Goal: Information Seeking & Learning: Learn about a topic

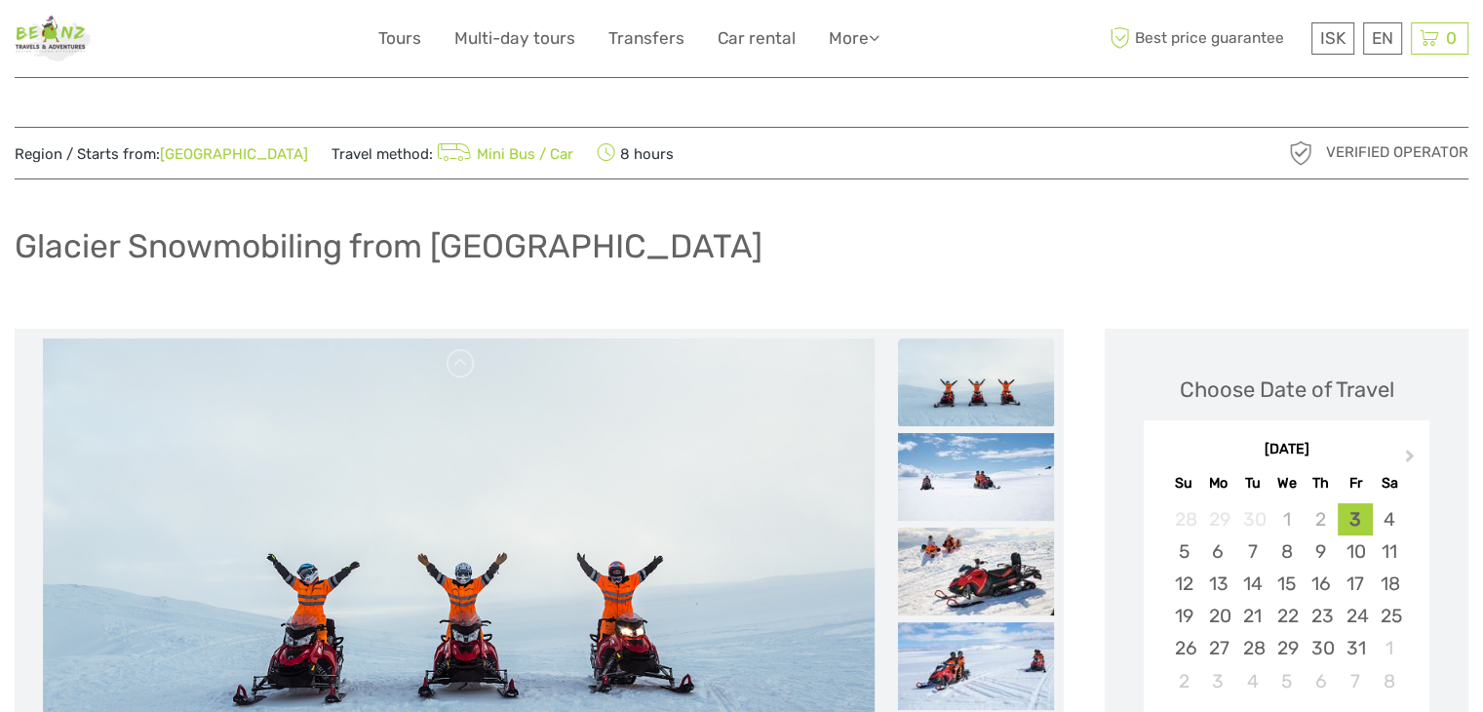
click at [800, 226] on div "Glacier Snowmobiling from Reykjavík" at bounding box center [742, 253] width 1454 height 71
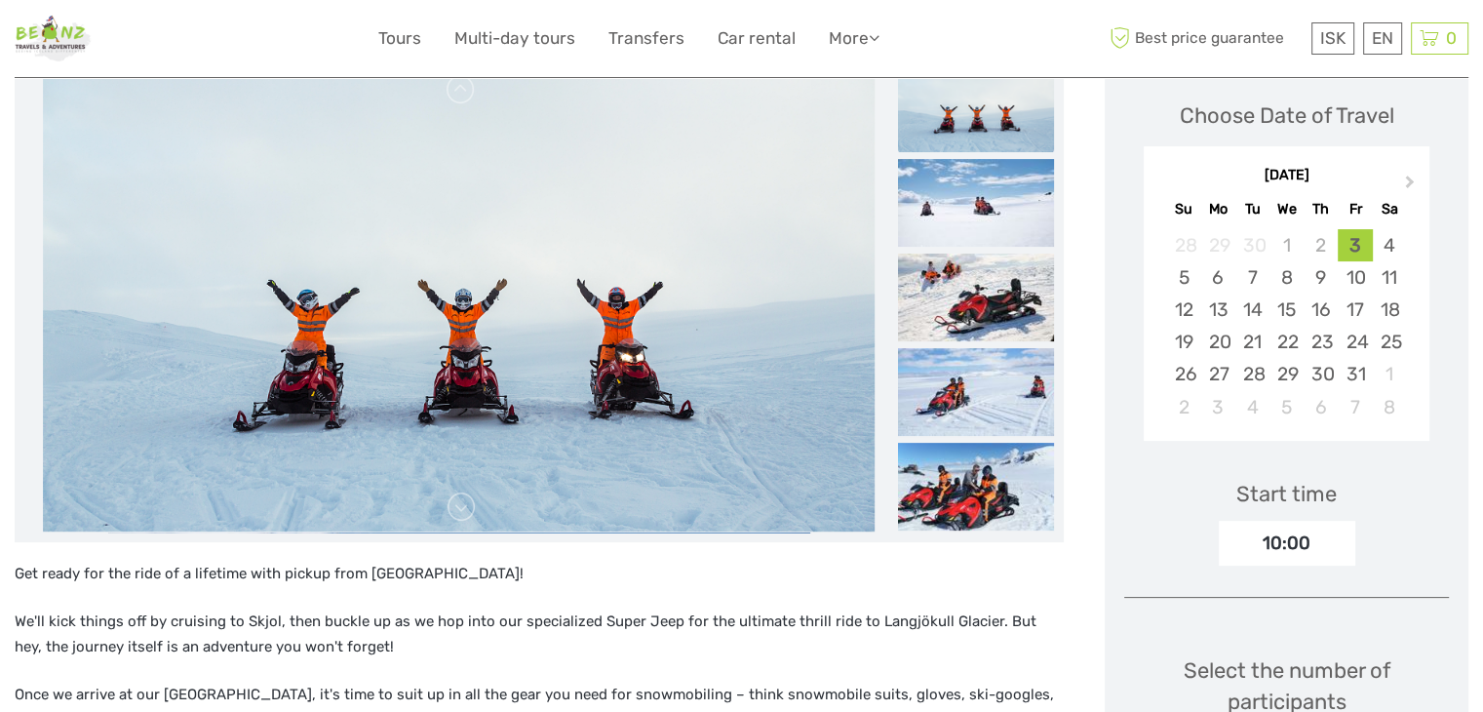
scroll to position [293, 0]
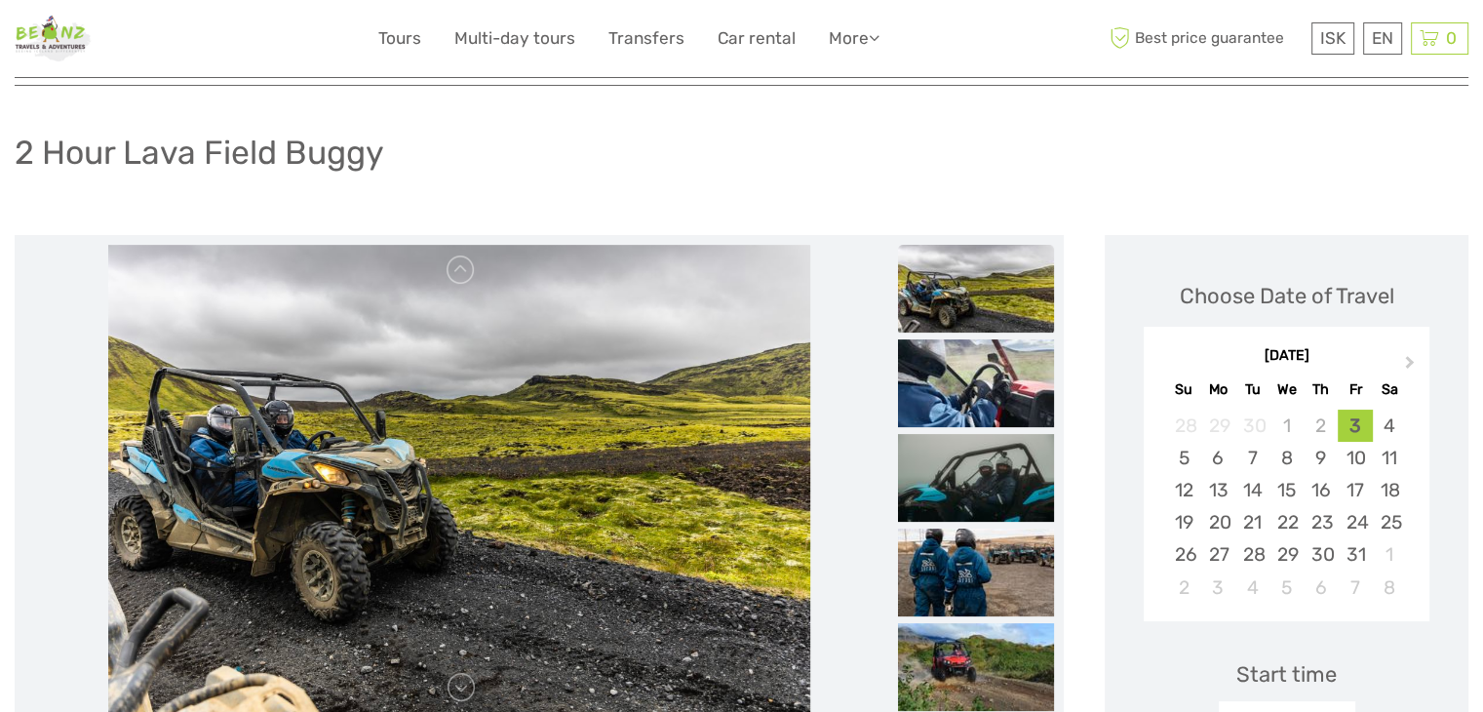
scroll to position [98, 0]
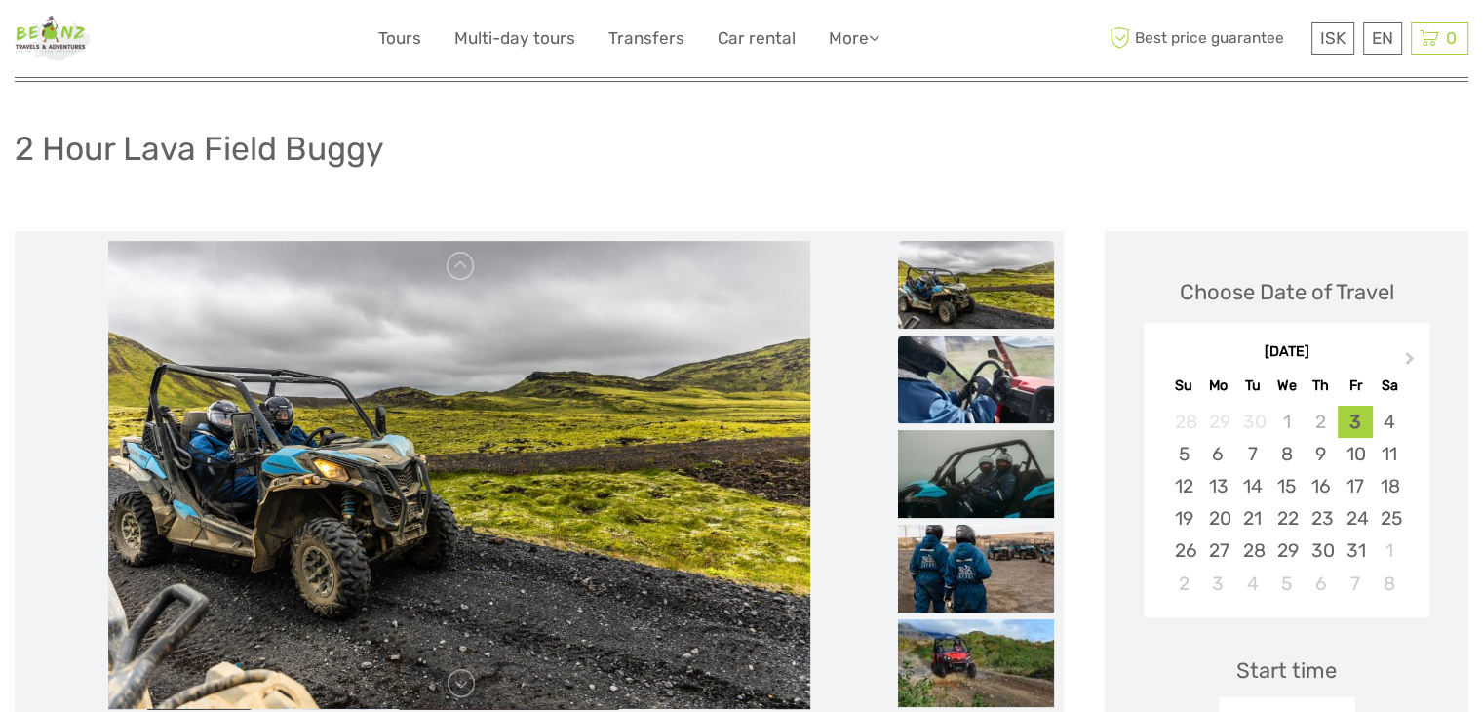
click at [1010, 409] on img at bounding box center [976, 379] width 156 height 88
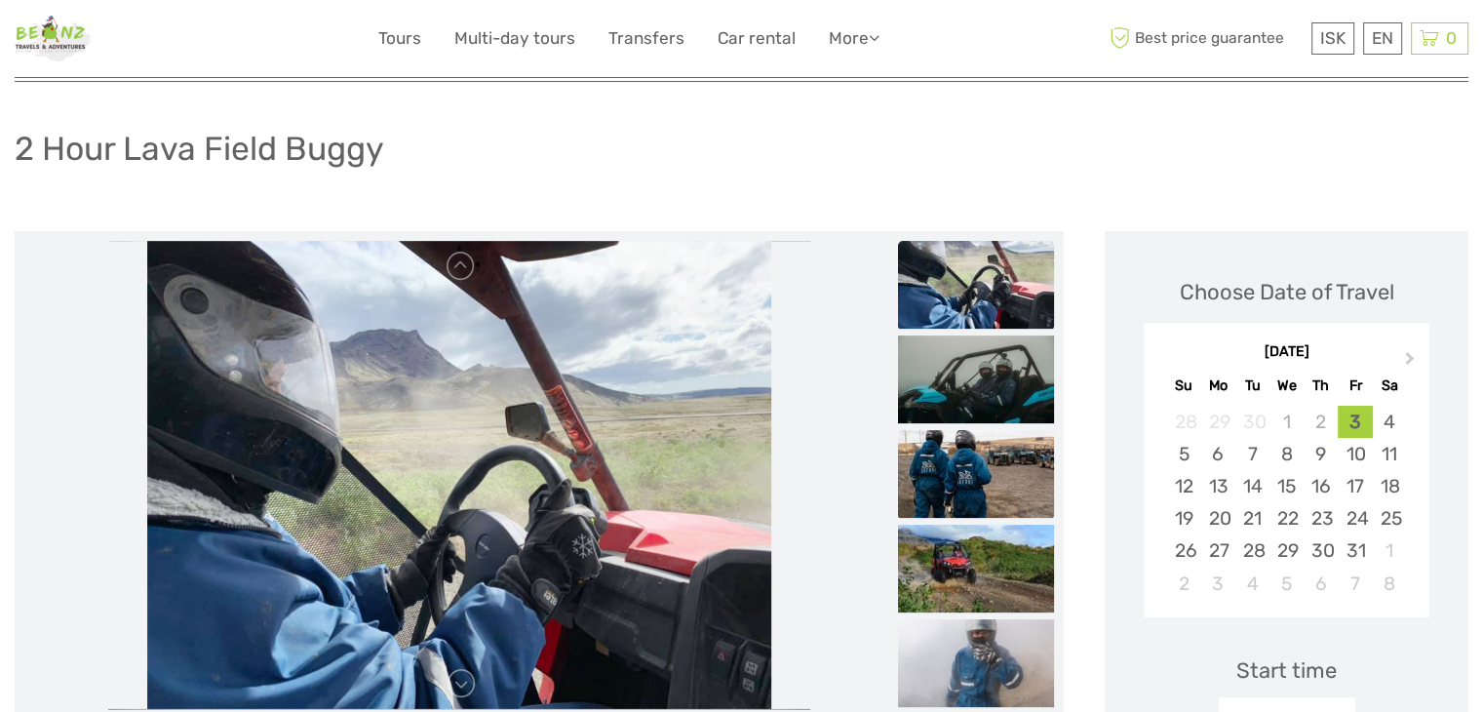
click at [1016, 499] on img at bounding box center [976, 474] width 156 height 88
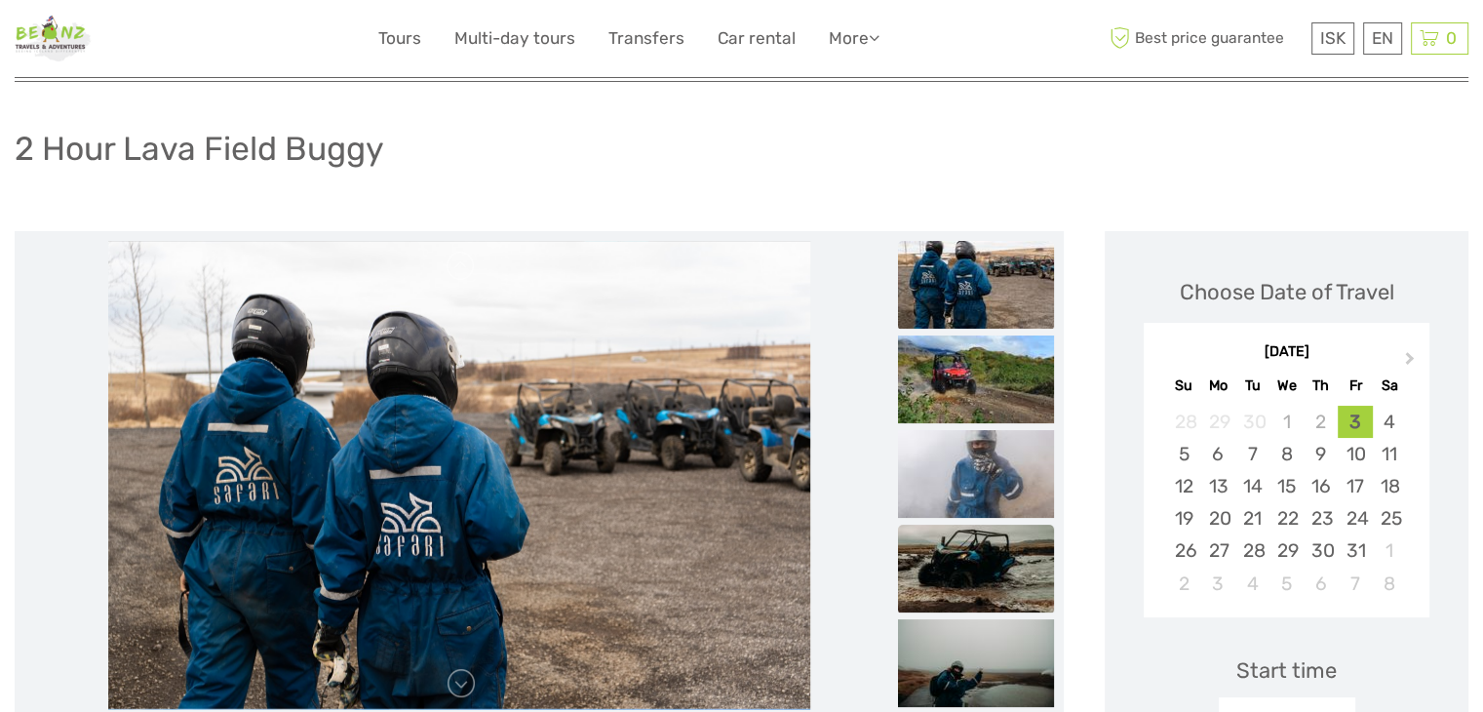
click at [961, 537] on img at bounding box center [976, 569] width 156 height 88
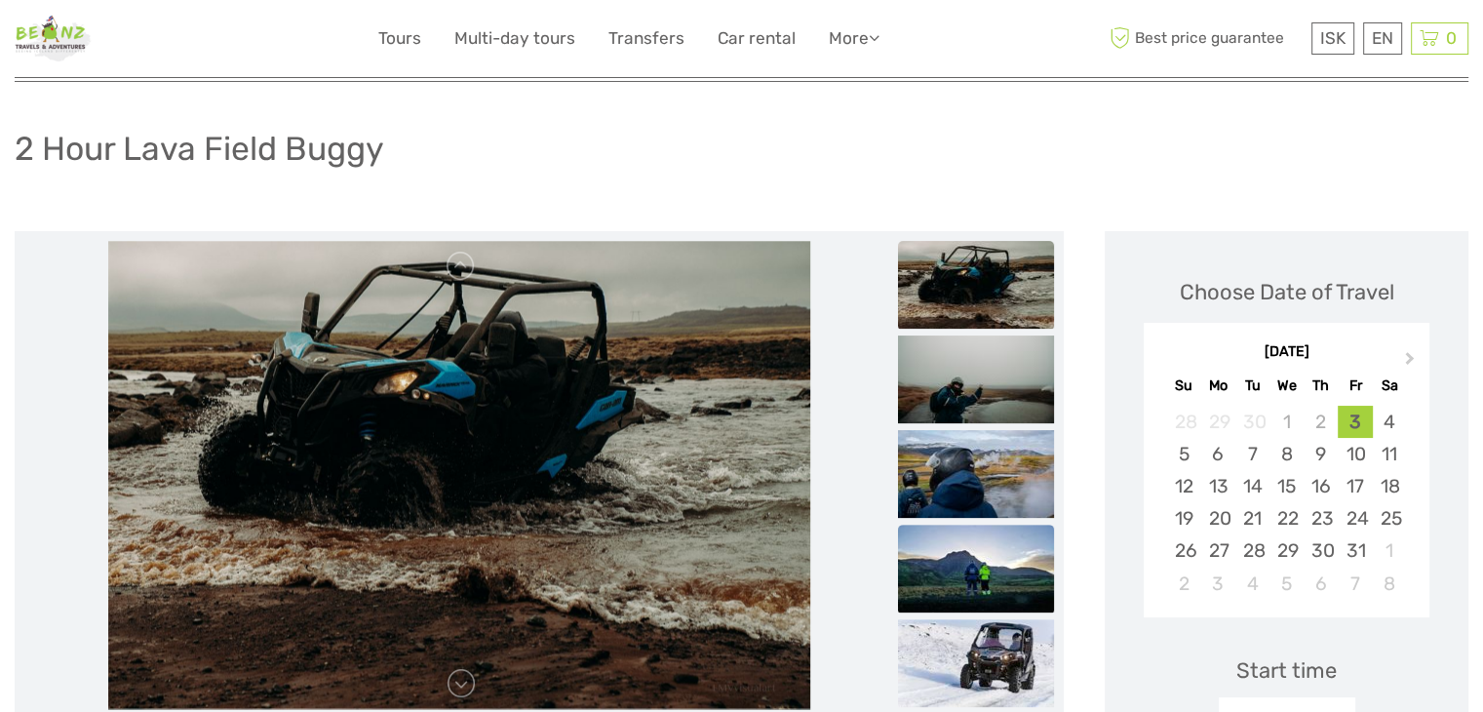
click at [981, 563] on img at bounding box center [976, 569] width 156 height 88
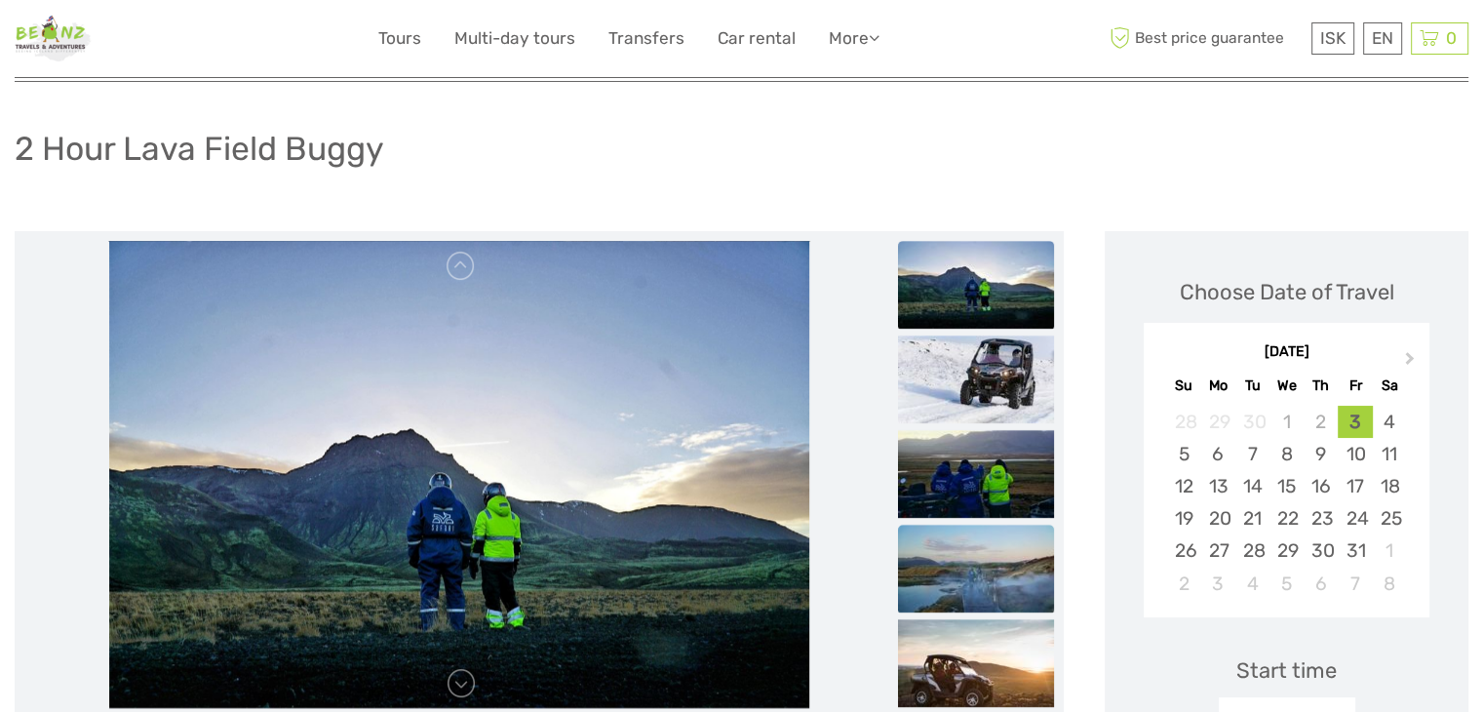
click at [977, 560] on img at bounding box center [976, 569] width 156 height 88
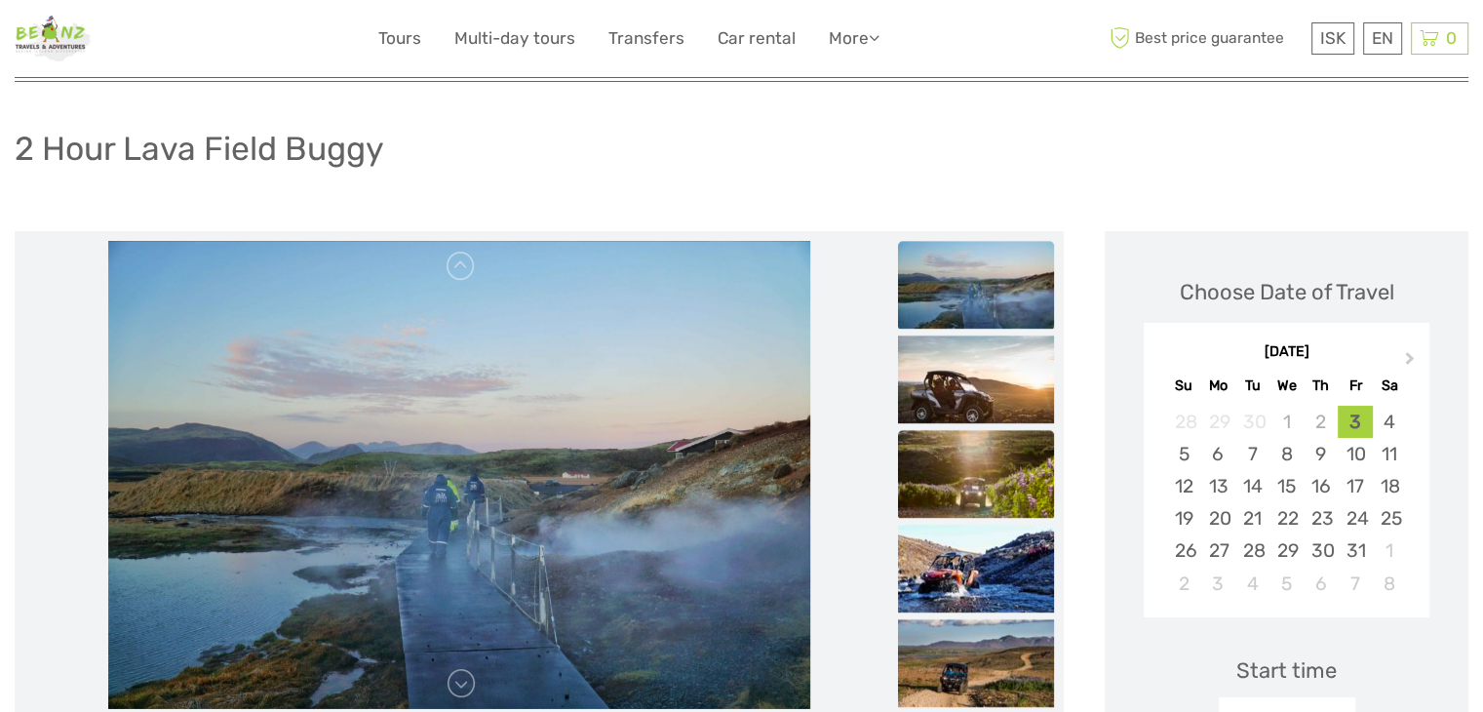
click at [968, 489] on img at bounding box center [976, 474] width 156 height 88
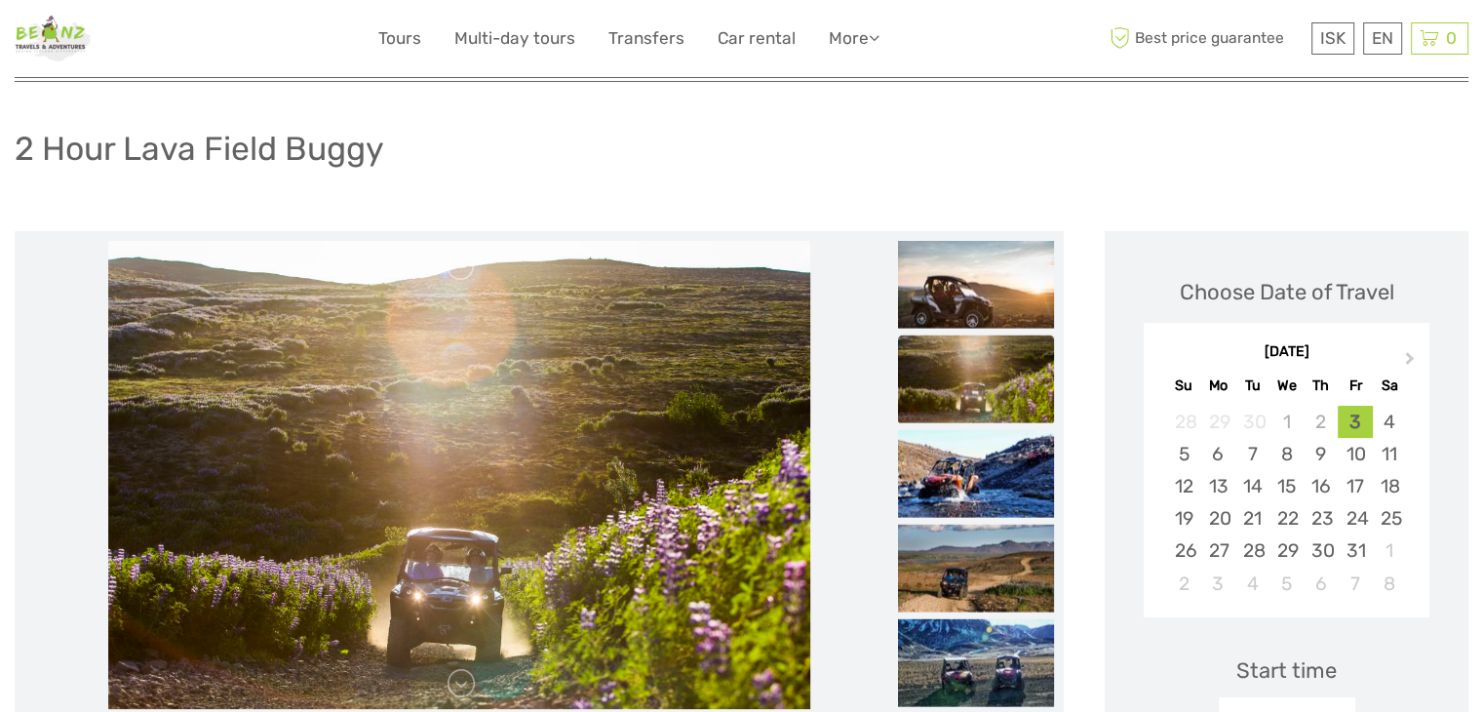
click at [968, 489] on img at bounding box center [976, 473] width 156 height 88
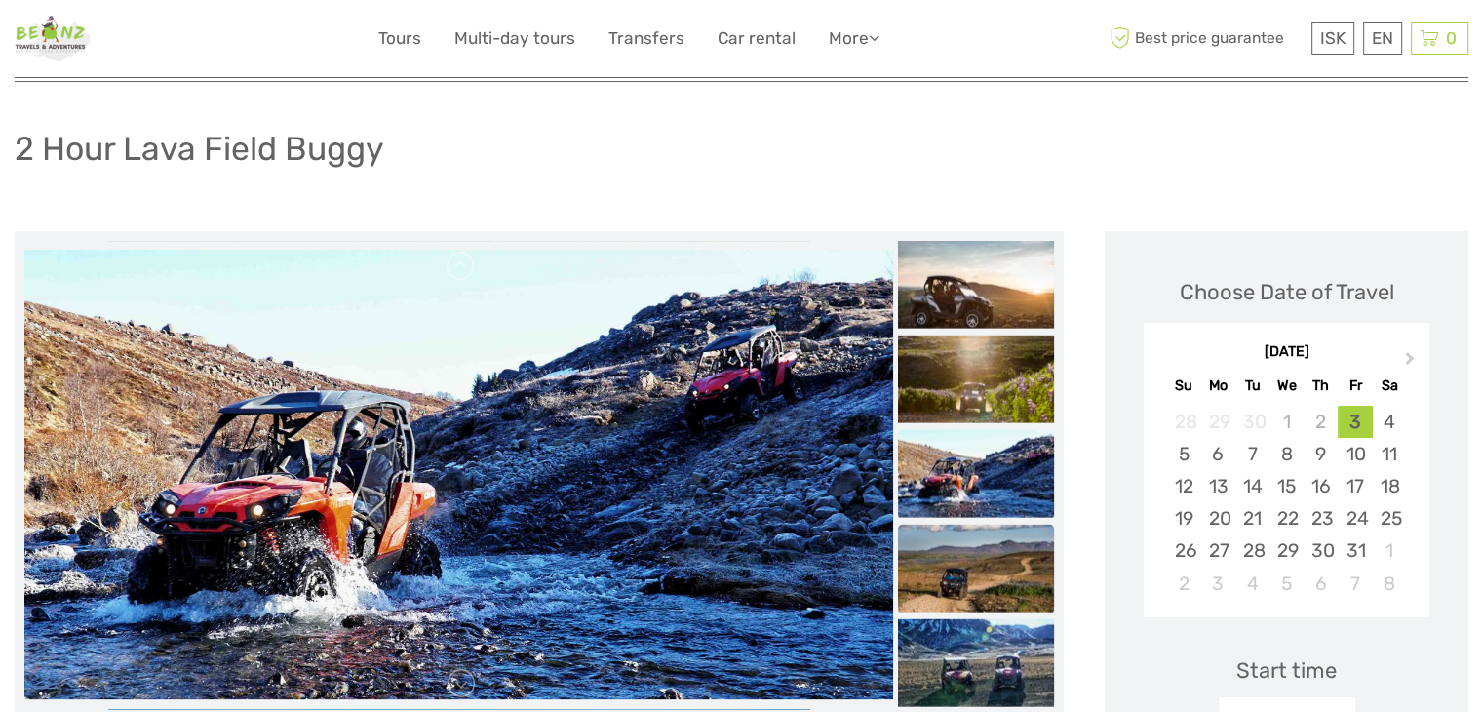
click at [969, 536] on img at bounding box center [976, 568] width 156 height 88
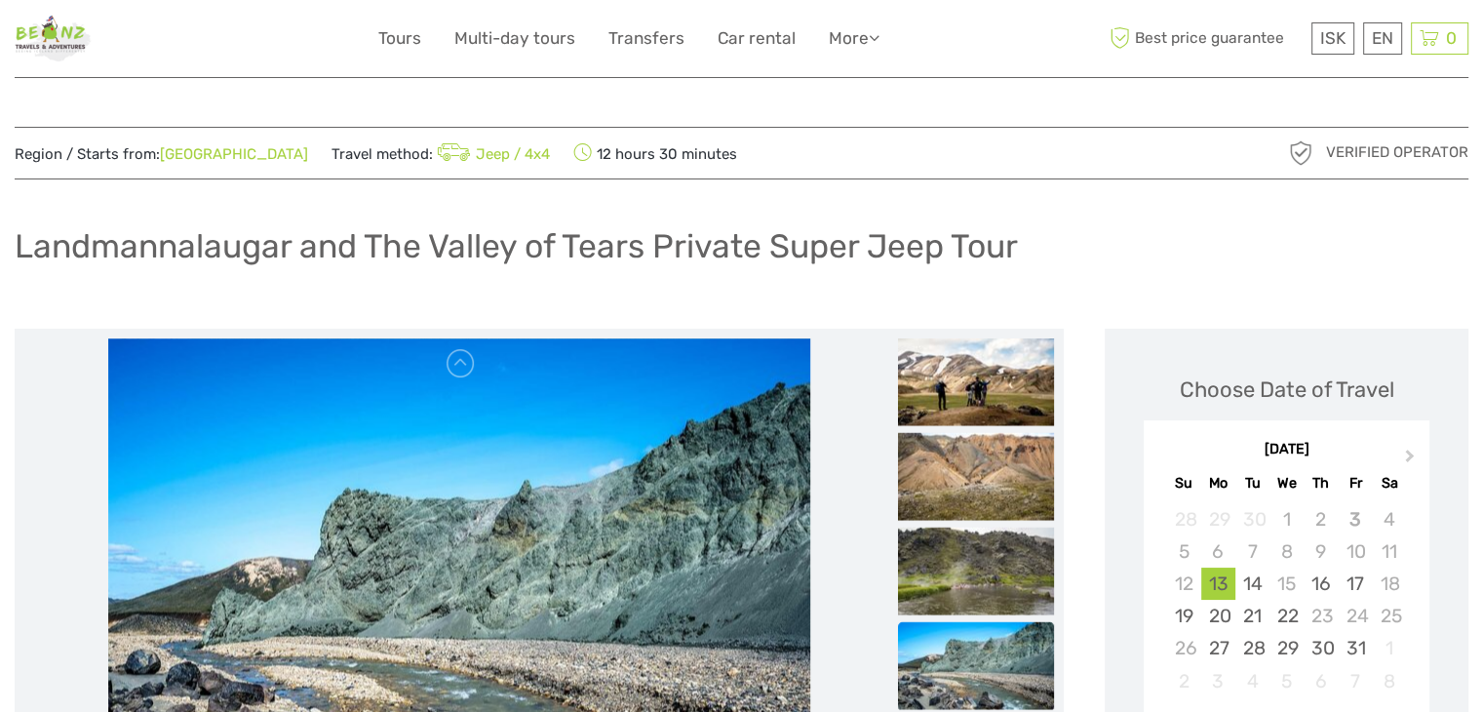
click at [71, 36] on img at bounding box center [53, 39] width 77 height 48
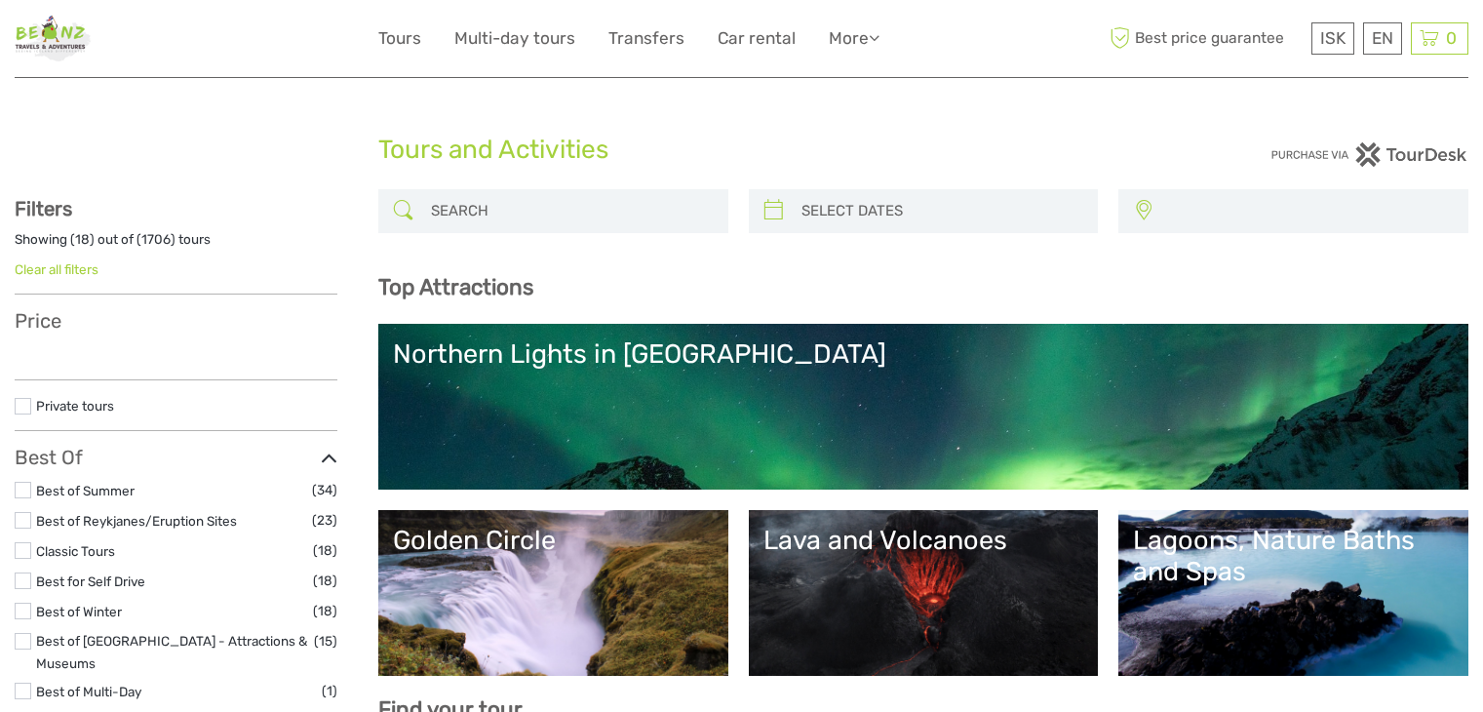
select select
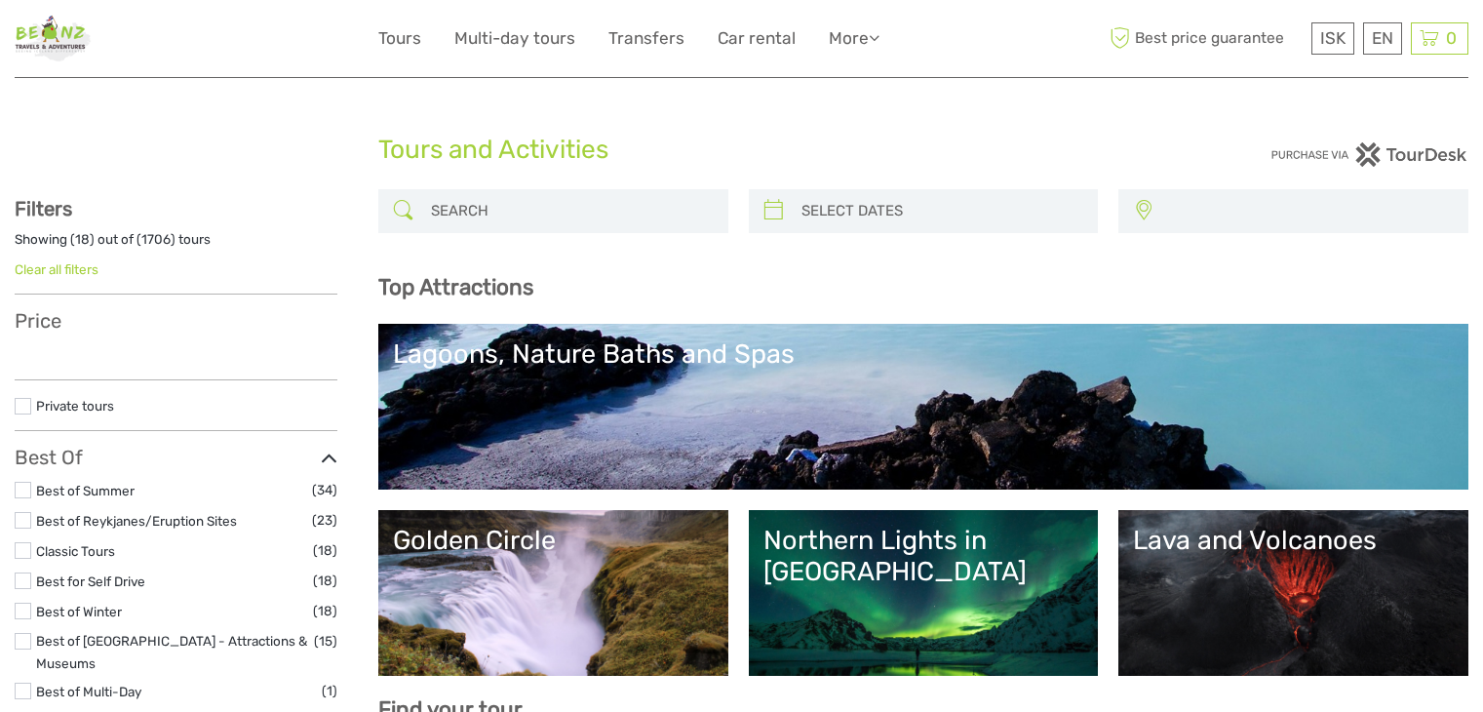
select select
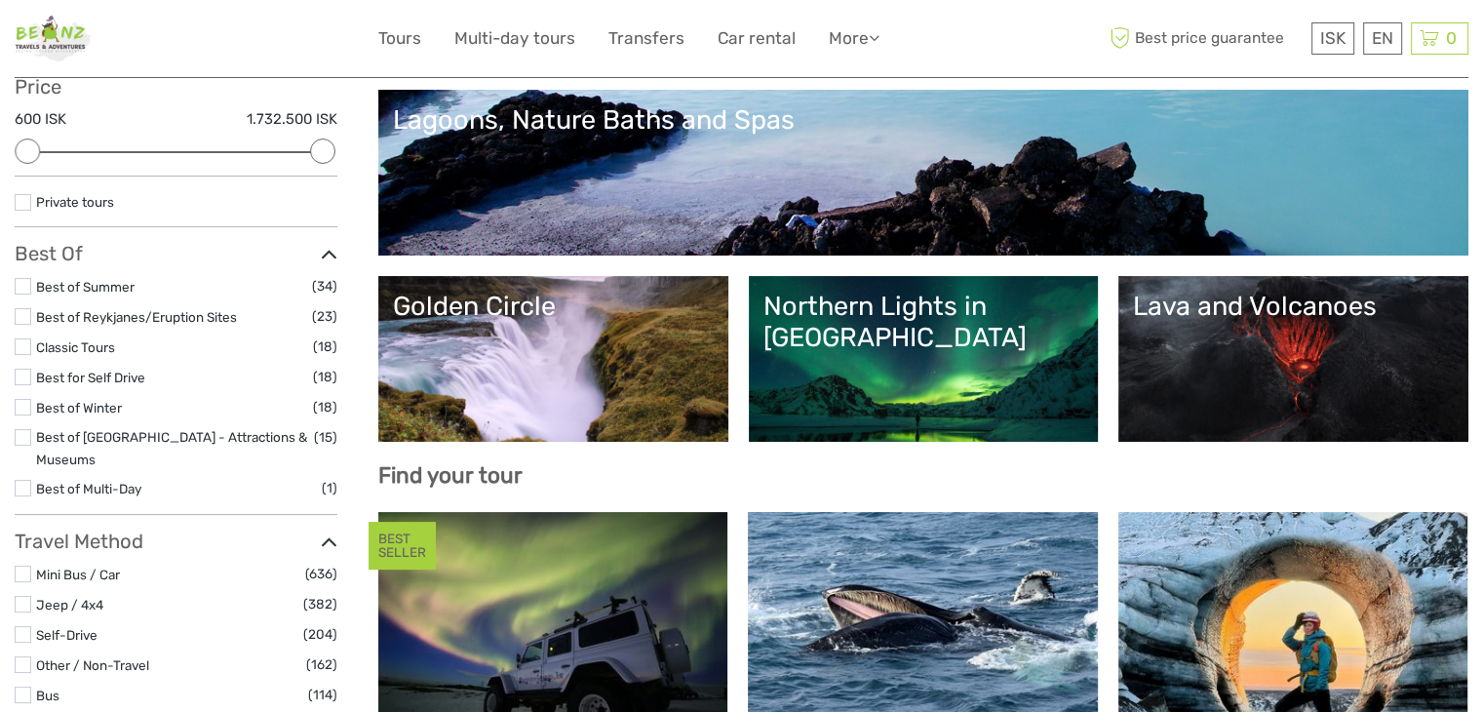
scroll to position [585, 0]
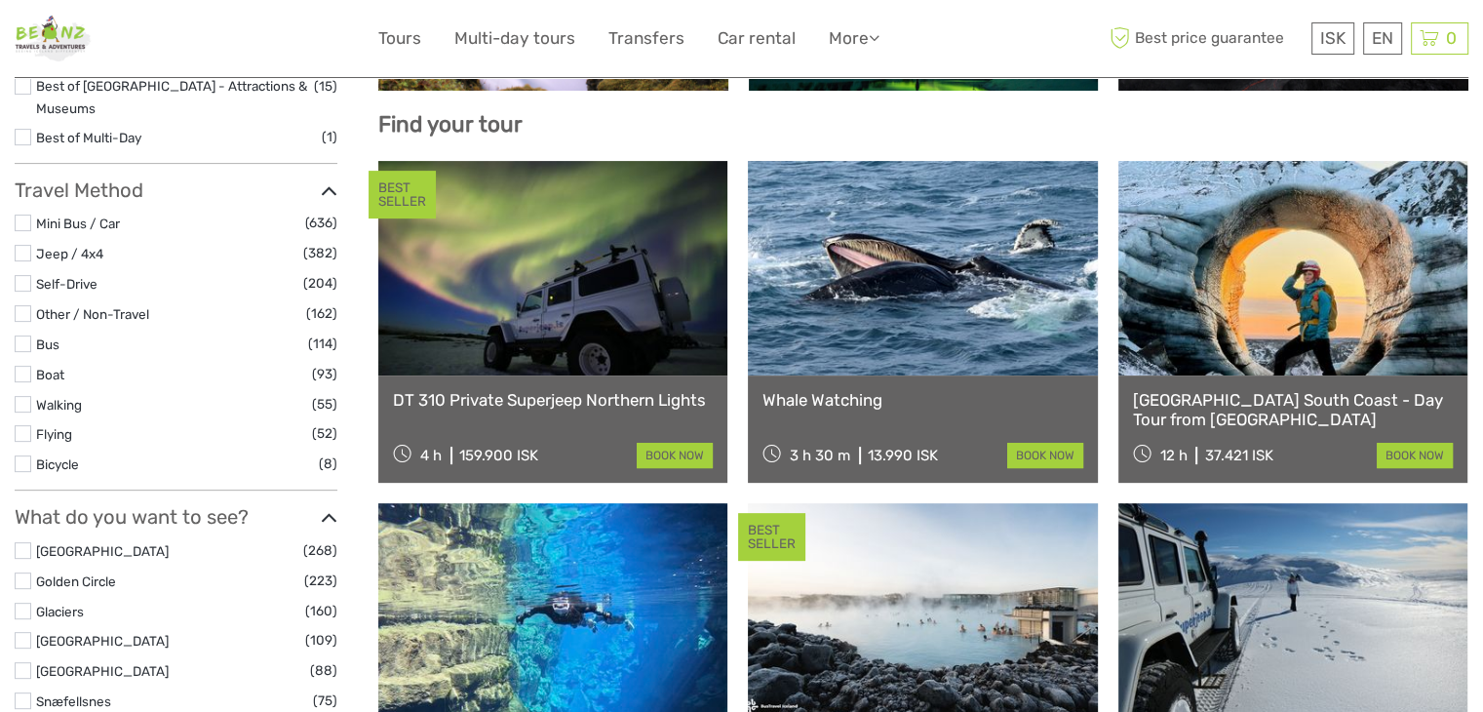
click at [839, 364] on link at bounding box center [922, 268] width 349 height 215
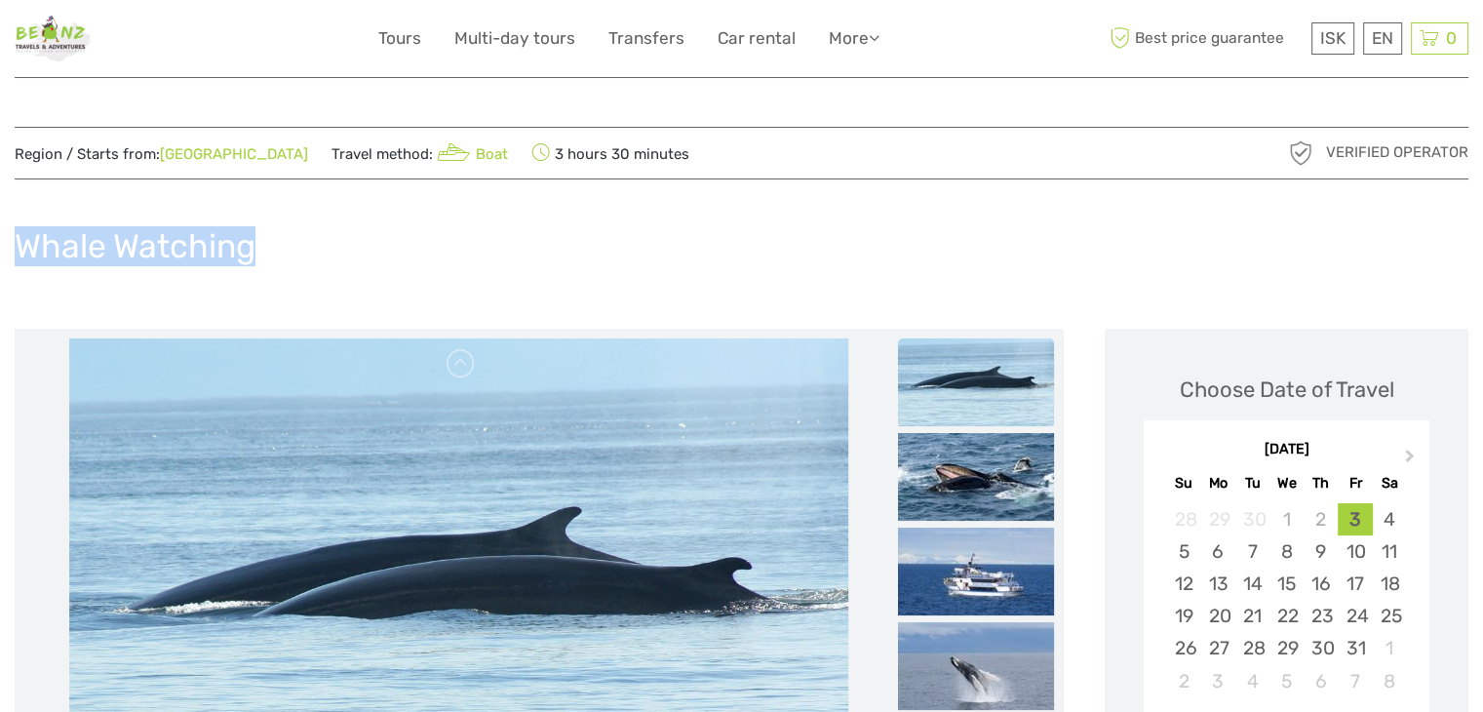
drag, startPoint x: 330, startPoint y: 247, endPoint x: 6, endPoint y: 238, distance: 323.9
copy h1 "Whale Watching"
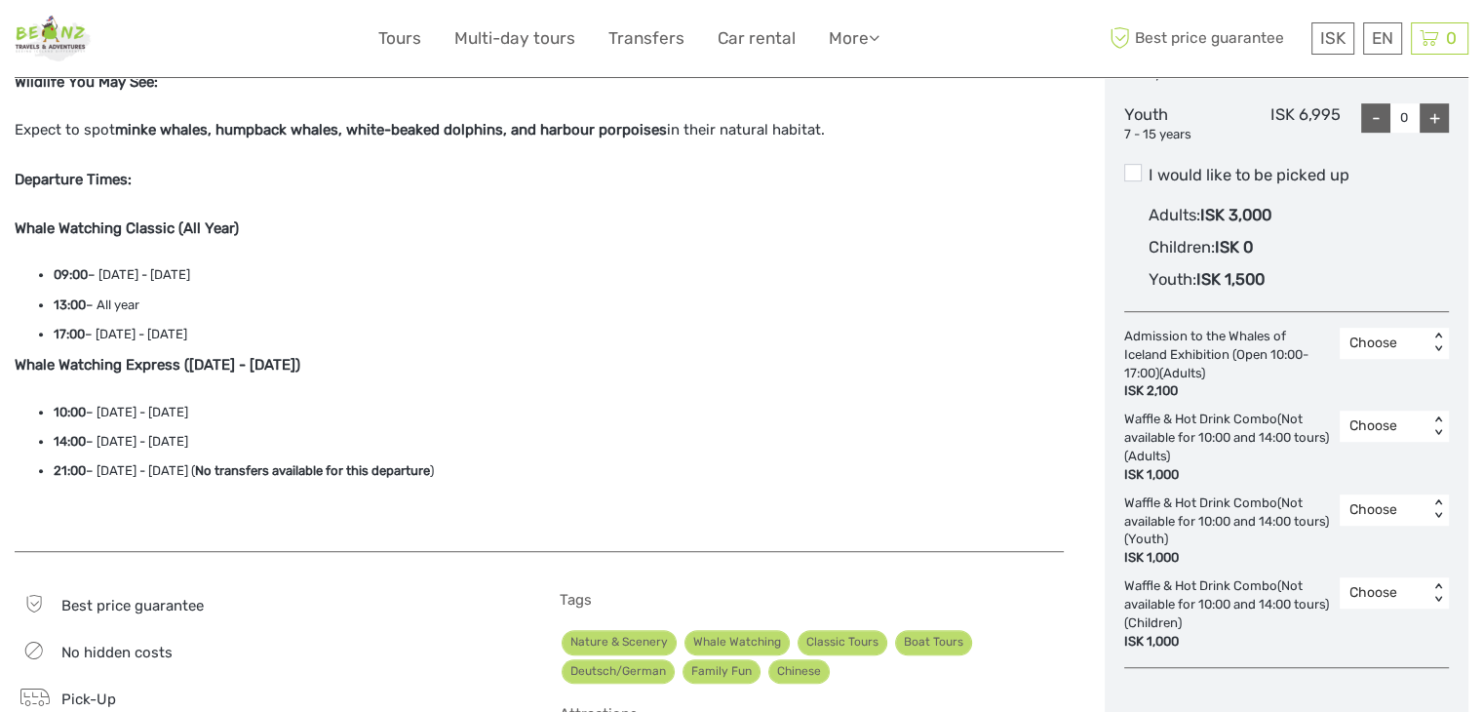
scroll to position [1073, 0]
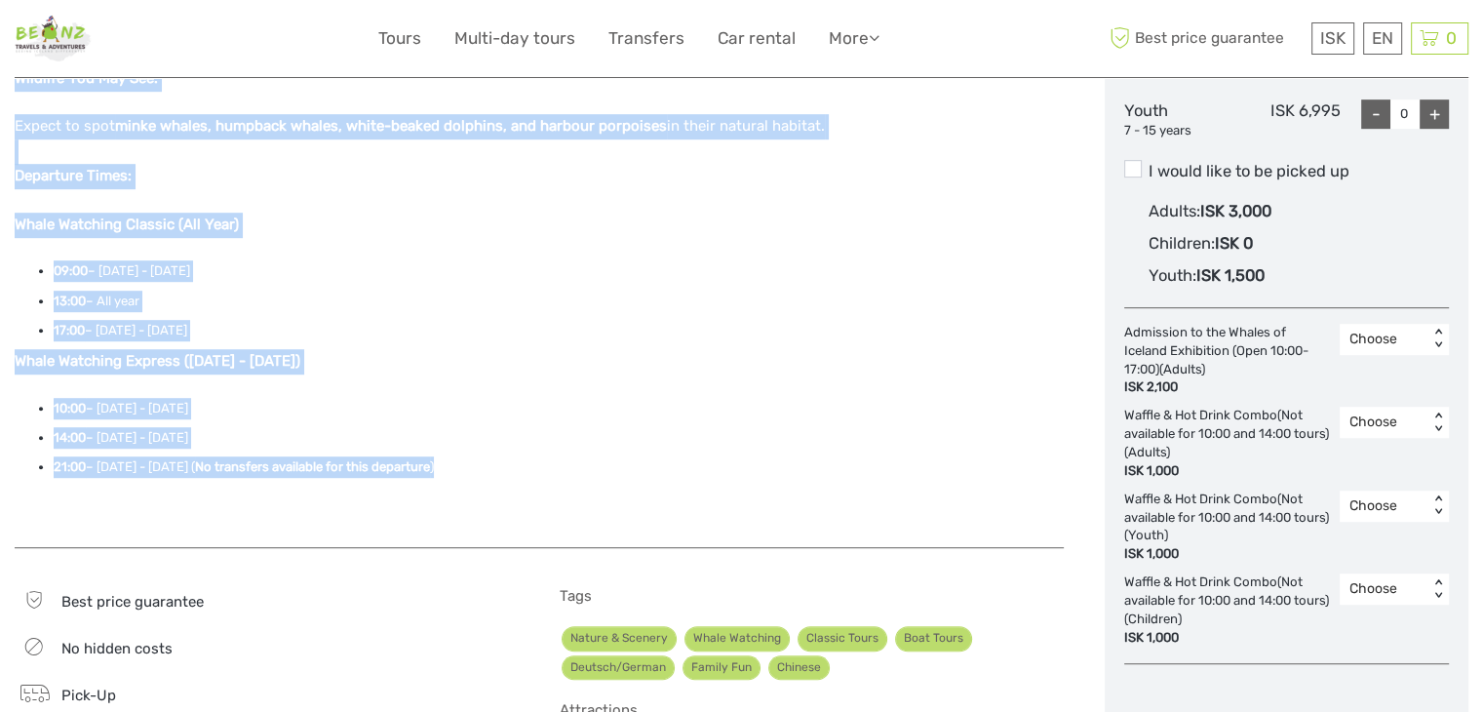
drag, startPoint x: 16, startPoint y: 352, endPoint x: 500, endPoint y: 461, distance: 496.8
click at [500, 461] on div "Whale Watching Classic (3-3.5 hours) – Operates Year-Round Our most popular opt…" at bounding box center [539, 146] width 1049 height 766
copy div "Whale Watching Classic (3-3.5 hours) – Operates Year-Round Our most popular opt…"
click at [59, 43] on img at bounding box center [53, 39] width 77 height 48
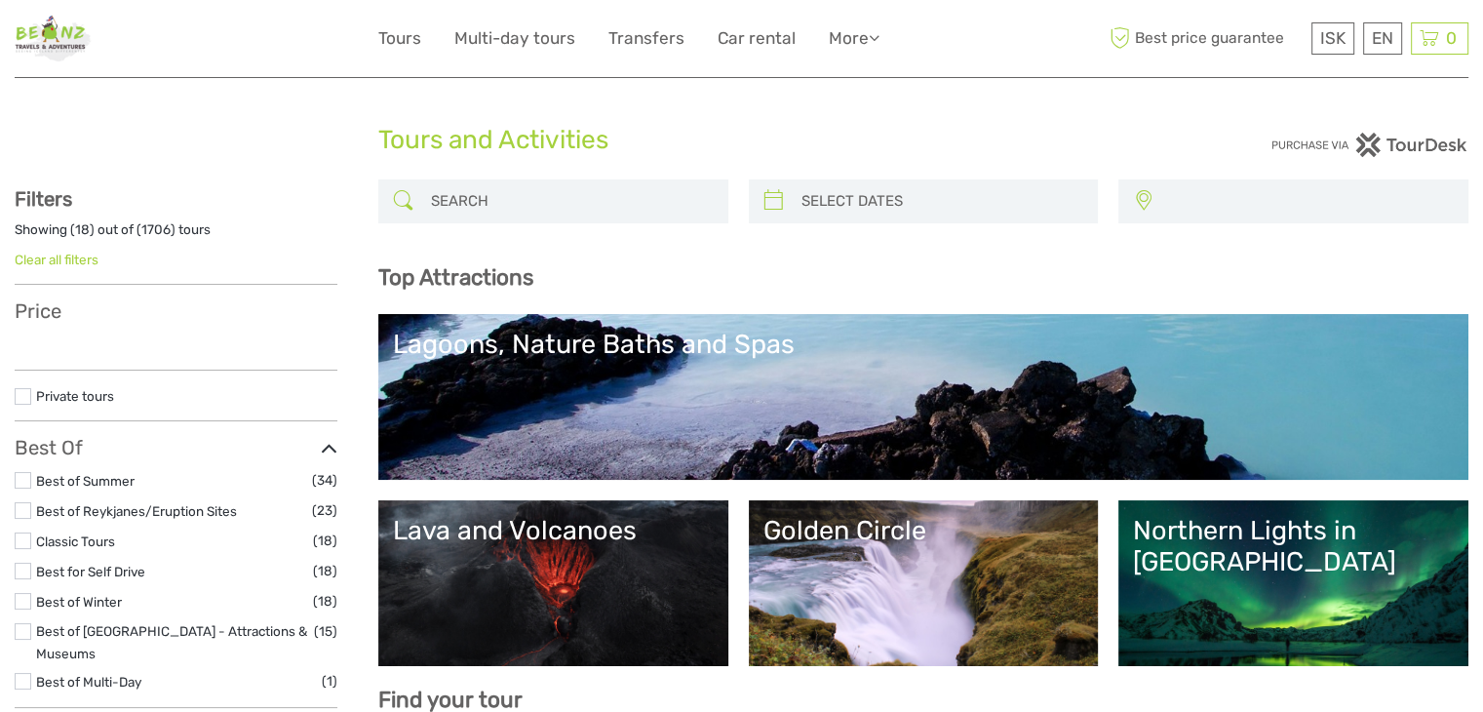
select select
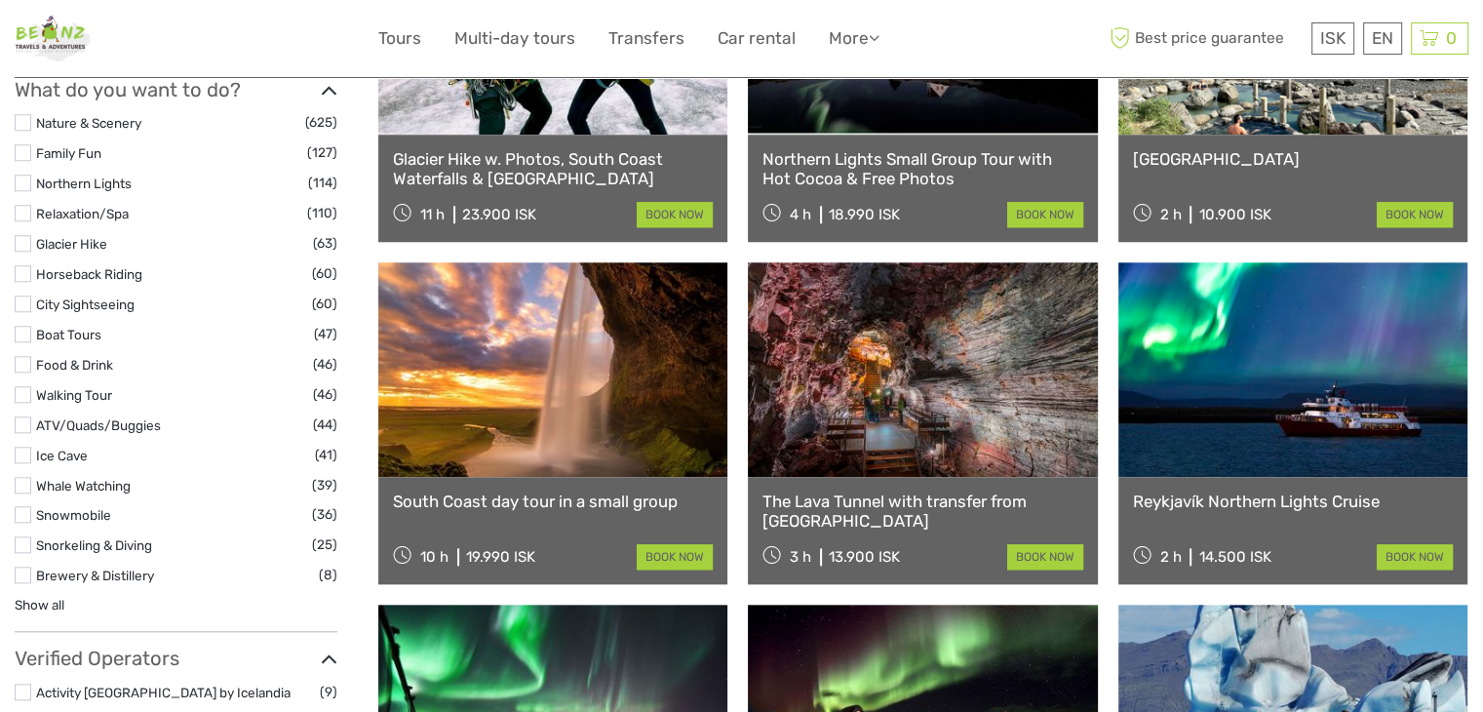
click at [861, 432] on link at bounding box center [922, 369] width 349 height 215
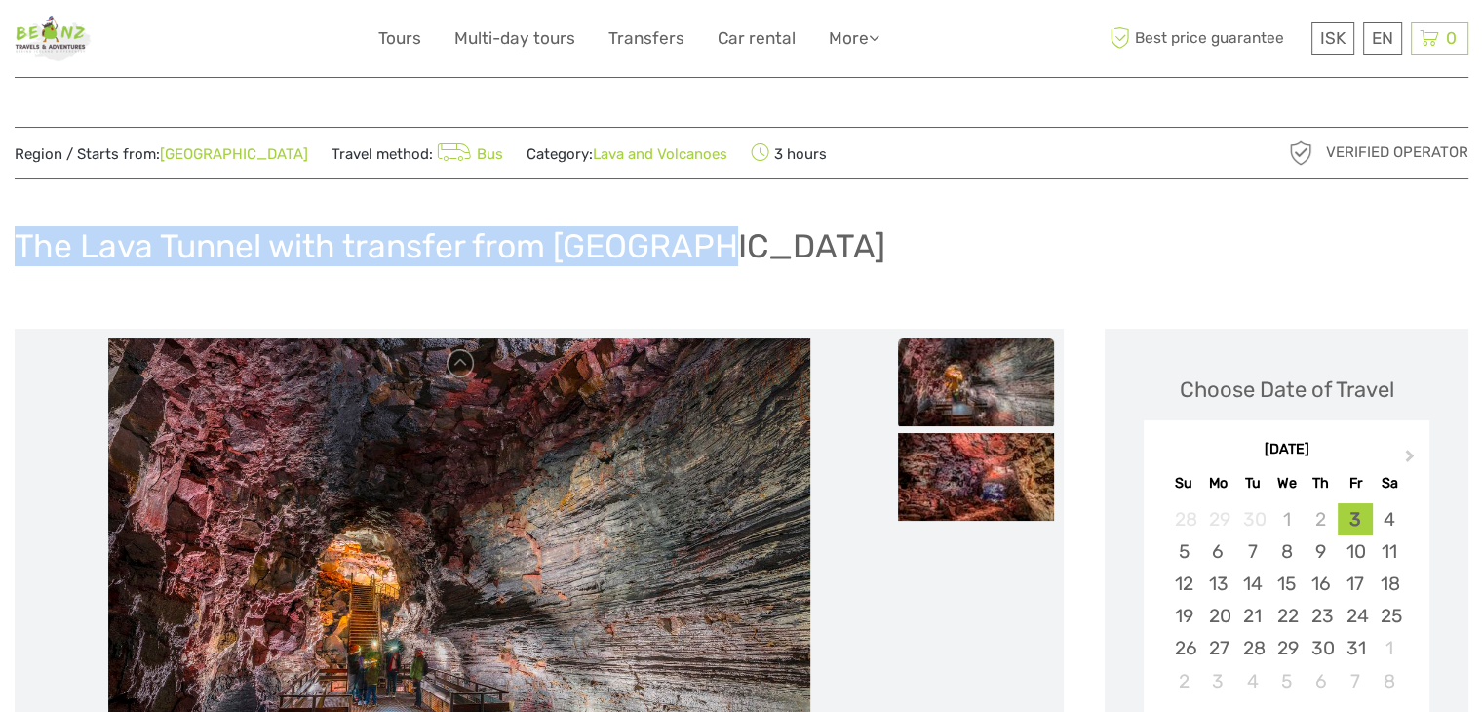
drag, startPoint x: 732, startPoint y: 229, endPoint x: 0, endPoint y: 239, distance: 732.4
copy h1 "The Lava Tunnel with transfer from Reykjavik"
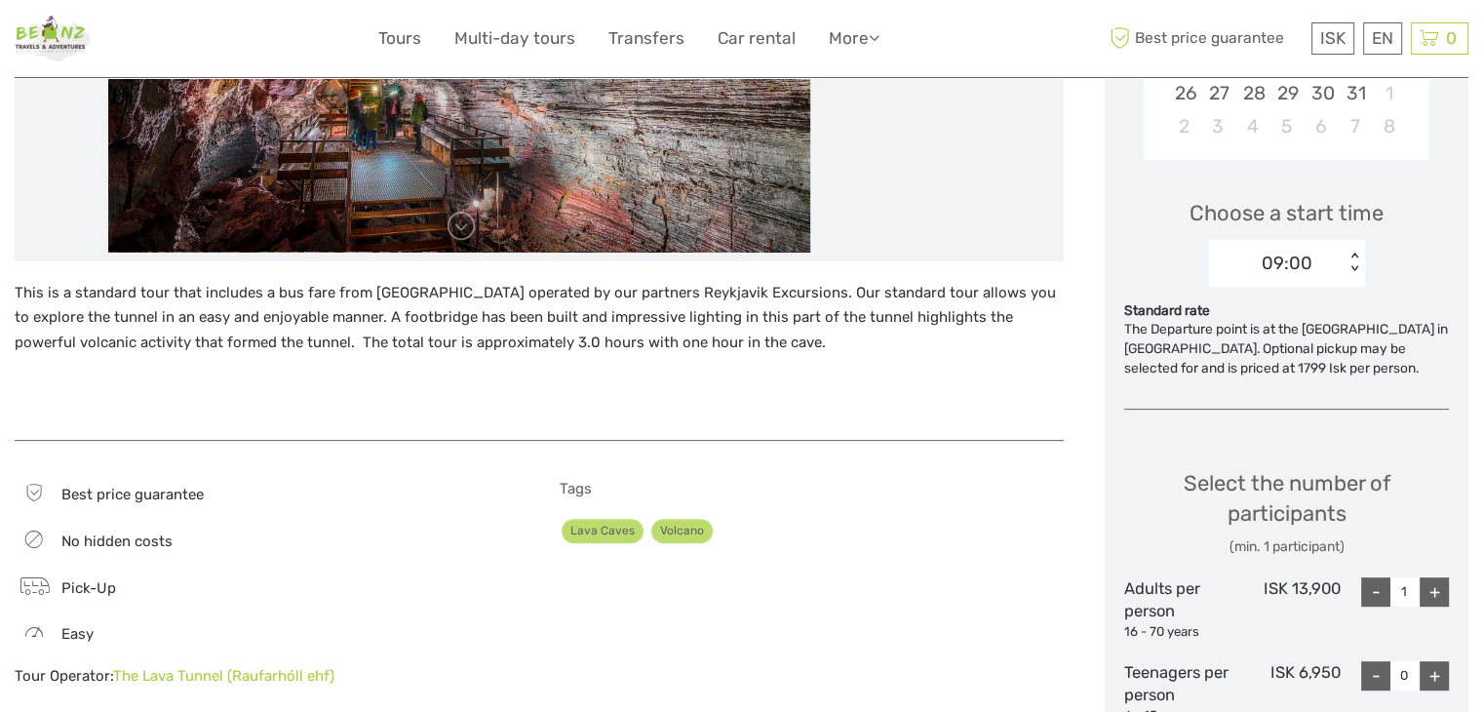
scroll to position [585, 0]
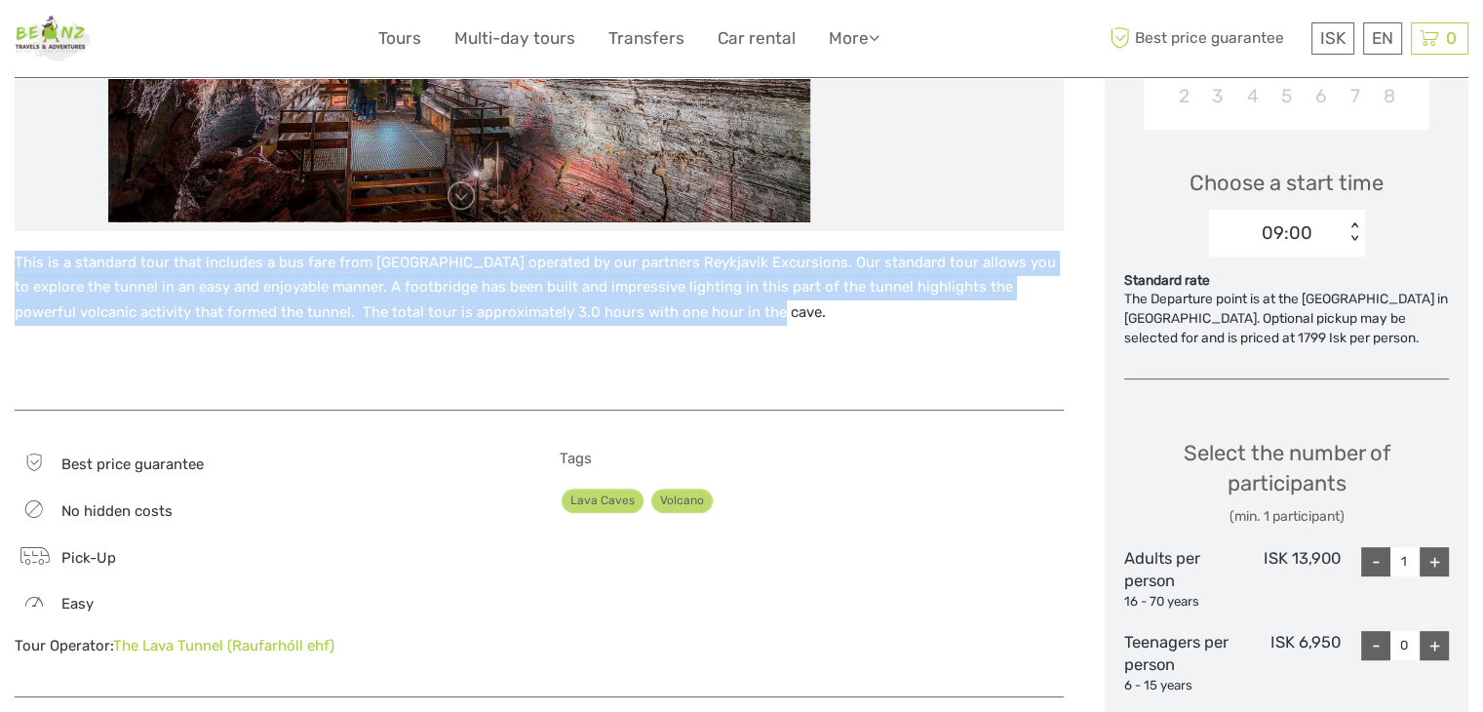
drag, startPoint x: 14, startPoint y: 255, endPoint x: 735, endPoint y: 324, distance: 724.9
click at [735, 324] on p "This is a standard tour that includes a bus fare from Reykjavik operated by our…" at bounding box center [539, 288] width 1049 height 75
copy p "This is a standard tour that includes a bus fare from Reykjavik operated by our…"
click at [49, 27] on img at bounding box center [53, 39] width 77 height 48
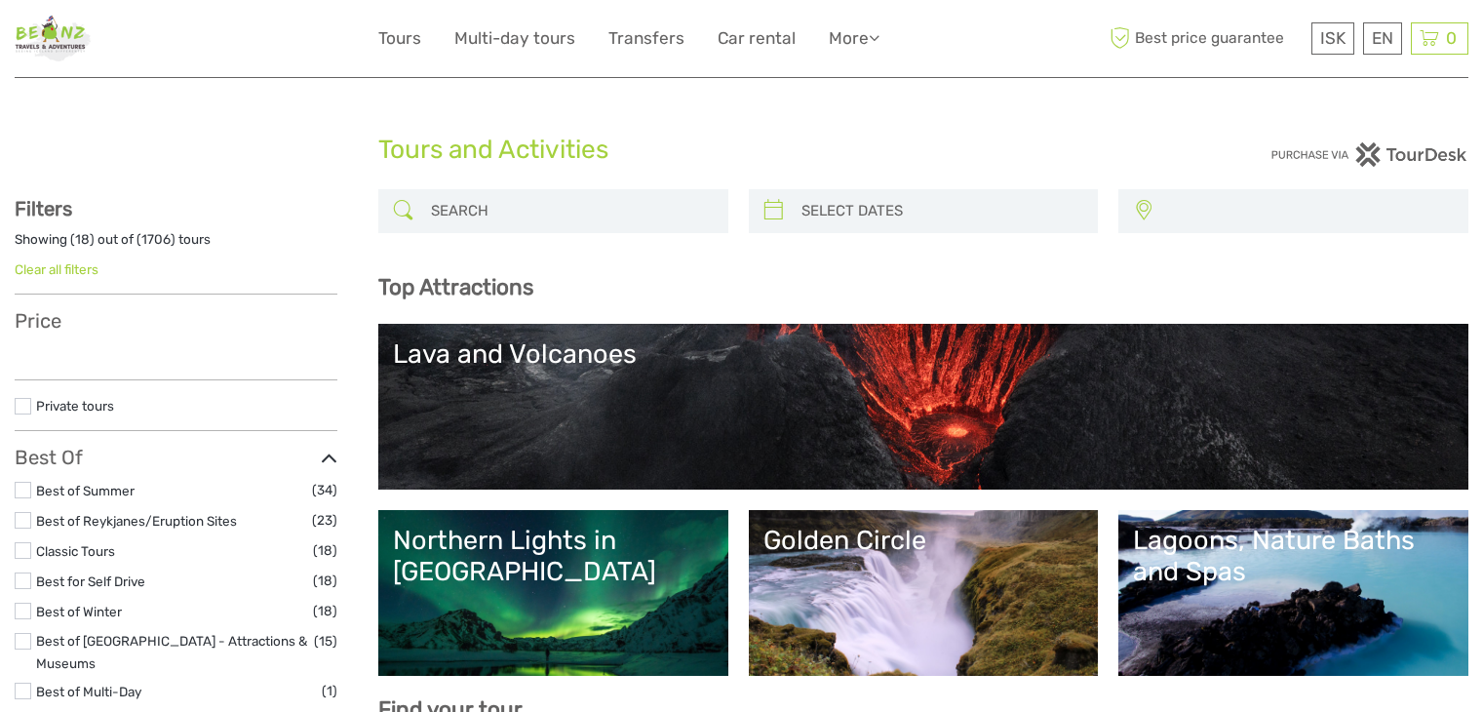
select select
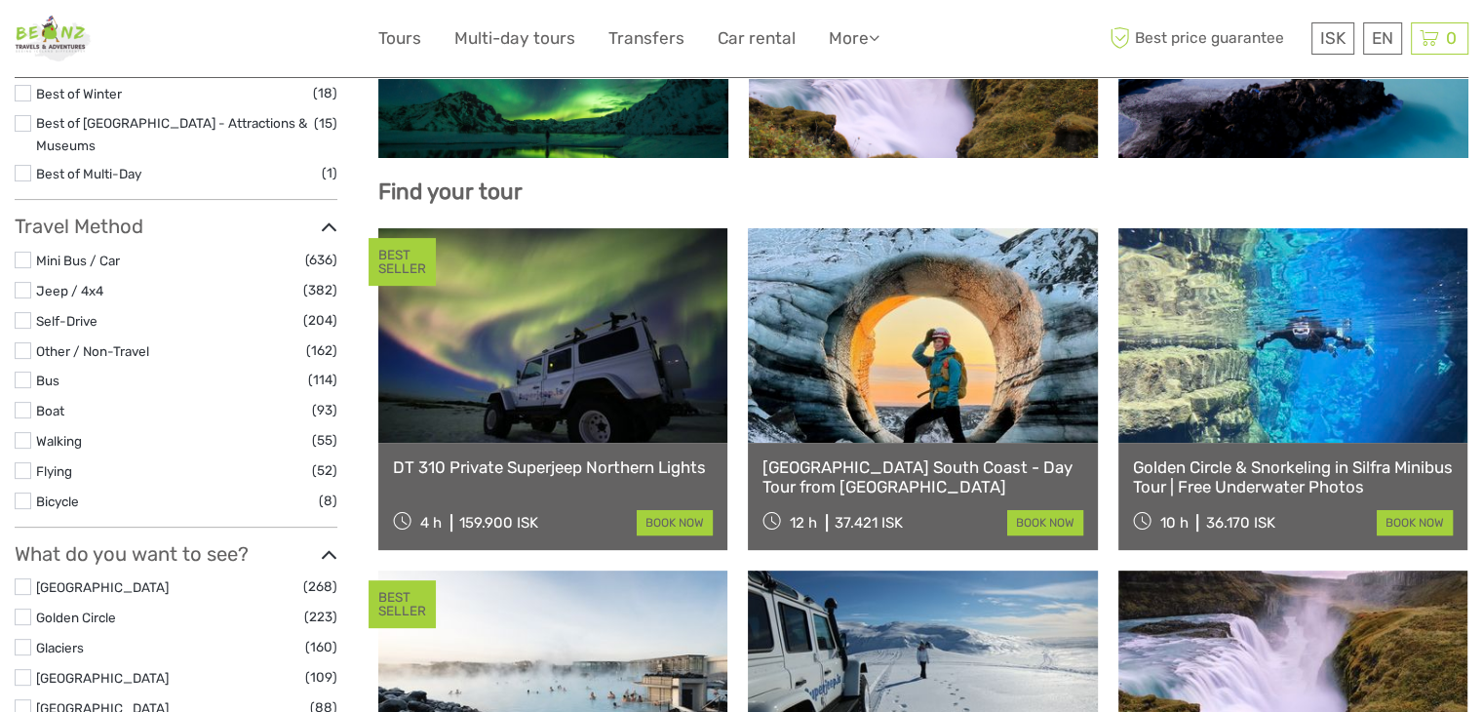
select select
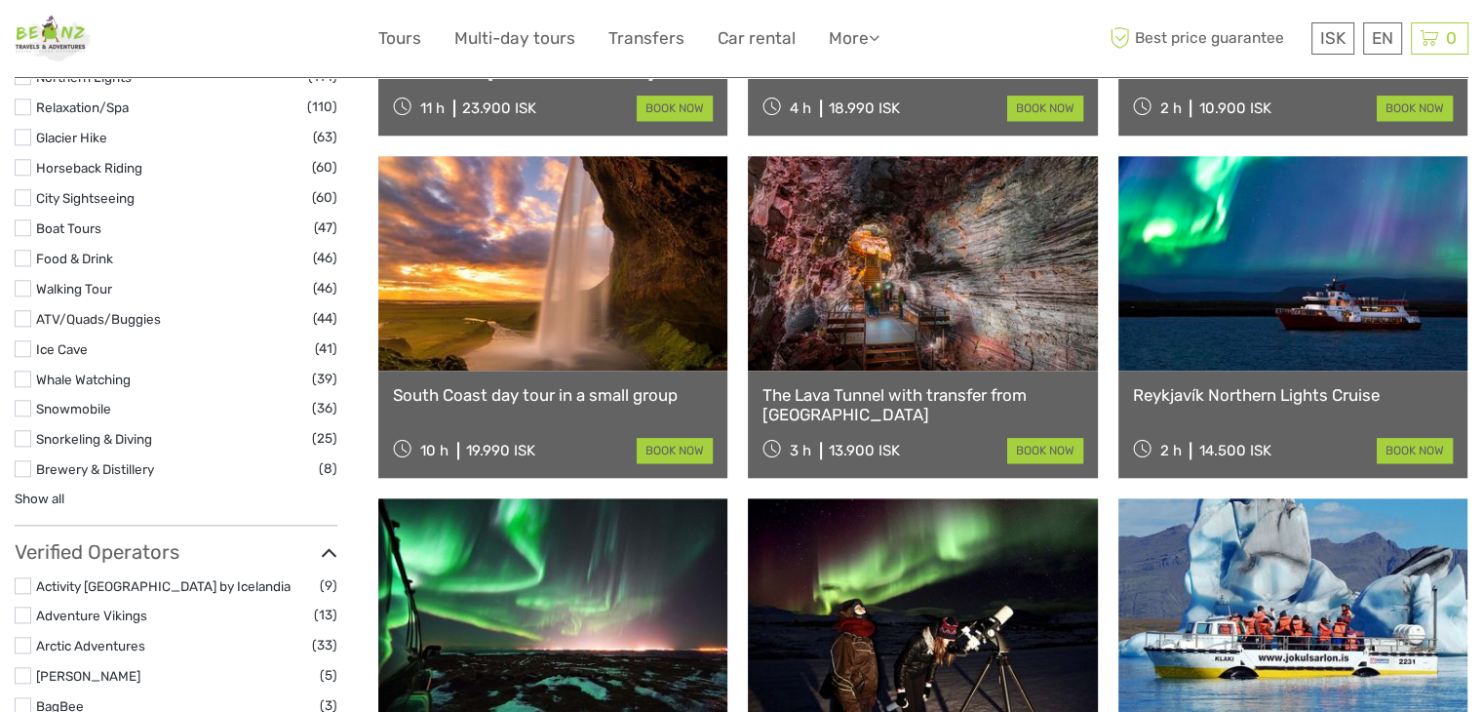
scroll to position [1981, 0]
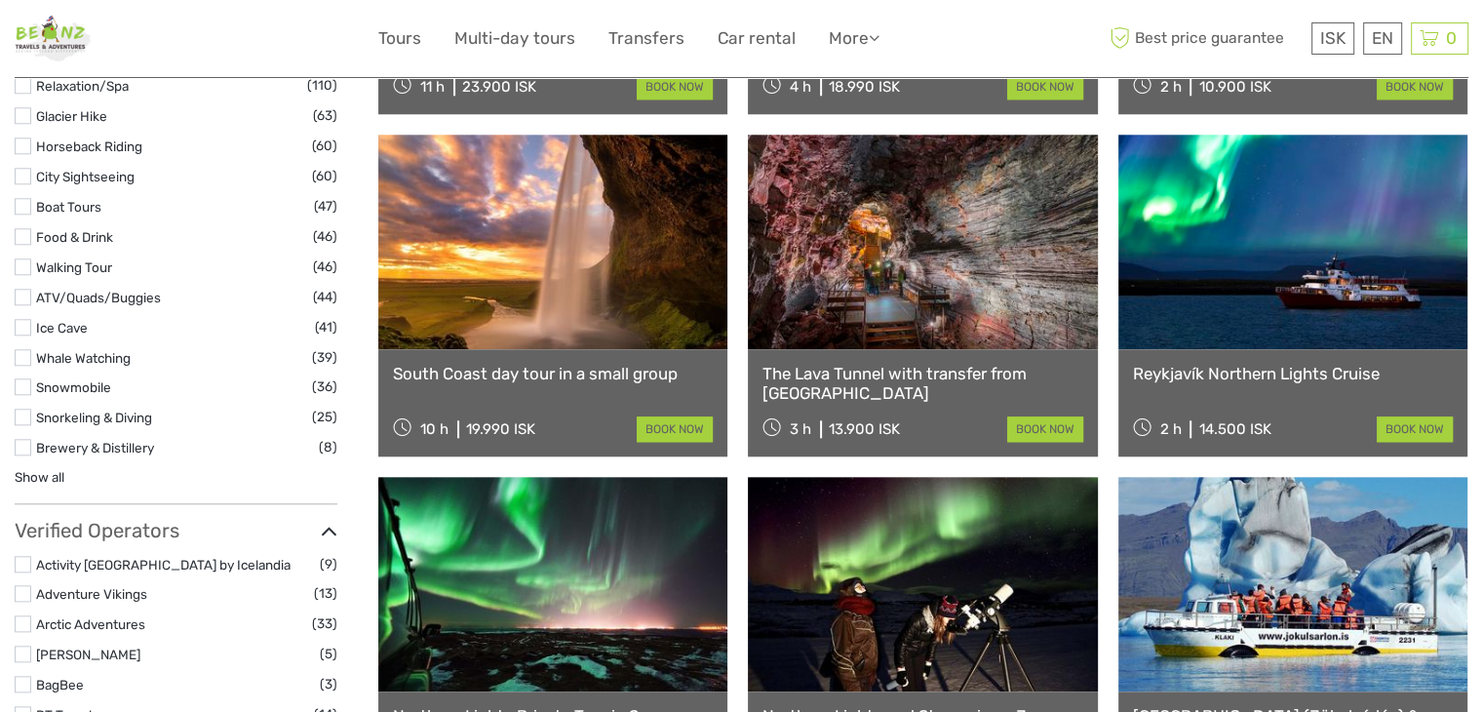
click at [1175, 373] on link "Reykjavík Northern Lights Cruise" at bounding box center [1293, 374] width 320 height 20
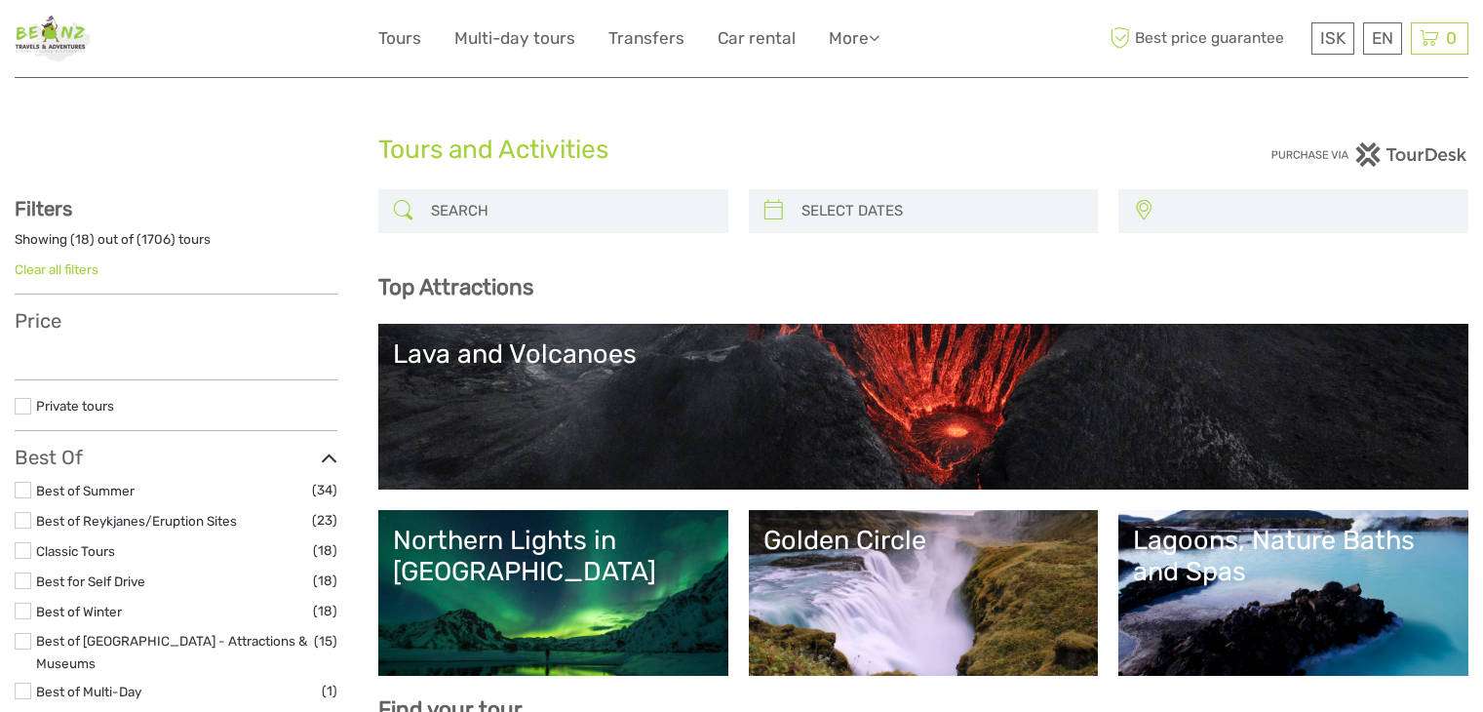
select select
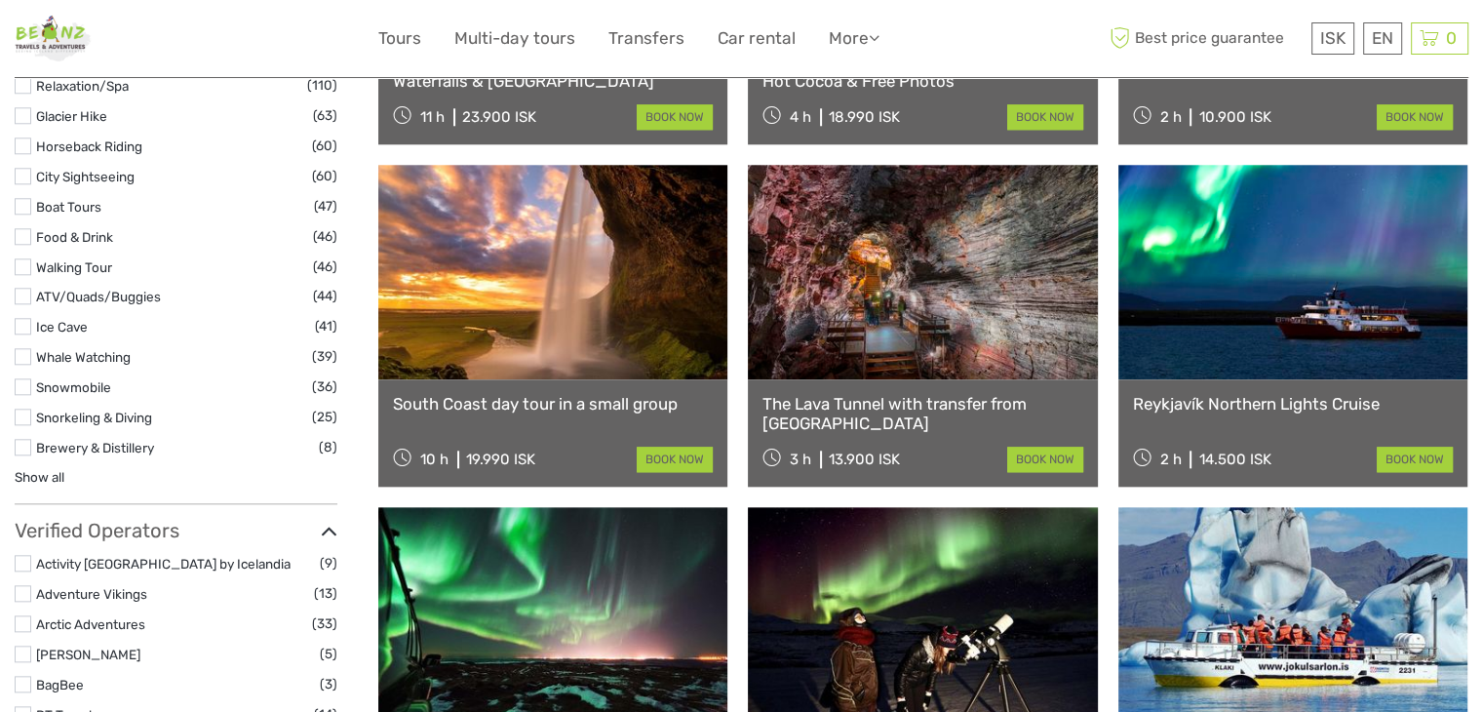
scroll to position [1981, 0]
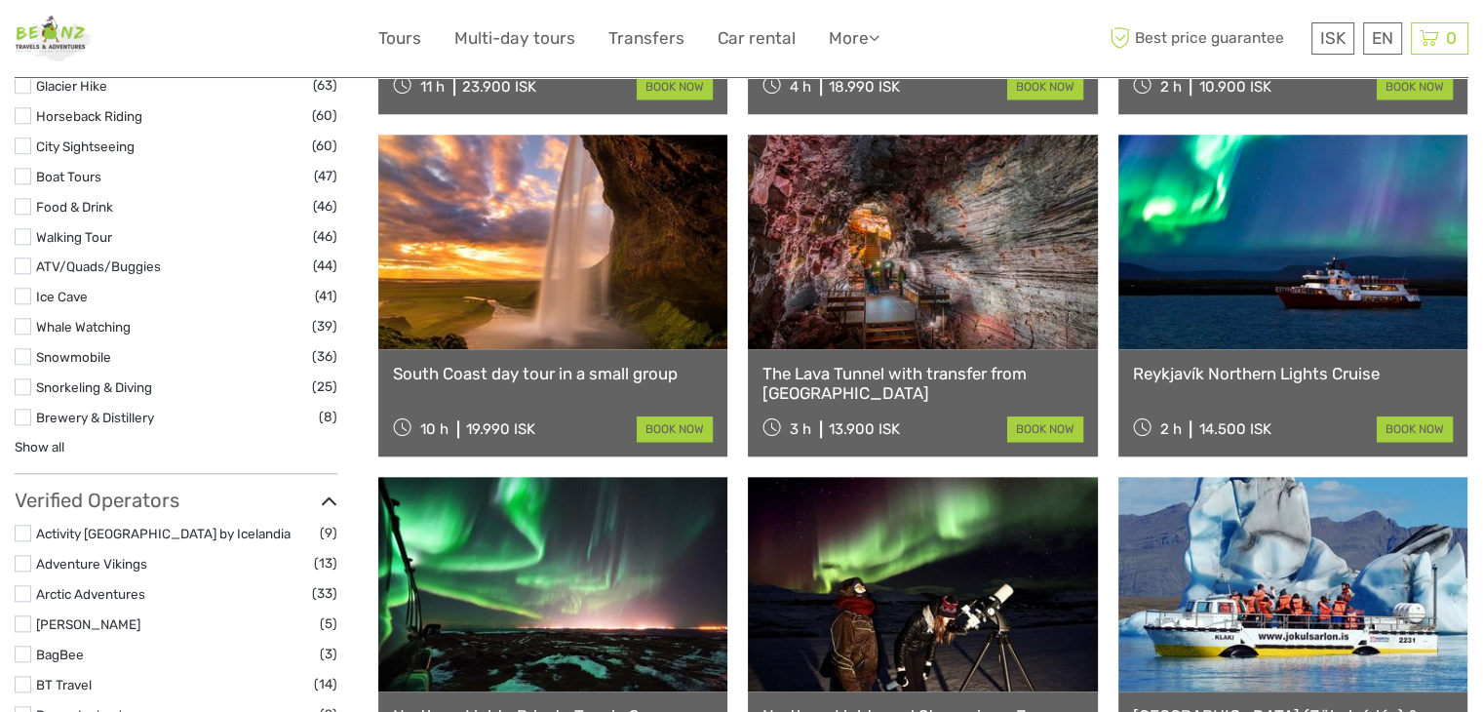
select select
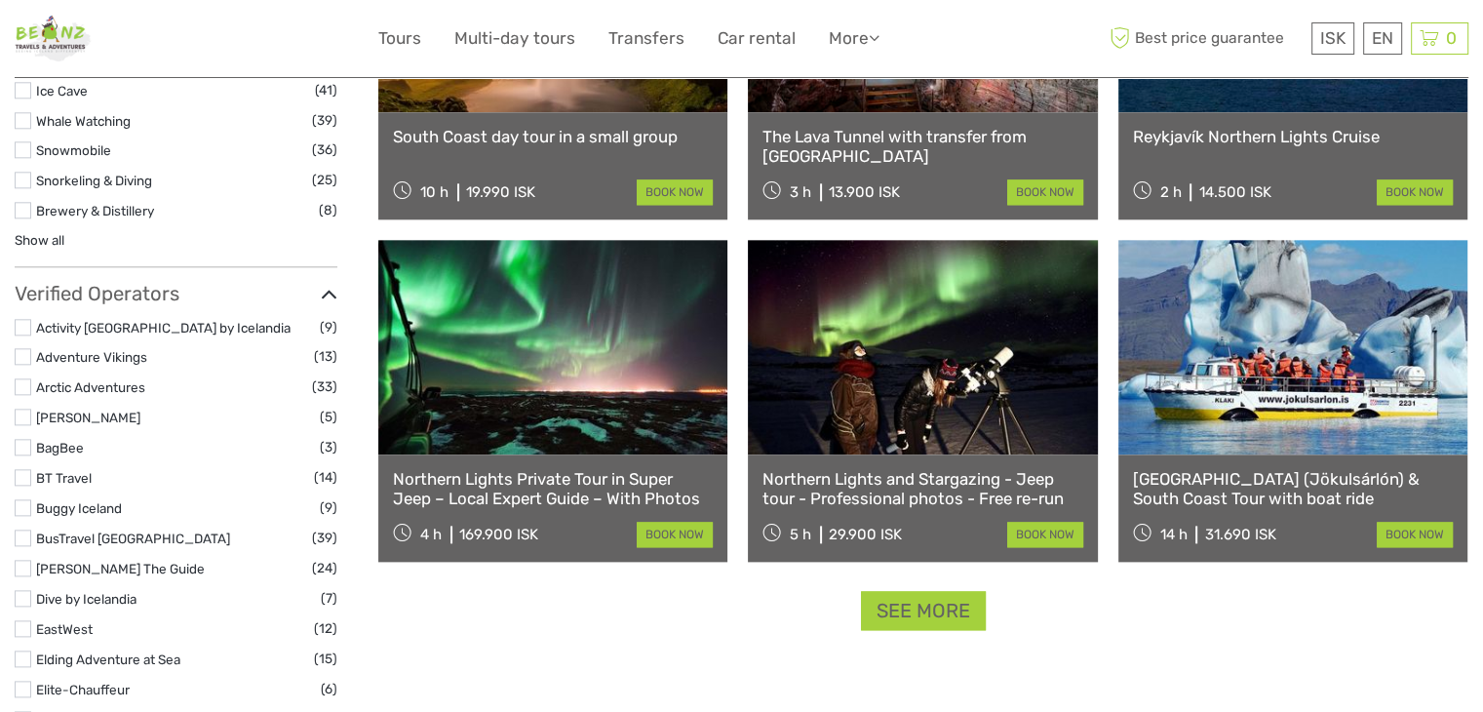
scroll to position [2273, 0]
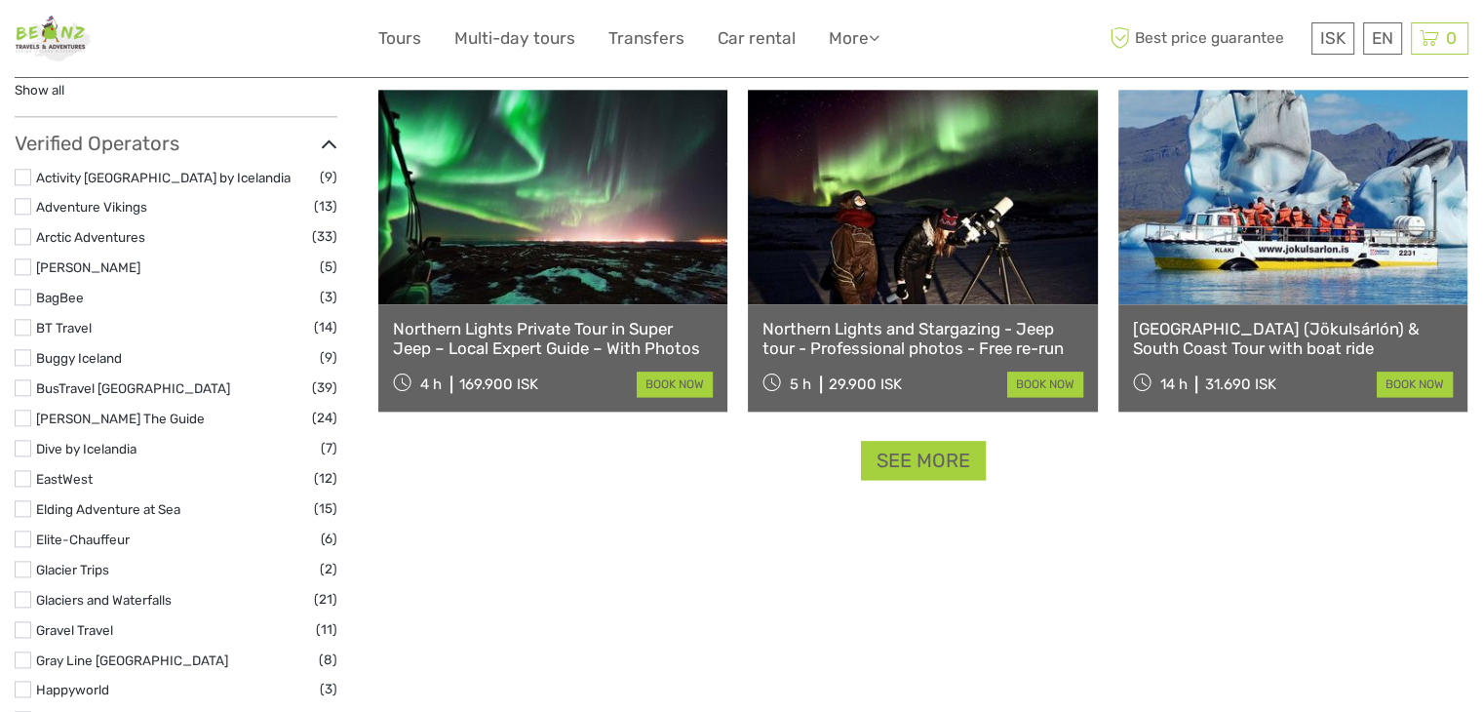
scroll to position [2371, 0]
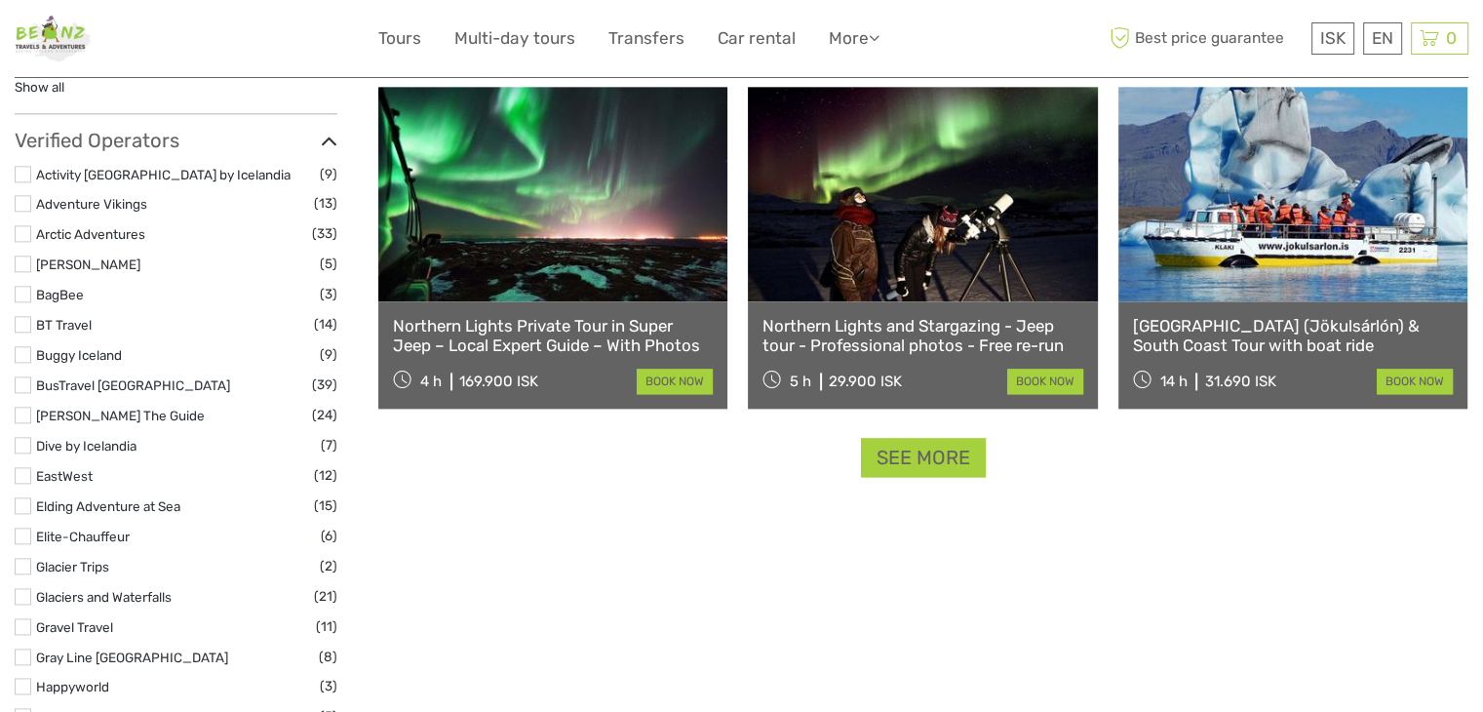
click at [924, 447] on link "See more" at bounding box center [923, 458] width 125 height 40
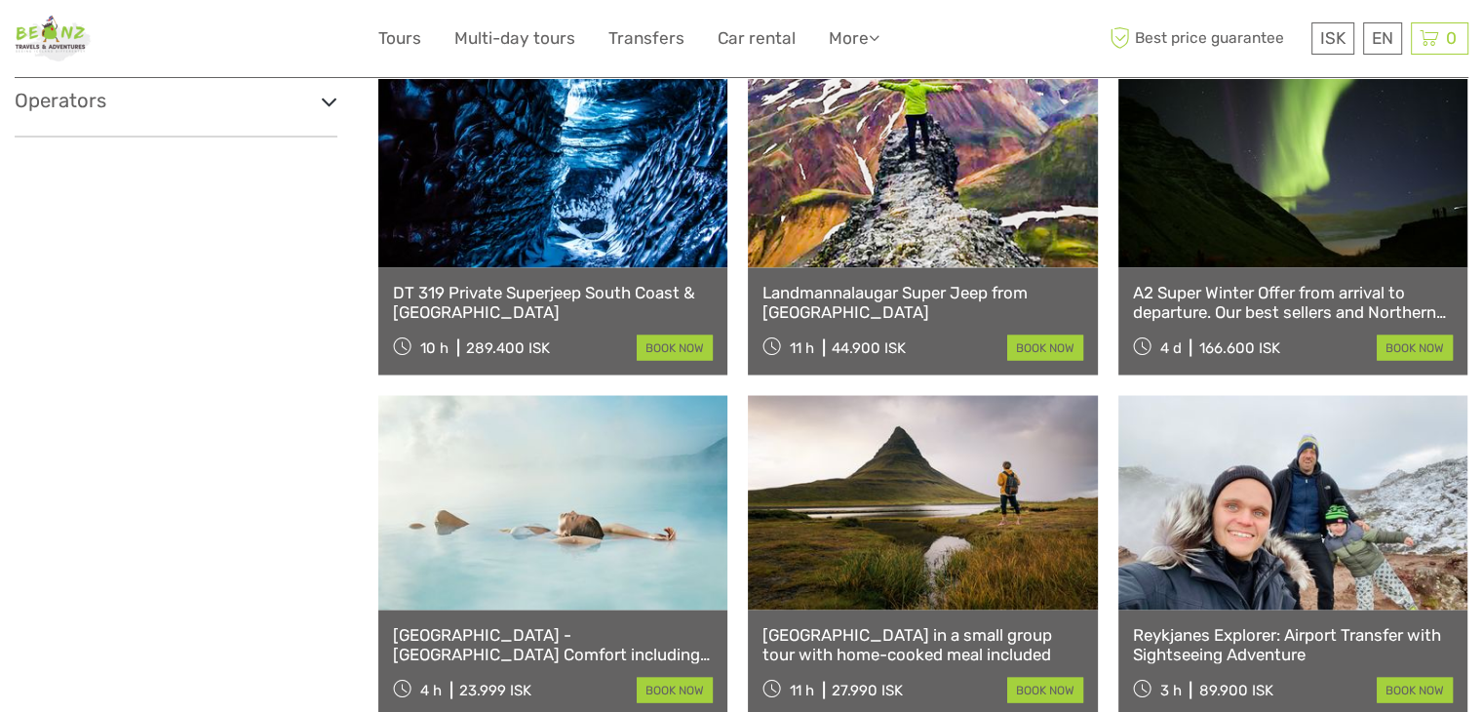
scroll to position [3736, 0]
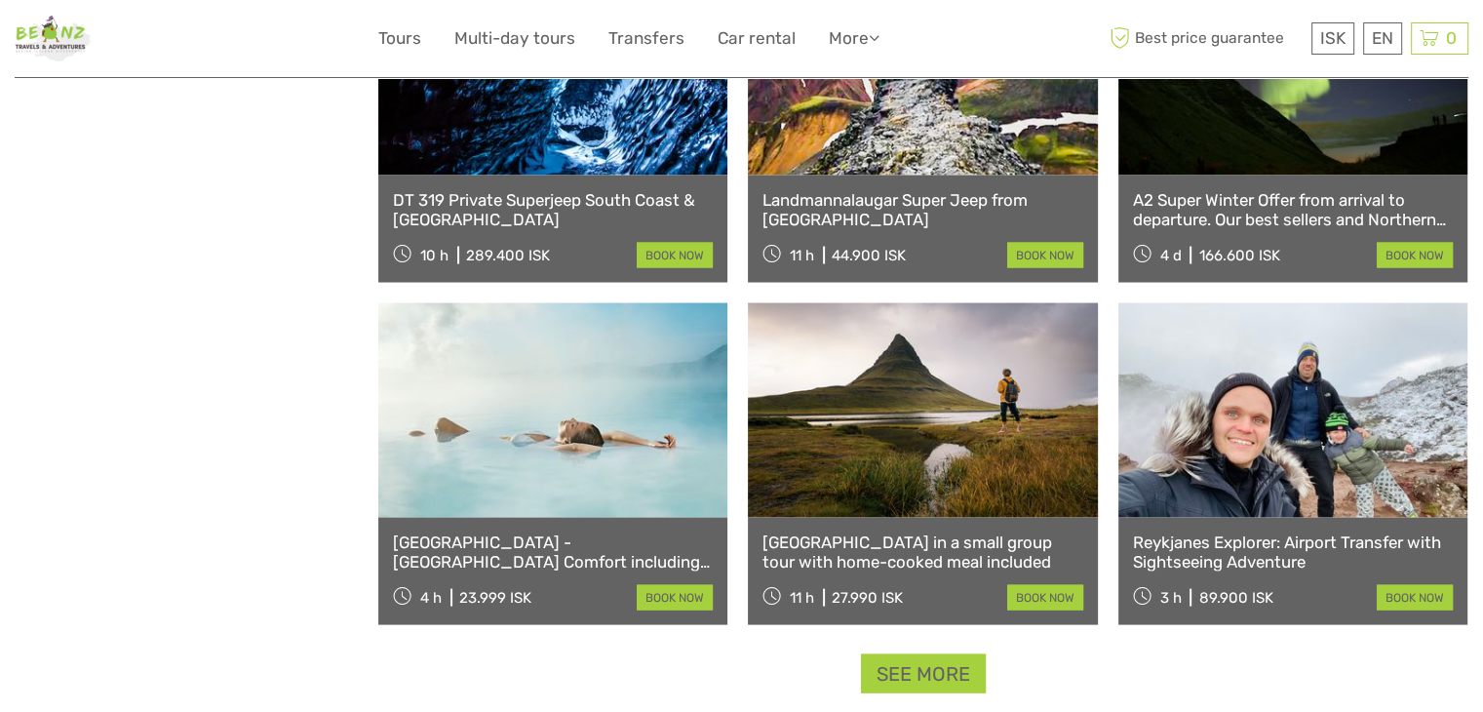
click at [912, 663] on link "See more" at bounding box center [923, 674] width 125 height 40
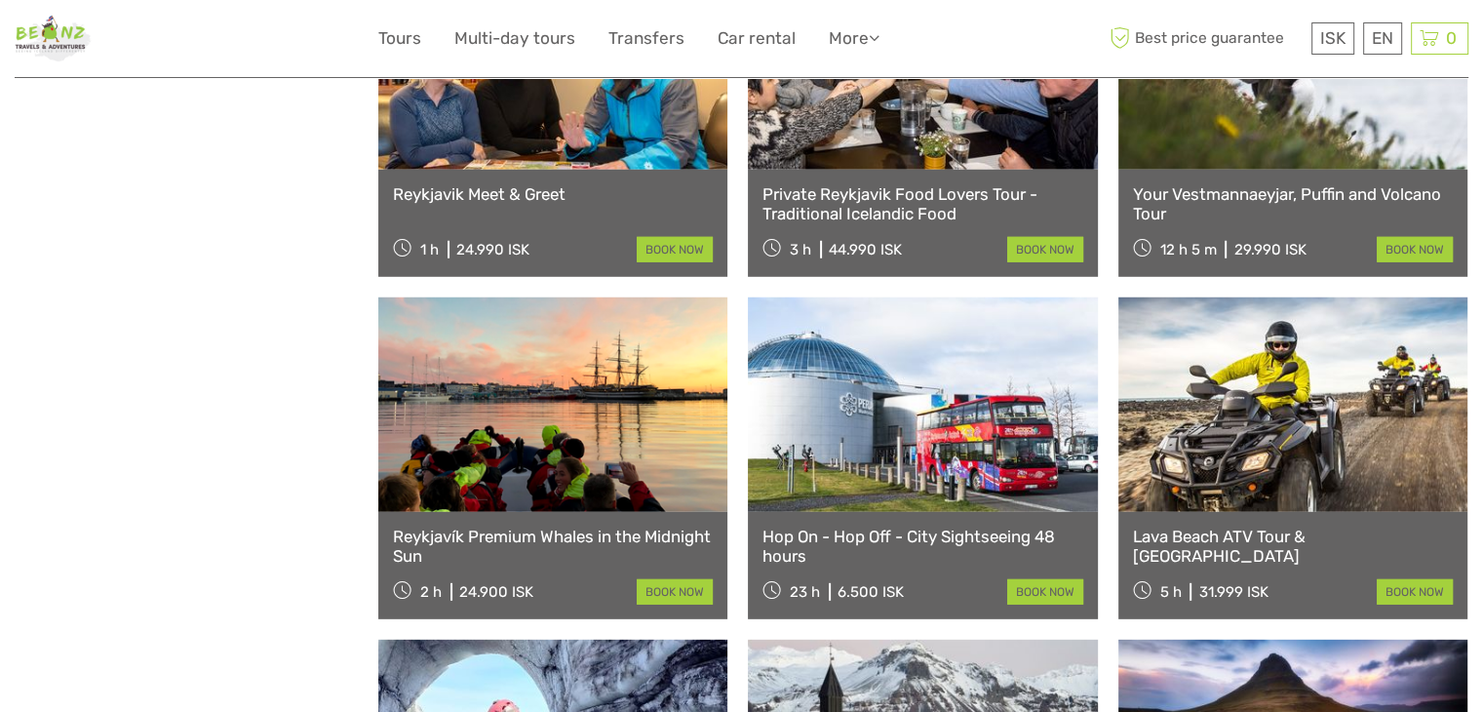
scroll to position [5491, 0]
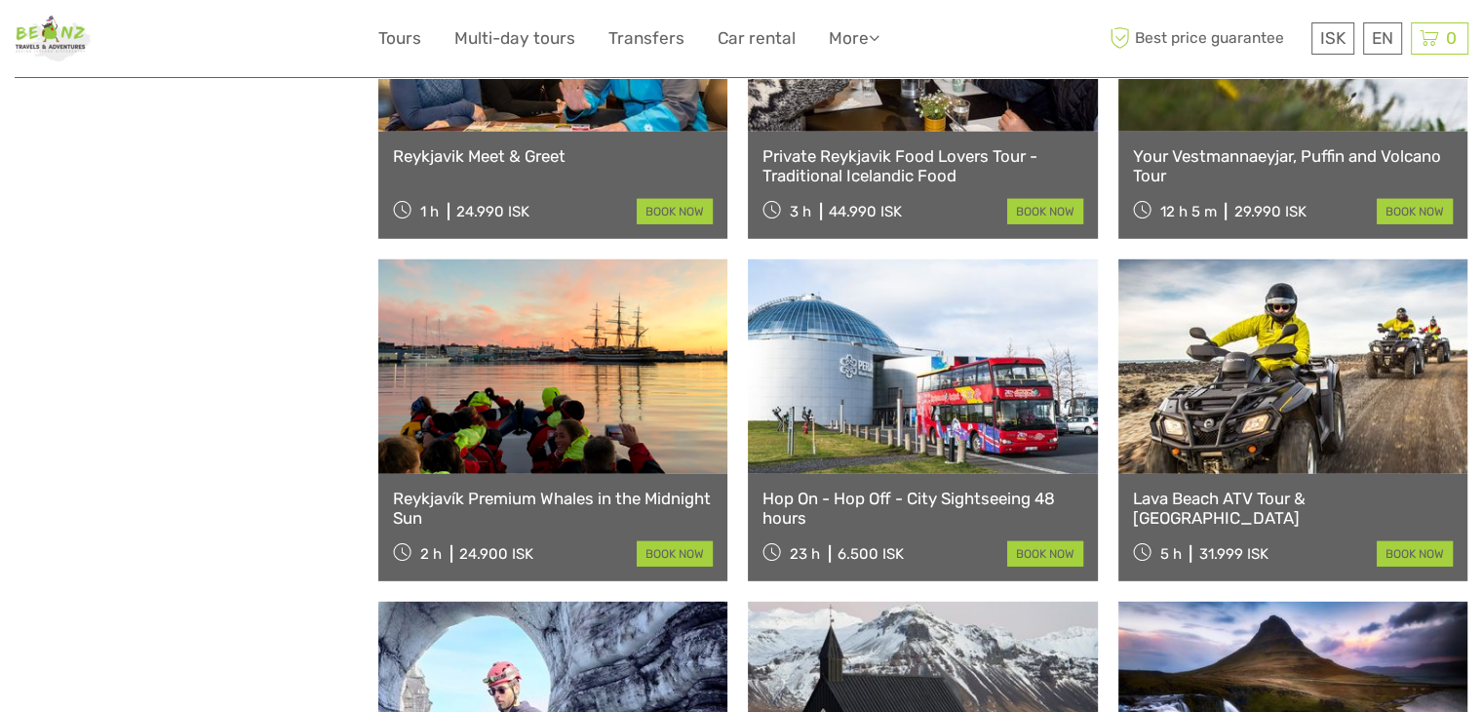
click at [446, 504] on link "Reykjavík Premium Whales in the Midnight Sun" at bounding box center [553, 509] width 320 height 40
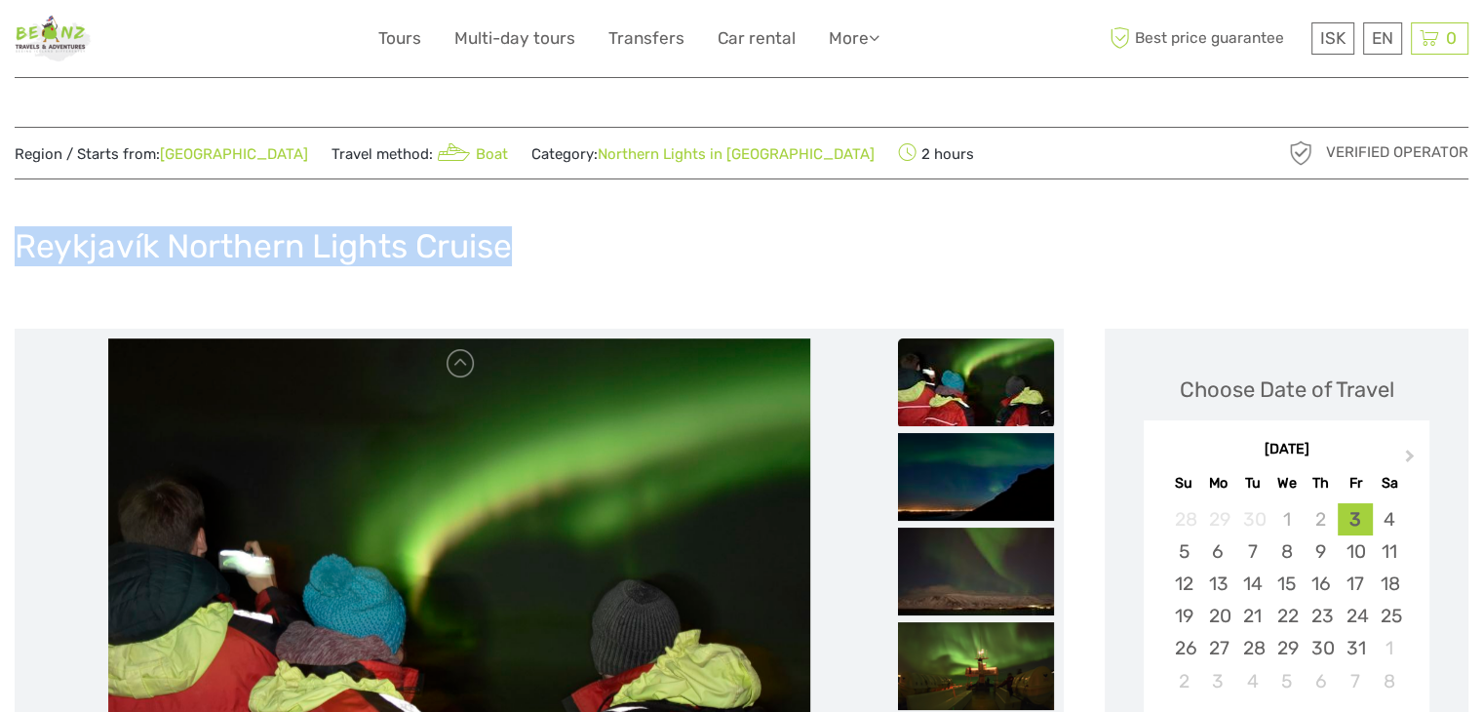
drag, startPoint x: 563, startPoint y: 251, endPoint x: 5, endPoint y: 243, distance: 557.9
copy h1 "Reykjavík Northern Lights Cruise"
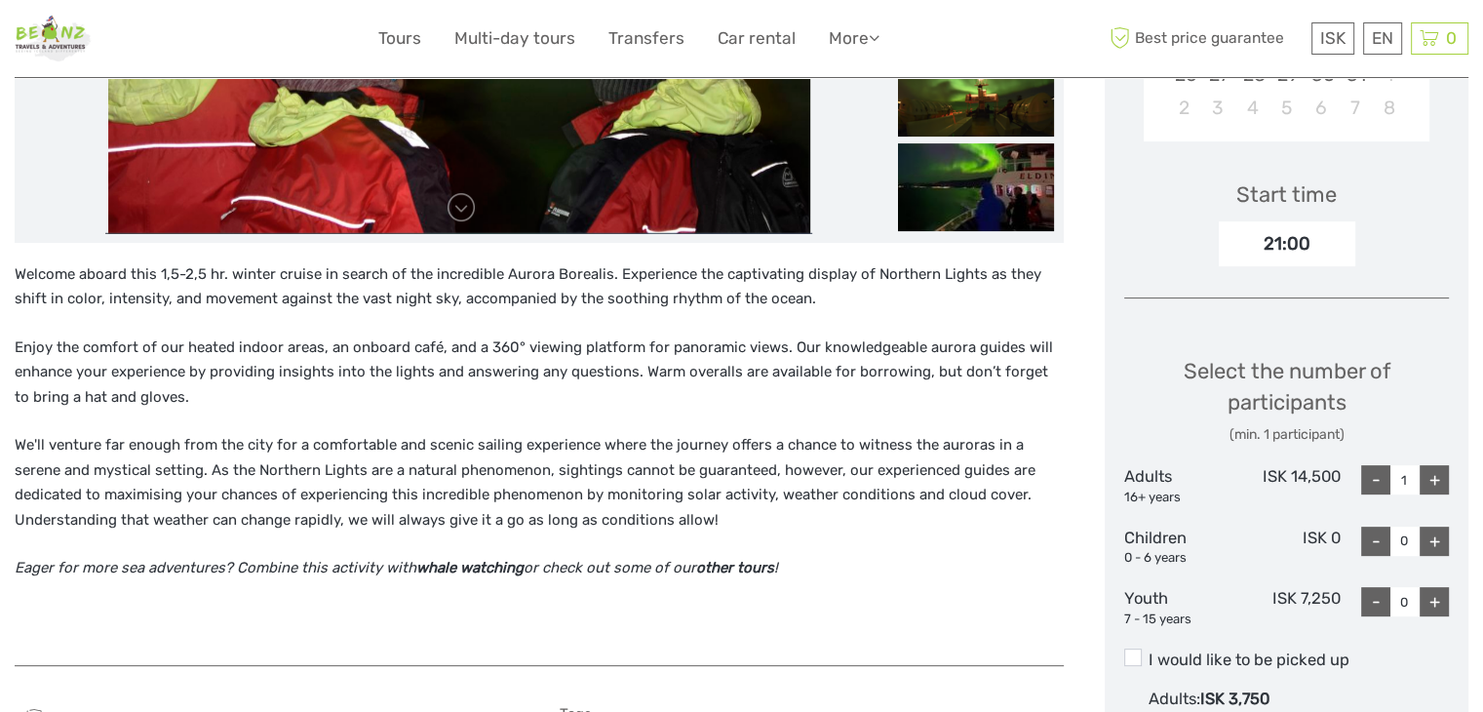
scroll to position [585, 0]
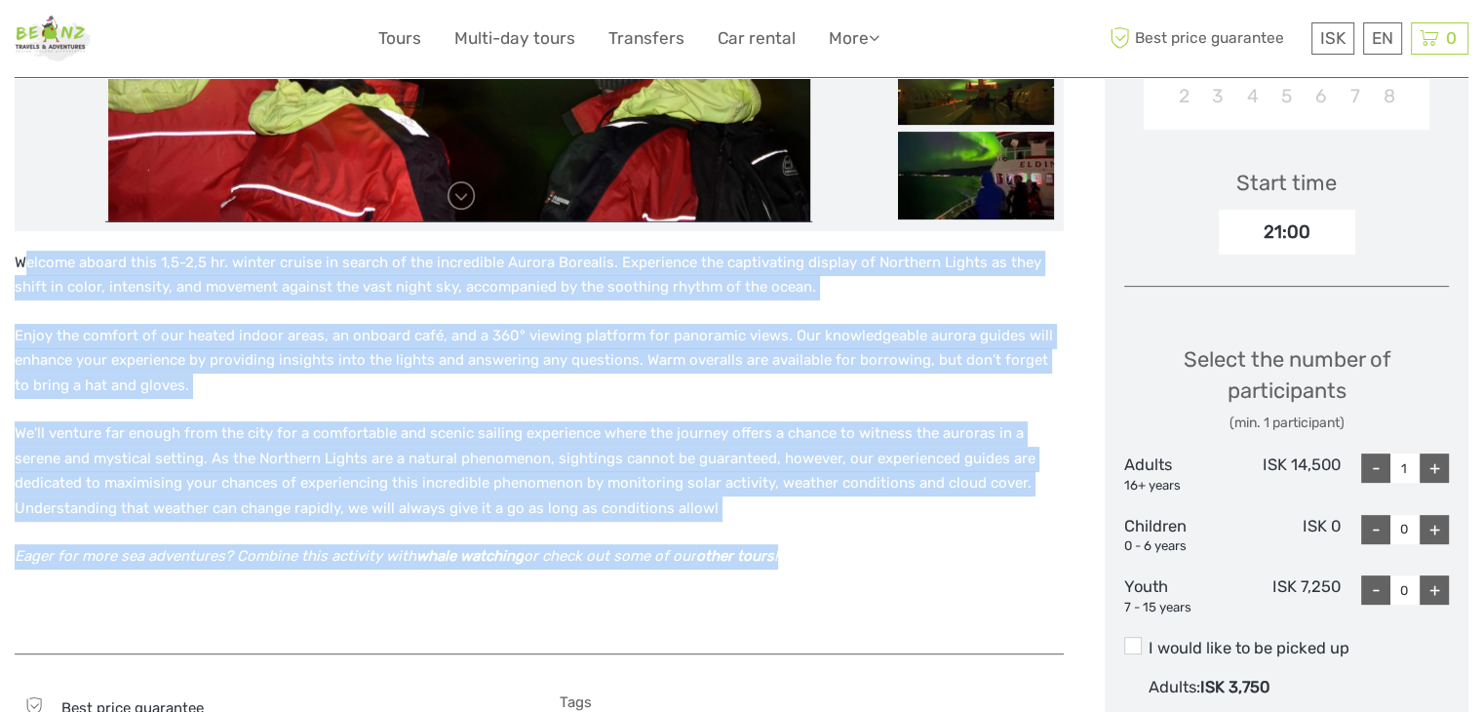
drag, startPoint x: 20, startPoint y: 255, endPoint x: 893, endPoint y: 554, distance: 922.4
click at [893, 554] on div "Welcome aboard this 1,5-2,5 hr. winter cruise in search of the incredible Auror…" at bounding box center [539, 443] width 1049 height 384
copy div "elcome aboard this 1,5-2,5 hr. winter cruise in search of the incredible Aurora…"
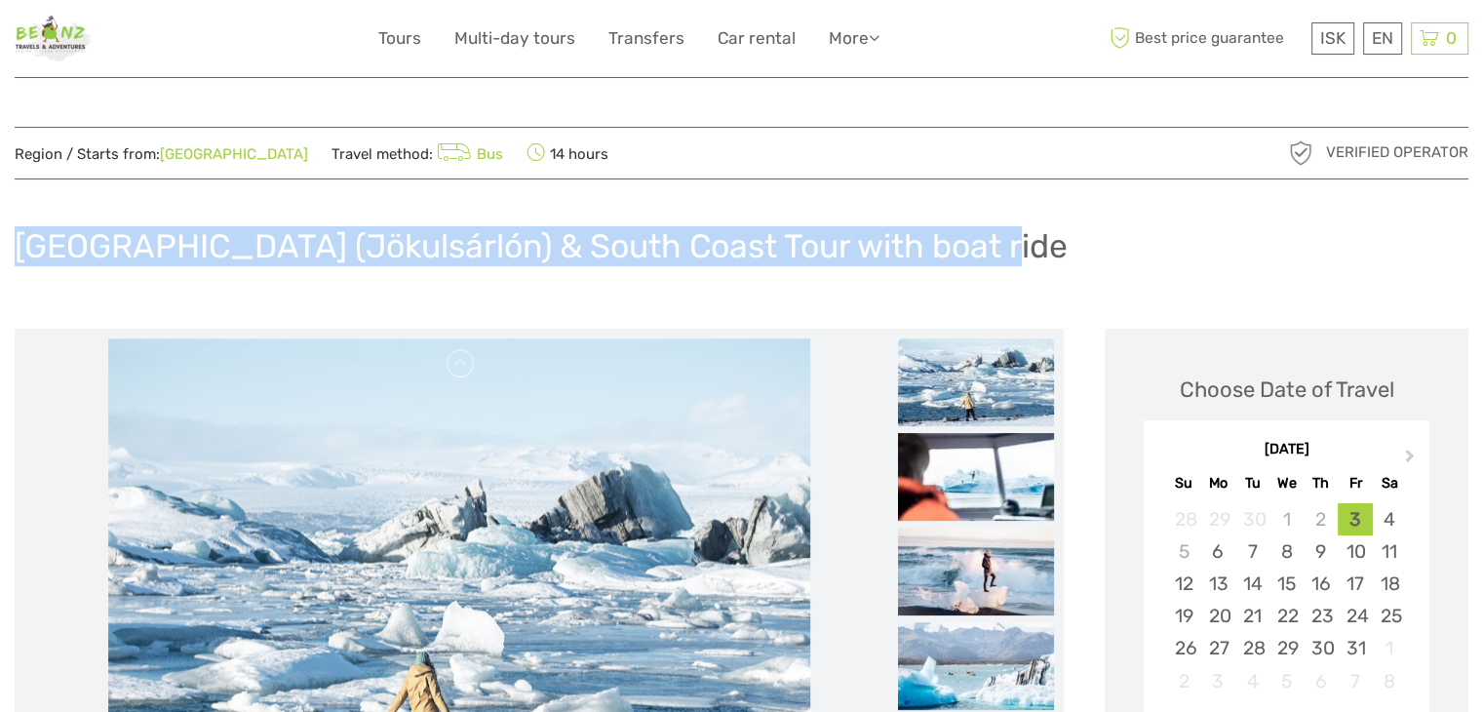
drag, startPoint x: 1005, startPoint y: 230, endPoint x: 9, endPoint y: 239, distance: 996.7
copy h1 "[GEOGRAPHIC_DATA] (Jökulsárlón) & South Coast Tour with boat ride"
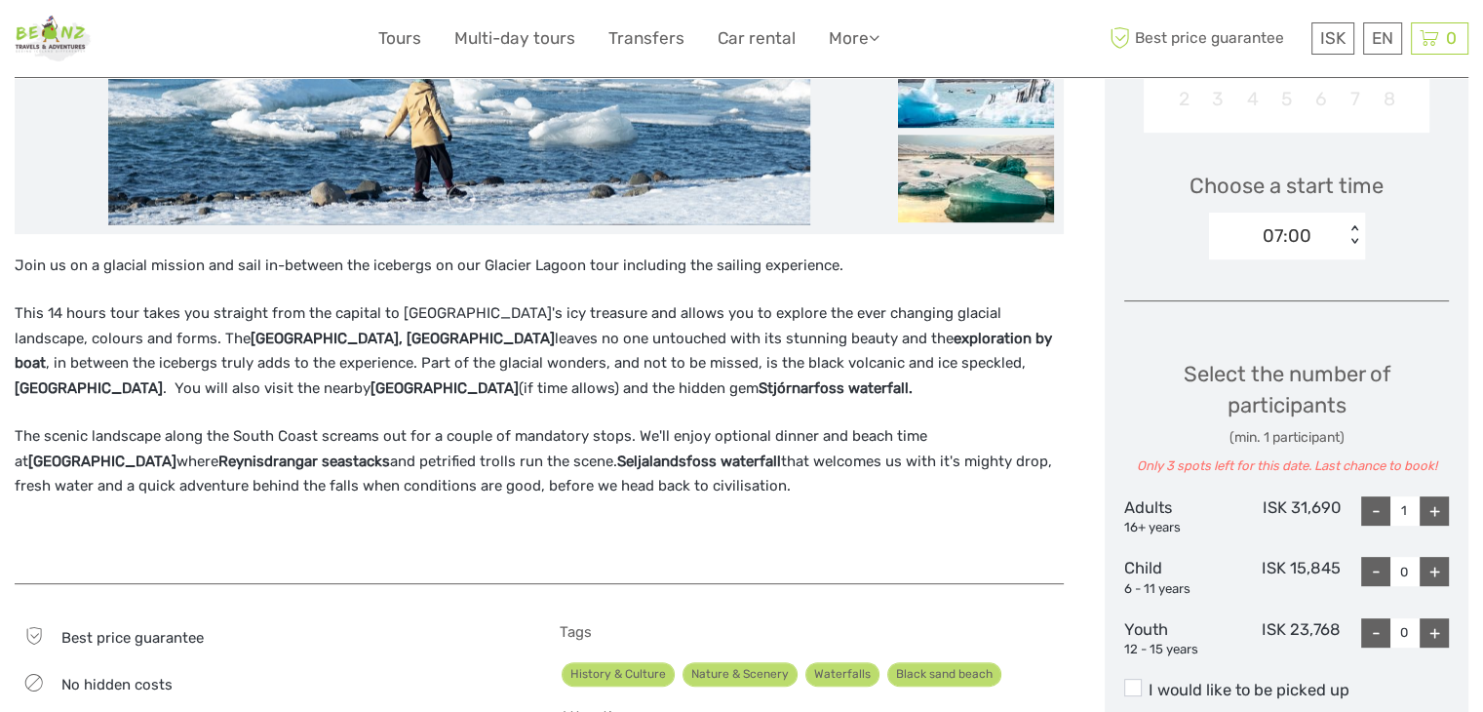
scroll to position [585, 0]
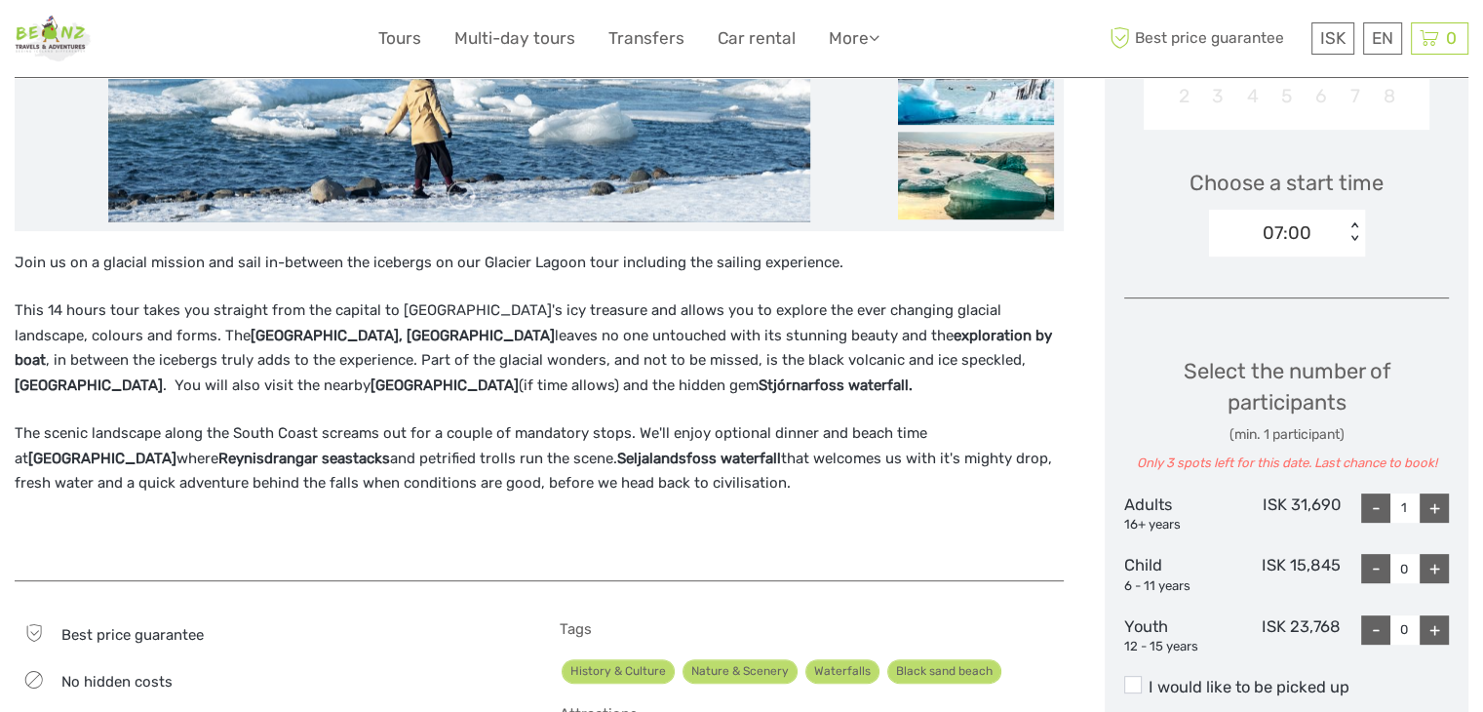
drag, startPoint x: 18, startPoint y: 255, endPoint x: 703, endPoint y: 482, distance: 722.2
click at [703, 482] on div "Join us on a glacial mission and sail in-between the icebergs on our Glacier La…" at bounding box center [539, 406] width 1049 height 311
copy div "Lore ip do s ametcon adipisc eli sedd ei-tempori utl etdolore ma ali Enimadm Ve…"
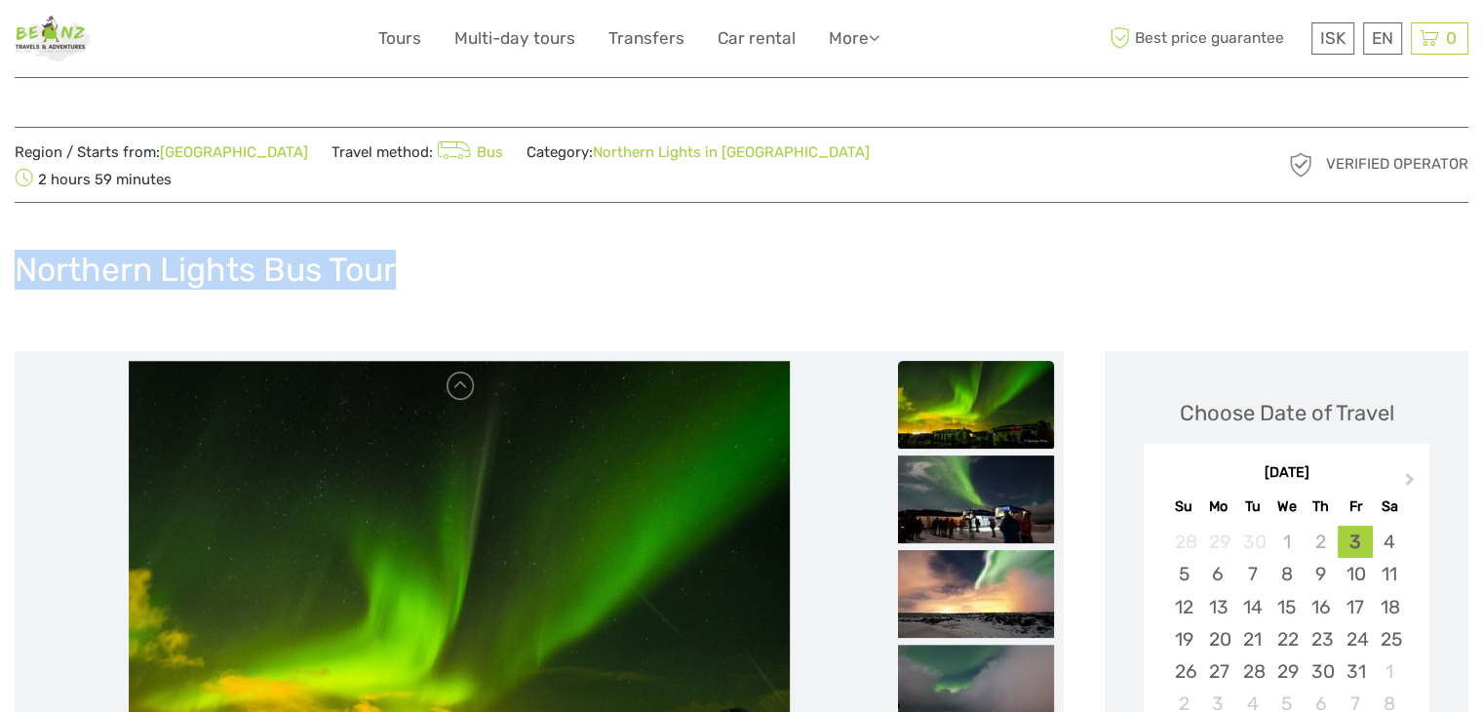
drag, startPoint x: 441, startPoint y: 235, endPoint x: 12, endPoint y: 247, distance: 429.2
copy h1 "Northern Lights Bus Tour"
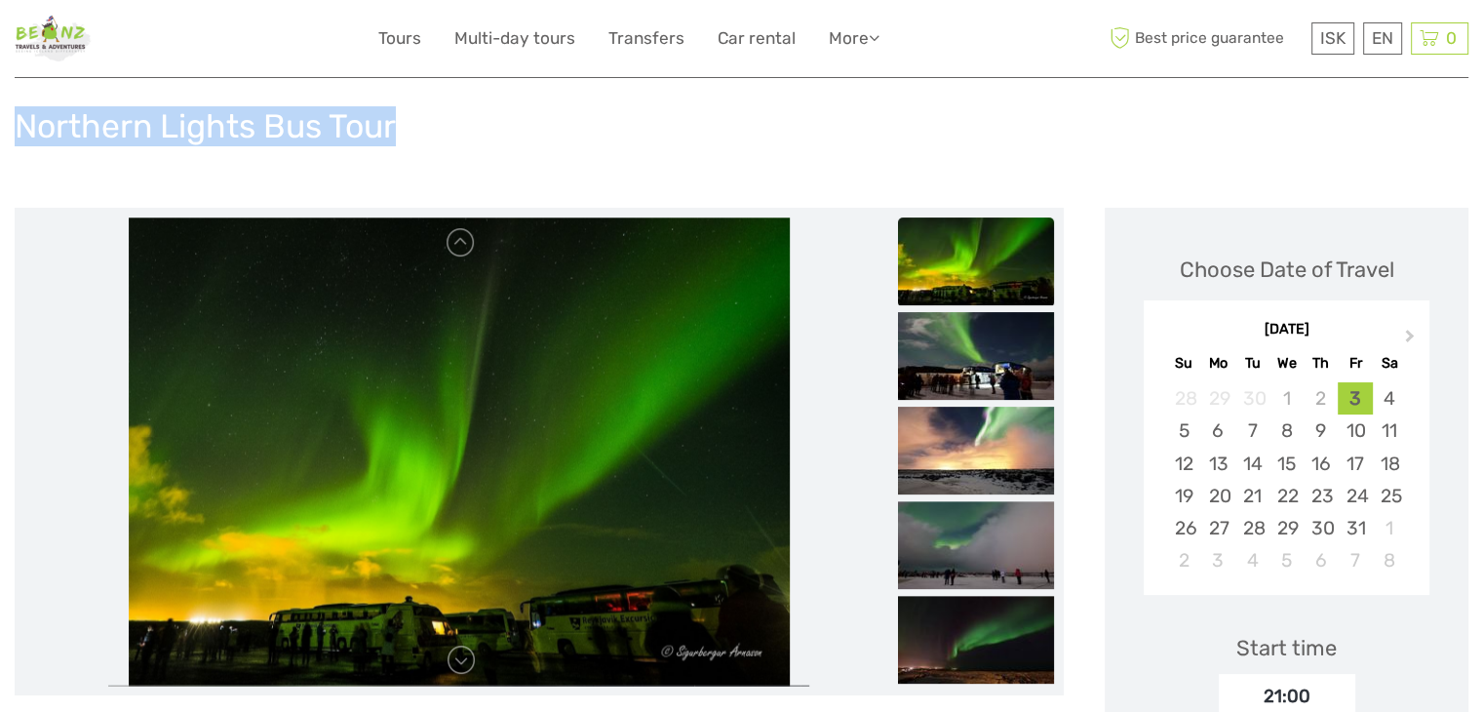
scroll to position [585, 0]
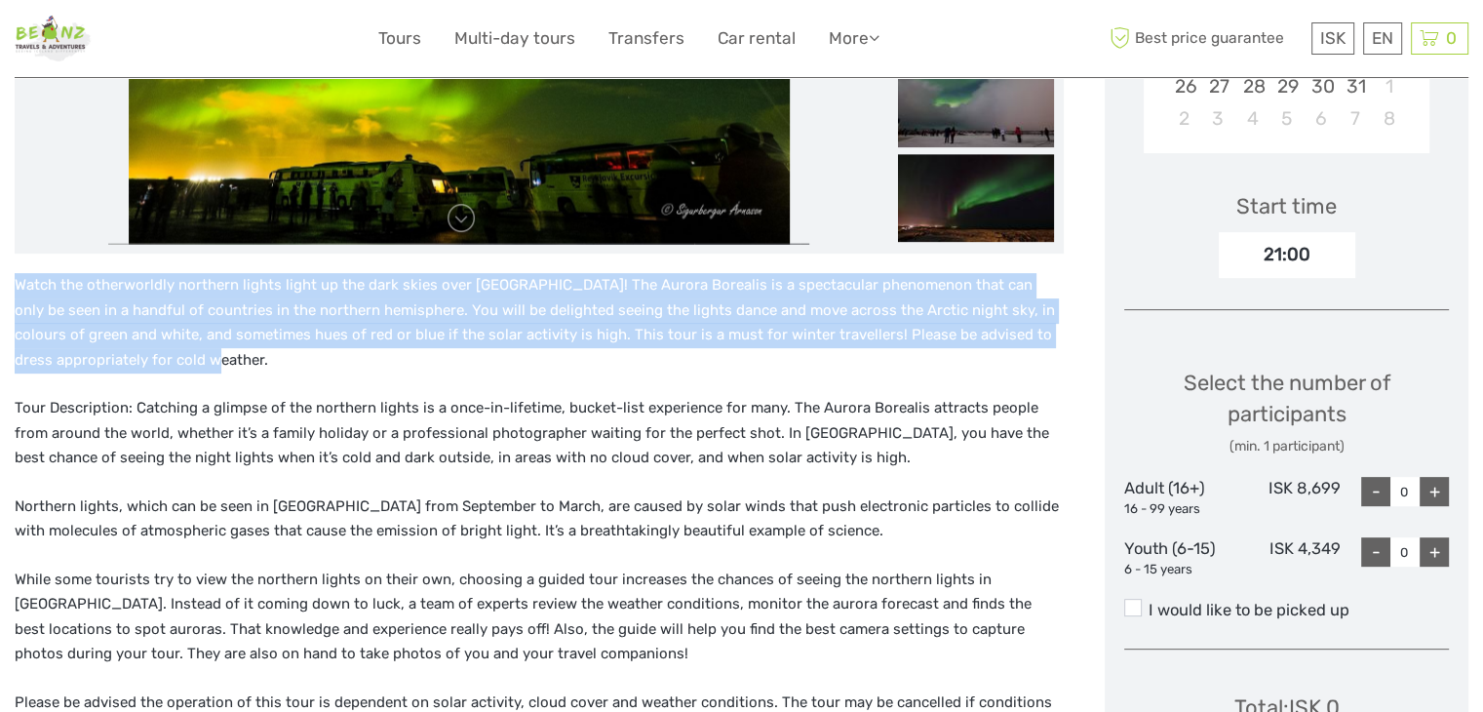
drag, startPoint x: 16, startPoint y: 255, endPoint x: 160, endPoint y: 339, distance: 167.4
click at [160, 339] on p "Watch the otherworldly northern lights light up the dark skies over [GEOGRAPHIC…" at bounding box center [539, 322] width 1049 height 99
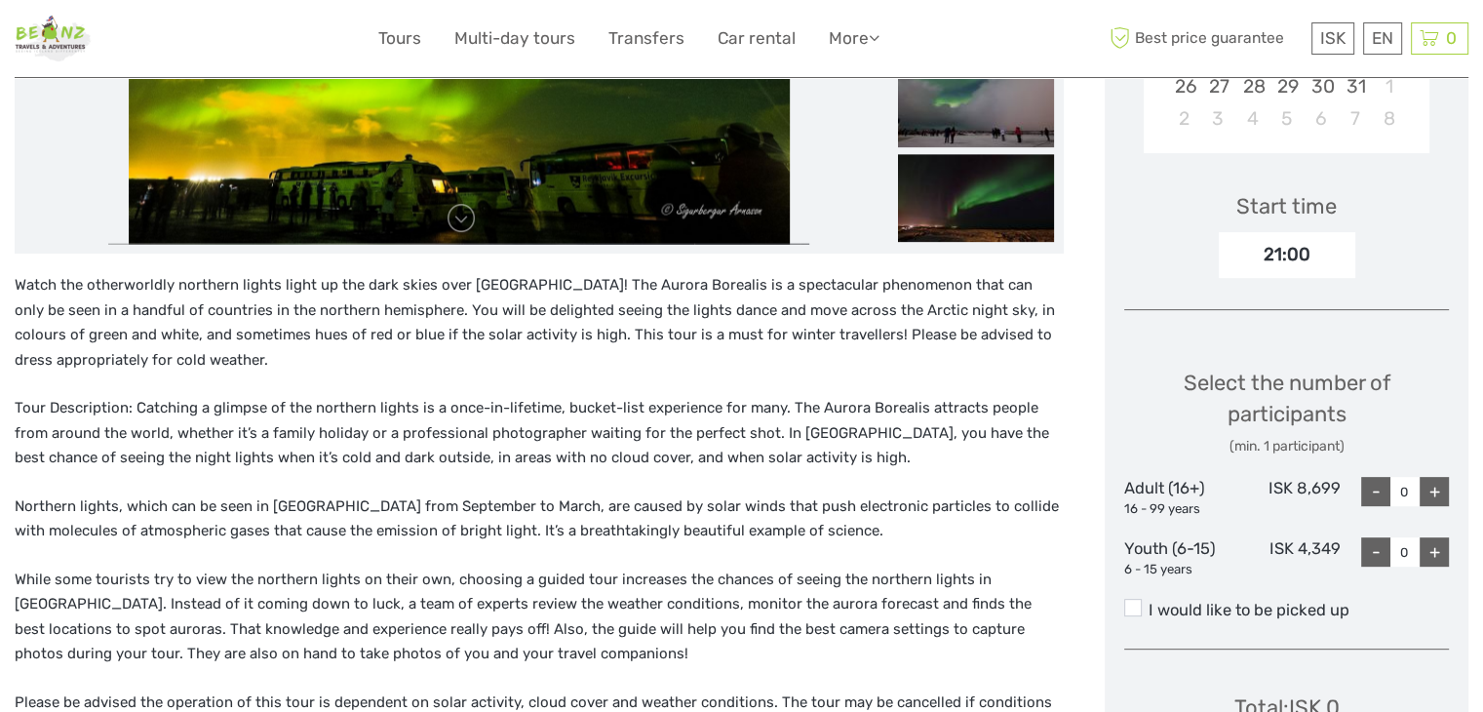
click at [79, 401] on p "Tour Description: Catching a glimpse of the northern lights is a once-in-lifeti…" at bounding box center [539, 433] width 1049 height 75
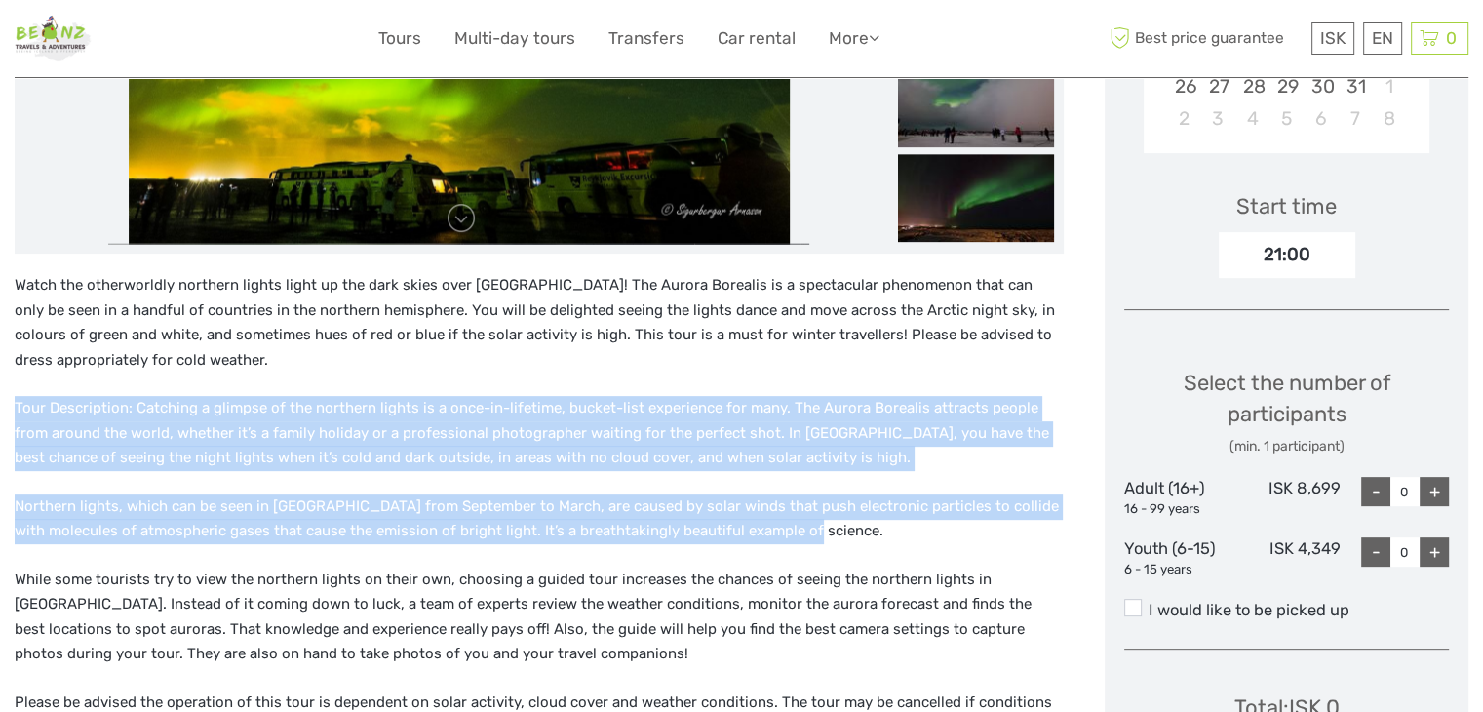
drag, startPoint x: 13, startPoint y: 385, endPoint x: 864, endPoint y: 502, distance: 859.3
copy div "Tour Description: Catching a glimpse of the northern lights is a once-in-lifeti…"
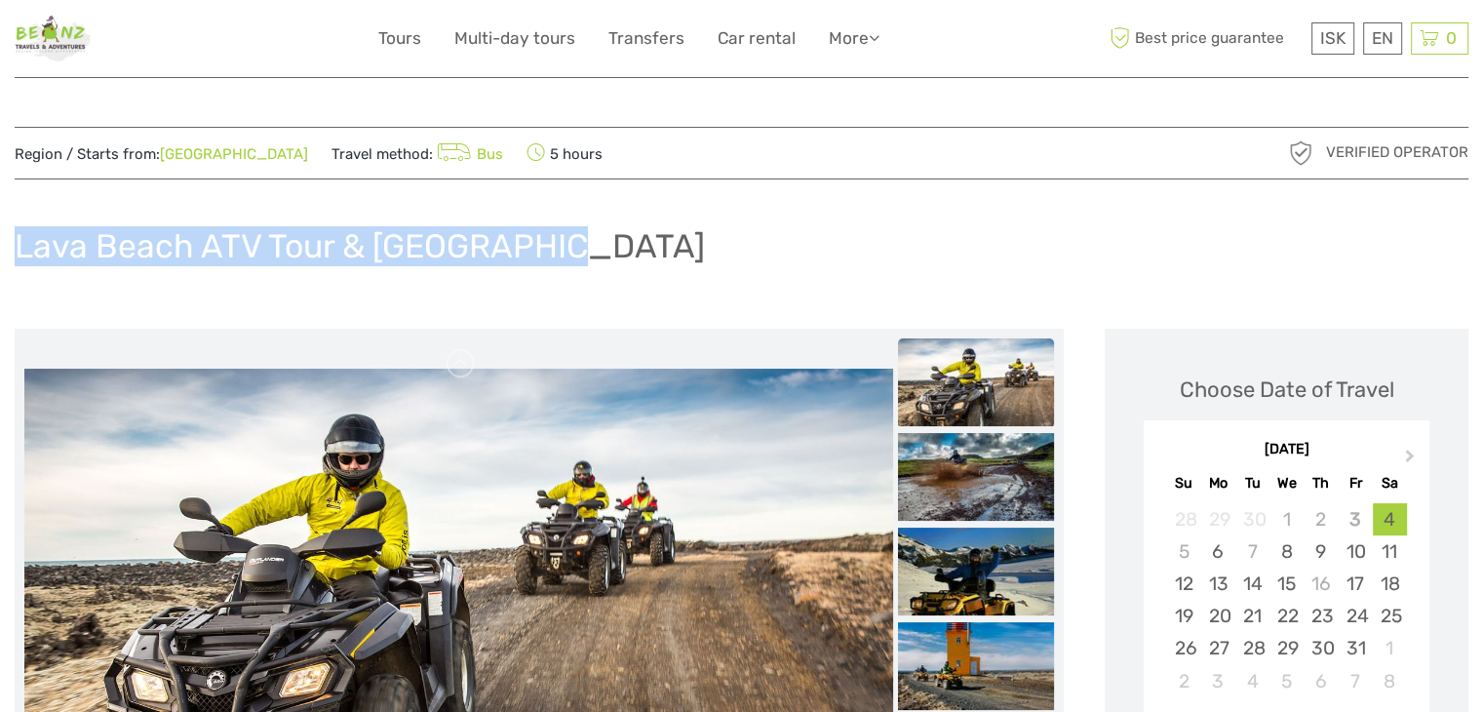
drag, startPoint x: 501, startPoint y: 238, endPoint x: 17, endPoint y: 209, distance: 485.5
copy h1 "Lava Beach ATV Tour & [GEOGRAPHIC_DATA]"
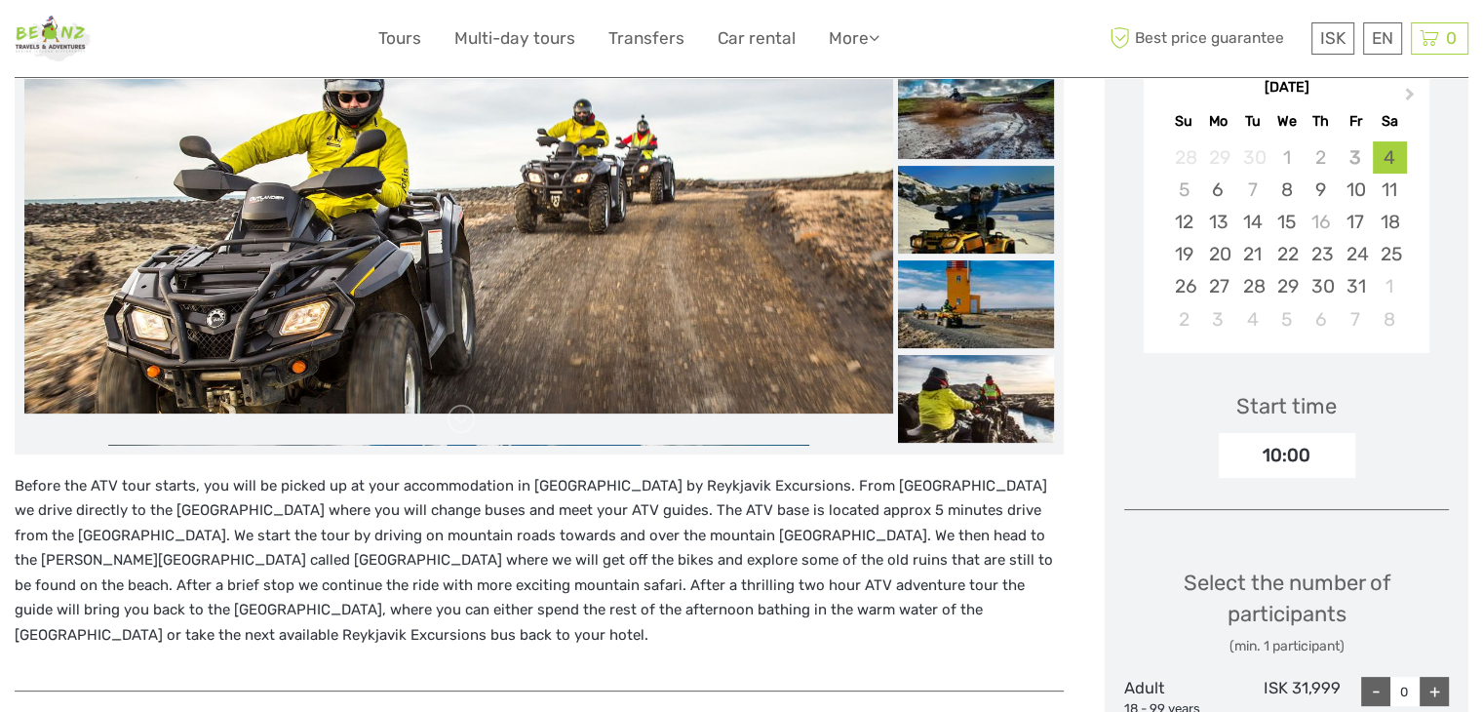
scroll to position [585, 0]
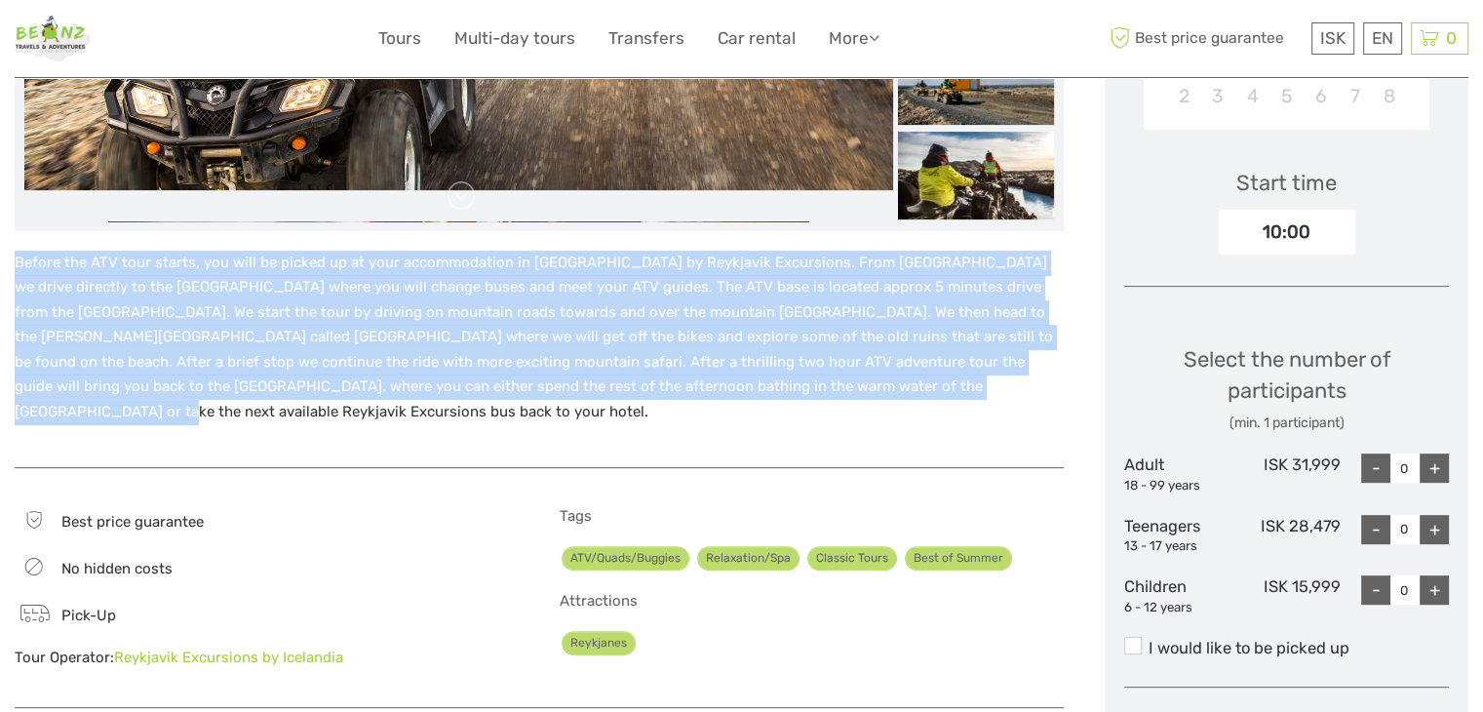
drag, startPoint x: 18, startPoint y: 262, endPoint x: 801, endPoint y: 401, distance: 795.2
click at [801, 401] on div "Before the ATV tour starts, you will be picked up at your accommodation in [GEO…" at bounding box center [539, 350] width 1049 height 198
copy p "Before the ATV tour starts, you will be picked up at your accommodation in [GEO…"
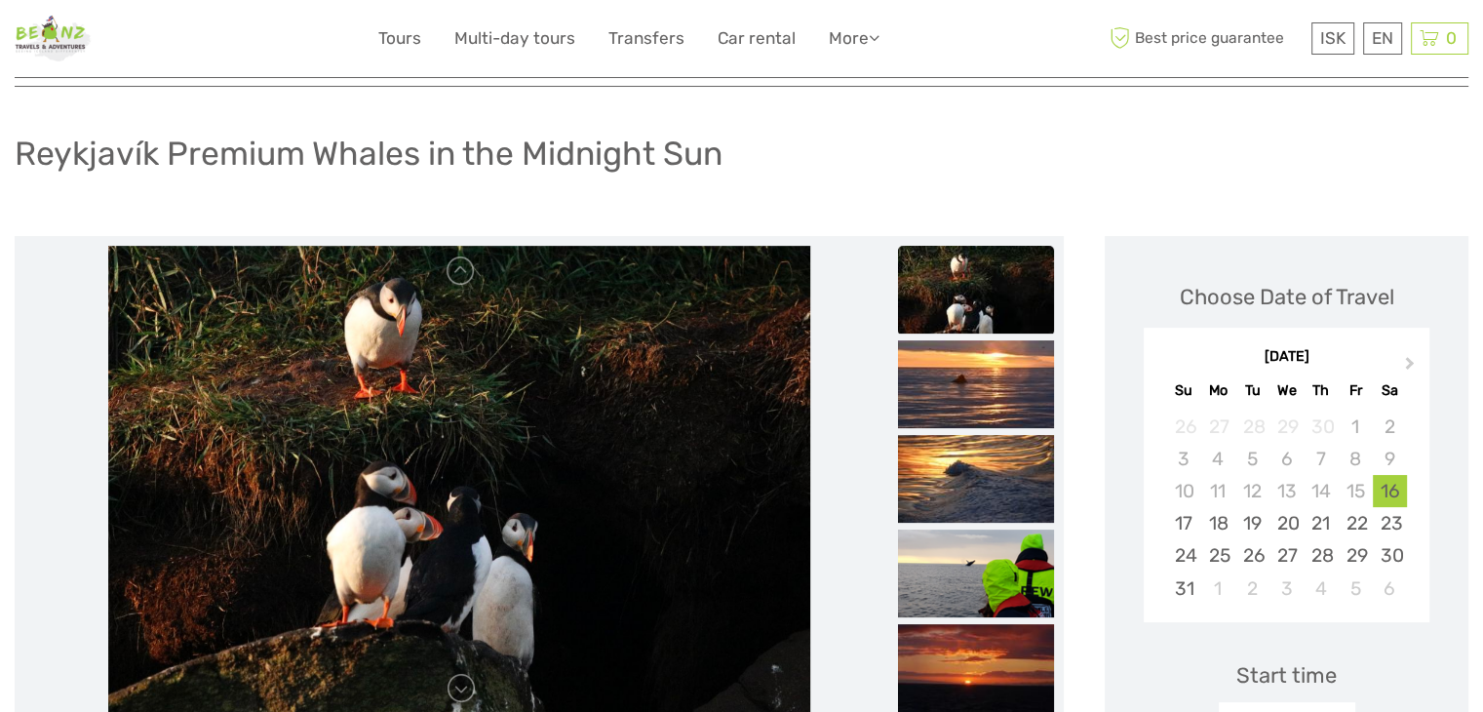
scroll to position [98, 0]
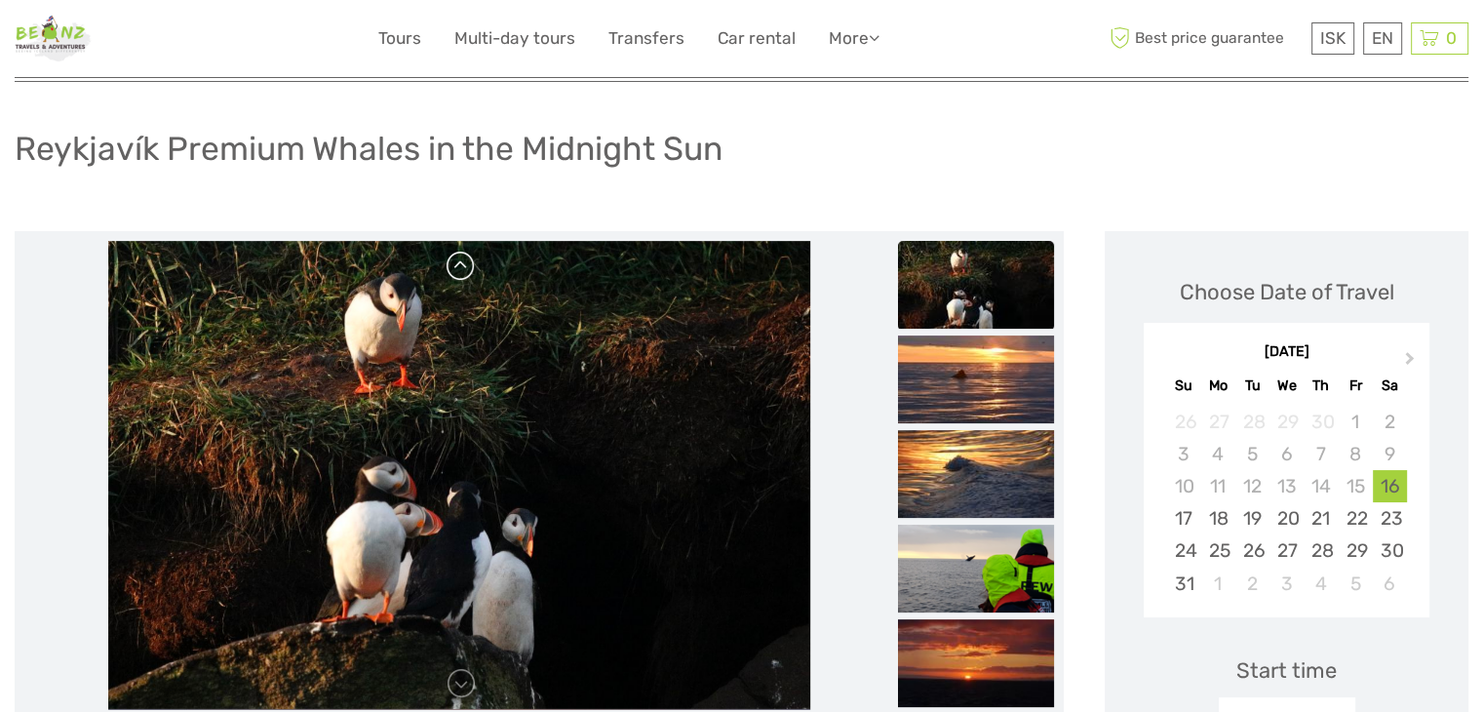
click at [464, 280] on link at bounding box center [461, 266] width 31 height 31
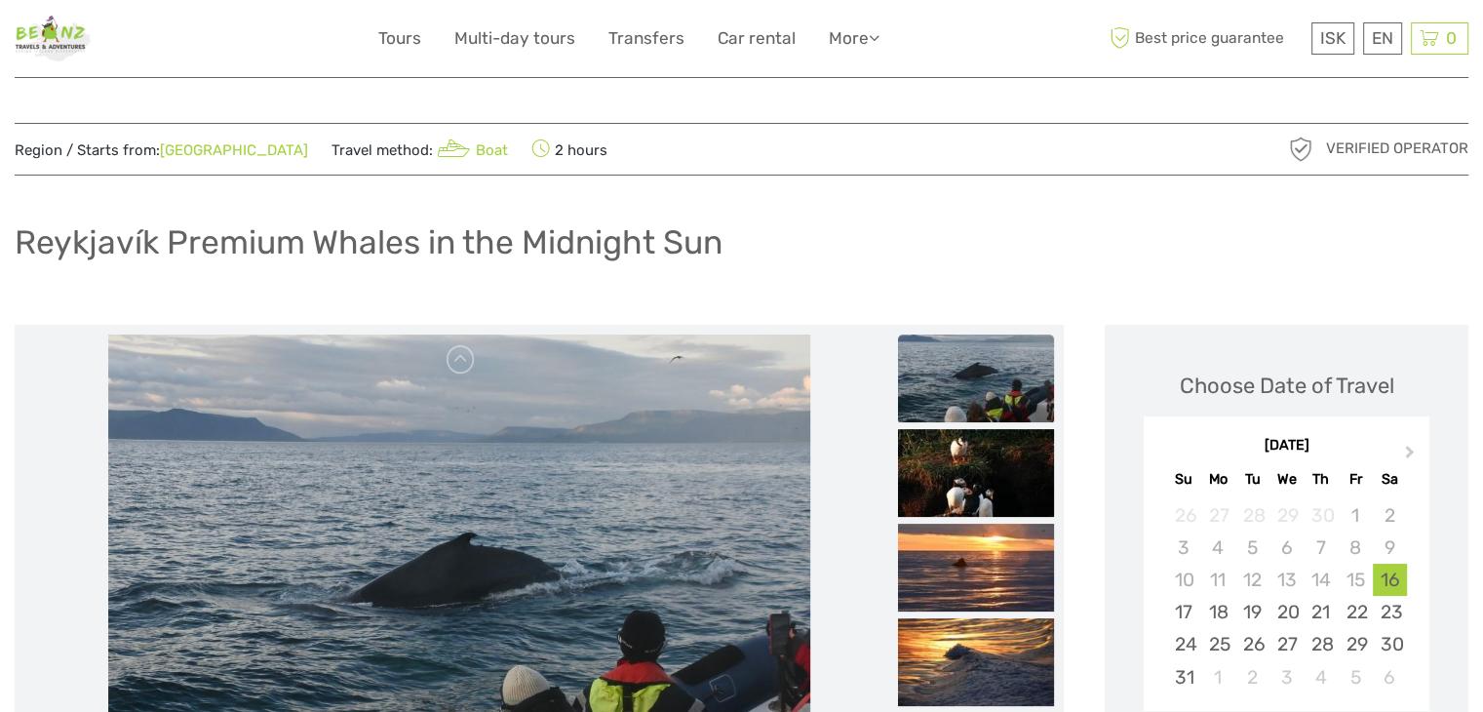
scroll to position [0, 0]
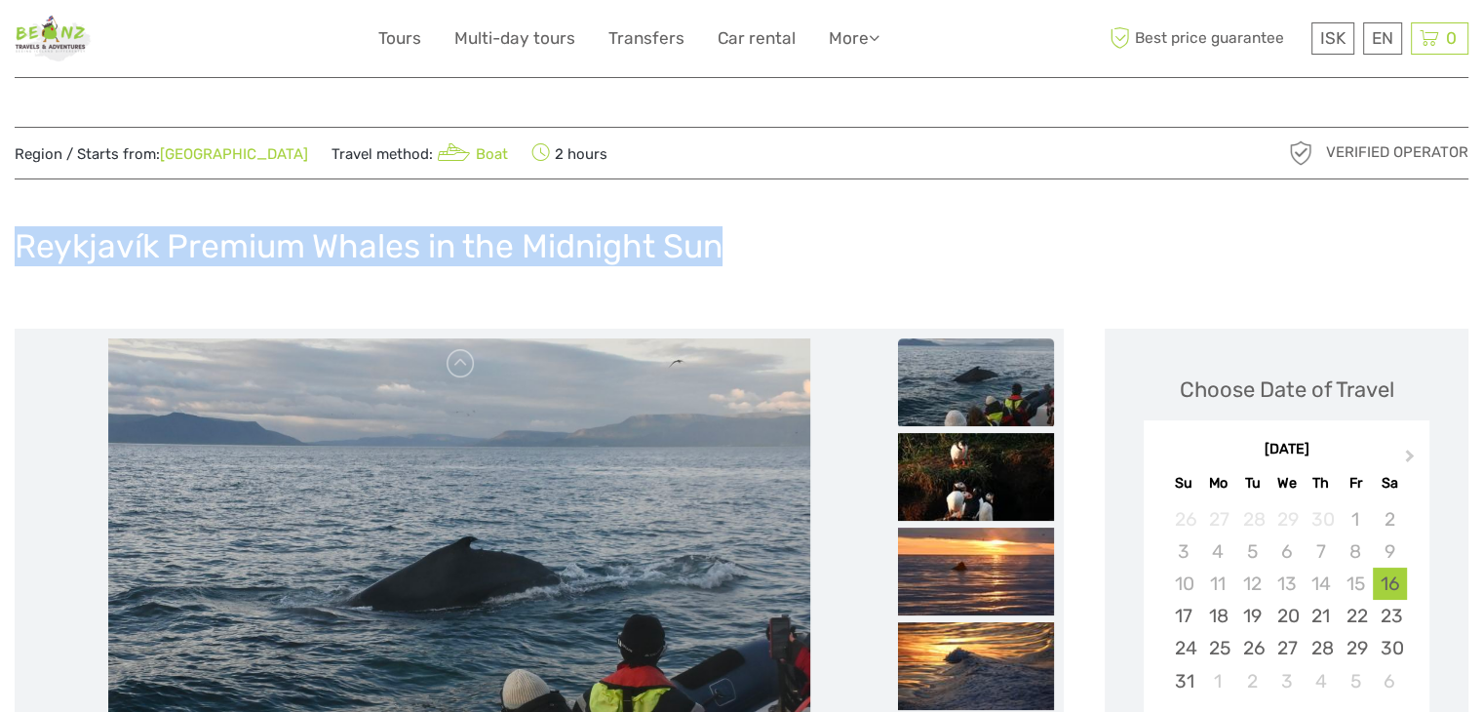
drag, startPoint x: 772, startPoint y: 249, endPoint x: 0, endPoint y: 268, distance: 772.6
copy h1 "Reykjavík Premium Whales in the Midnight Sun"
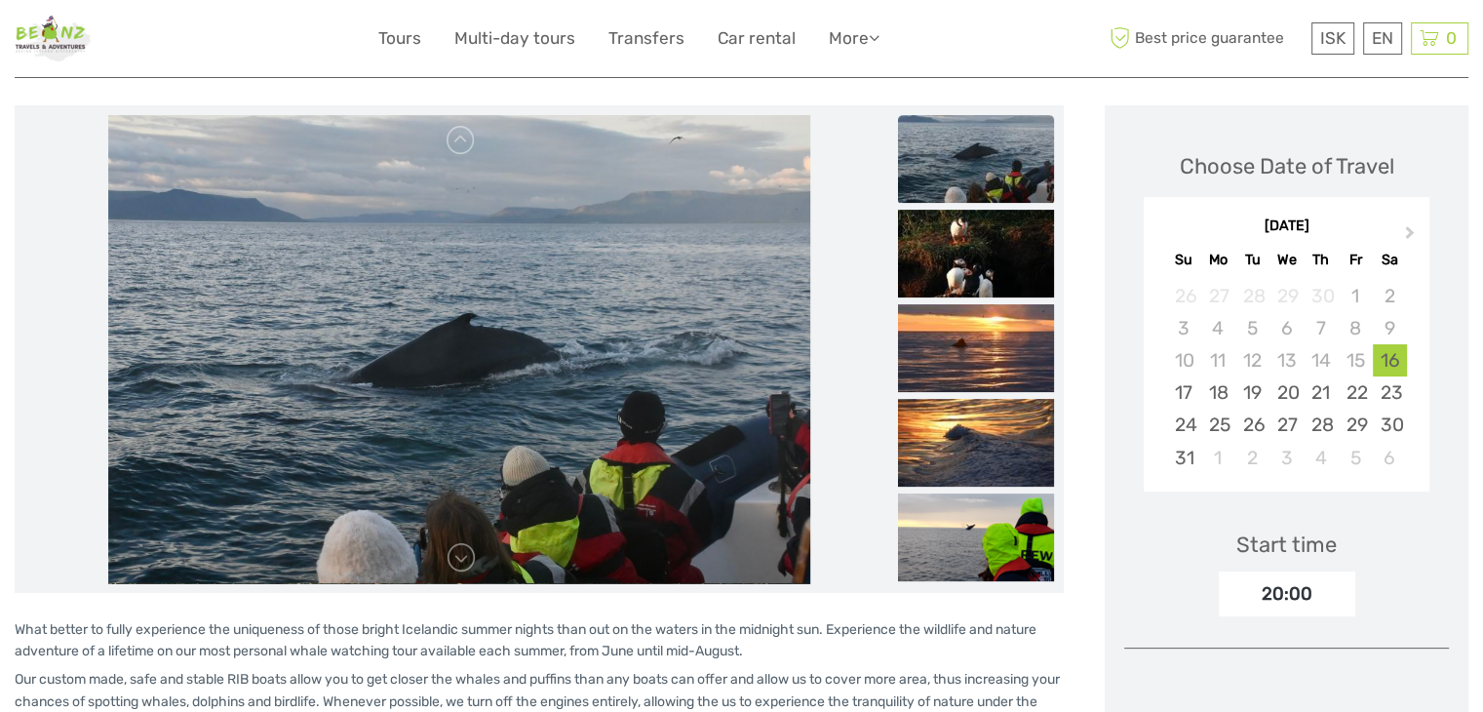
scroll to position [585, 0]
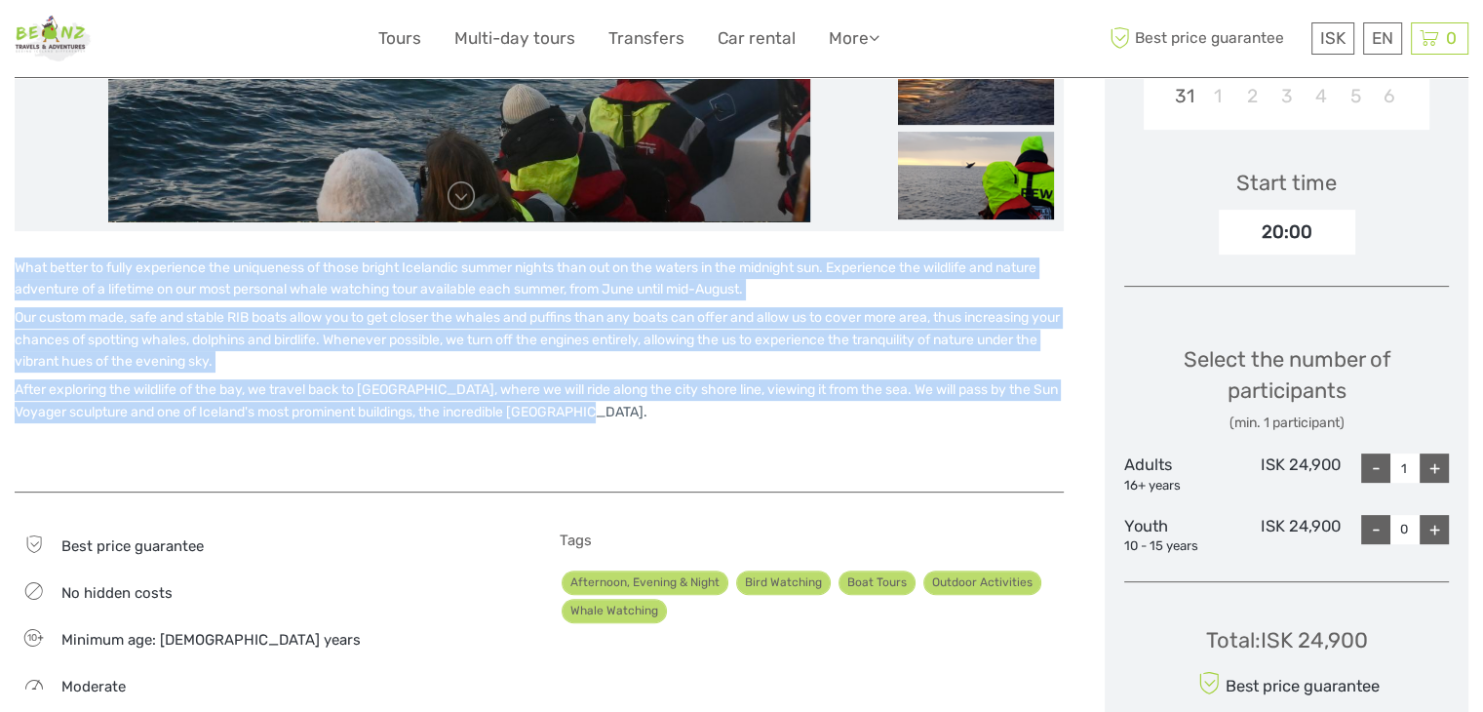
drag, startPoint x: 11, startPoint y: 262, endPoint x: 700, endPoint y: 406, distance: 704.2
copy div "What better to fully experience the uniqueness of those bright Icelandic summer…"
click at [68, 33] on img at bounding box center [53, 39] width 77 height 48
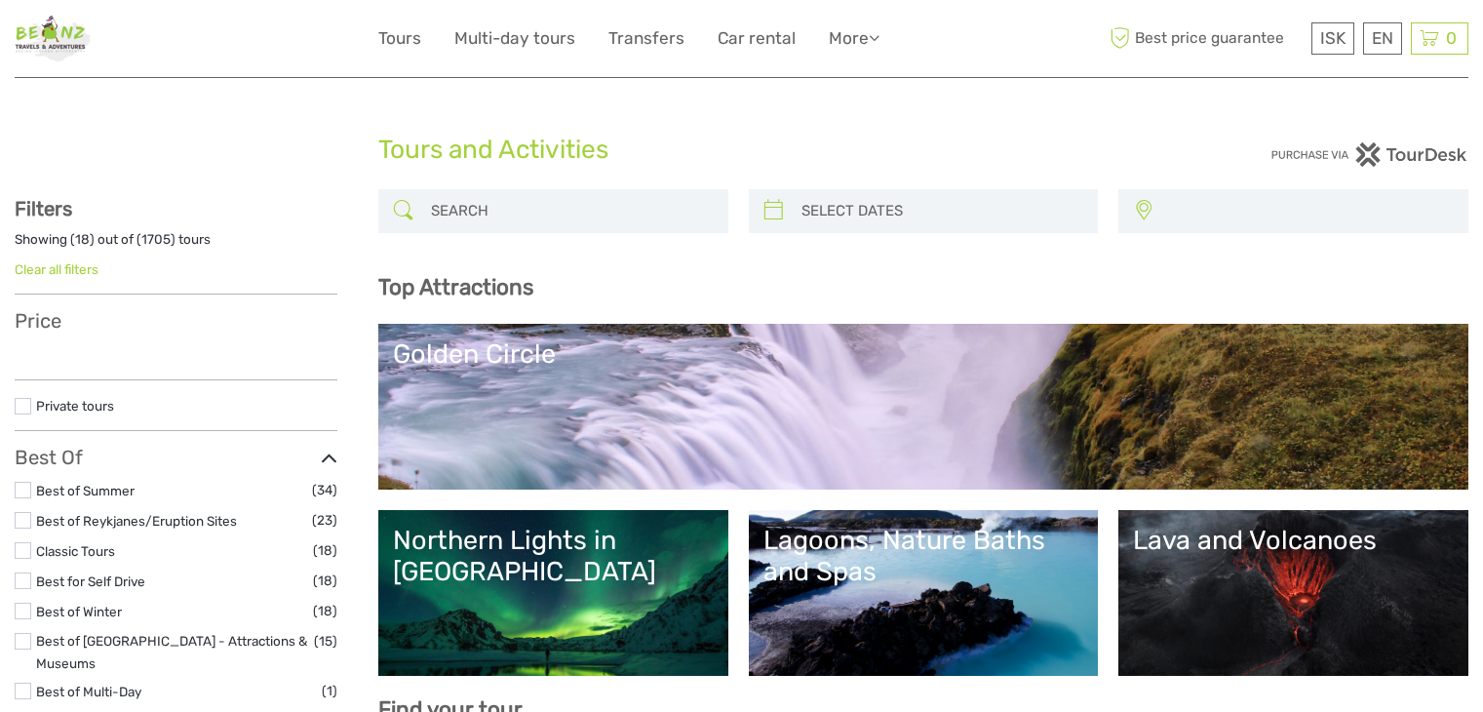
select select
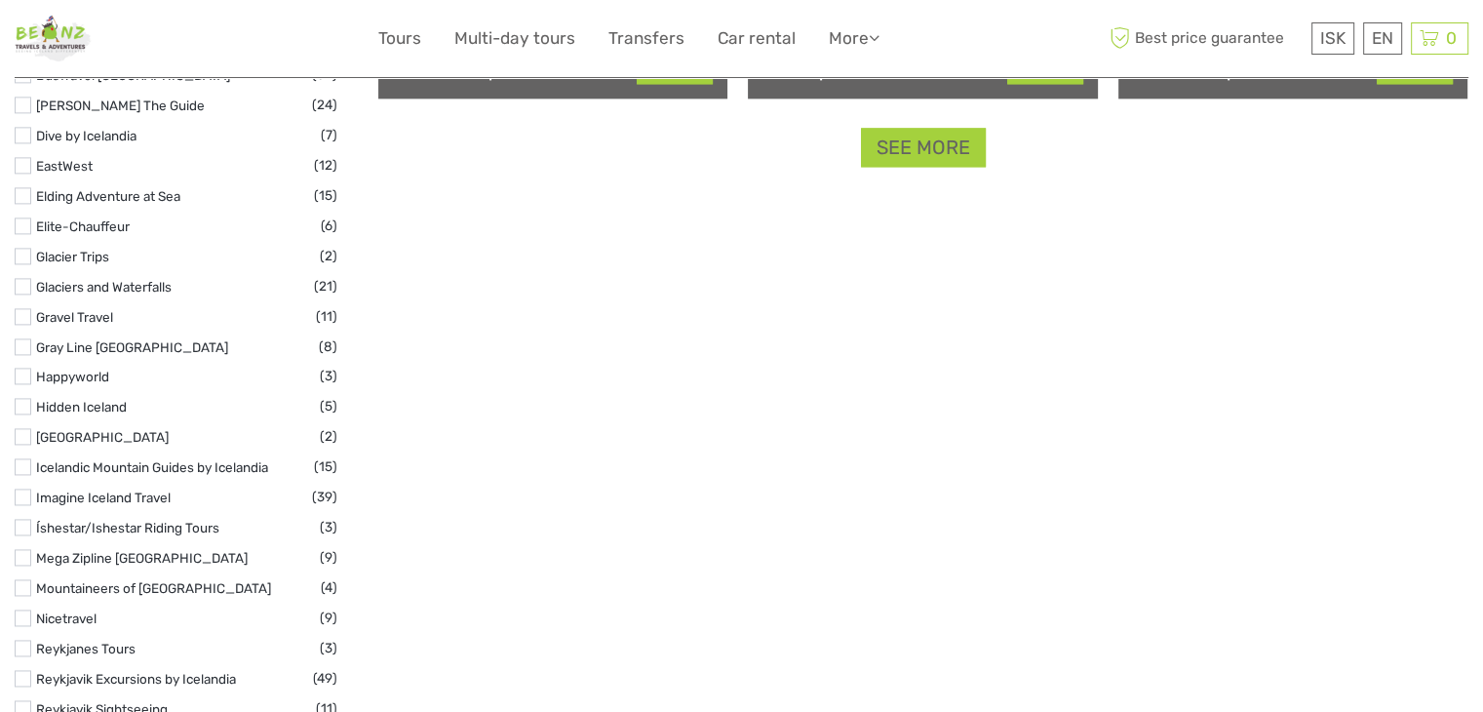
scroll to position [2633, 0]
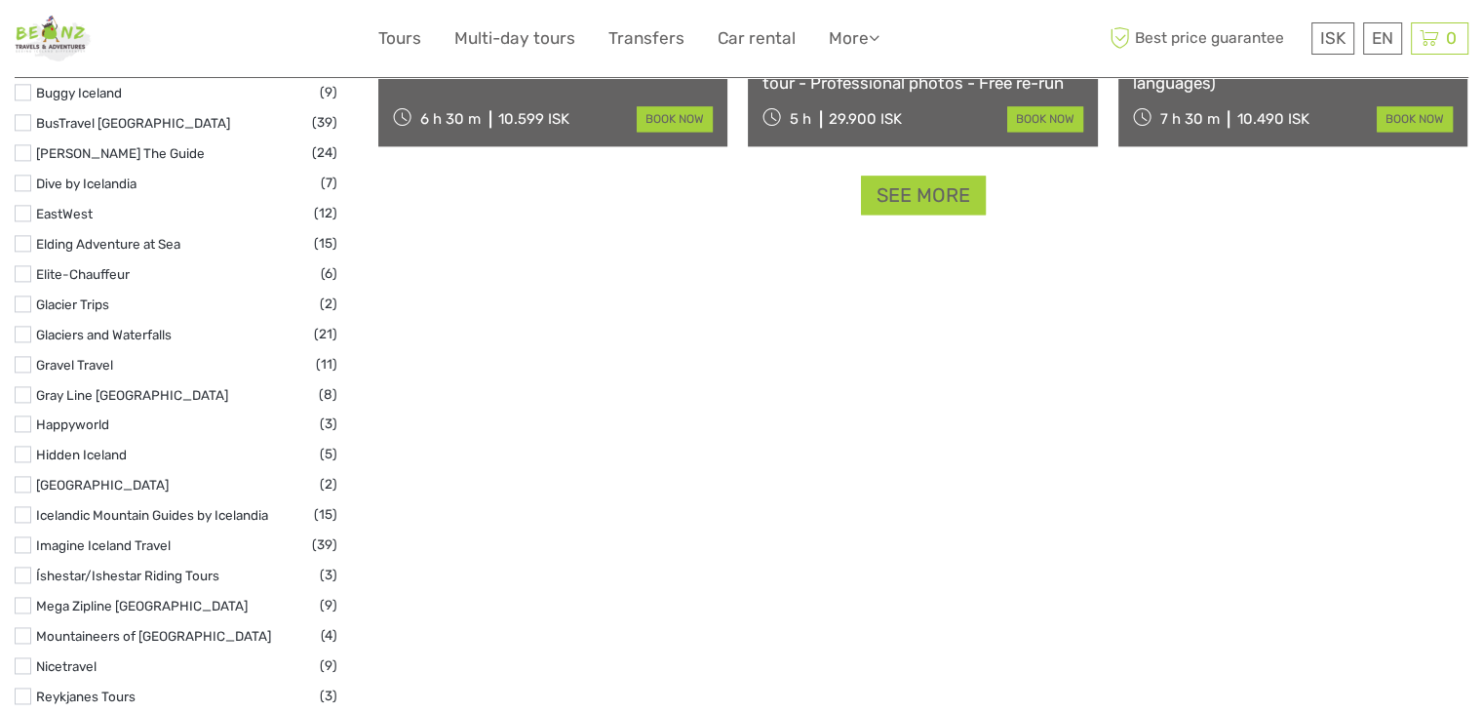
click at [895, 194] on link "See more" at bounding box center [923, 196] width 125 height 40
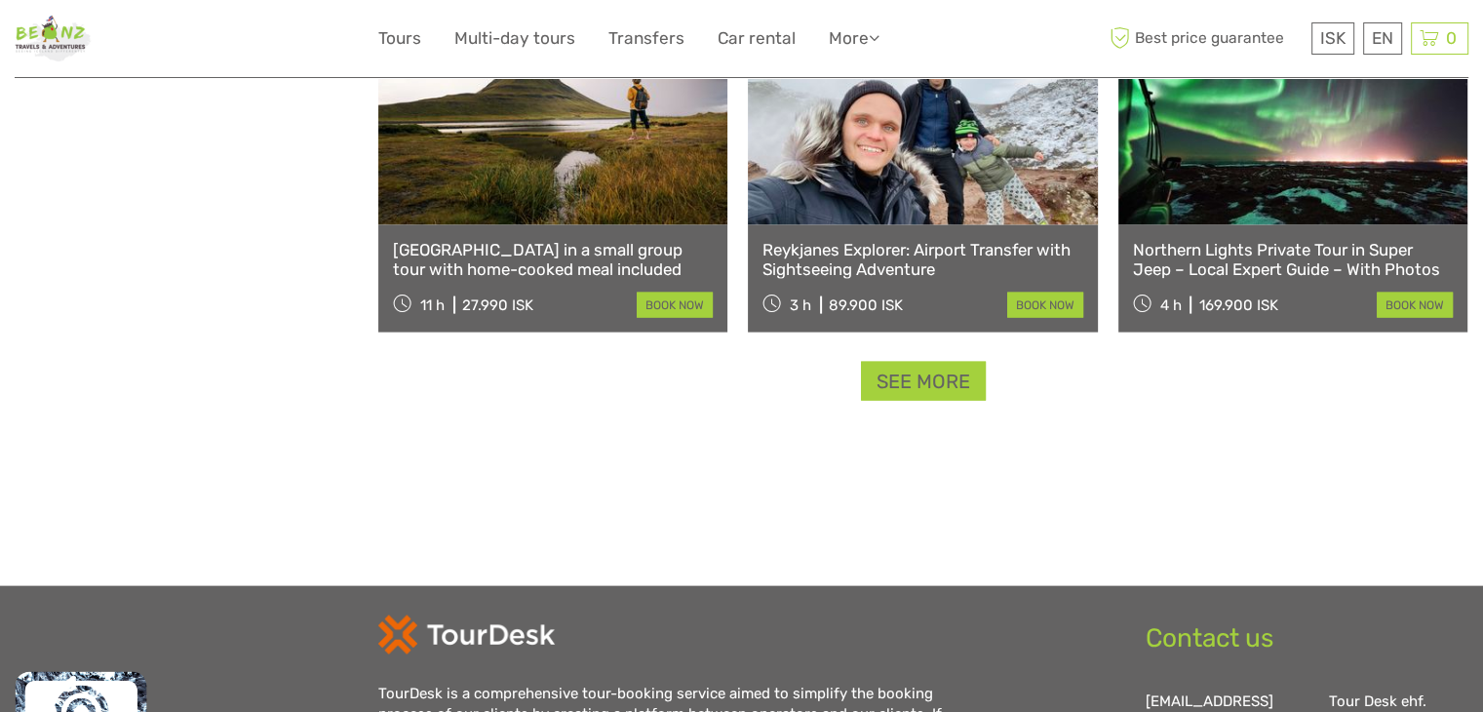
scroll to position [4096, 0]
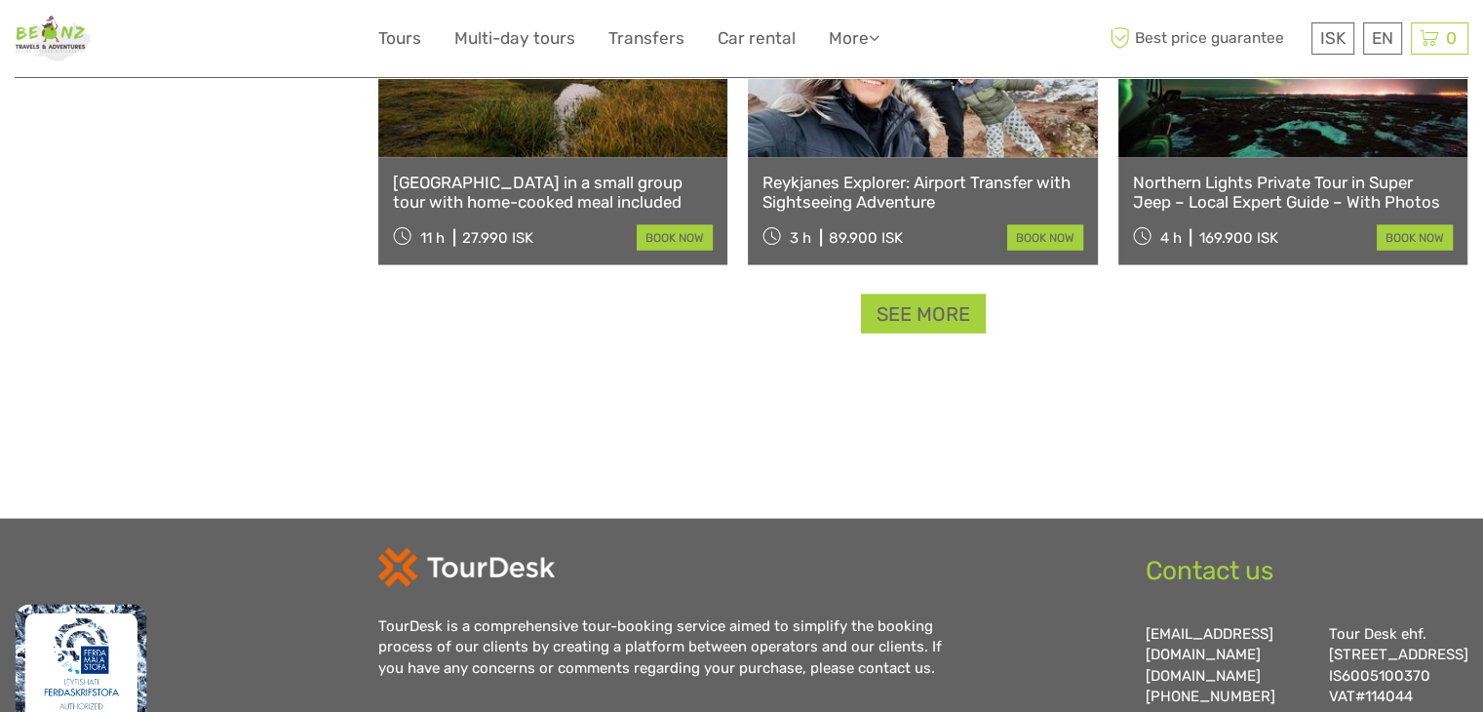
click at [920, 313] on link "See more" at bounding box center [923, 315] width 125 height 40
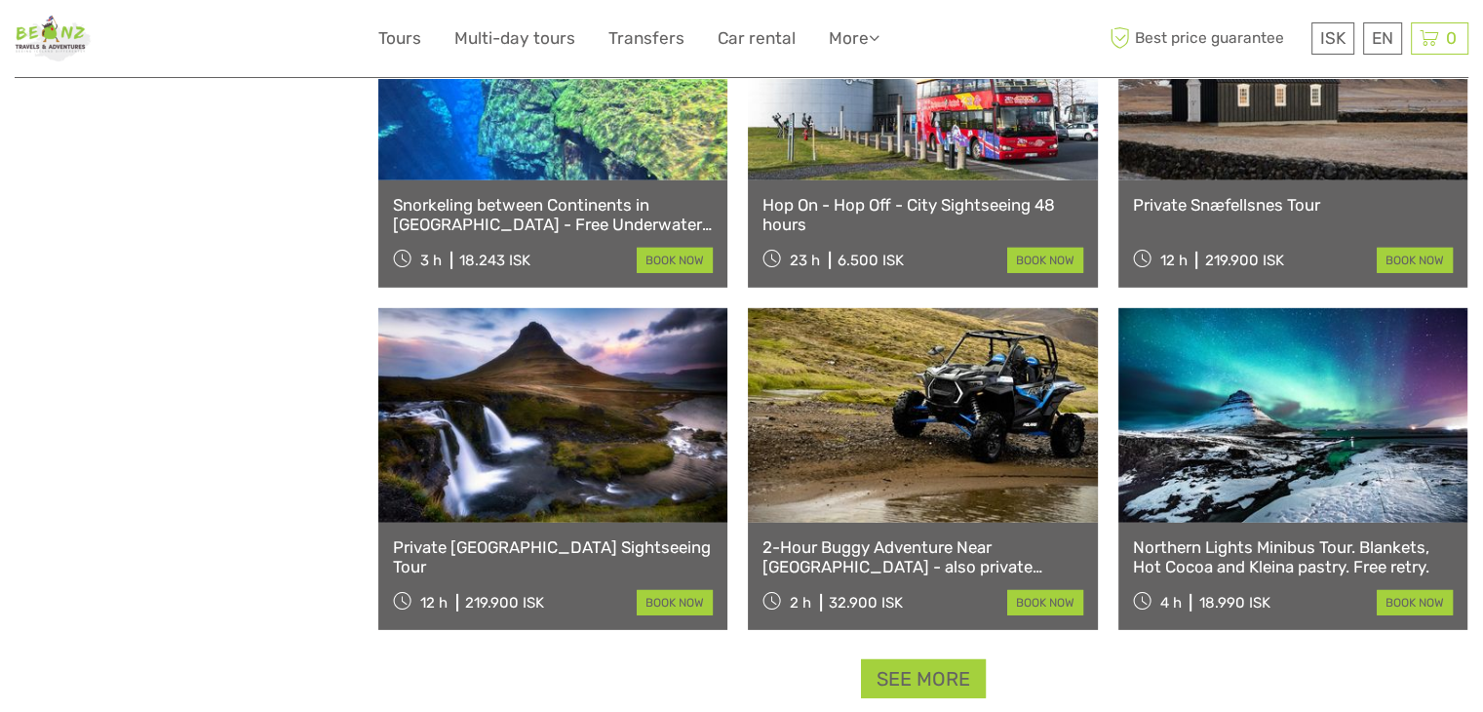
scroll to position [5851, 0]
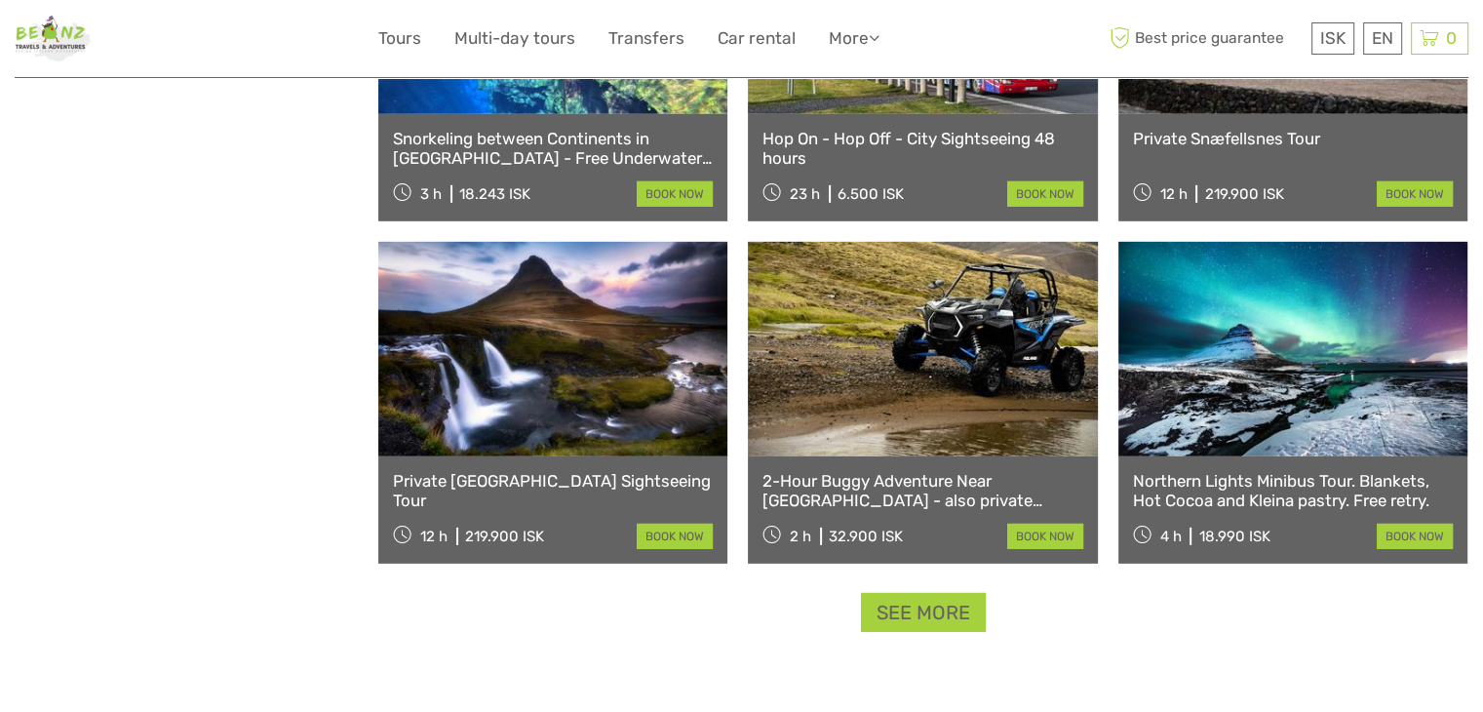
click at [946, 613] on link "See more" at bounding box center [923, 613] width 125 height 40
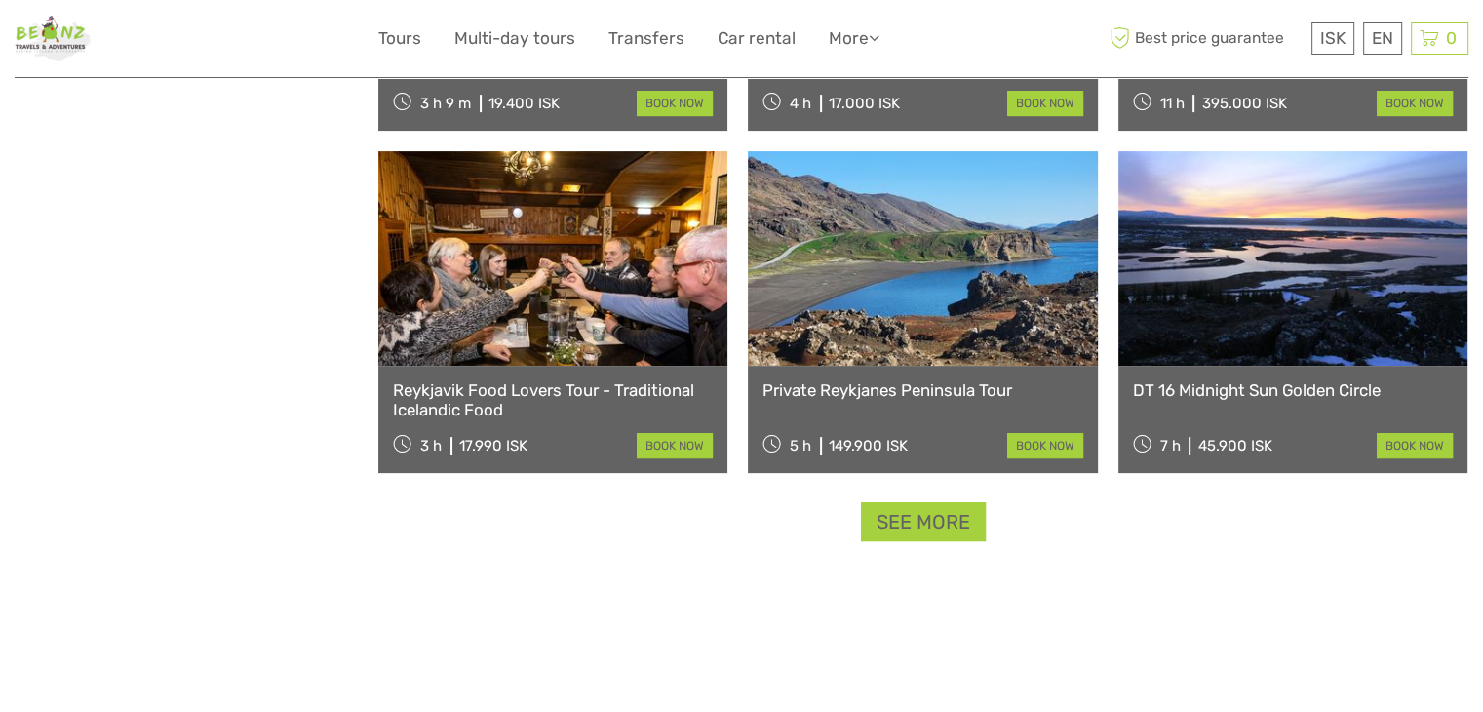
scroll to position [7996, 0]
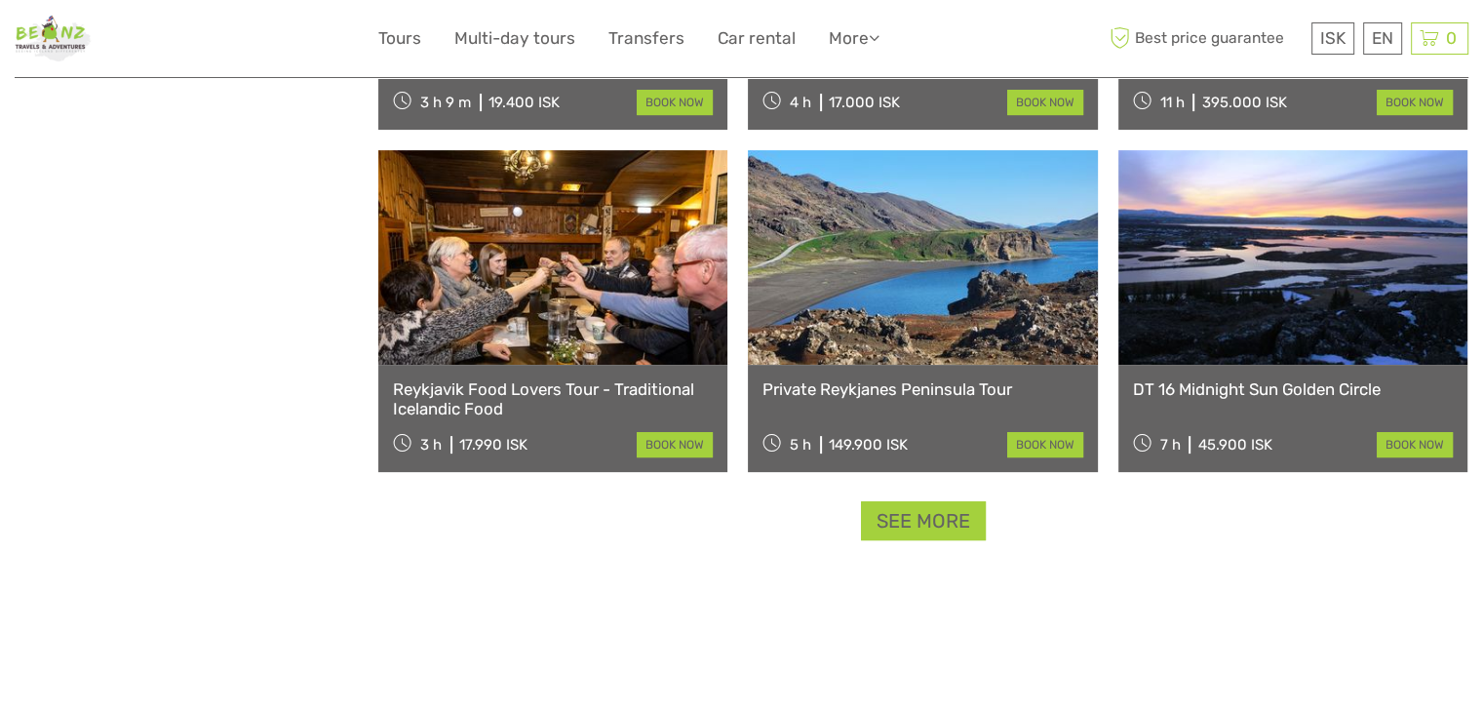
click at [917, 529] on link "See more" at bounding box center [923, 521] width 125 height 40
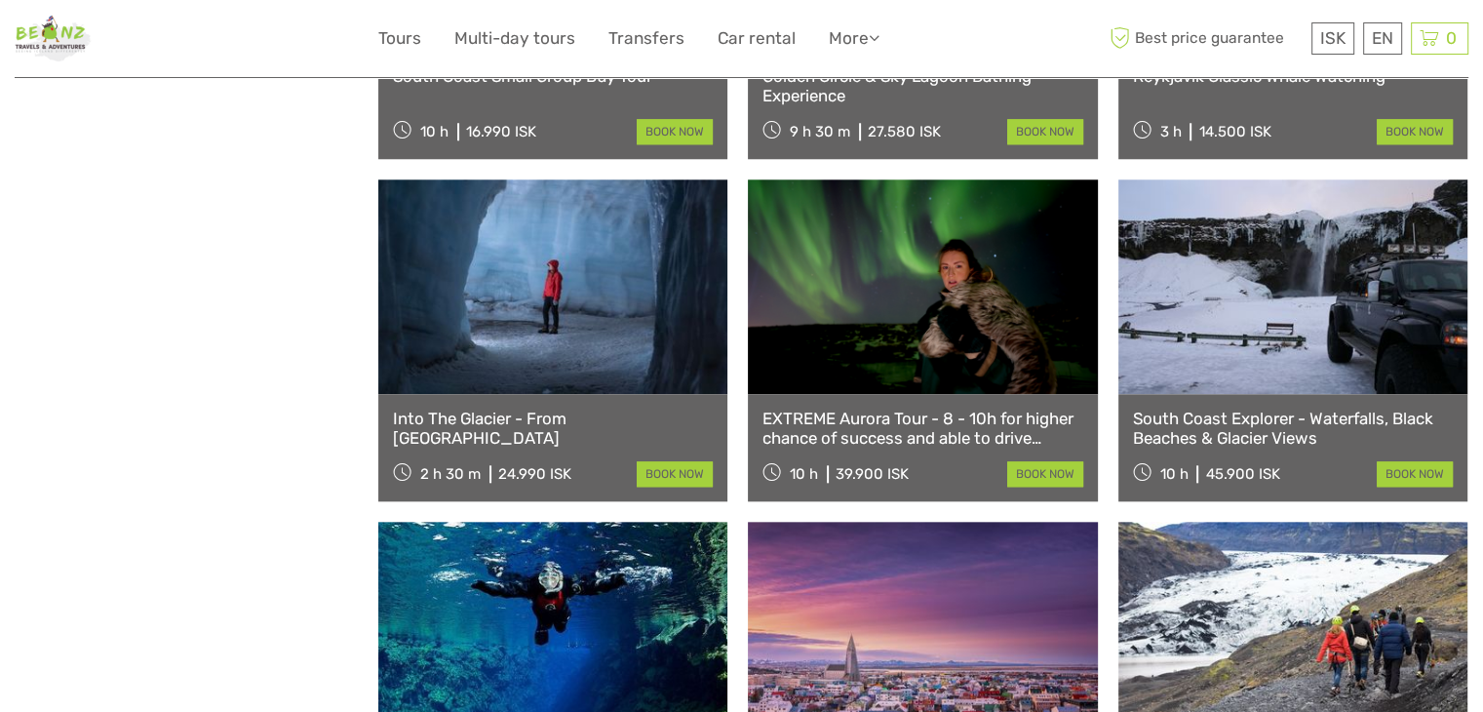
scroll to position [9362, 0]
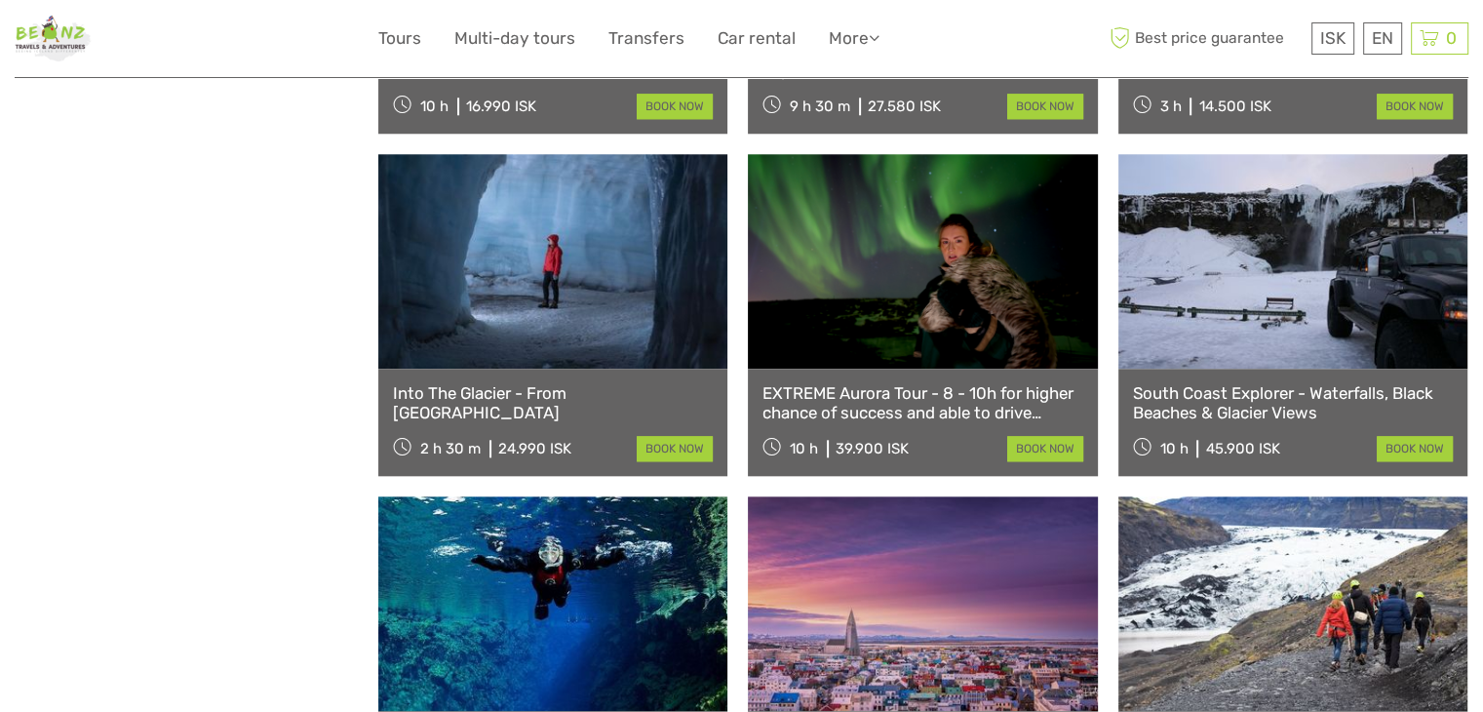
drag, startPoint x: 885, startPoint y: 313, endPoint x: 195, endPoint y: 359, distance: 691.9
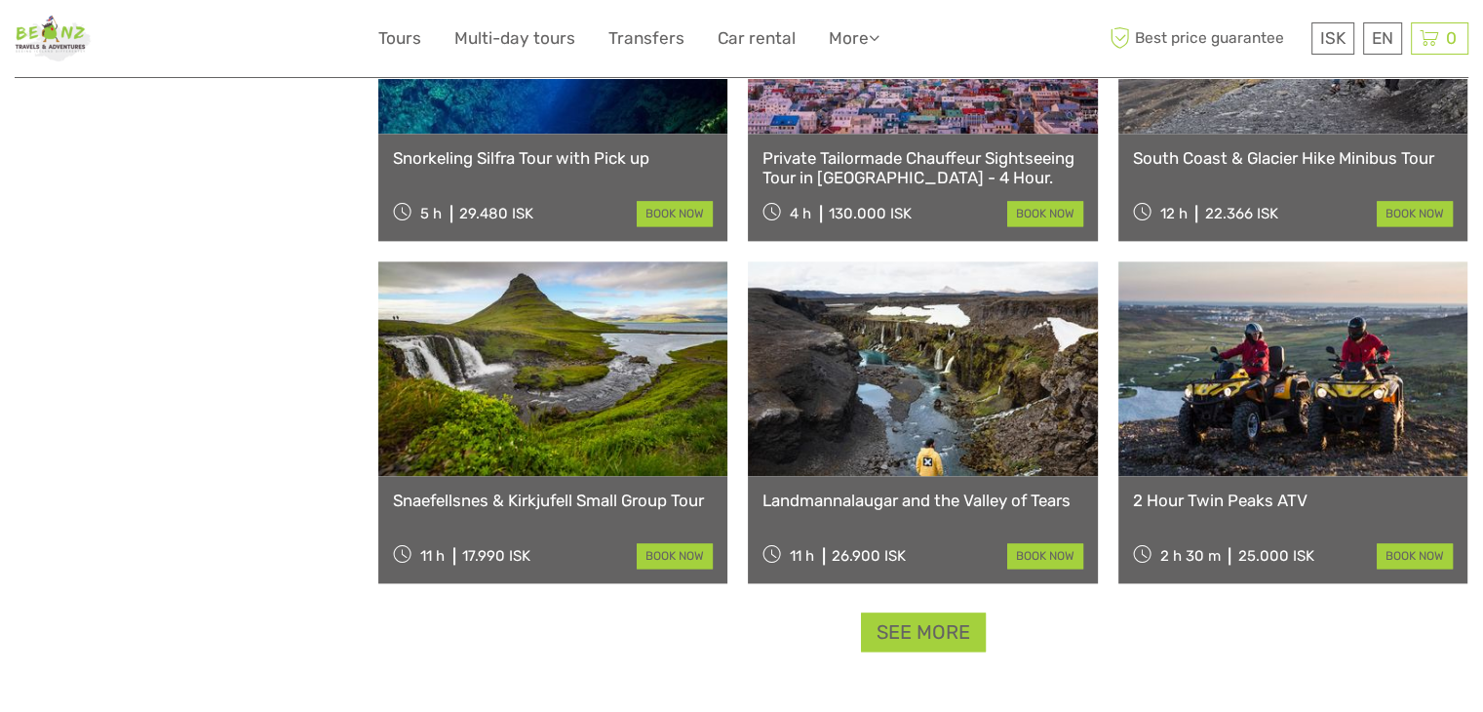
scroll to position [9947, 0]
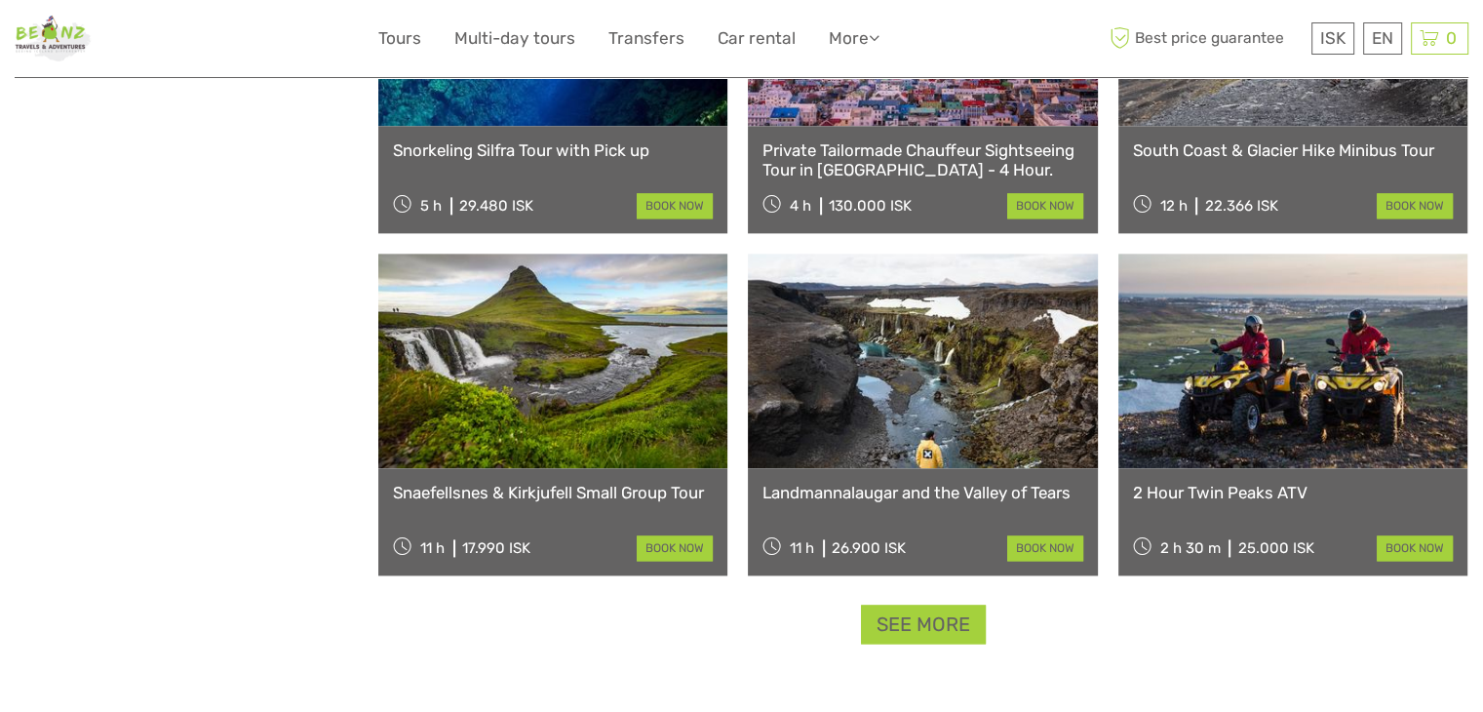
click at [913, 613] on link "See more" at bounding box center [923, 625] width 125 height 40
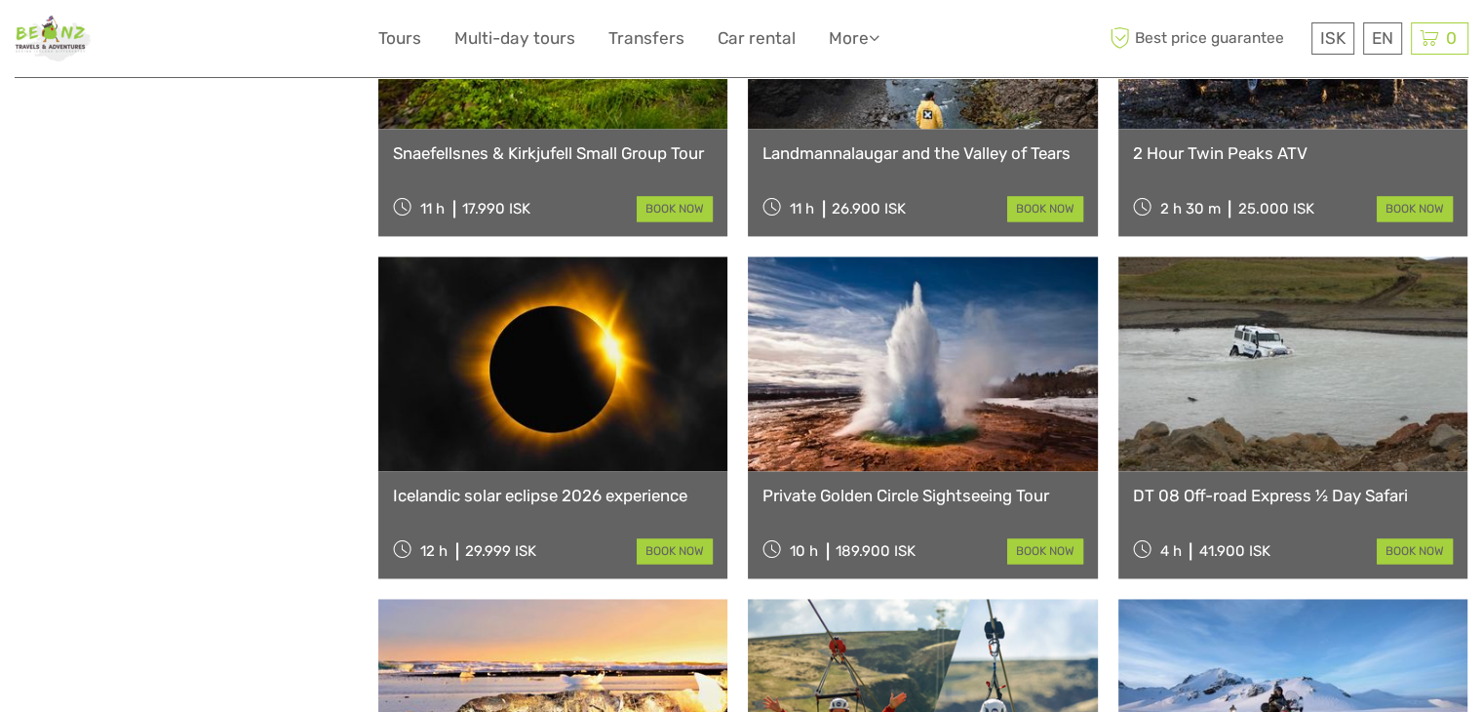
scroll to position [10337, 0]
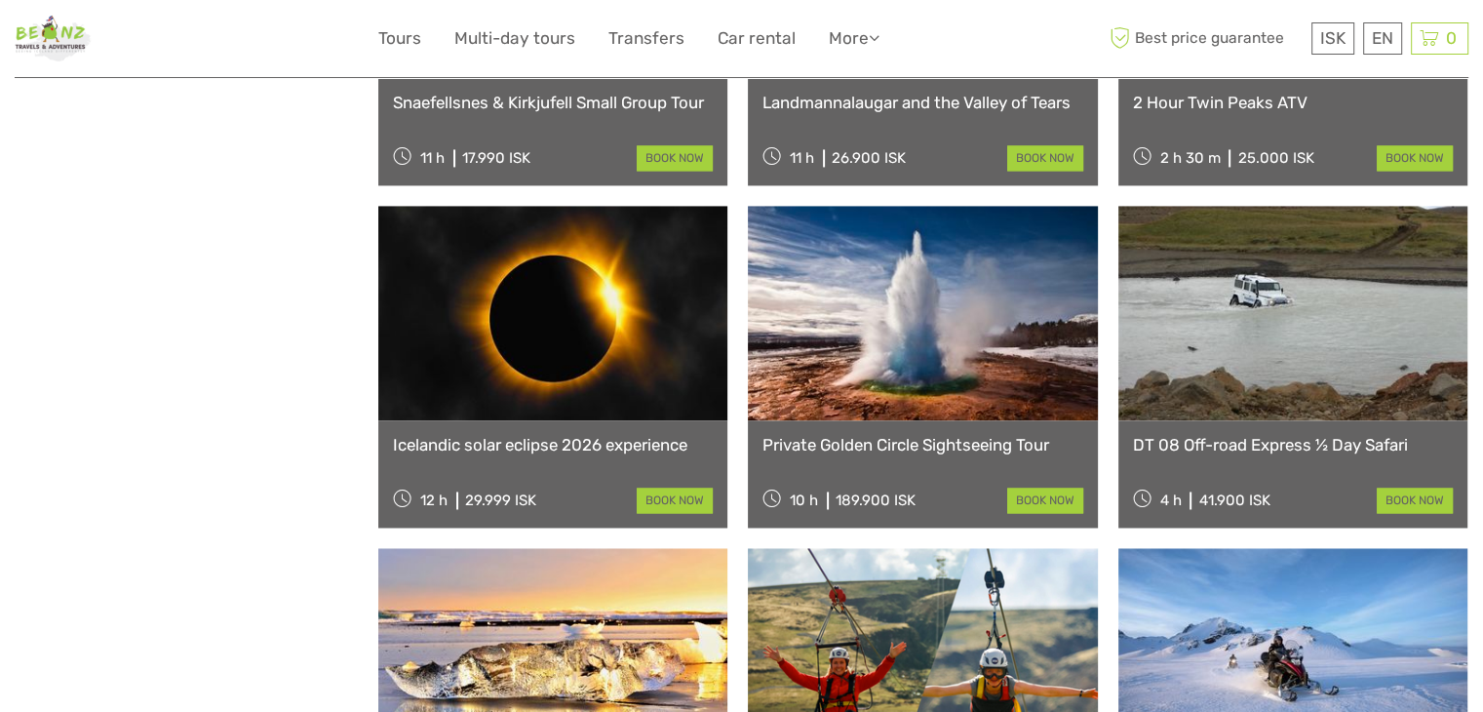
drag, startPoint x: 481, startPoint y: 282, endPoint x: 269, endPoint y: 325, distance: 215.9
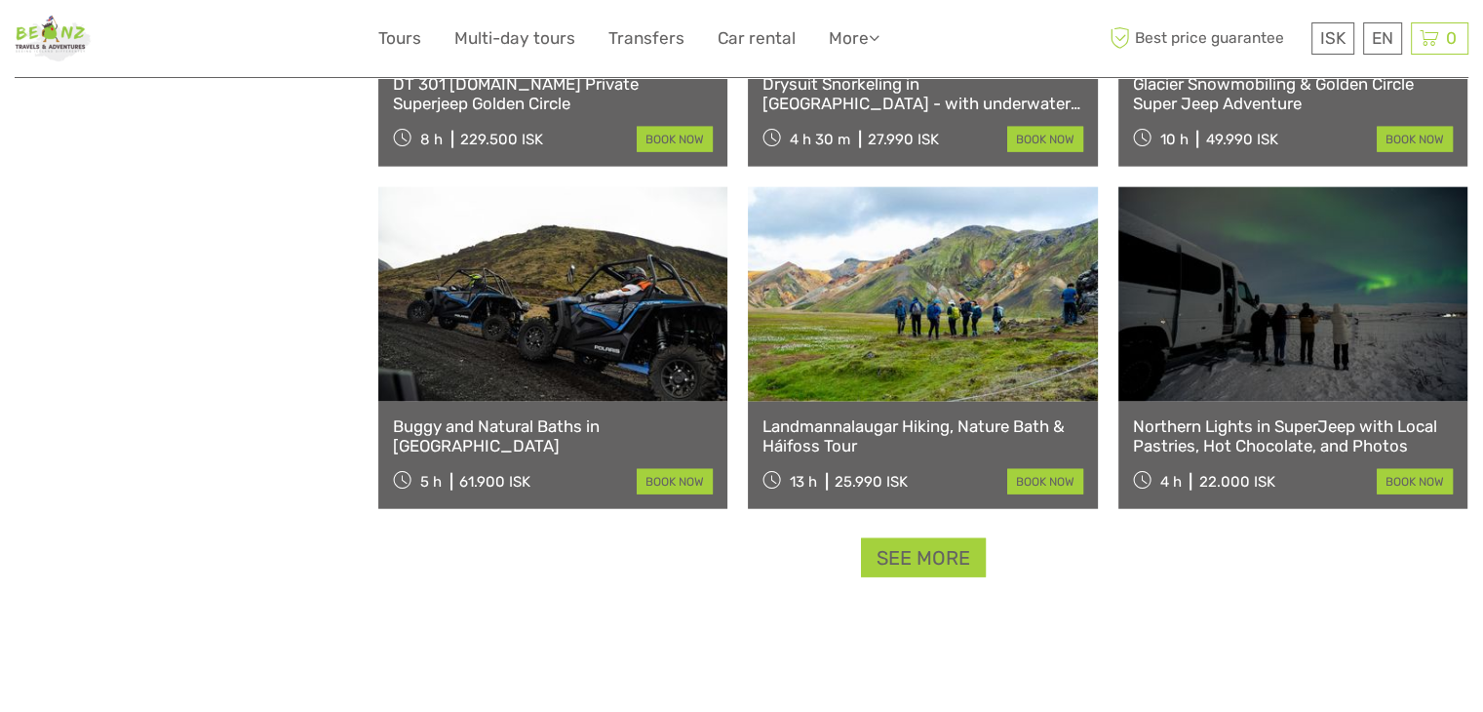
scroll to position [12092, 0]
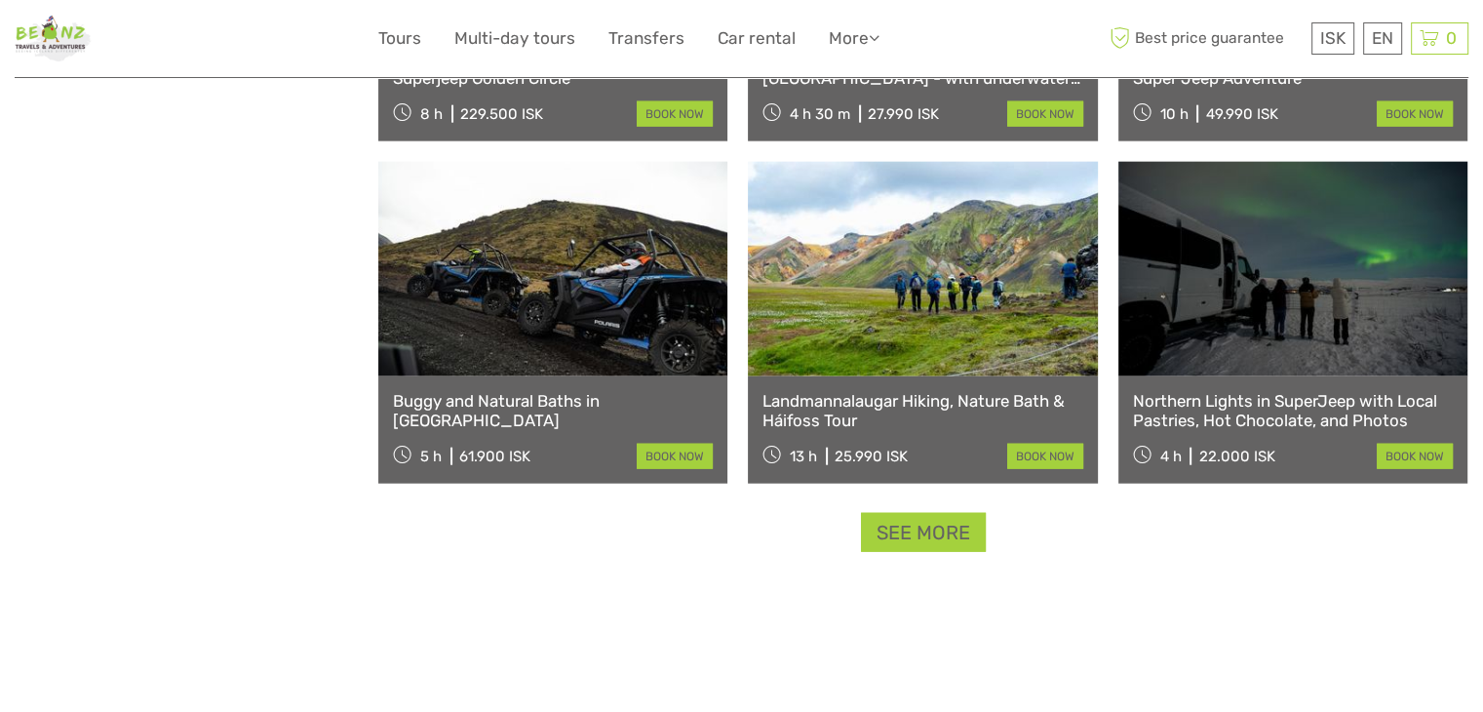
click at [935, 529] on link "See more" at bounding box center [923, 533] width 125 height 40
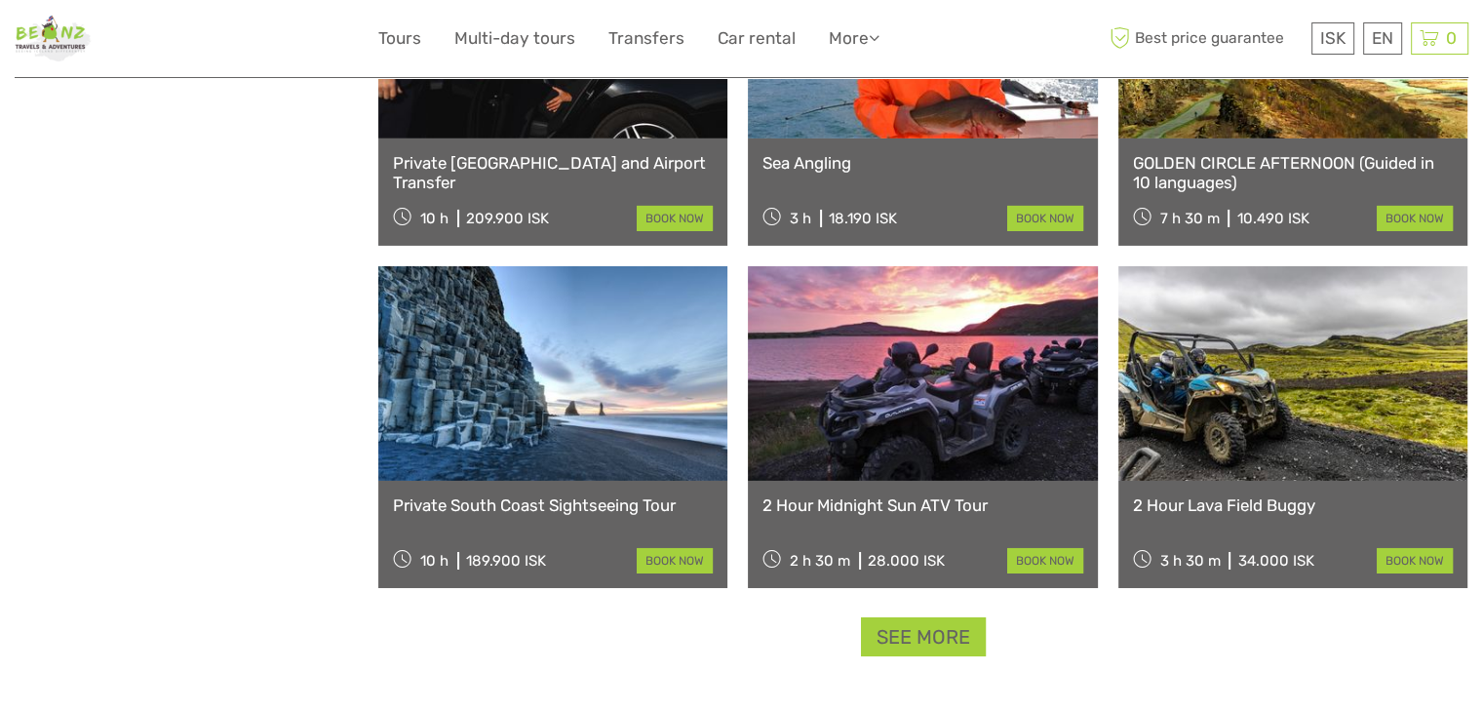
scroll to position [14140, 0]
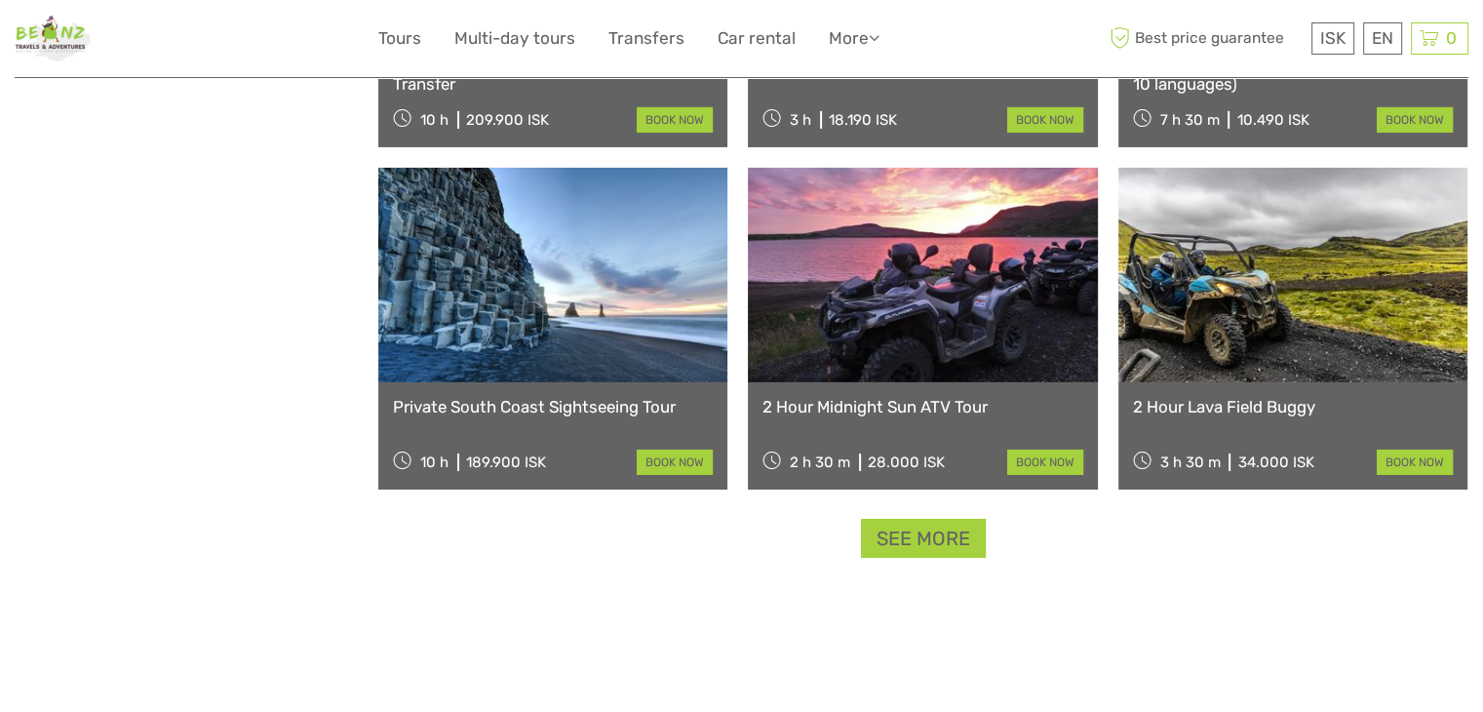
drag, startPoint x: 935, startPoint y: 517, endPoint x: 927, endPoint y: 531, distance: 16.6
click at [927, 535] on link "See more" at bounding box center [923, 539] width 125 height 40
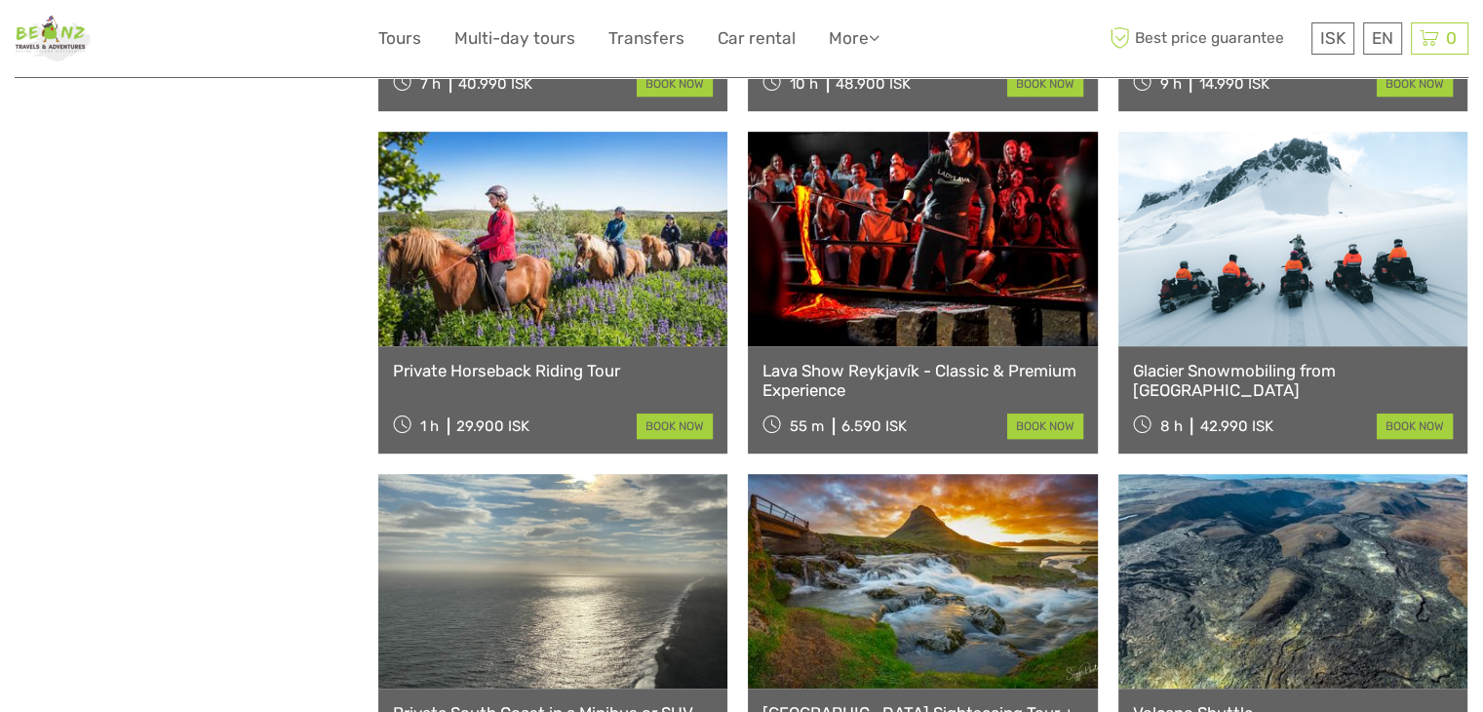
scroll to position [15895, 0]
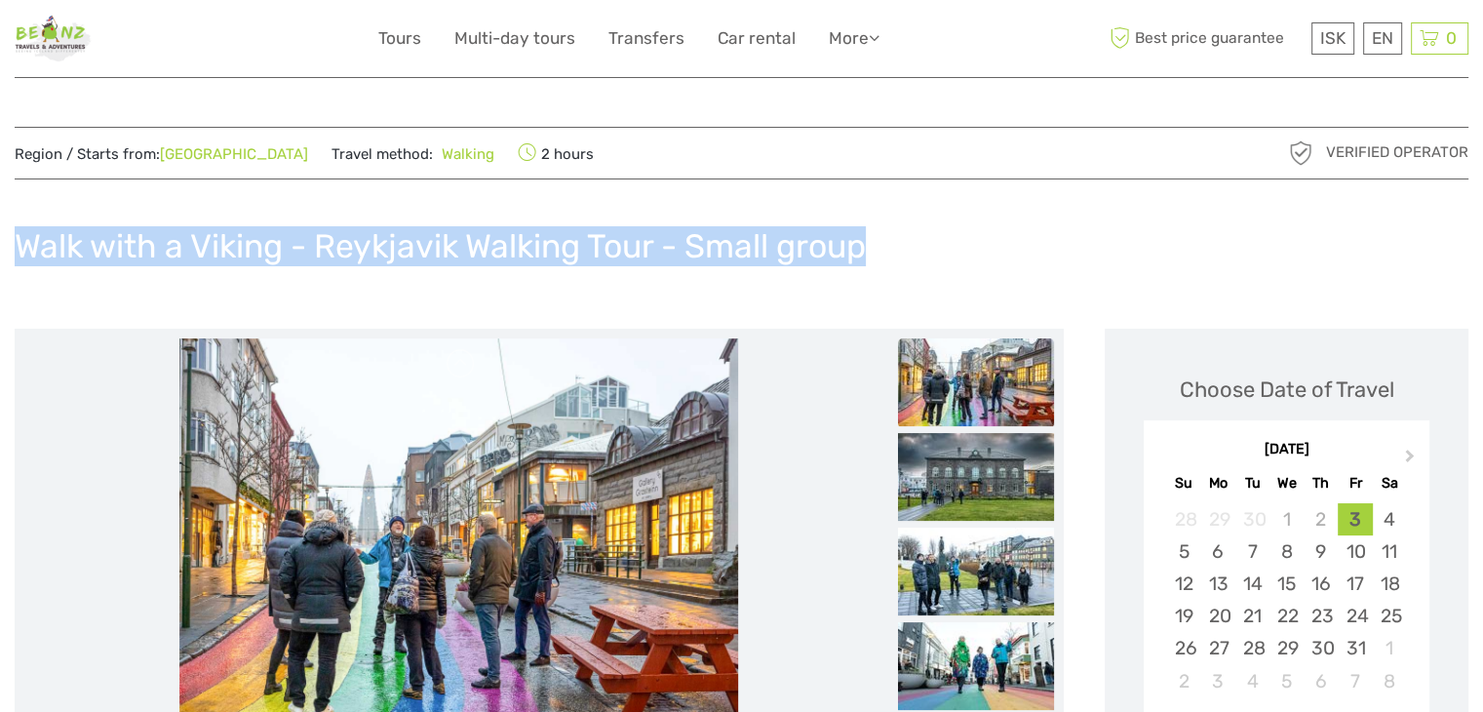
drag, startPoint x: 885, startPoint y: 241, endPoint x: 0, endPoint y: 219, distance: 885.7
copy h1 "Walk with a Viking - Reykjavik Walking Tour - Small group"
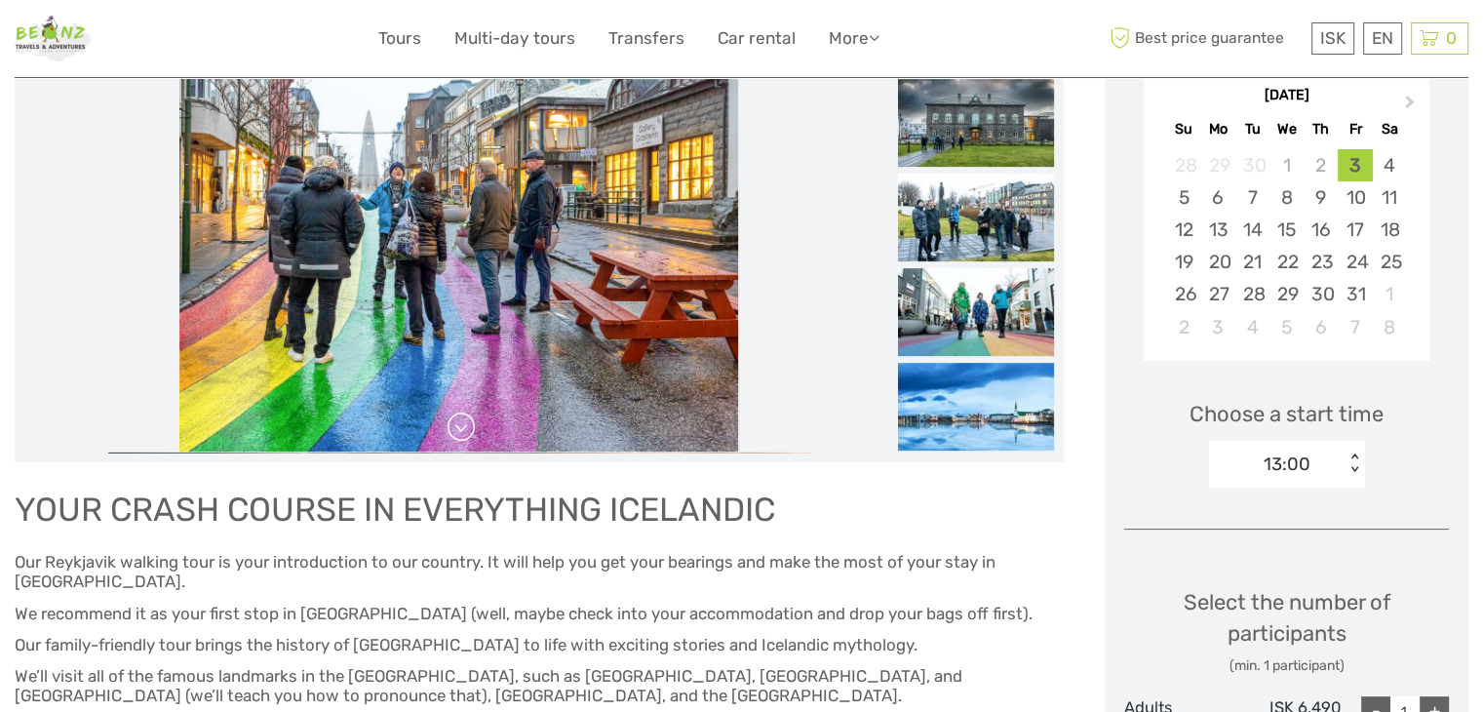
scroll to position [683, 0]
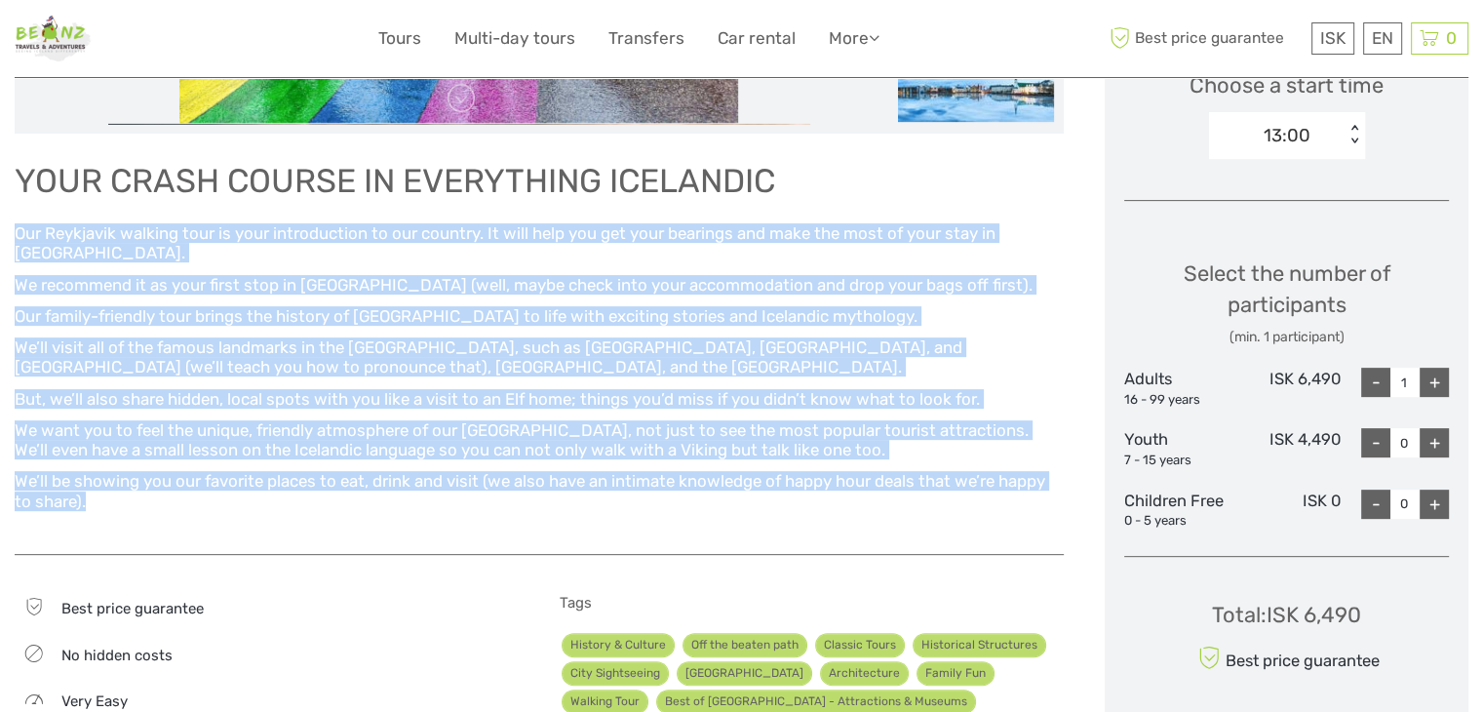
drag, startPoint x: 18, startPoint y: 227, endPoint x: 246, endPoint y: 482, distance: 341.8
click at [246, 482] on div "YOUR CRASH COURSE IN EVERYTHING ICELANDIC Our Reykjavik walking tour is your in…" at bounding box center [539, 343] width 1049 height 381
copy div "Lor Ipsumdolo sitamet cons ad elit seddoeiusmod te inc utlabor. Et dolo magn al…"
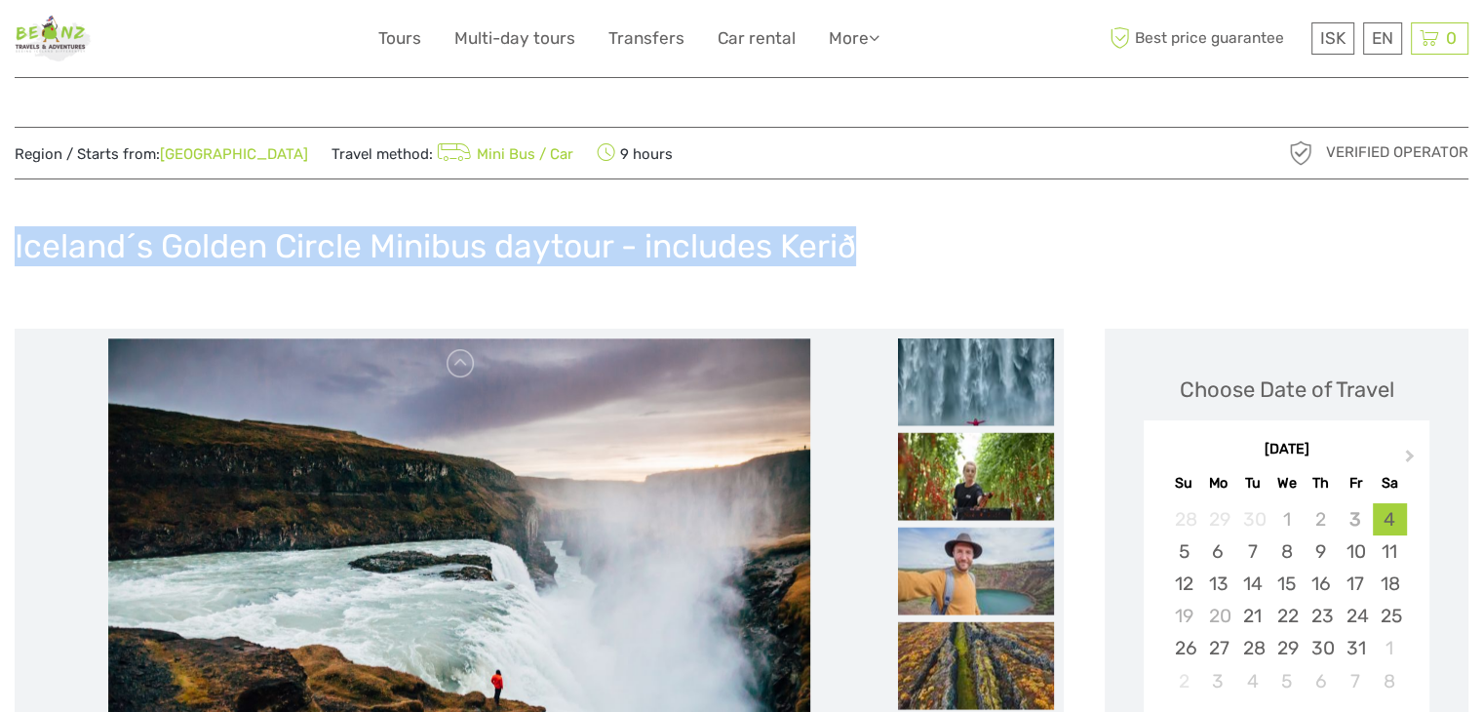
drag, startPoint x: 895, startPoint y: 247, endPoint x: 12, endPoint y: 257, distance: 883.6
copy h1 "Iceland´s Golden Circle Minibus daytour - includes Kerið"
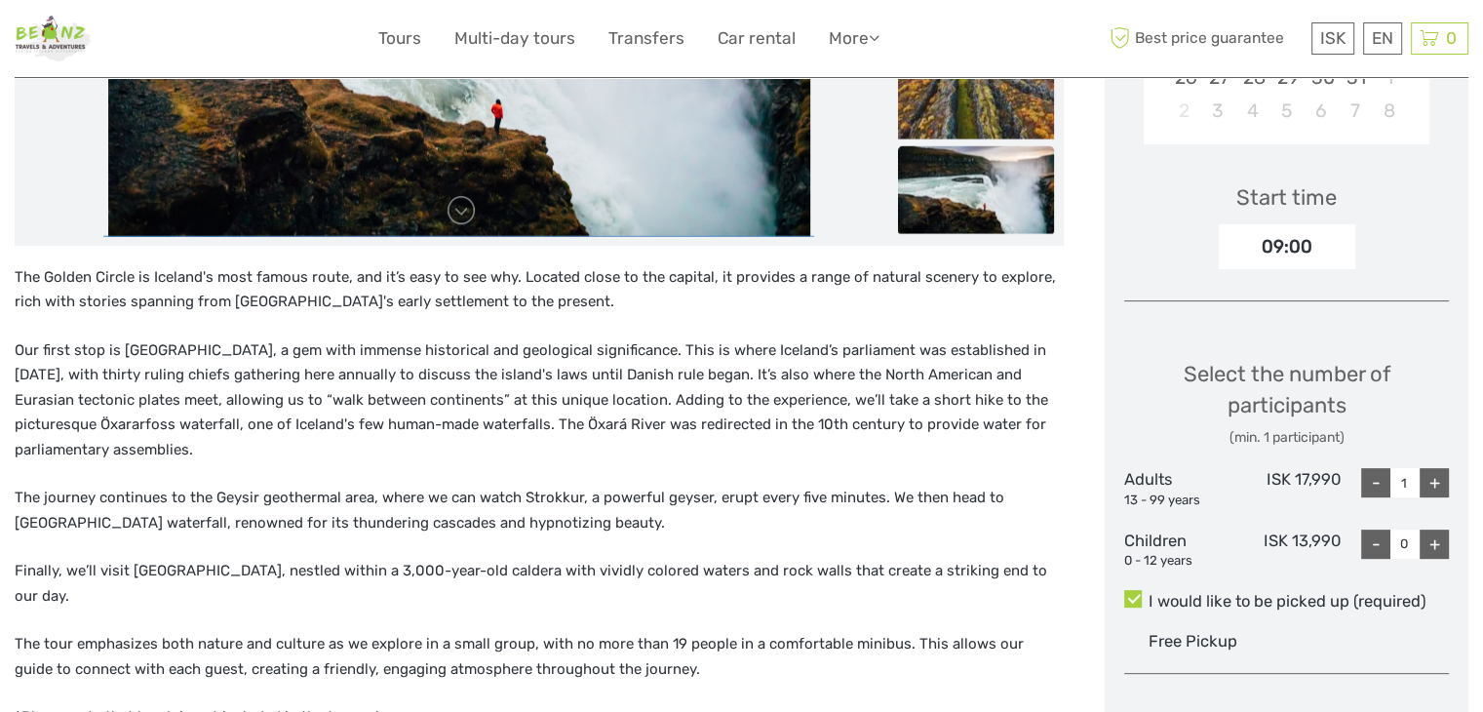
scroll to position [585, 0]
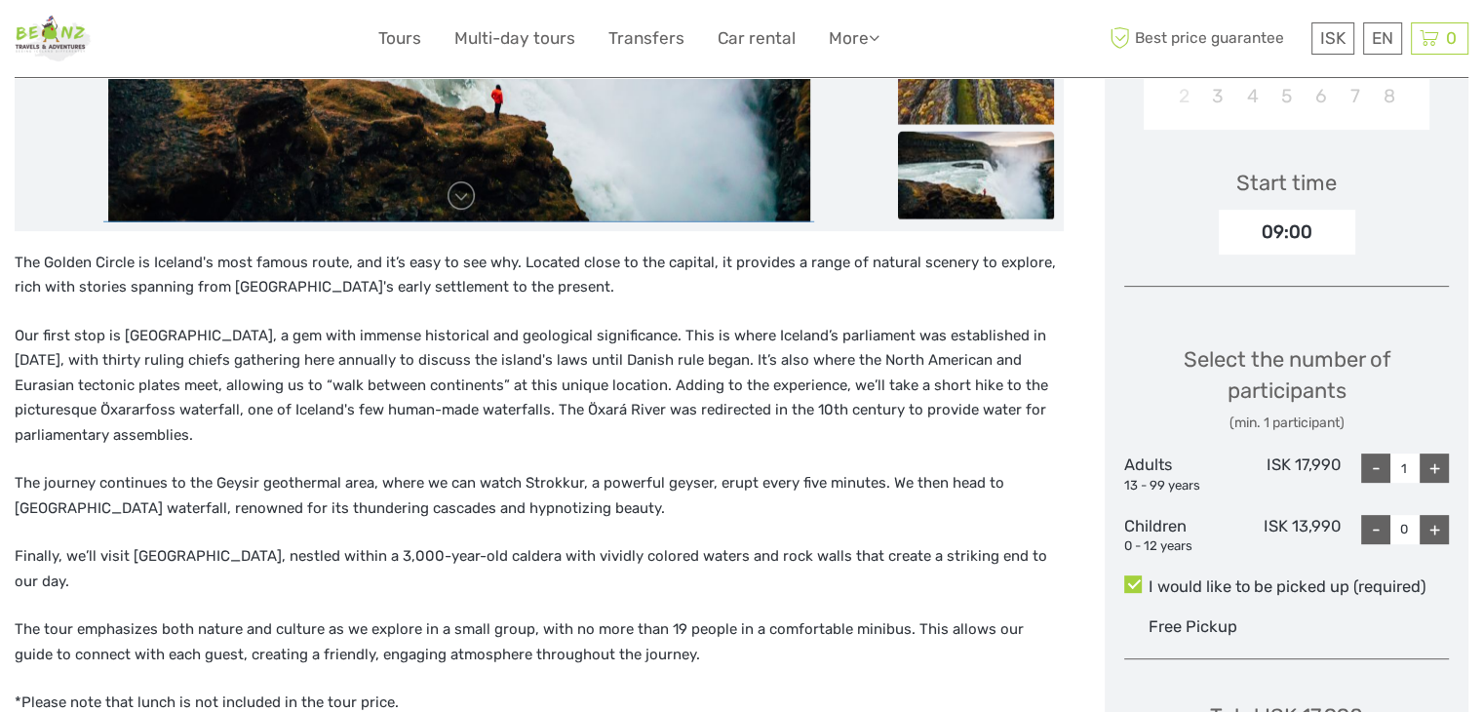
drag, startPoint x: 14, startPoint y: 258, endPoint x: 280, endPoint y: 434, distance: 318.9
click at [280, 434] on div "The Golden Circle is Iceland's most famous route, and it’s easy to see why. Loc…" at bounding box center [539, 516] width 1049 height 530
copy div "The Golden Circle is Iceland's most famous route, and it’s easy to see why. Loc…"
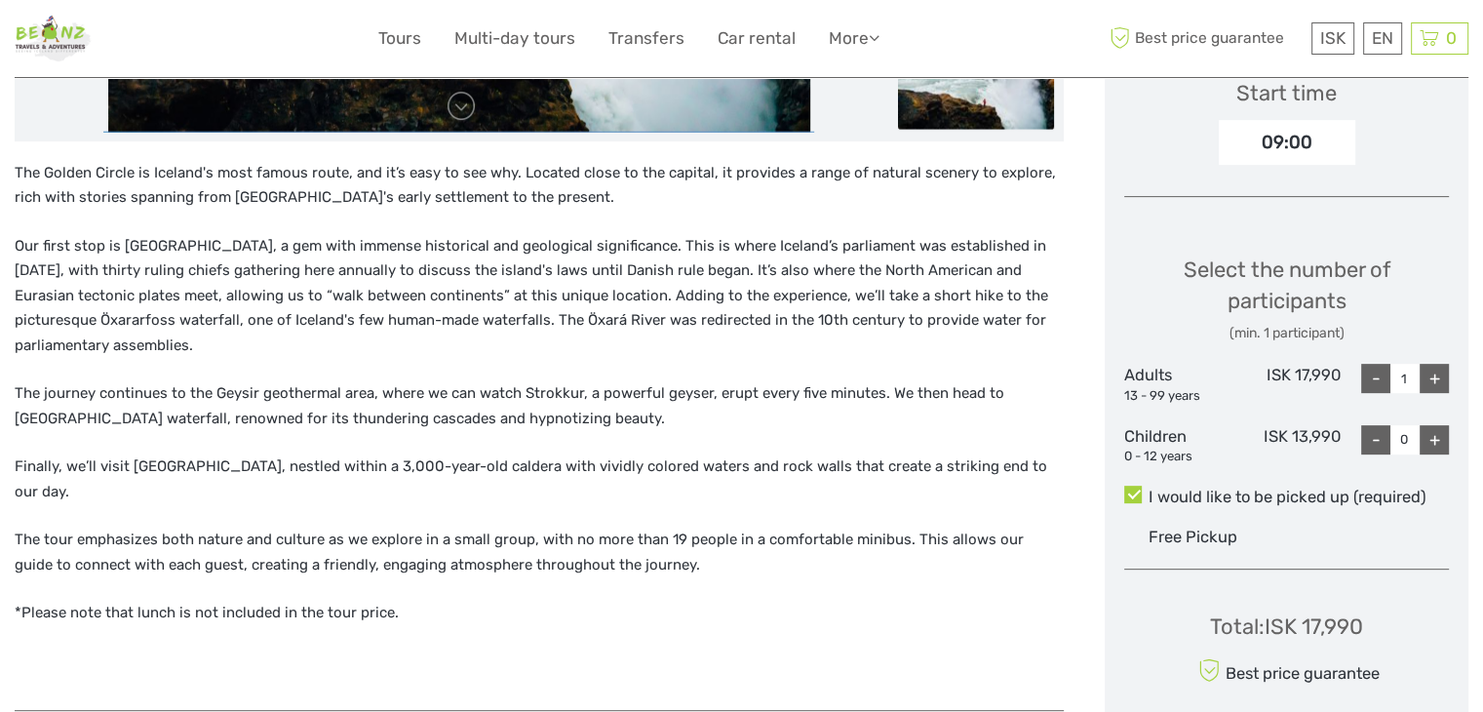
scroll to position [683, 0]
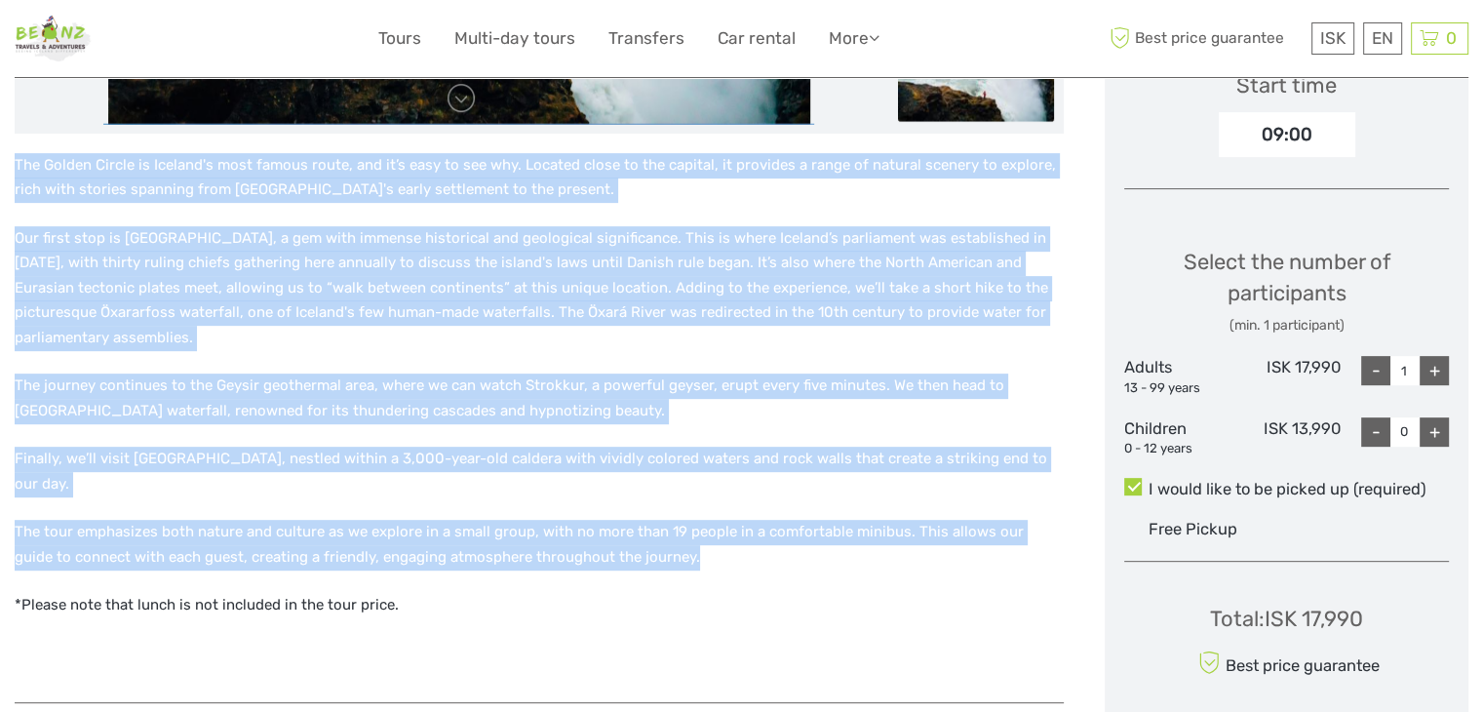
drag, startPoint x: 640, startPoint y: 528, endPoint x: 18, endPoint y: 153, distance: 726.2
click at [18, 153] on div "The Golden Circle is Iceland's most famous route, and it’s easy to see why. Loc…" at bounding box center [539, 418] width 1049 height 530
copy div "Lor Ipsumd Sitame co Adipisc'e sedd eiusmo tempo, inc ut’l etdo ma ali eni. Adm…"
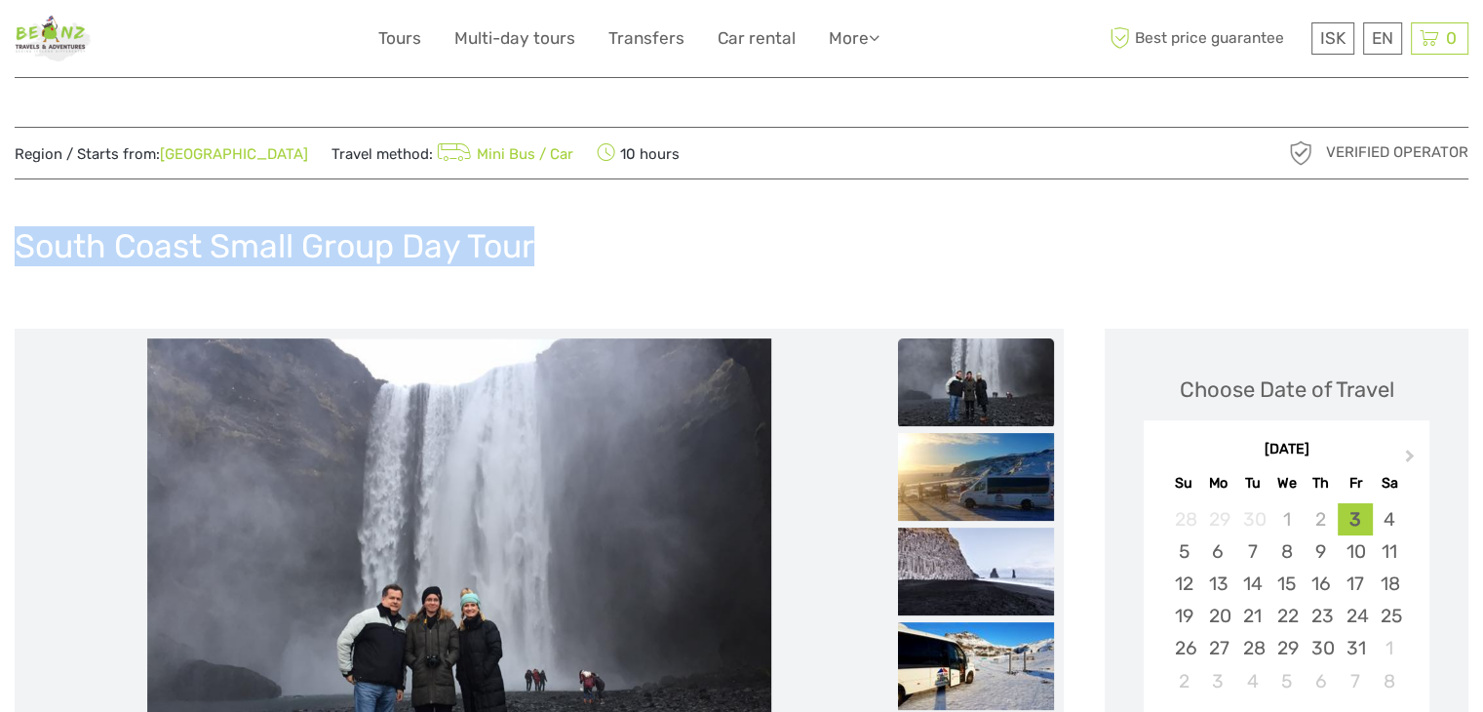
drag, startPoint x: 581, startPoint y: 239, endPoint x: 0, endPoint y: 230, distance: 581.3
copy h1 "South Coast Small Group Day Tour"
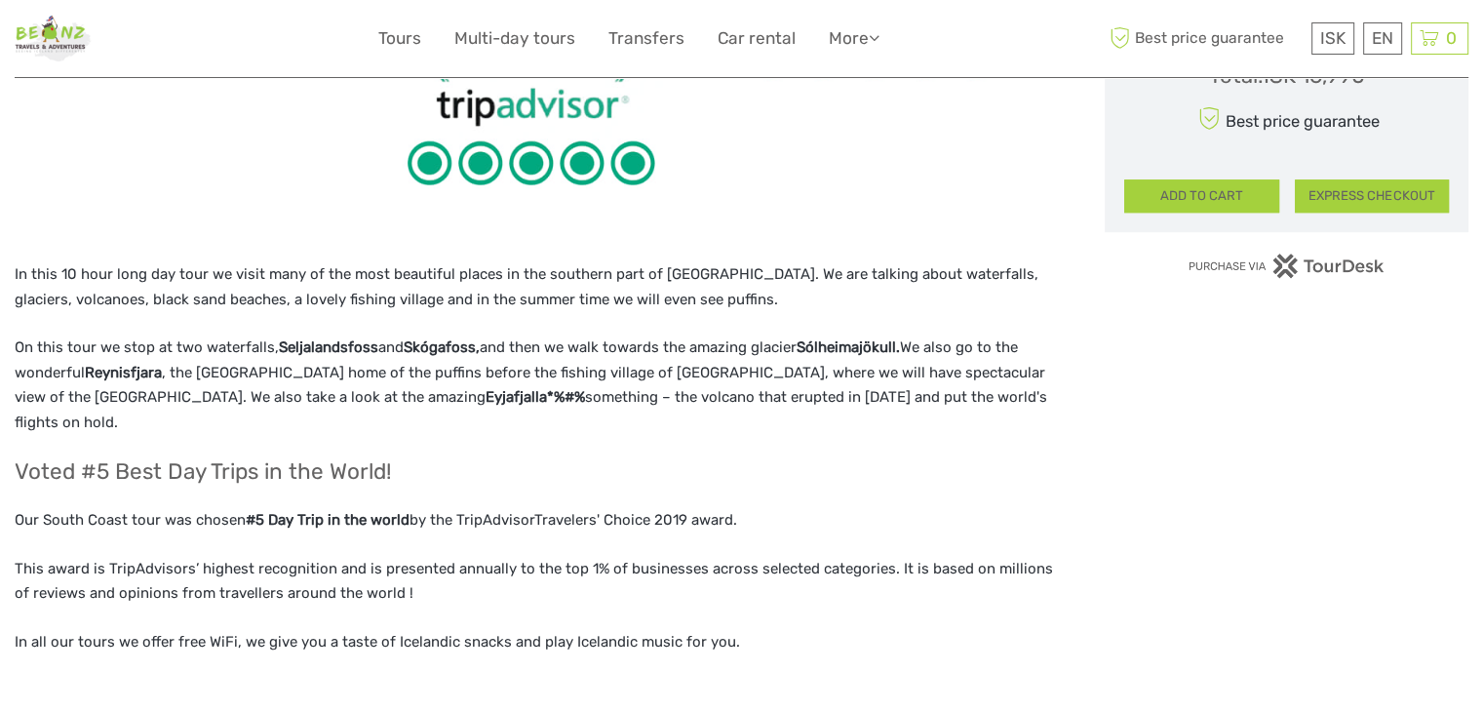
scroll to position [1463, 0]
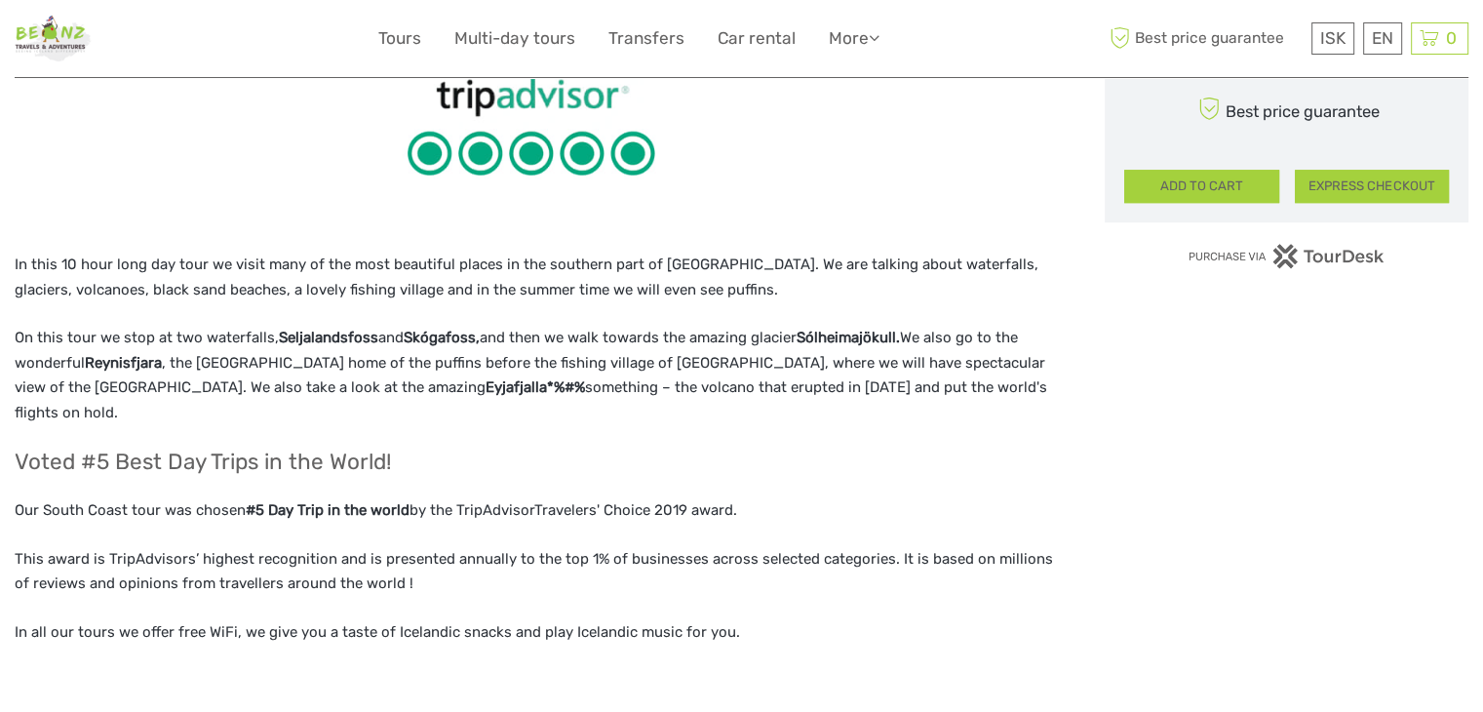
drag, startPoint x: 14, startPoint y: 265, endPoint x: 791, endPoint y: 598, distance: 845.4
click at [791, 598] on div "In this 10 hour long day tour we visit many of the most beautiful places in the…" at bounding box center [539, 42] width 1049 height 1338
copy div "In this 10 hour long day tour we visit many of the most beautiful places in the…"
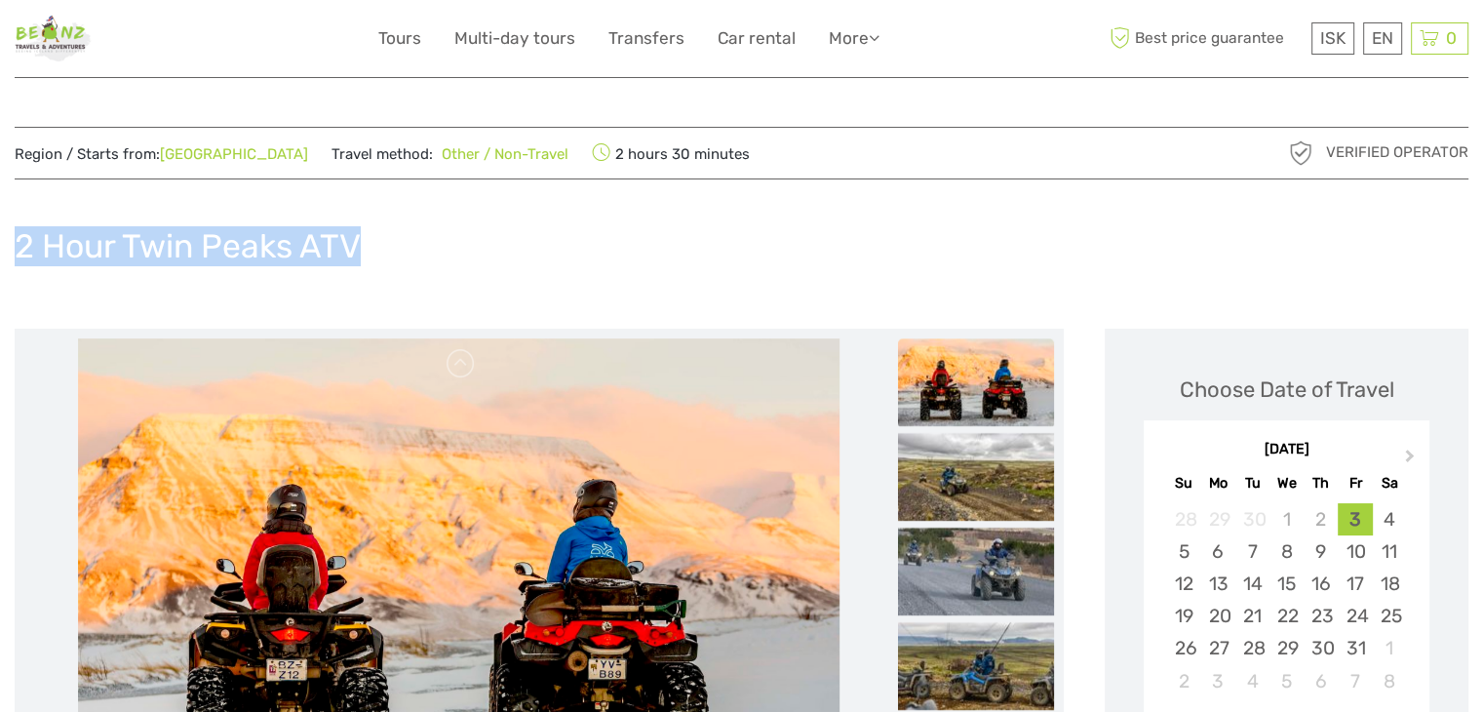
drag, startPoint x: 421, startPoint y: 262, endPoint x: 18, endPoint y: 243, distance: 404.2
click at [18, 243] on div "2 Hour Twin Peaks ATV" at bounding box center [742, 253] width 1454 height 71
copy h1 "2 Hour Twin Peaks ATV"
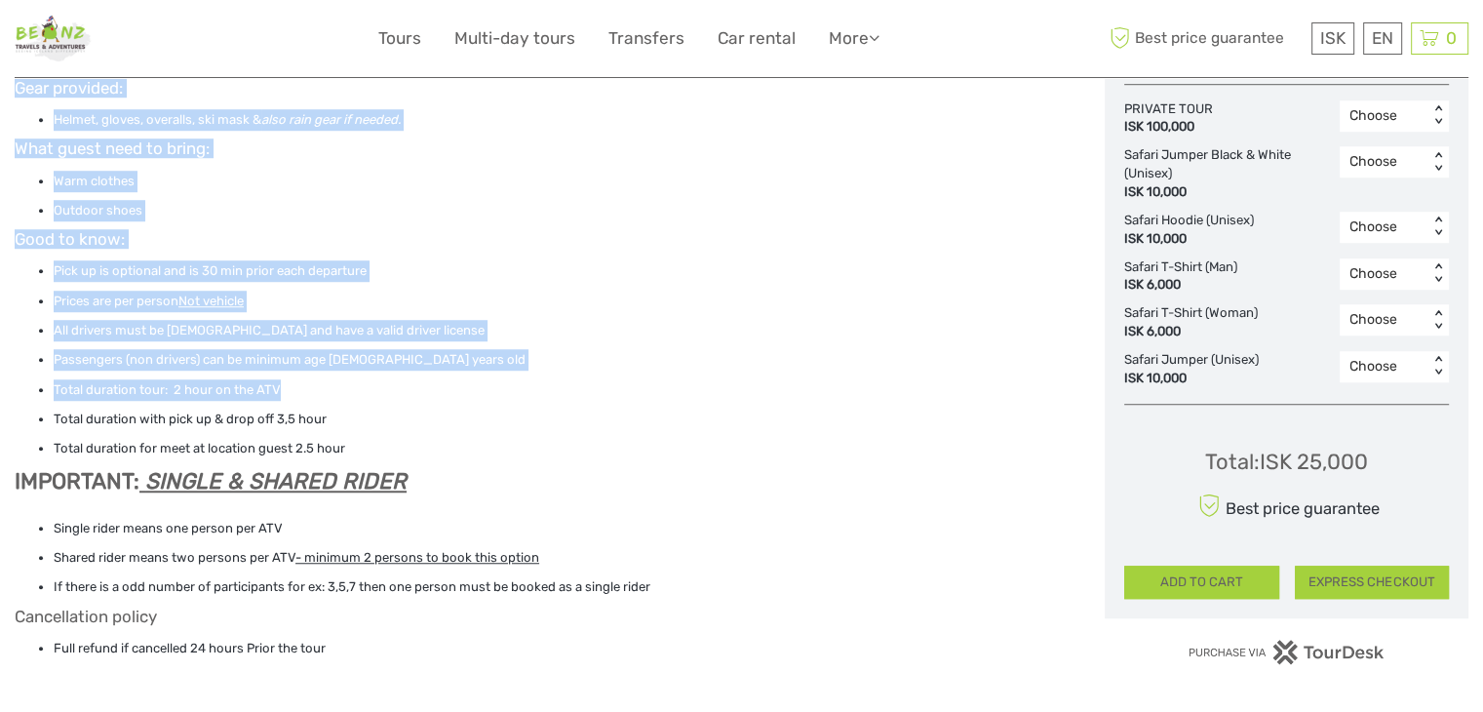
scroll to position [1560, 0]
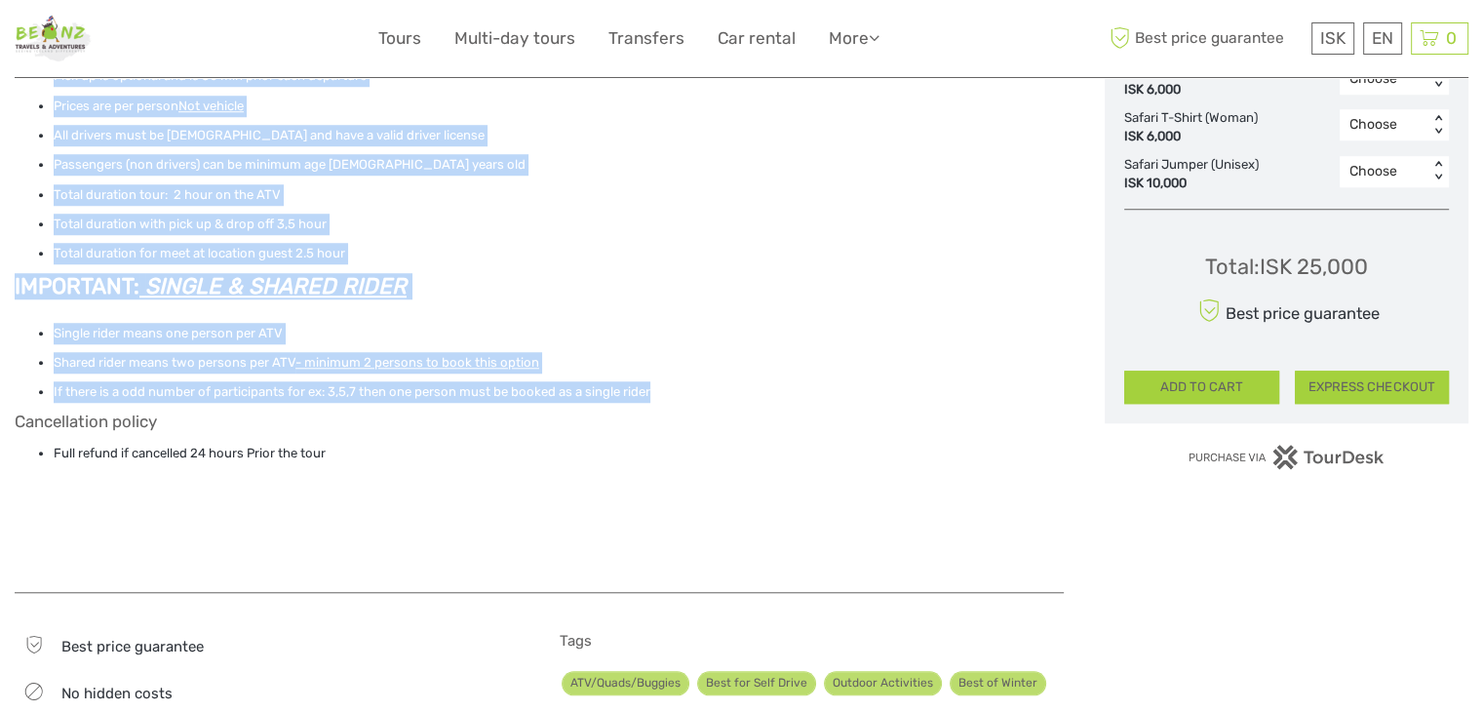
drag, startPoint x: 16, startPoint y: 258, endPoint x: 694, endPoint y: 386, distance: 690.6
copy div "Twin Peaks ATV Adventure - Reykjavik & Lava Field Peak Why Choose the 2-Hrs Twi…"
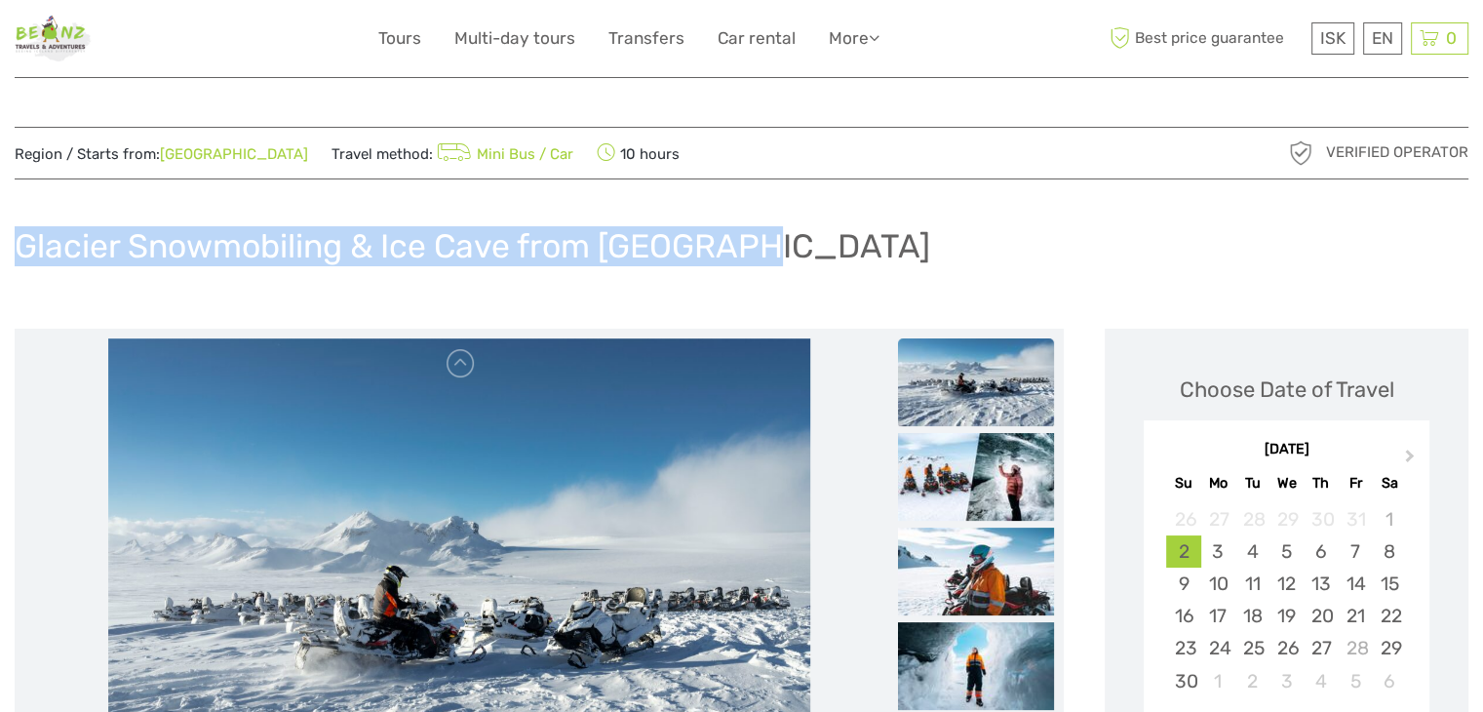
drag, startPoint x: 413, startPoint y: 254, endPoint x: 0, endPoint y: 252, distance: 412.5
copy h1 "Glacier Snowmobiling & Ice Cave from [GEOGRAPHIC_DATA]"
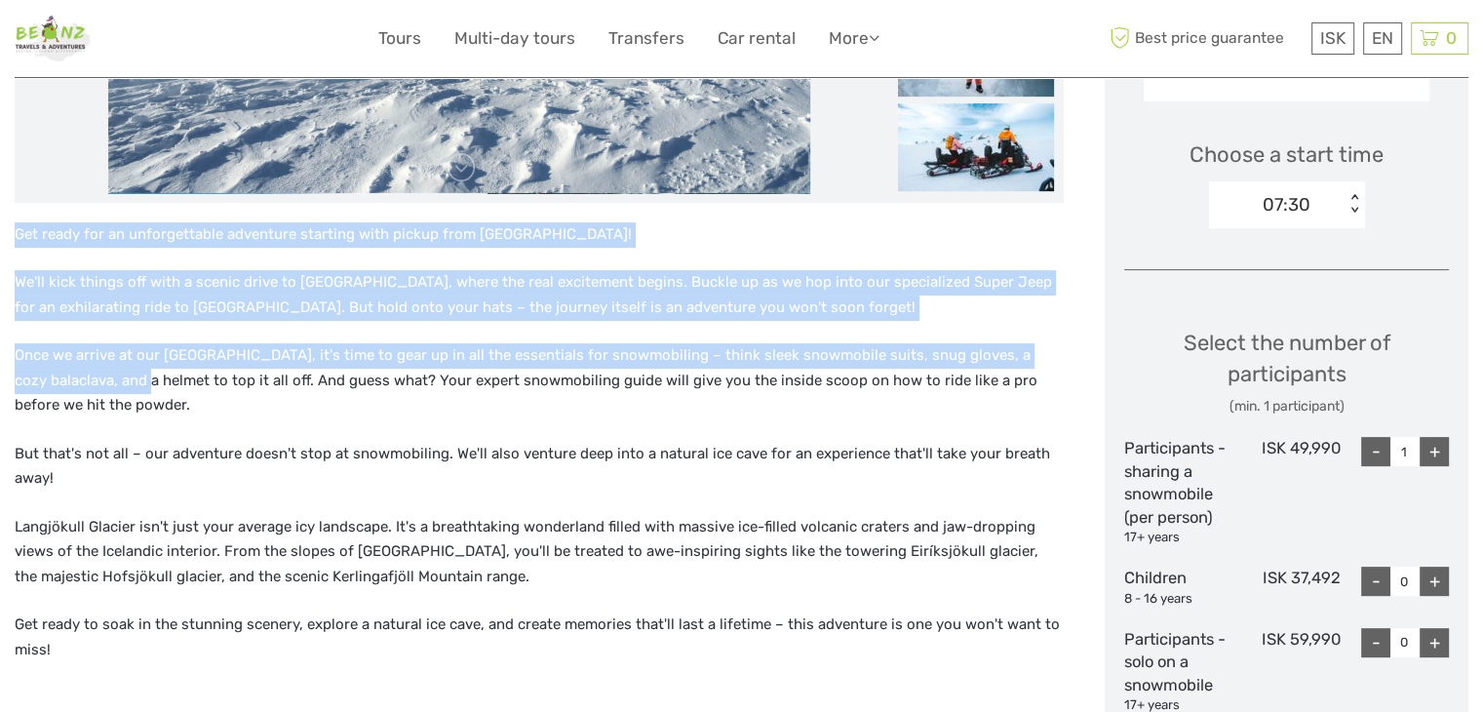
scroll to position [780, 0]
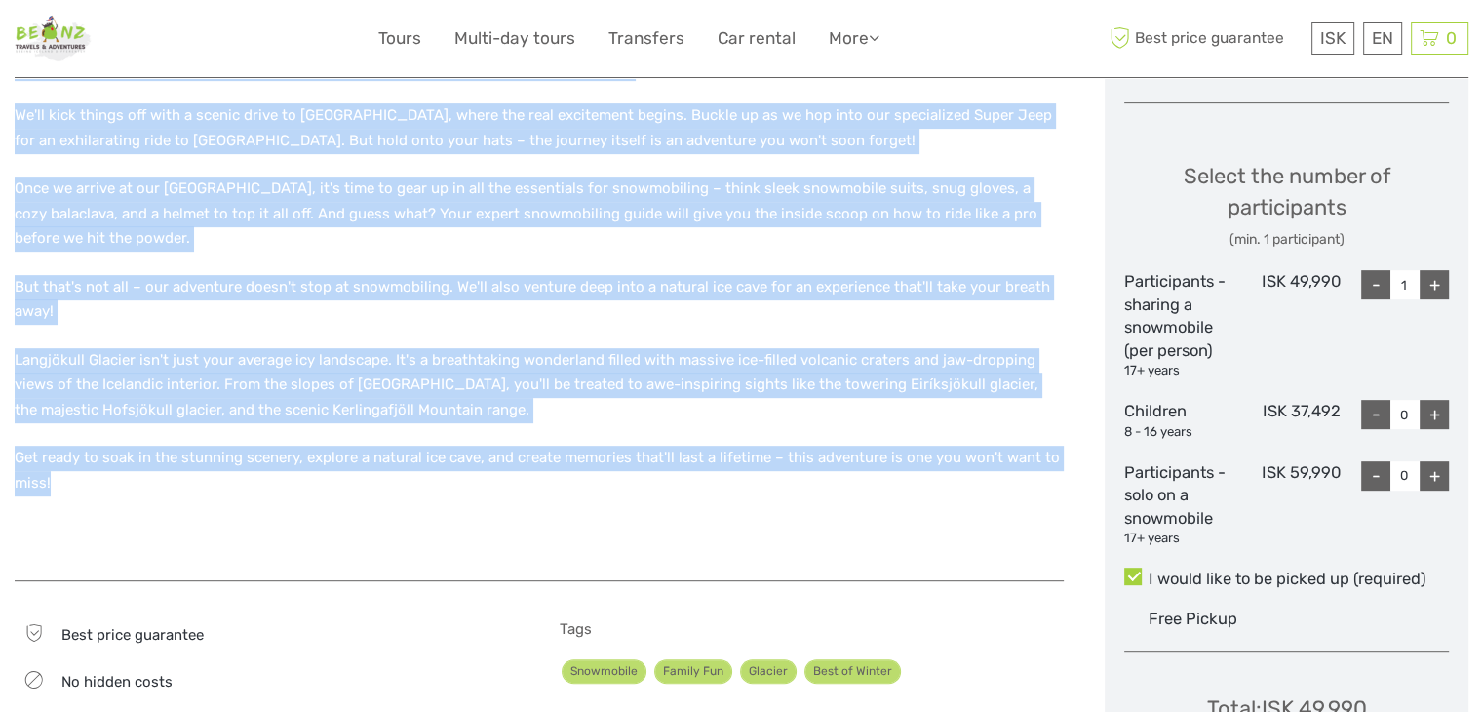
drag, startPoint x: 16, startPoint y: 255, endPoint x: 164, endPoint y: 484, distance: 272.9
click at [164, 484] on div "Get ready for an unforgettable adventure starting with pickup from [GEOGRAPHIC_…" at bounding box center [539, 308] width 1049 height 505
copy div "Lor ipsum dol si ametconsectet adipiscin elitsedd eius tempor inci Utlaboree! D…"
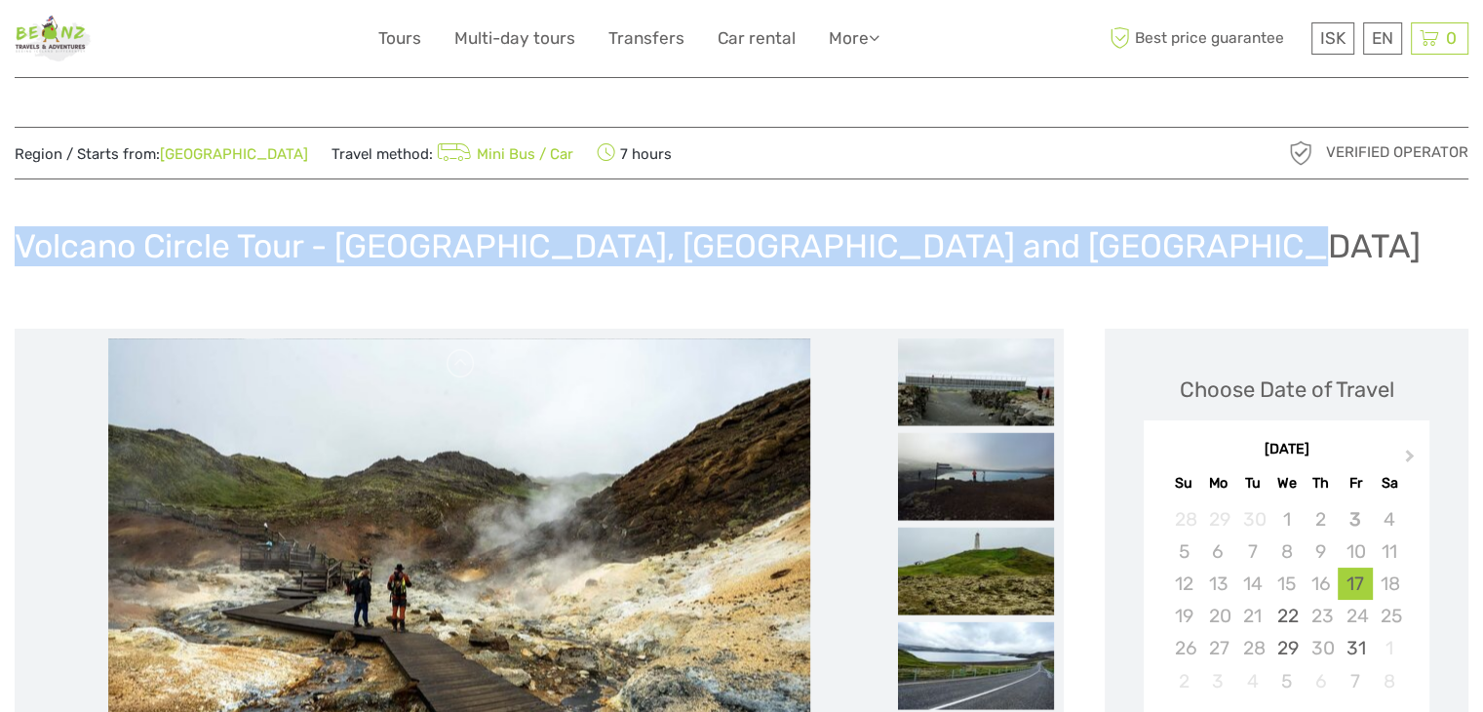
drag, startPoint x: 1209, startPoint y: 264, endPoint x: 12, endPoint y: 188, distance: 1199.9
copy h1 "Volcano Circle Tour - Grindavík Town, Reykjanes Lava Fields and Hot Springs"
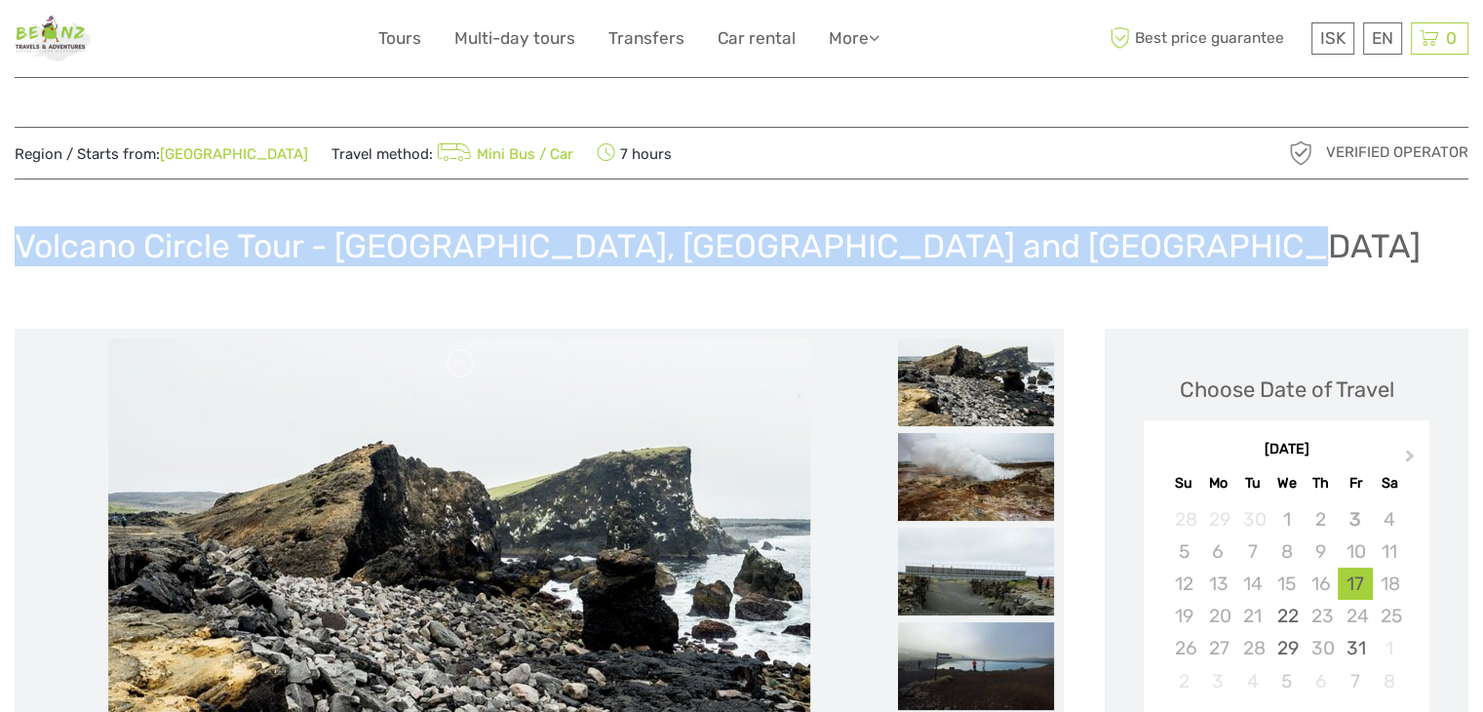
copy h1 "Volcano Circle Tour - Grindavík Town, Reykjanes Lava Fields and Hot Springs"
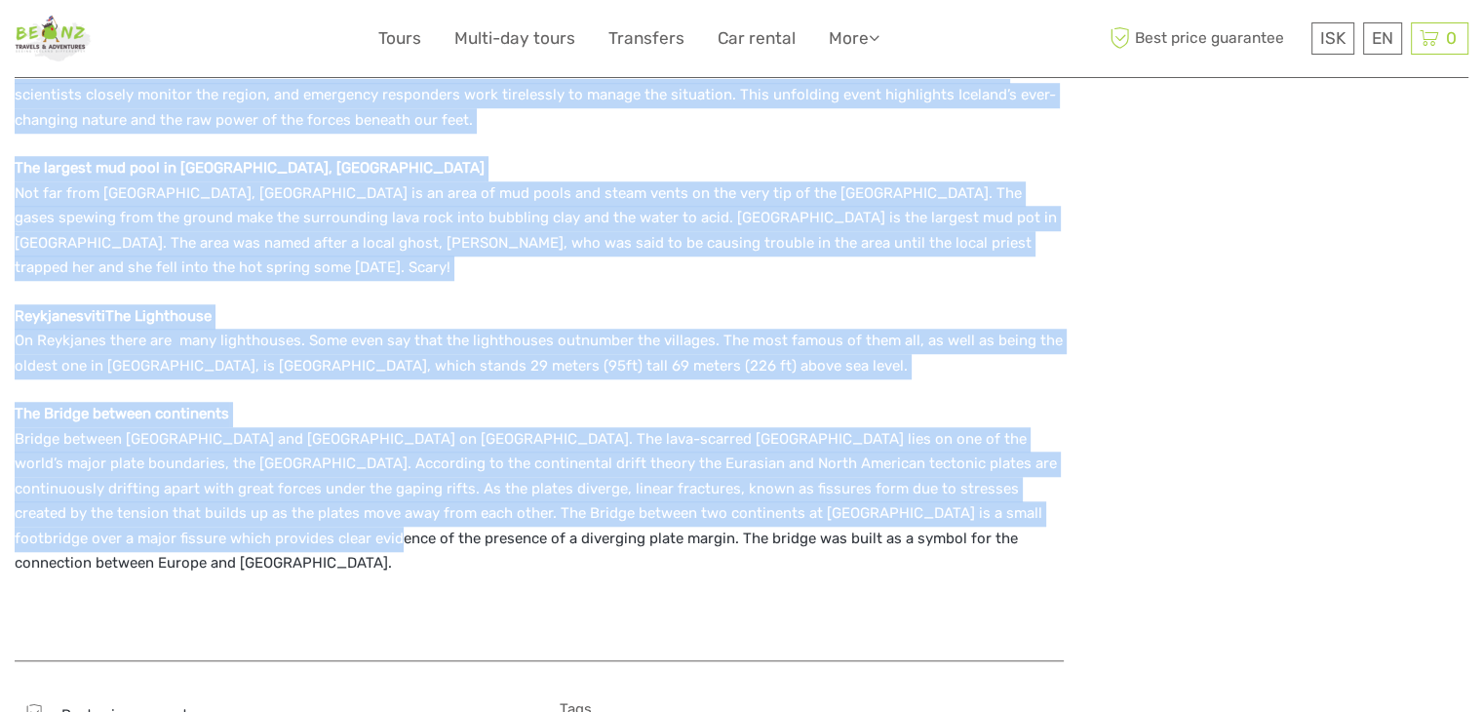
scroll to position [1560, 0]
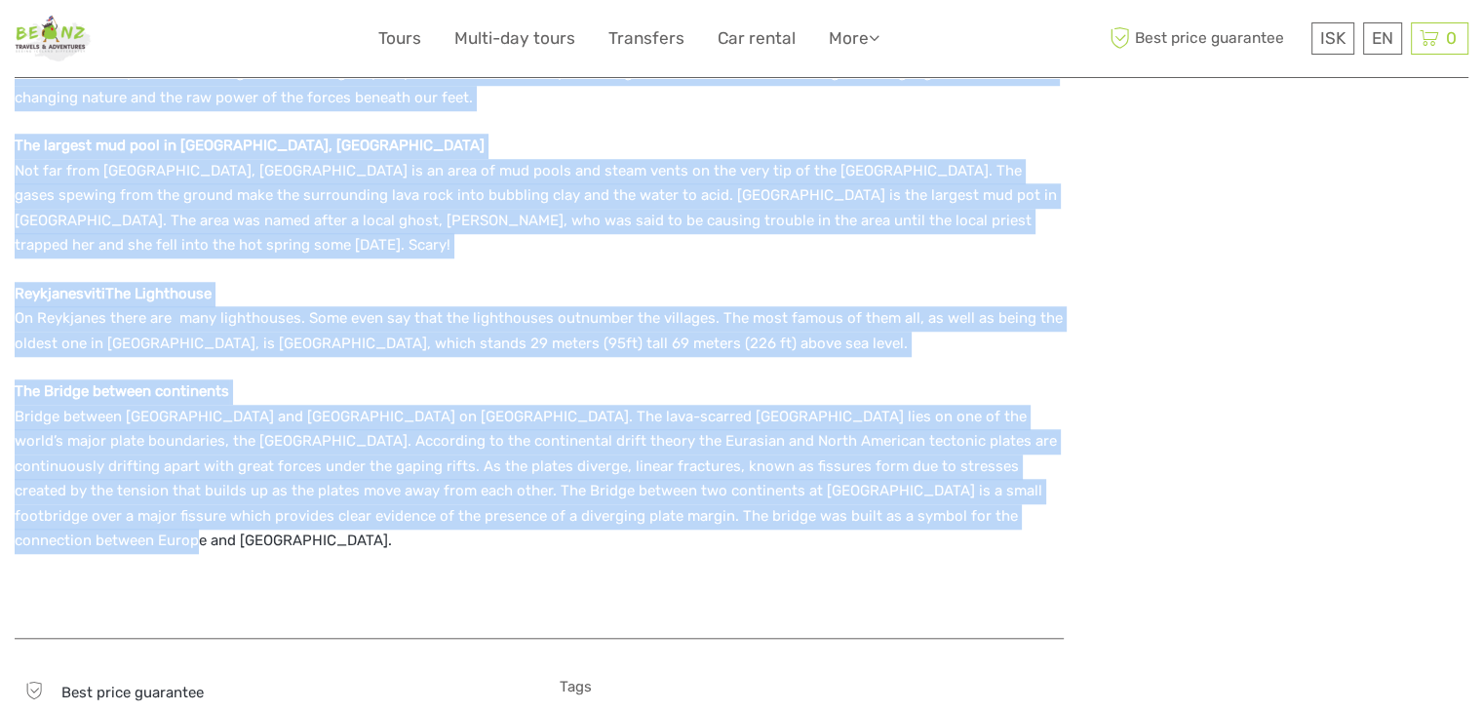
drag, startPoint x: 17, startPoint y: 353, endPoint x: 300, endPoint y: 514, distance: 326.2
copy div "Join us for a tour of the Reykjanes Peninsula, an area marked by powerful geolo…"
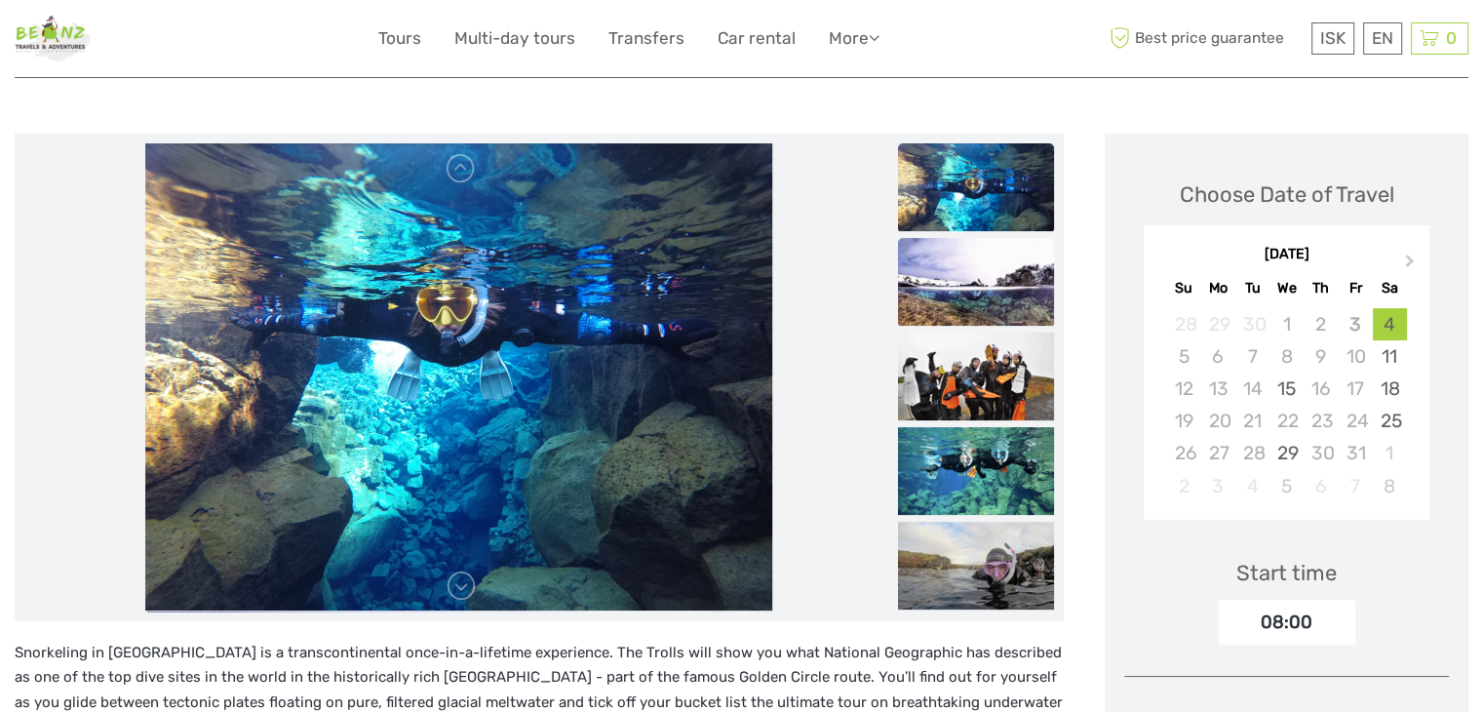
click at [983, 295] on img at bounding box center [976, 282] width 156 height 88
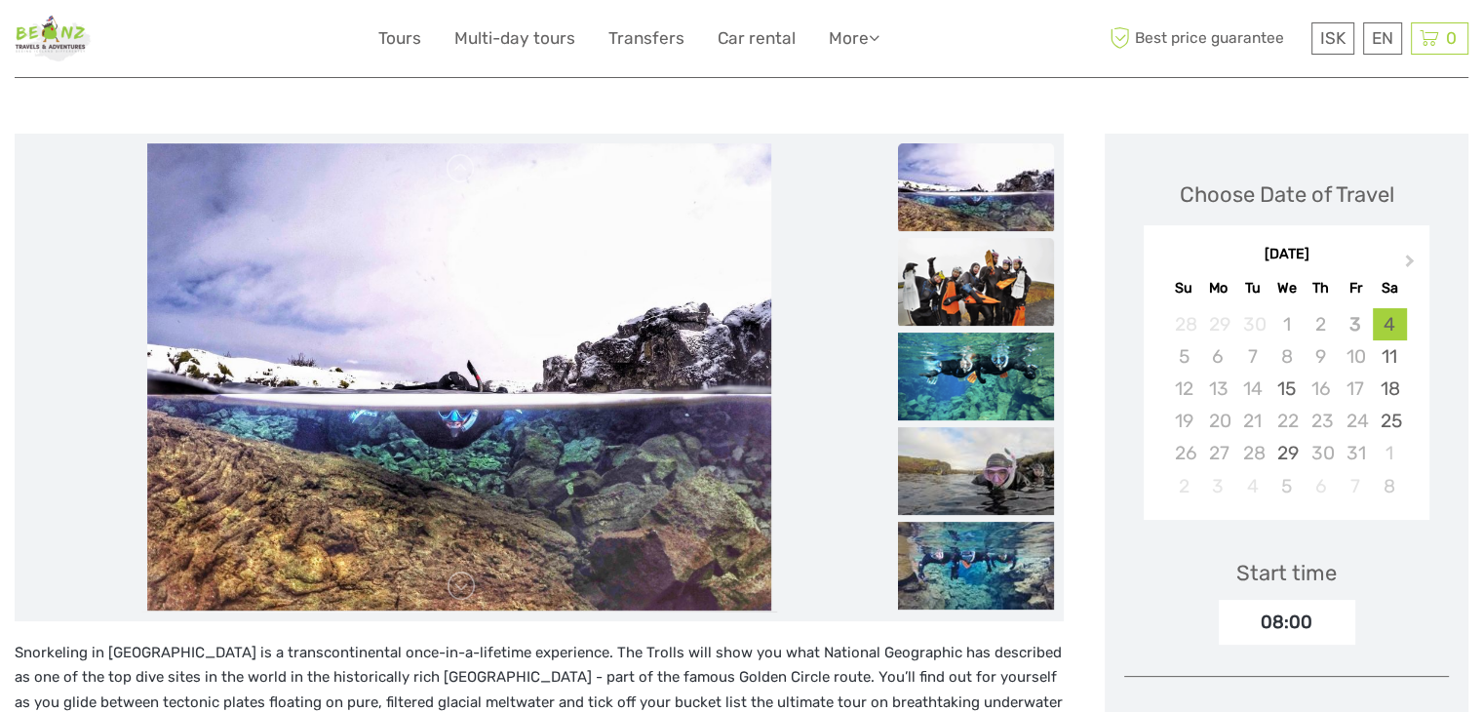
click at [984, 290] on img at bounding box center [976, 282] width 156 height 88
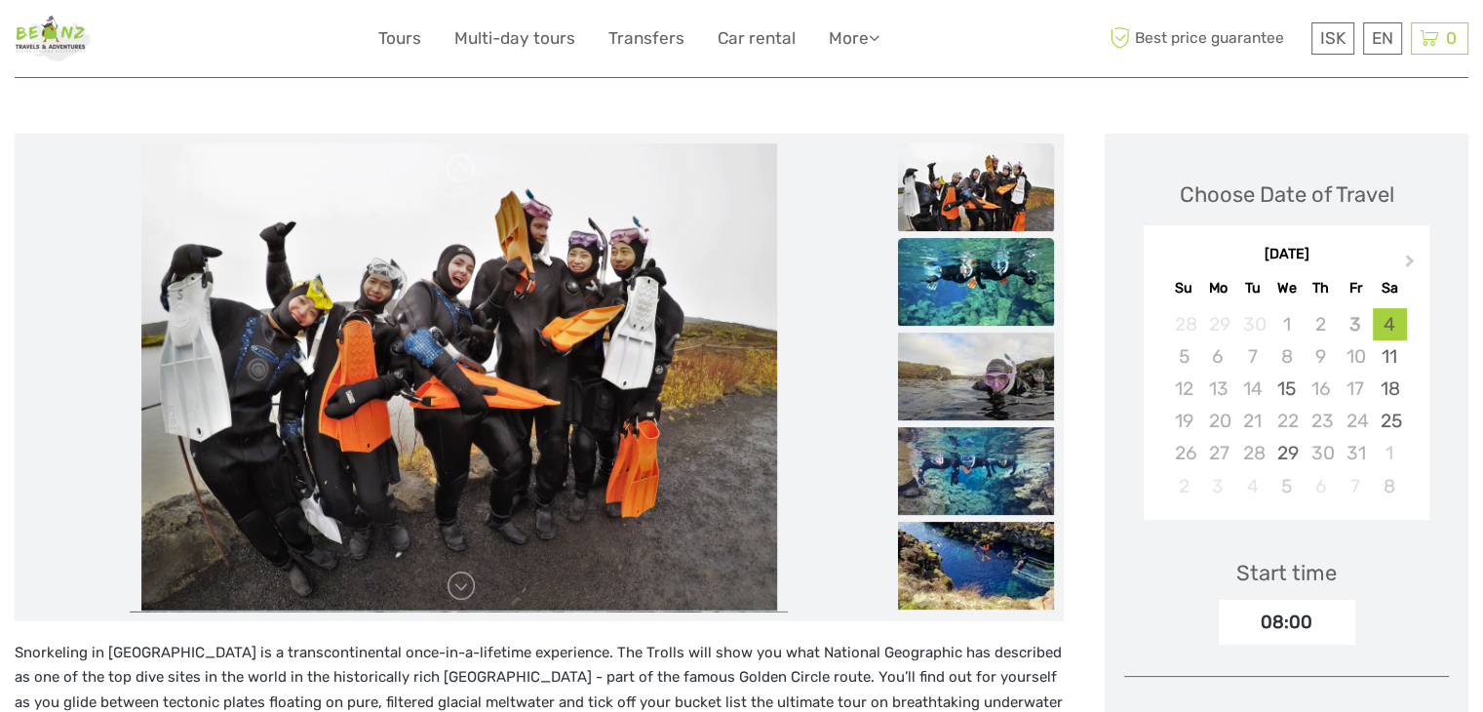
click at [995, 294] on img at bounding box center [976, 282] width 156 height 88
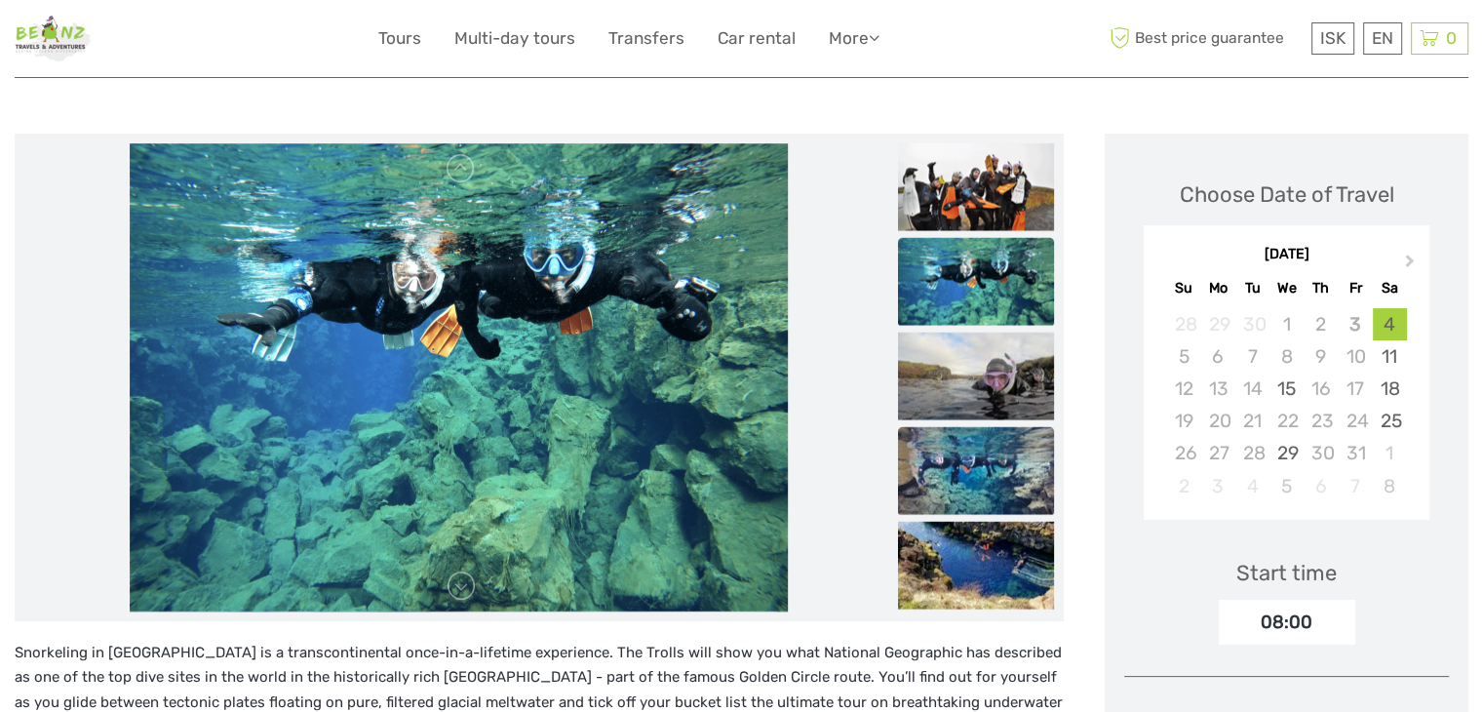
click at [1022, 449] on img at bounding box center [976, 470] width 156 height 88
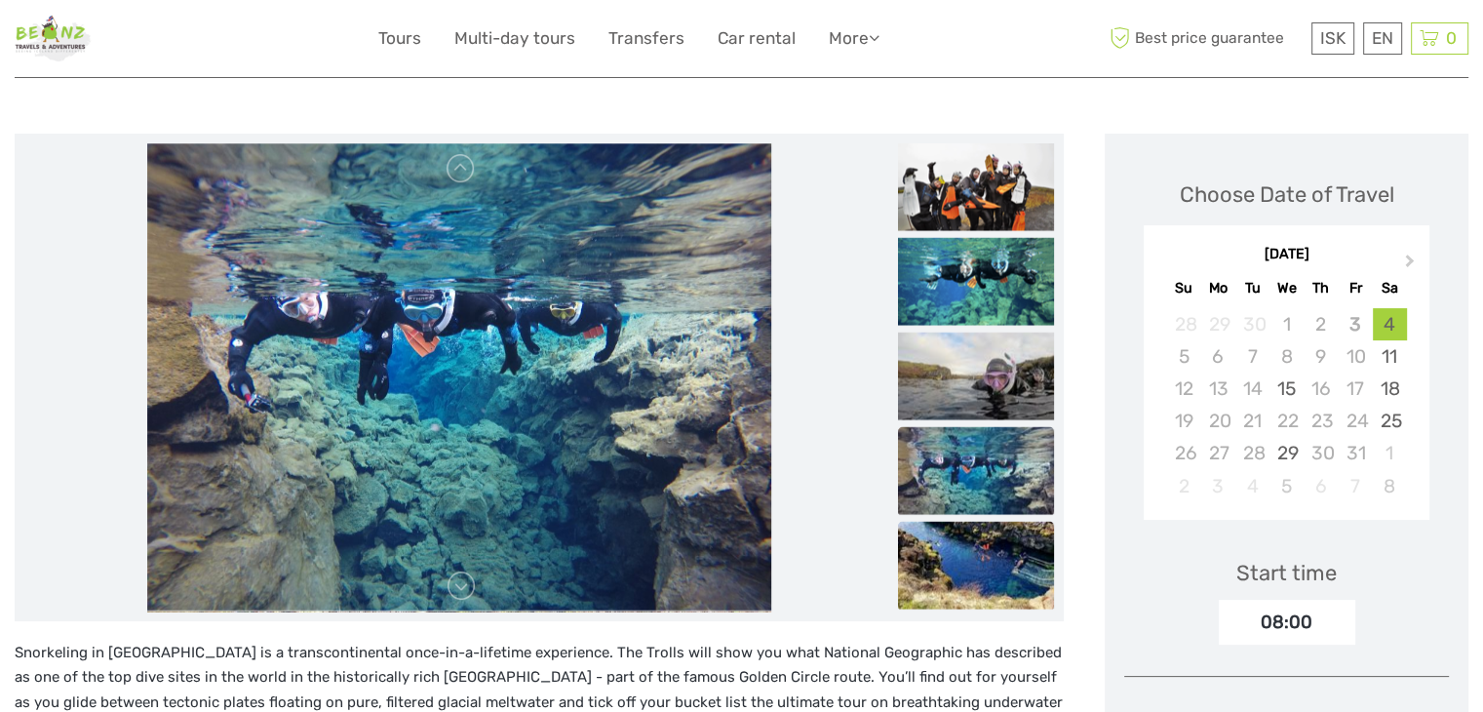
click at [1006, 545] on img at bounding box center [976, 565] width 156 height 88
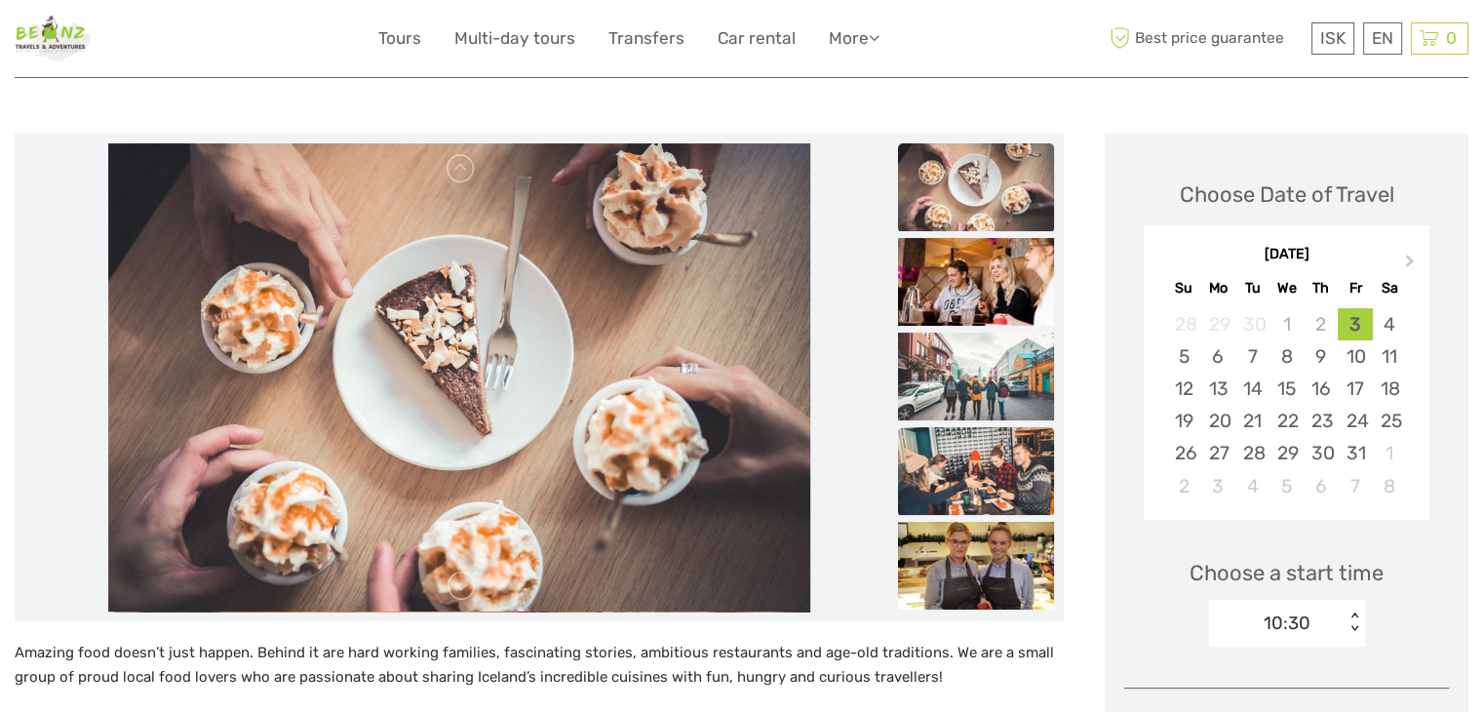
click at [1010, 452] on img at bounding box center [976, 471] width 156 height 88
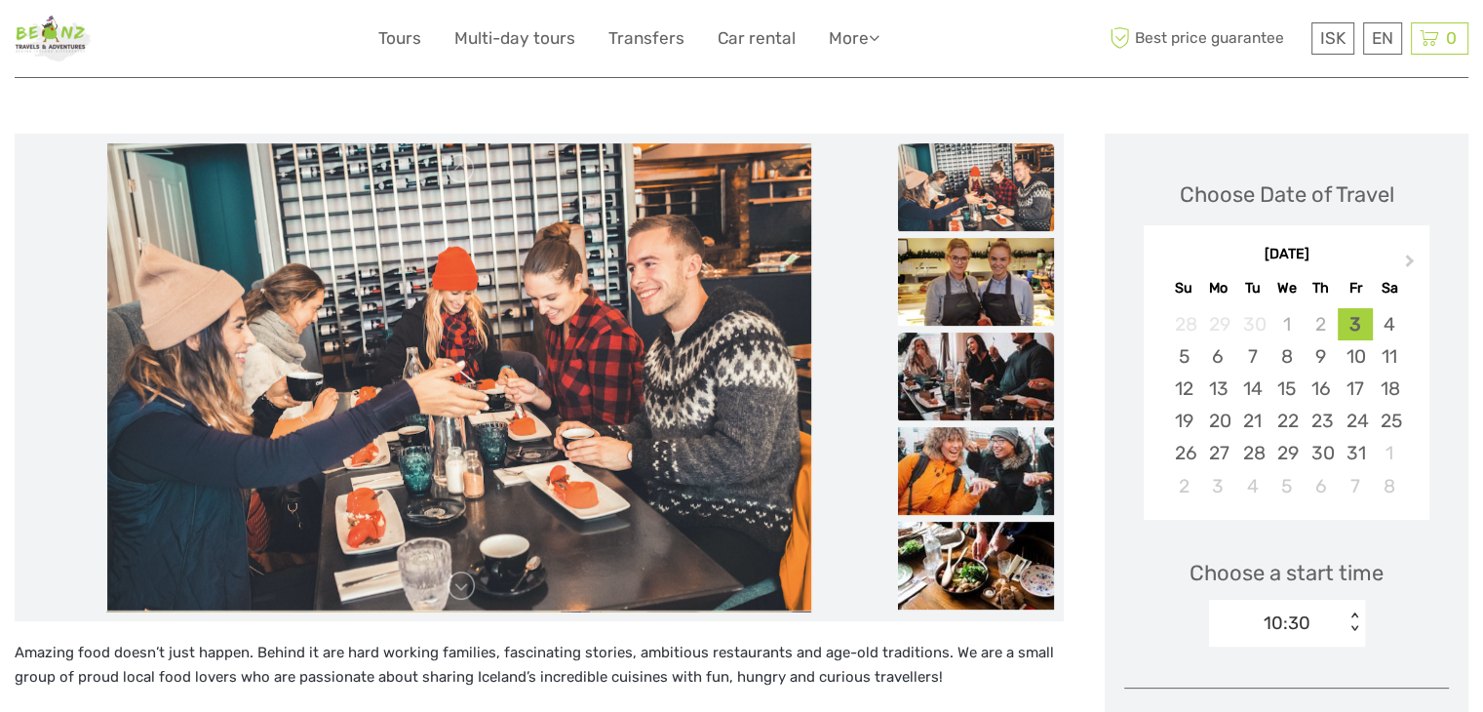
click at [974, 364] on img at bounding box center [976, 377] width 156 height 88
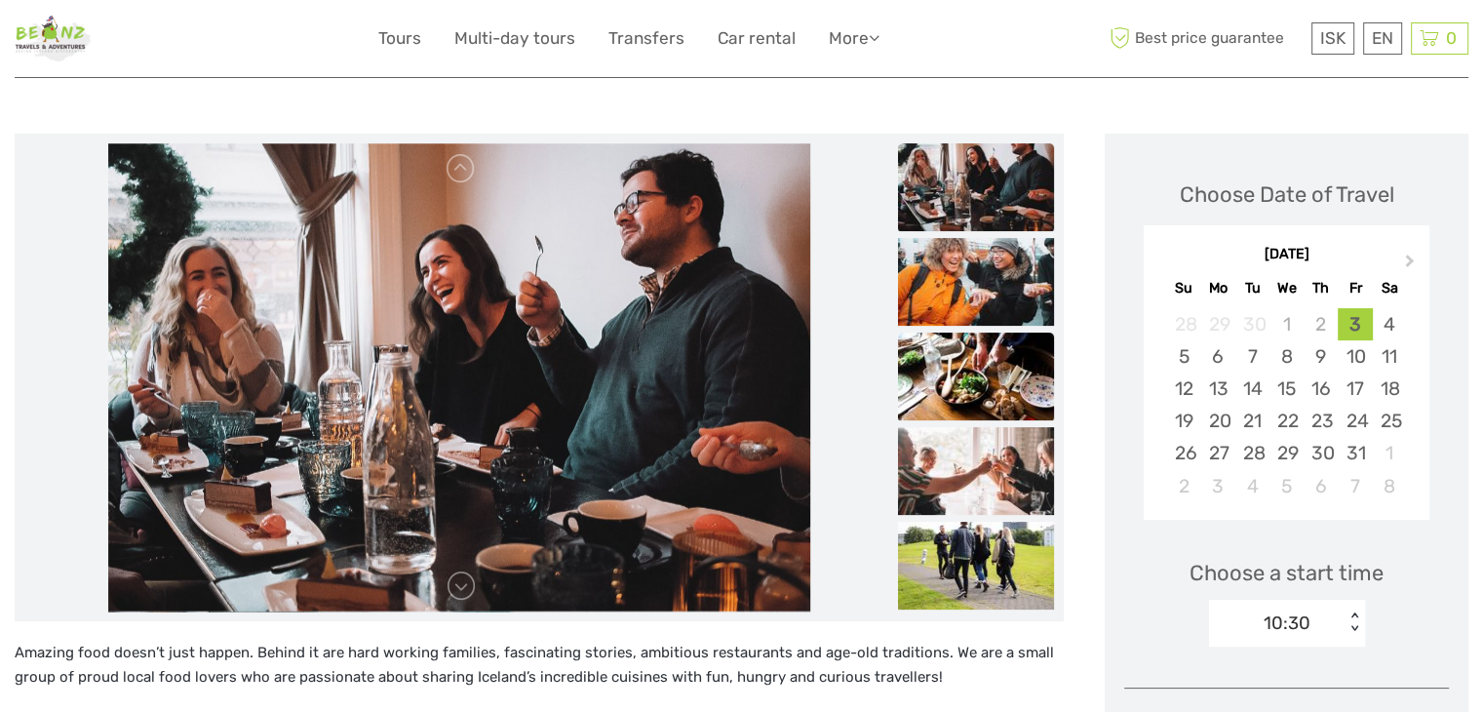
click at [997, 355] on img at bounding box center [976, 377] width 156 height 88
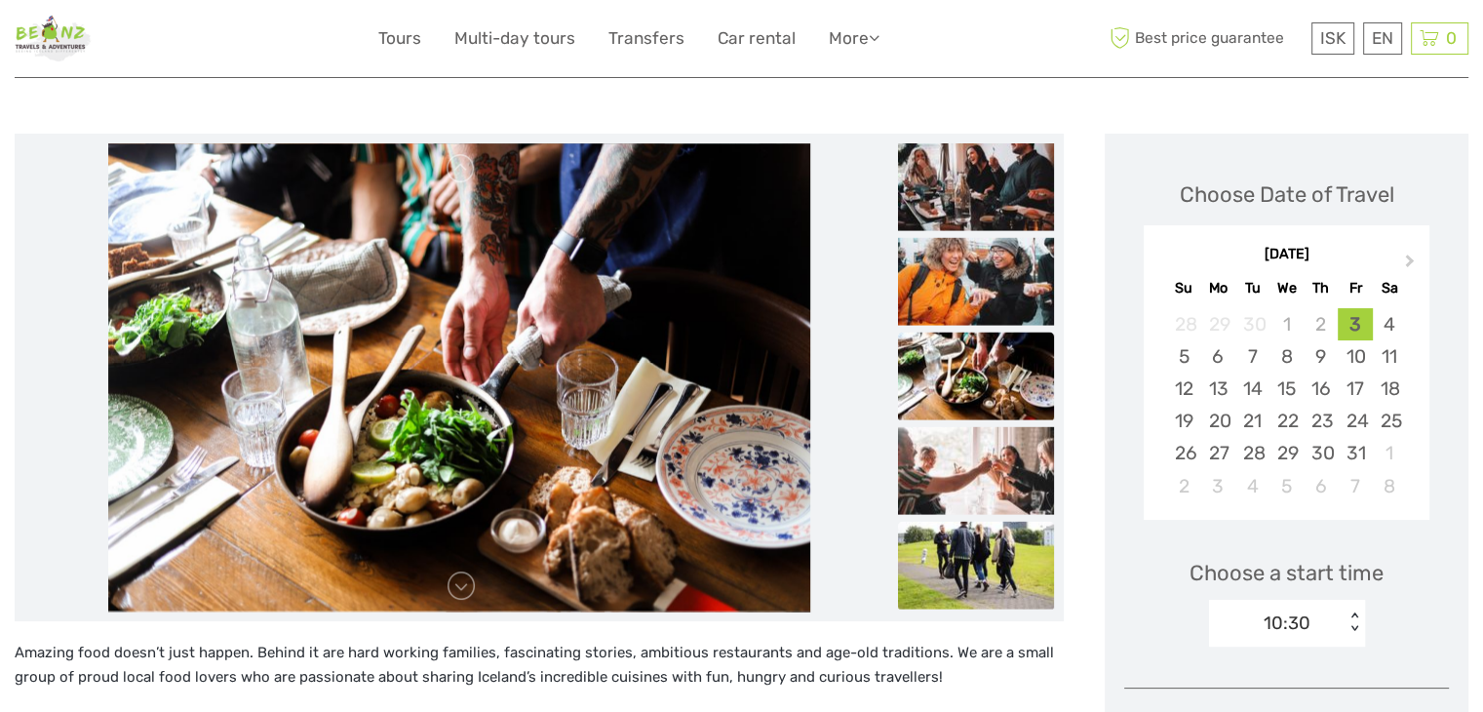
click at [952, 550] on img at bounding box center [976, 565] width 156 height 88
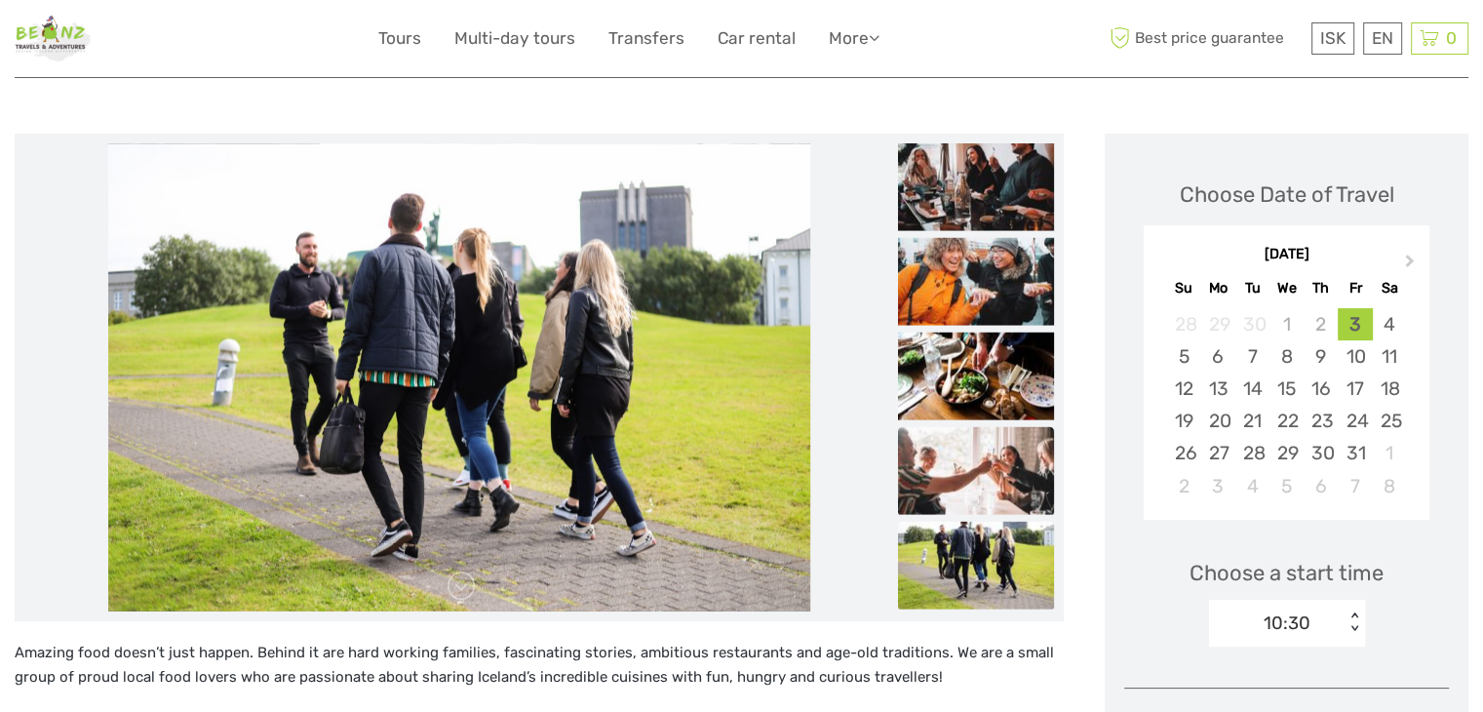
click at [936, 469] on img at bounding box center [976, 470] width 156 height 88
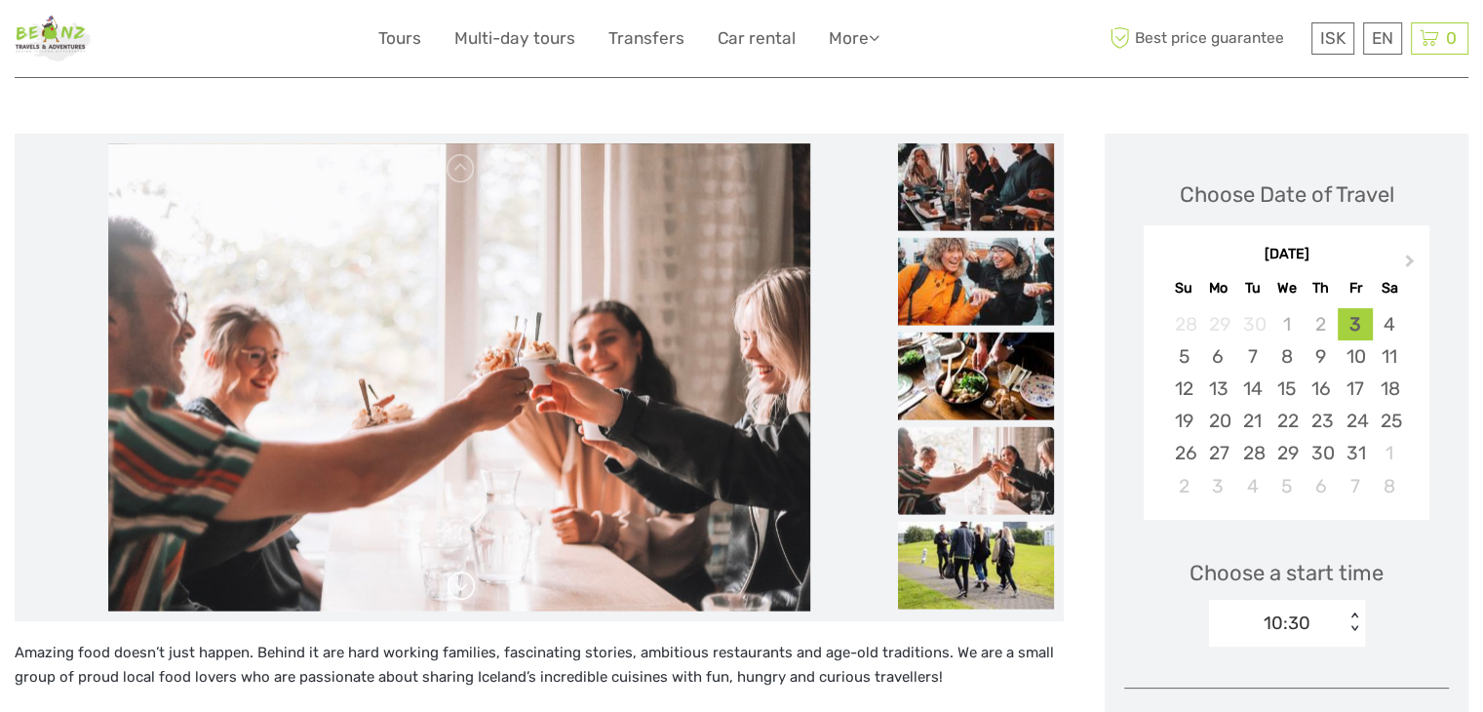
click at [456, 589] on link at bounding box center [461, 585] width 31 height 31
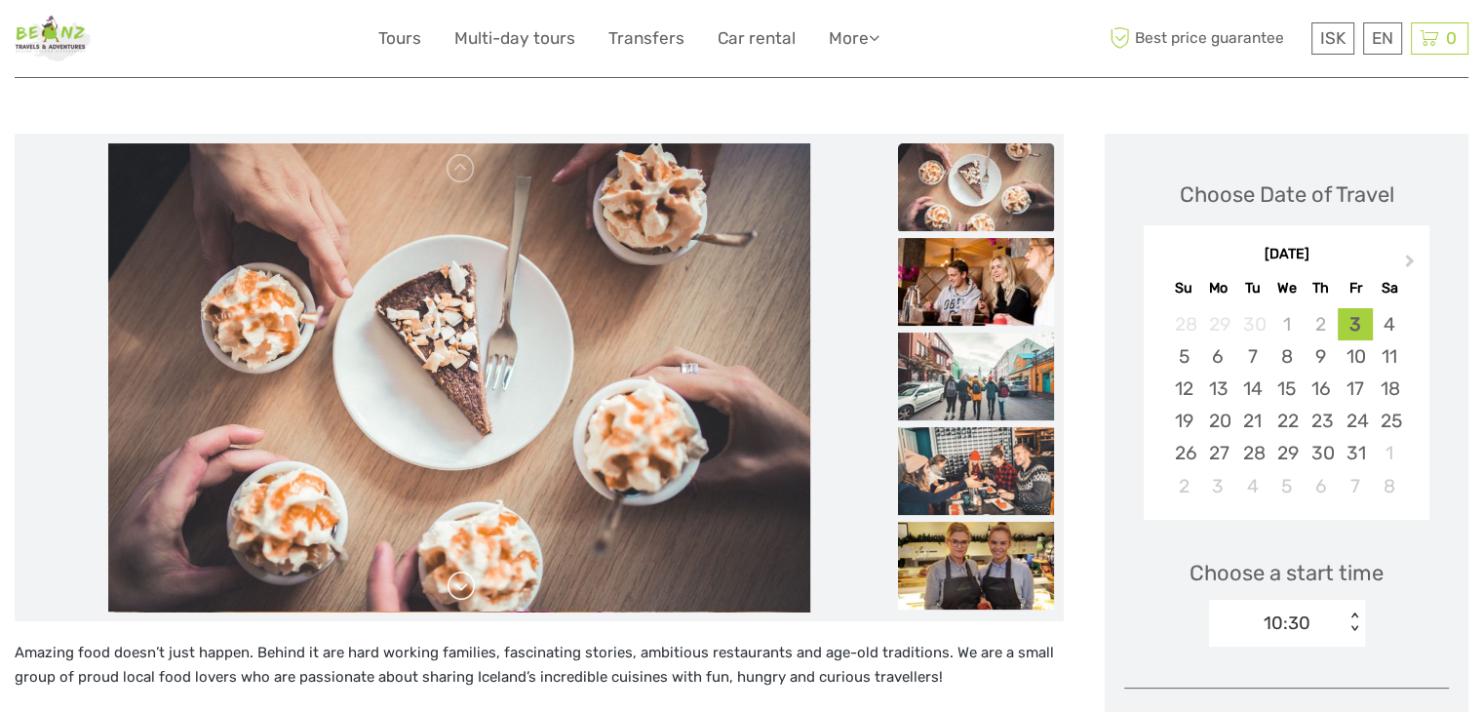
click at [456, 589] on link at bounding box center [461, 585] width 31 height 31
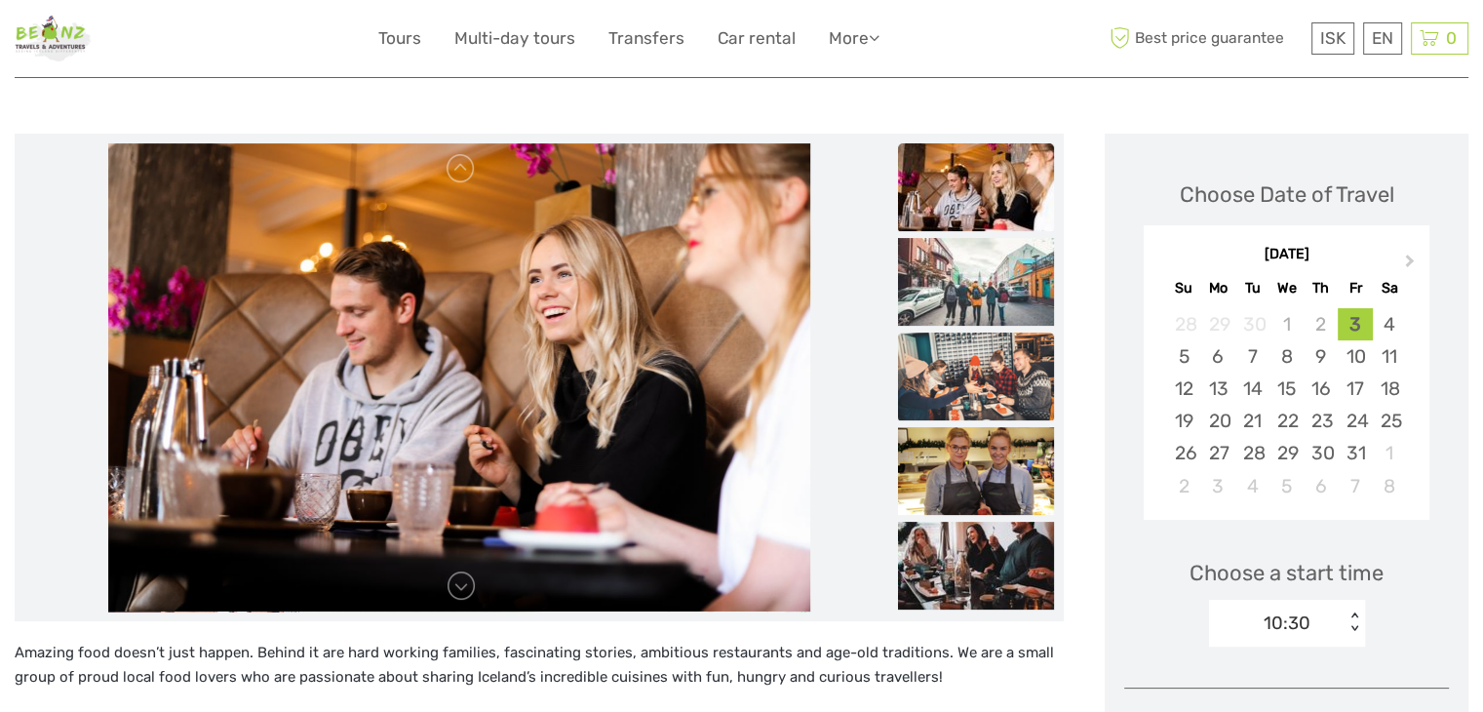
click at [993, 374] on img at bounding box center [976, 377] width 156 height 88
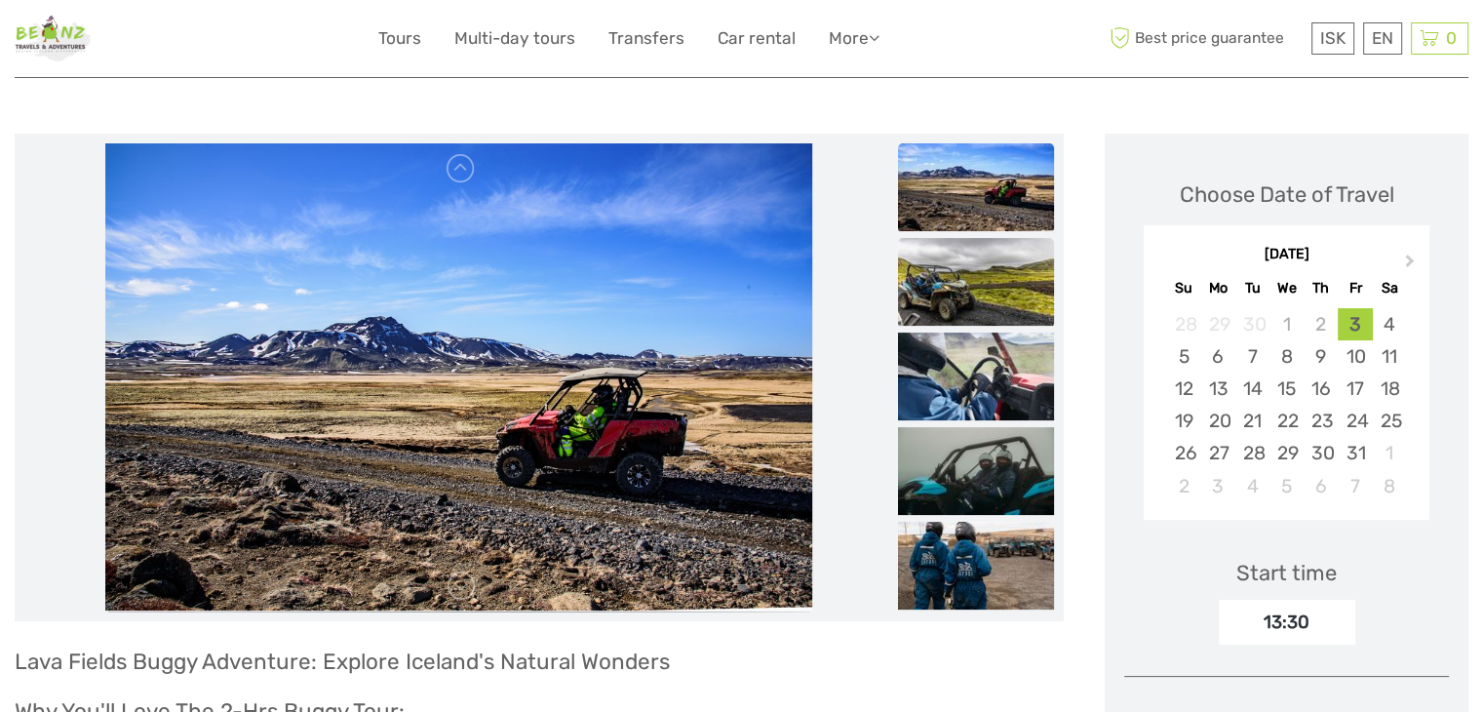
click at [945, 299] on img at bounding box center [976, 282] width 156 height 88
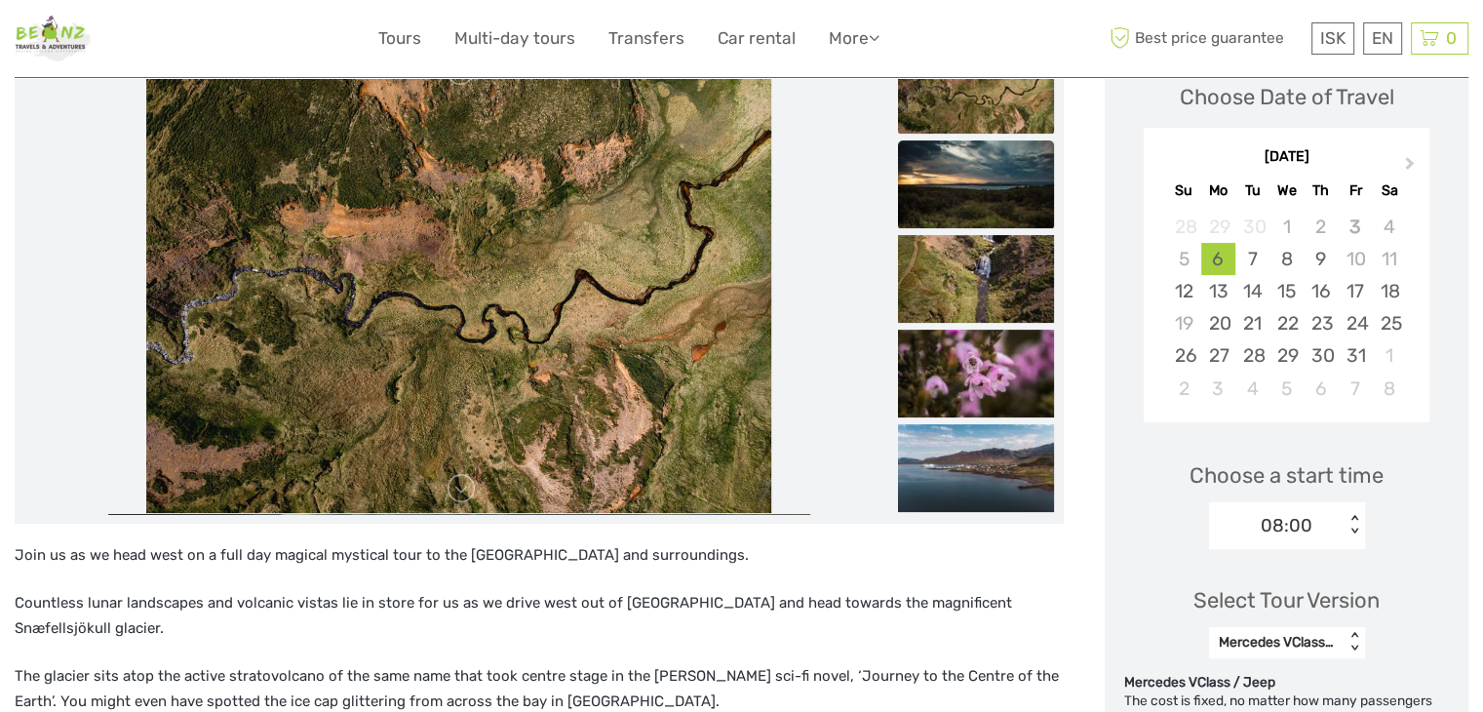
click at [975, 196] on img at bounding box center [976, 184] width 156 height 88
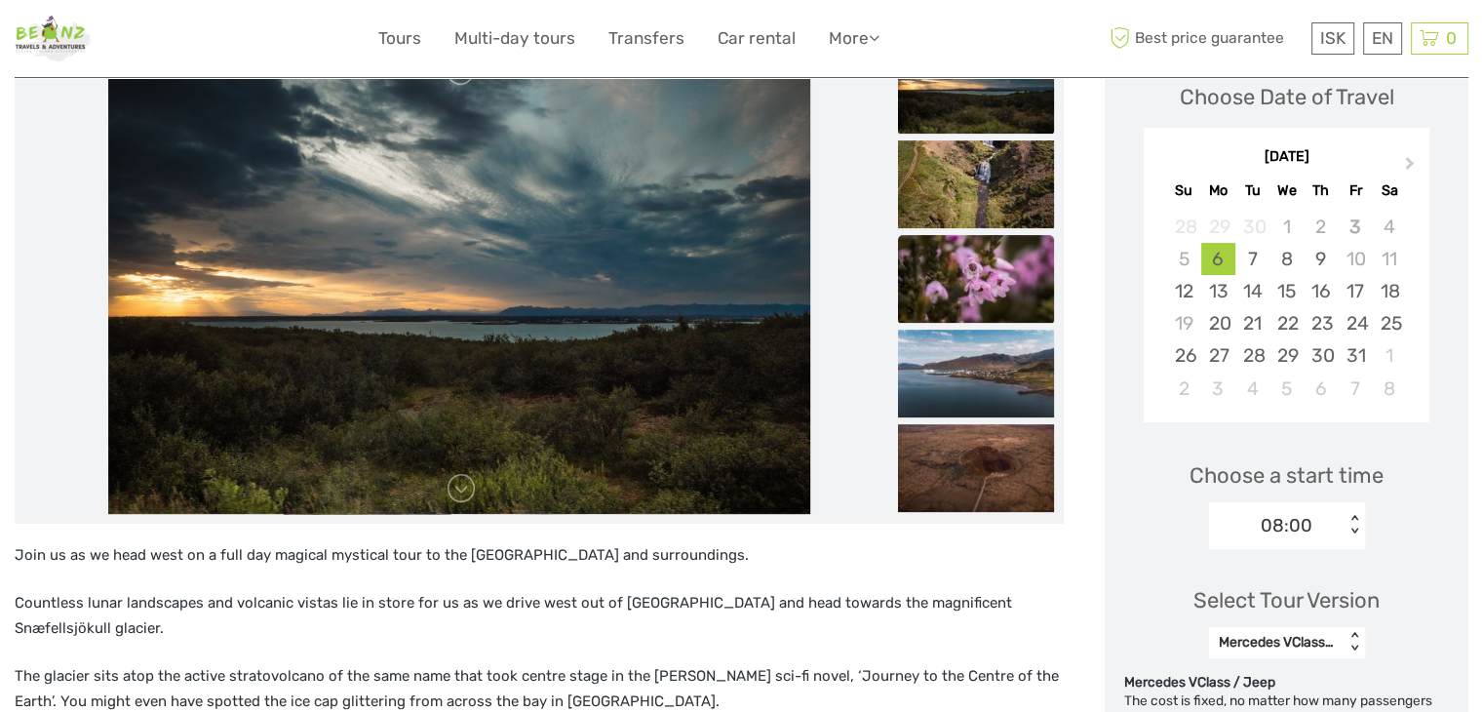
drag, startPoint x: 477, startPoint y: 210, endPoint x: 973, endPoint y: 241, distance: 497.3
click at [973, 241] on img at bounding box center [976, 279] width 156 height 88
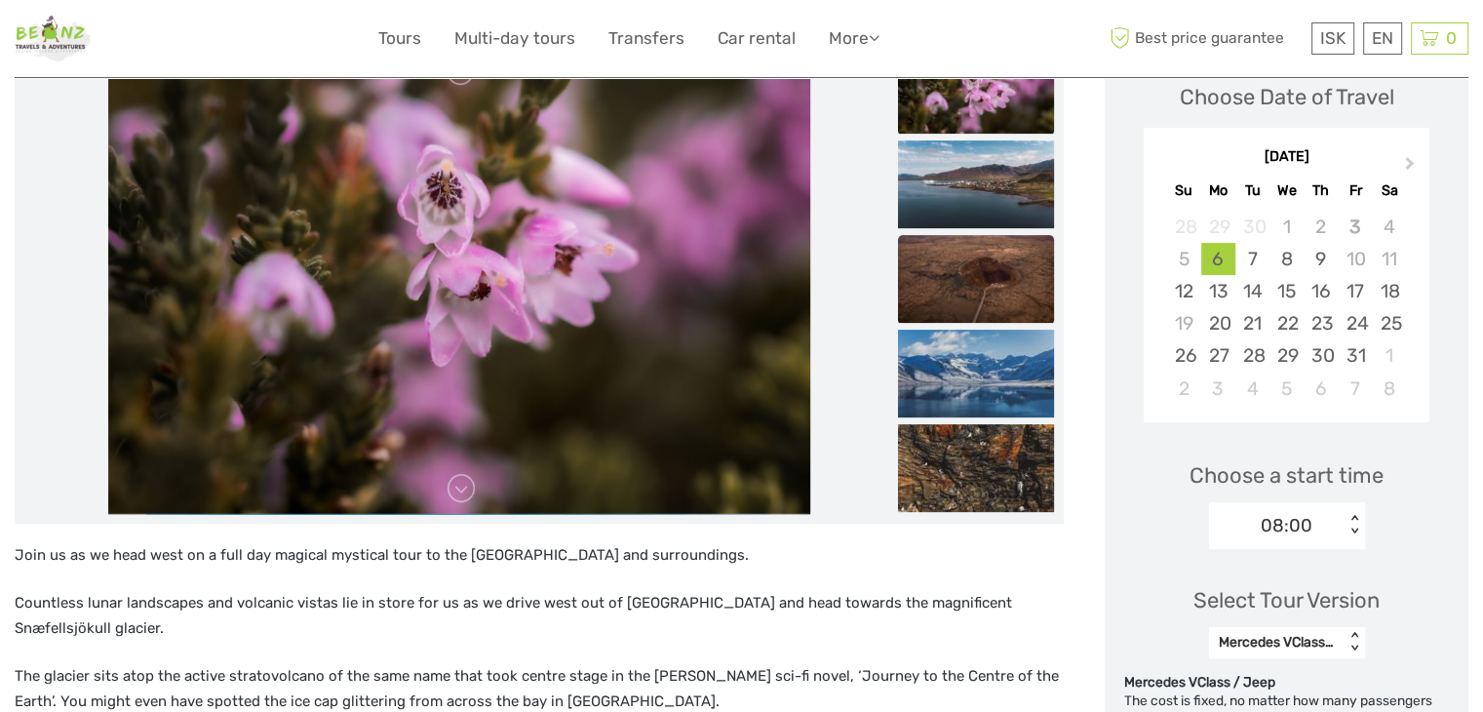
click at [987, 274] on img at bounding box center [976, 279] width 156 height 88
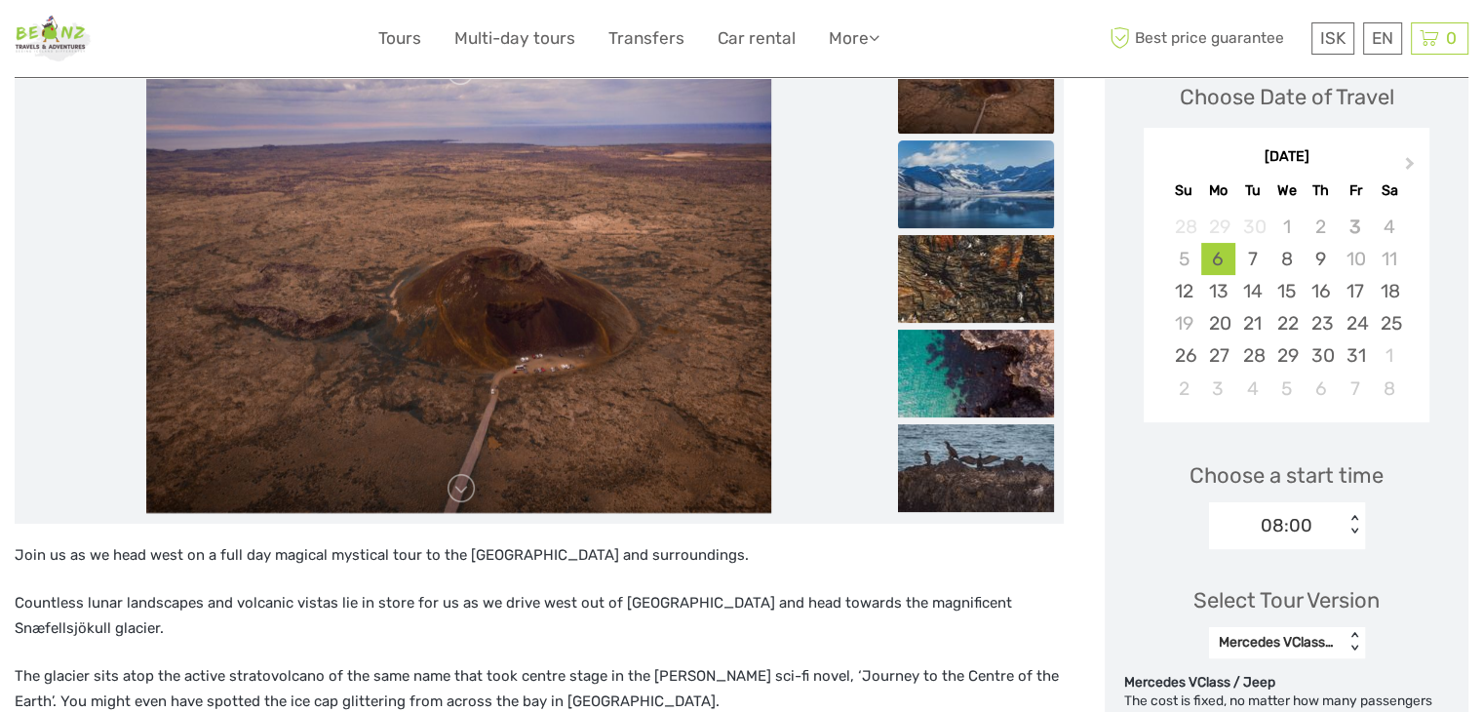
click at [1020, 203] on img at bounding box center [976, 184] width 156 height 88
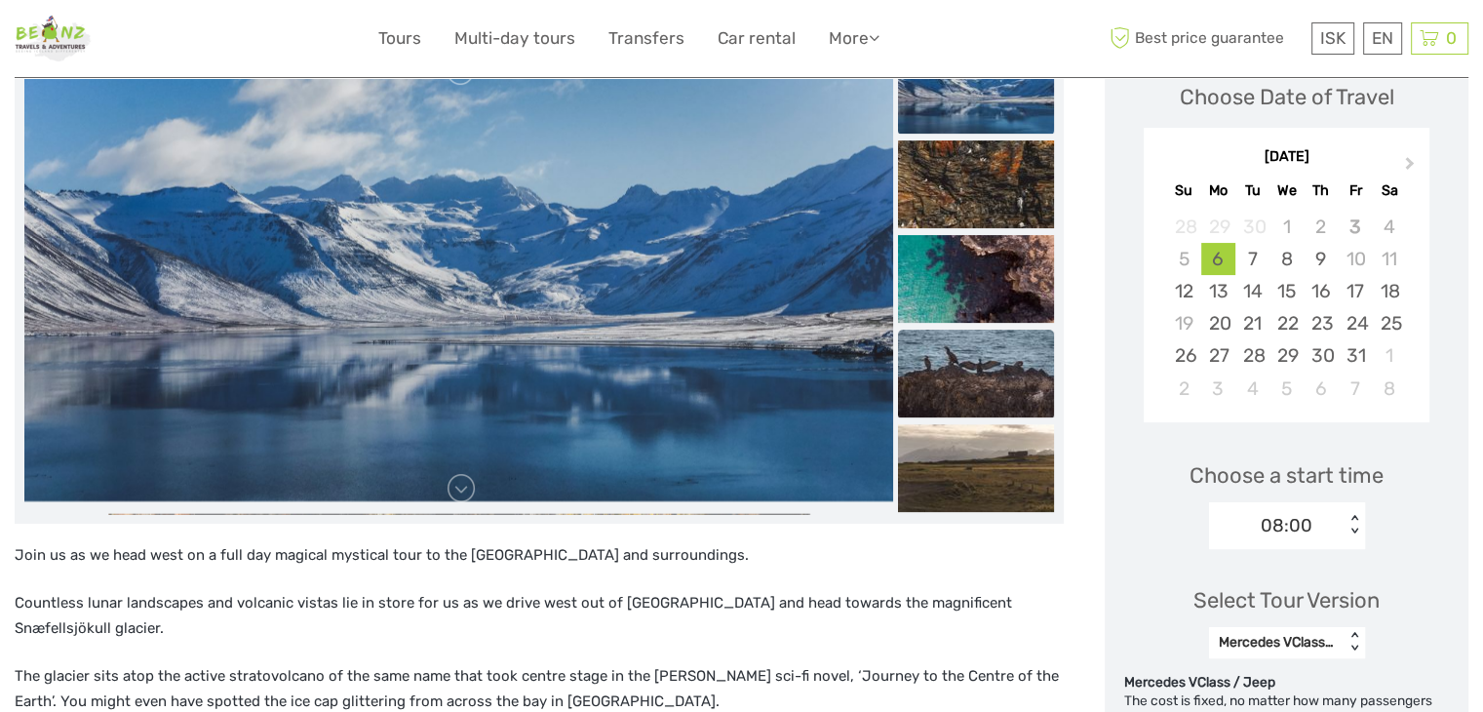
click at [999, 344] on img at bounding box center [976, 374] width 156 height 88
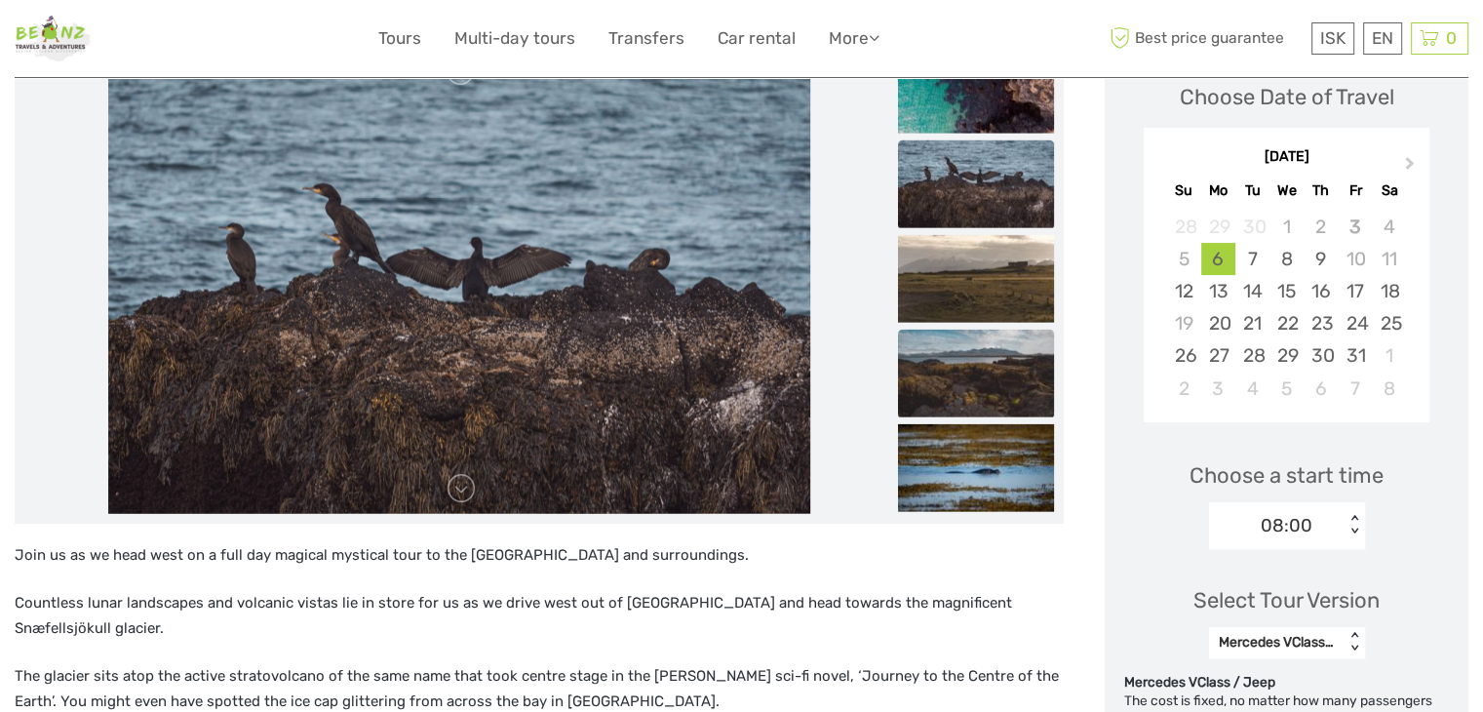
click at [956, 340] on img at bounding box center [976, 373] width 156 height 88
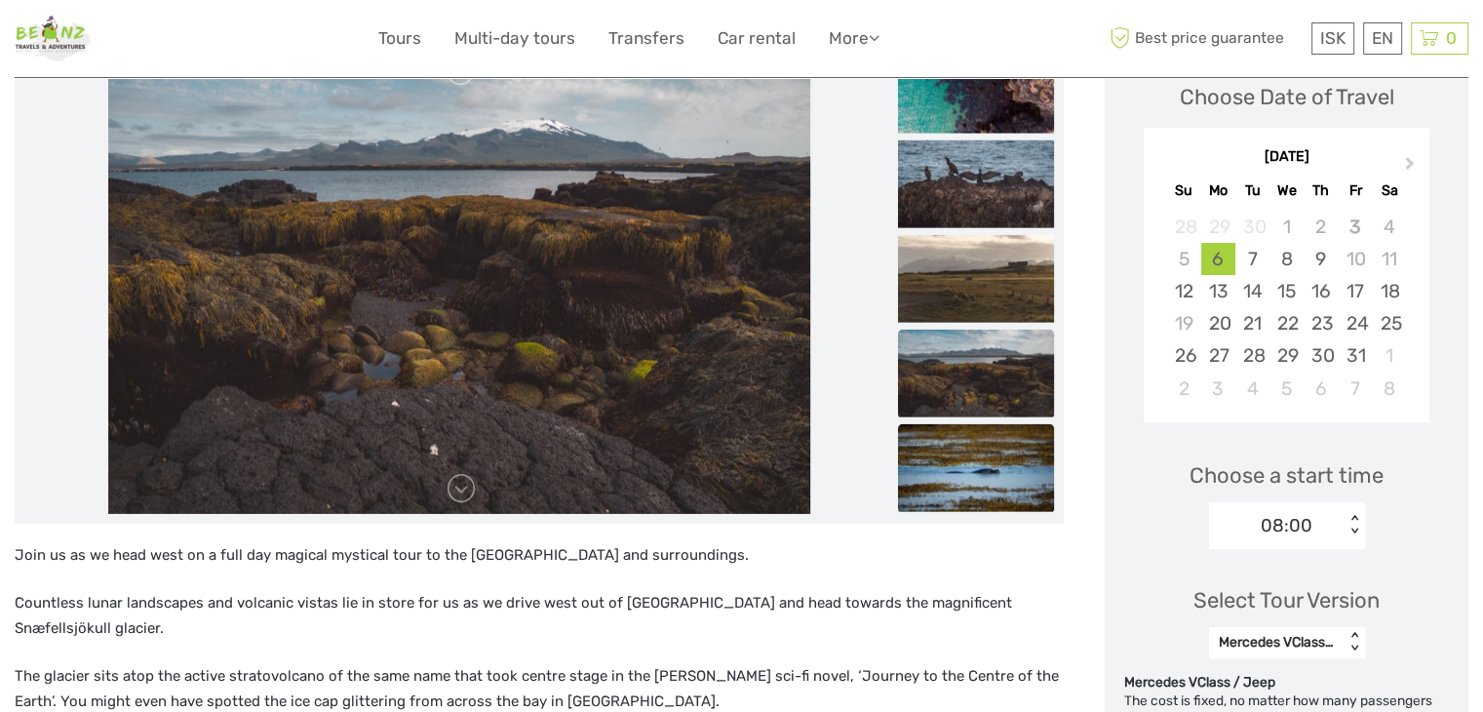
click at [990, 462] on img at bounding box center [976, 467] width 156 height 88
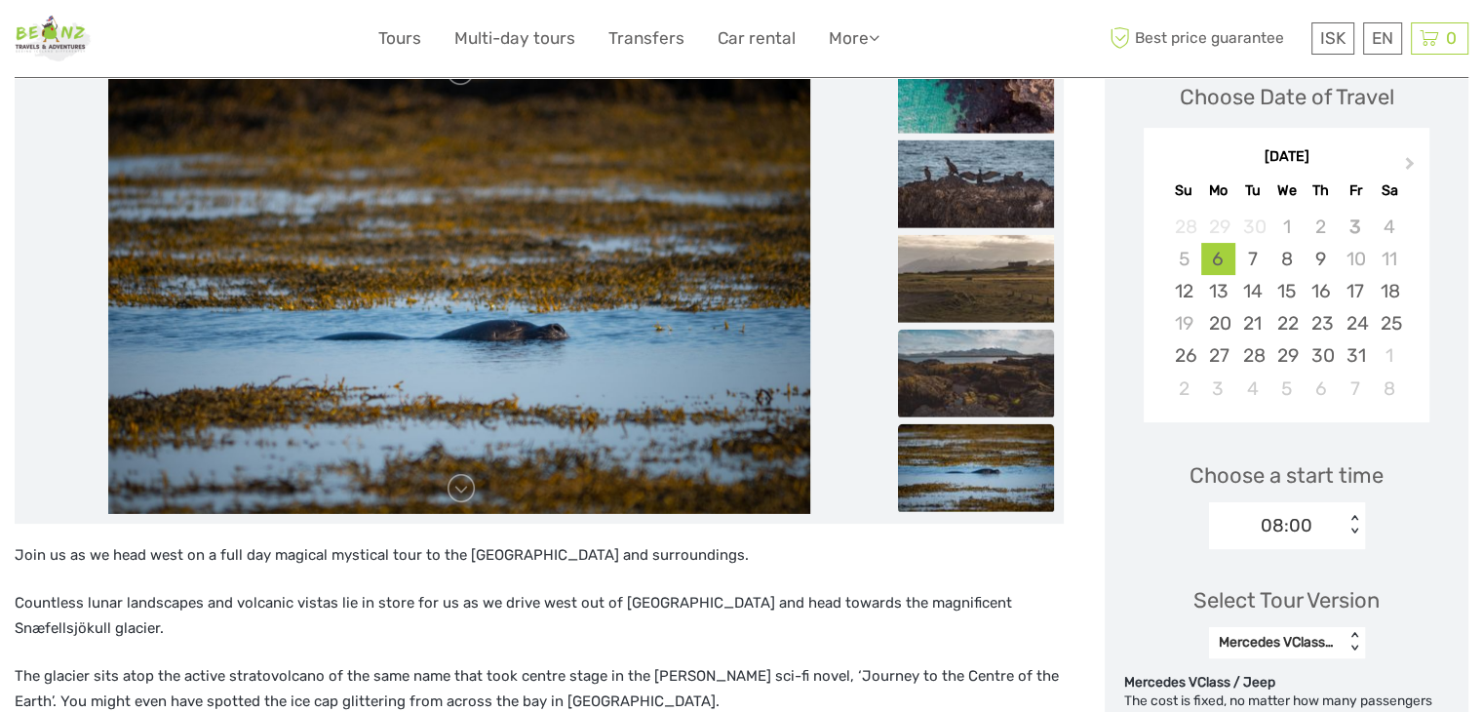
click at [936, 366] on img at bounding box center [976, 373] width 156 height 88
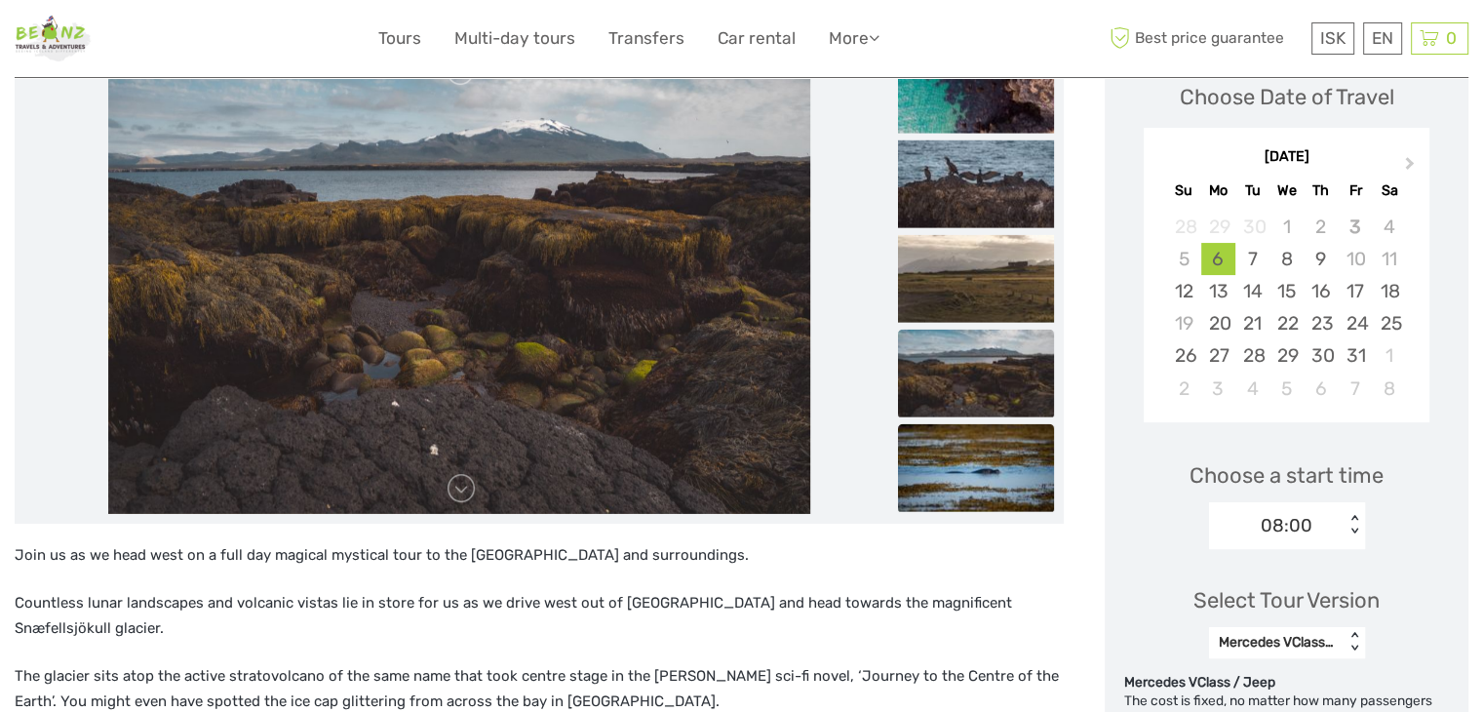
click at [1049, 473] on img at bounding box center [976, 467] width 156 height 88
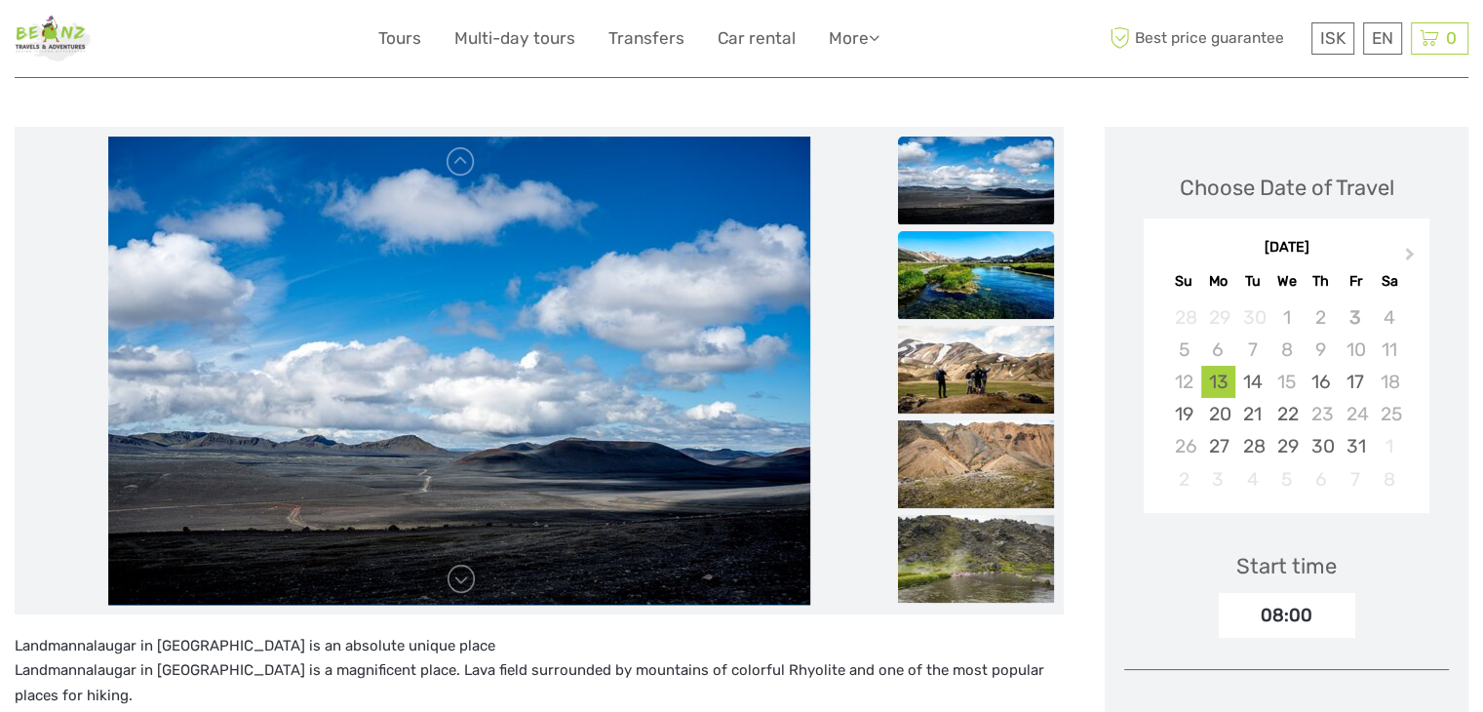
scroll to position [195, 0]
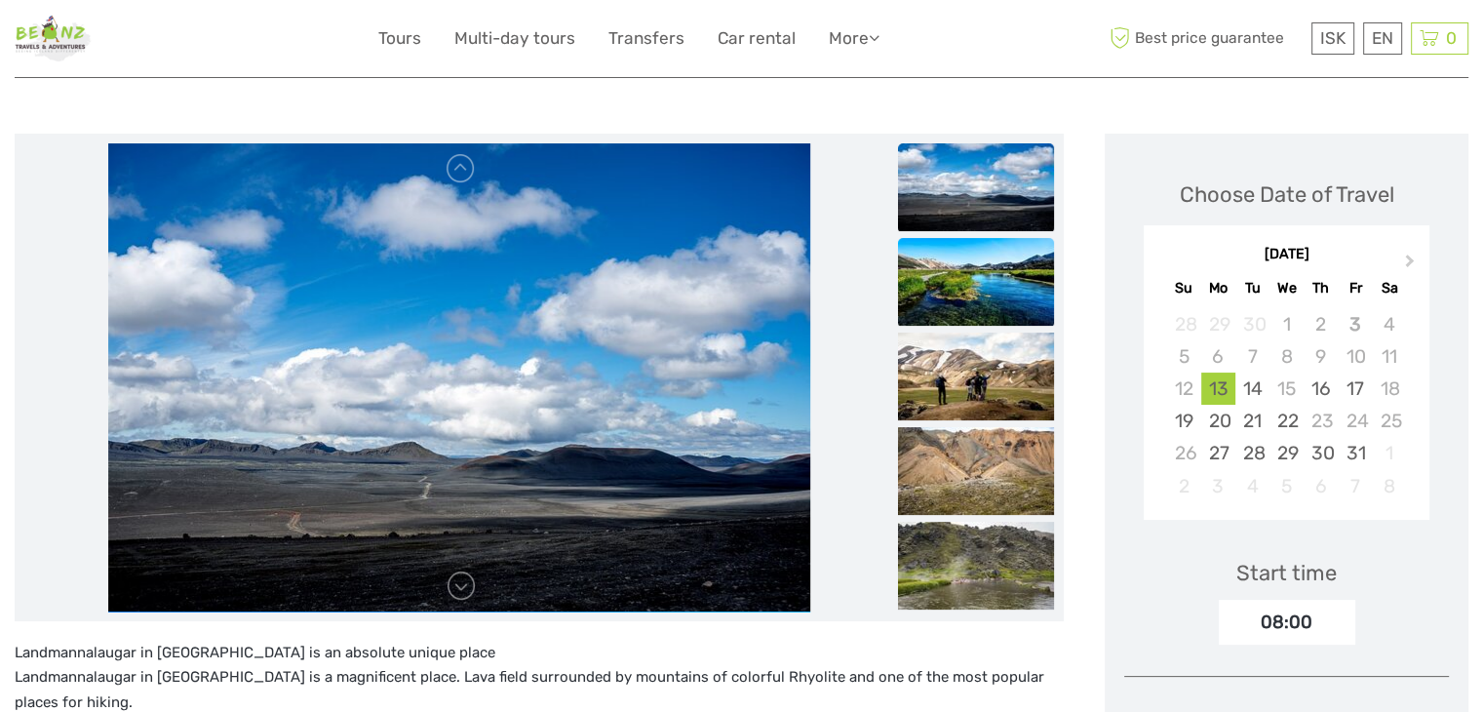
click at [969, 285] on img at bounding box center [976, 282] width 156 height 88
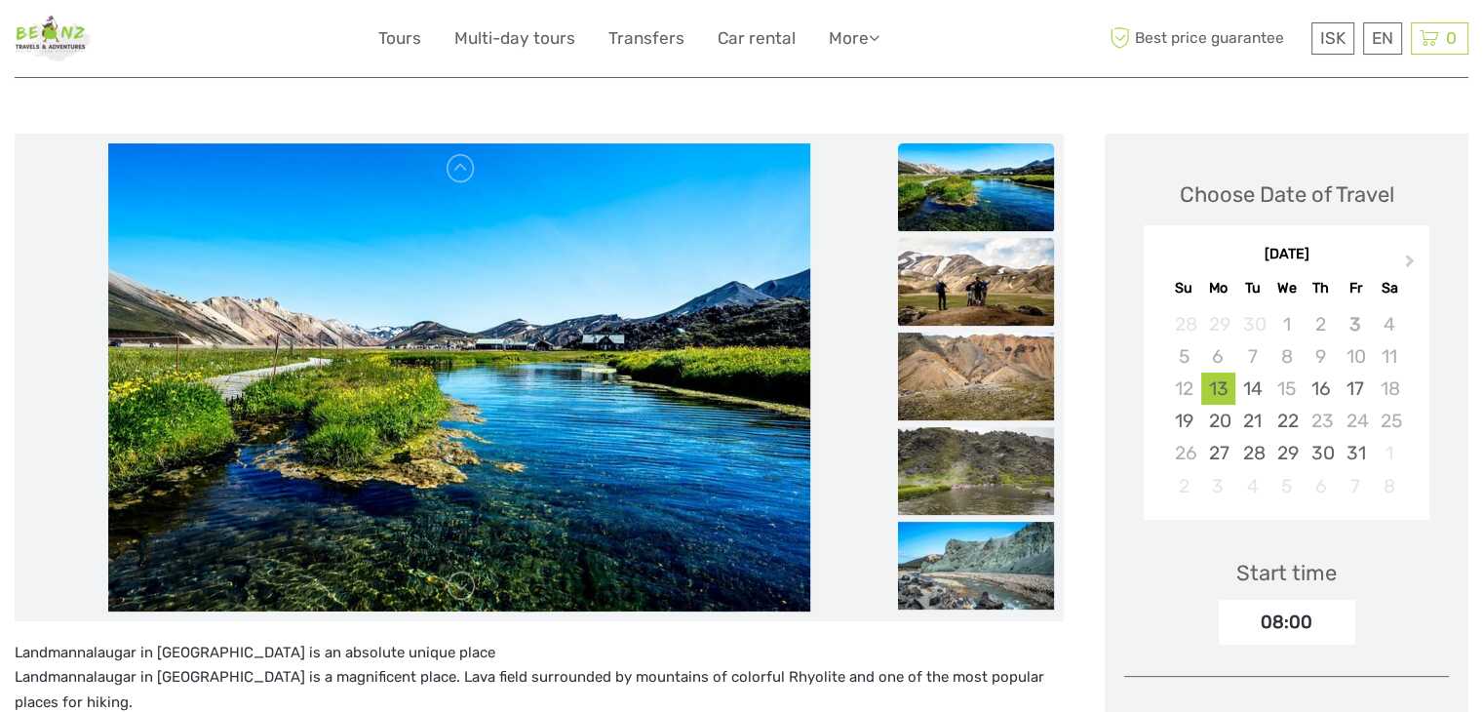
click at [969, 314] on img at bounding box center [976, 282] width 156 height 88
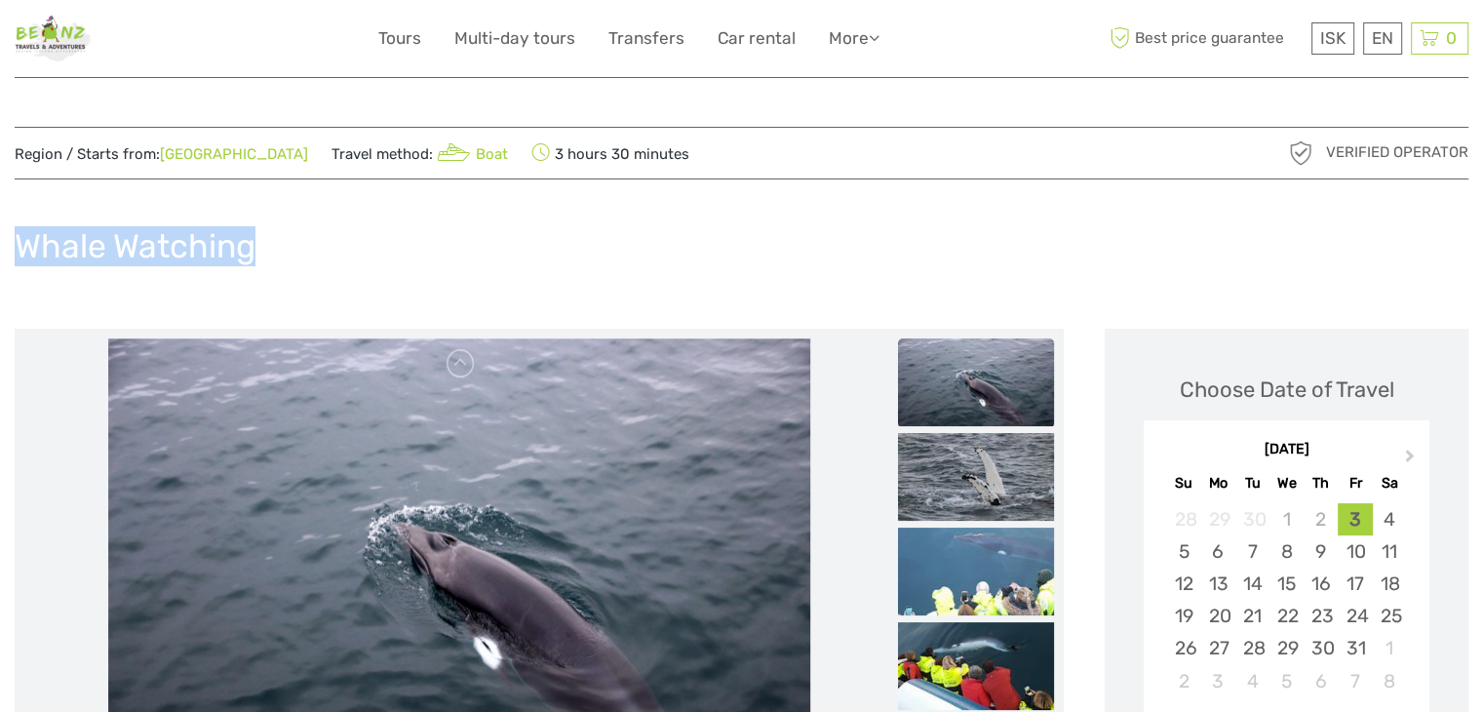
drag, startPoint x: 278, startPoint y: 248, endPoint x: 23, endPoint y: 238, distance: 254.7
click at [23, 238] on div "Whale Watching" at bounding box center [742, 253] width 1454 height 71
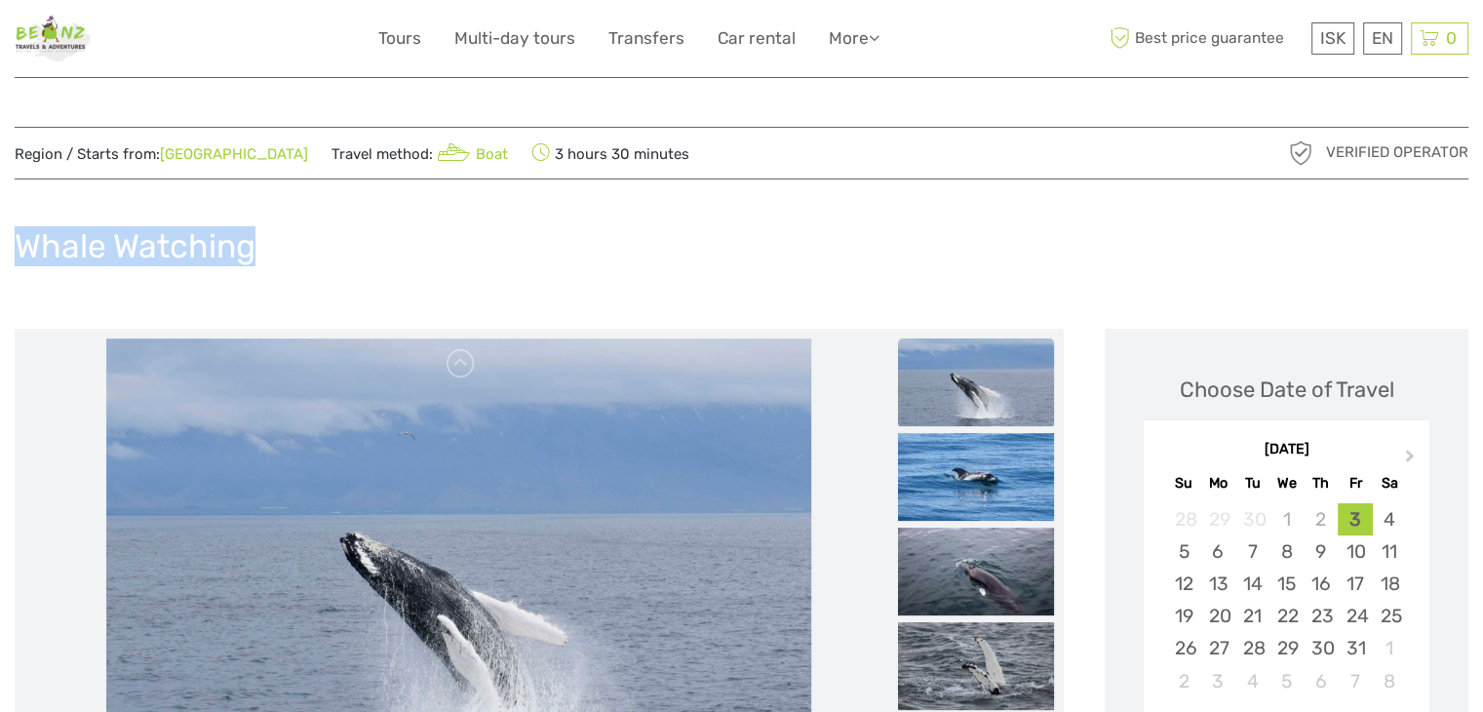
copy h1 "Whale Watching"
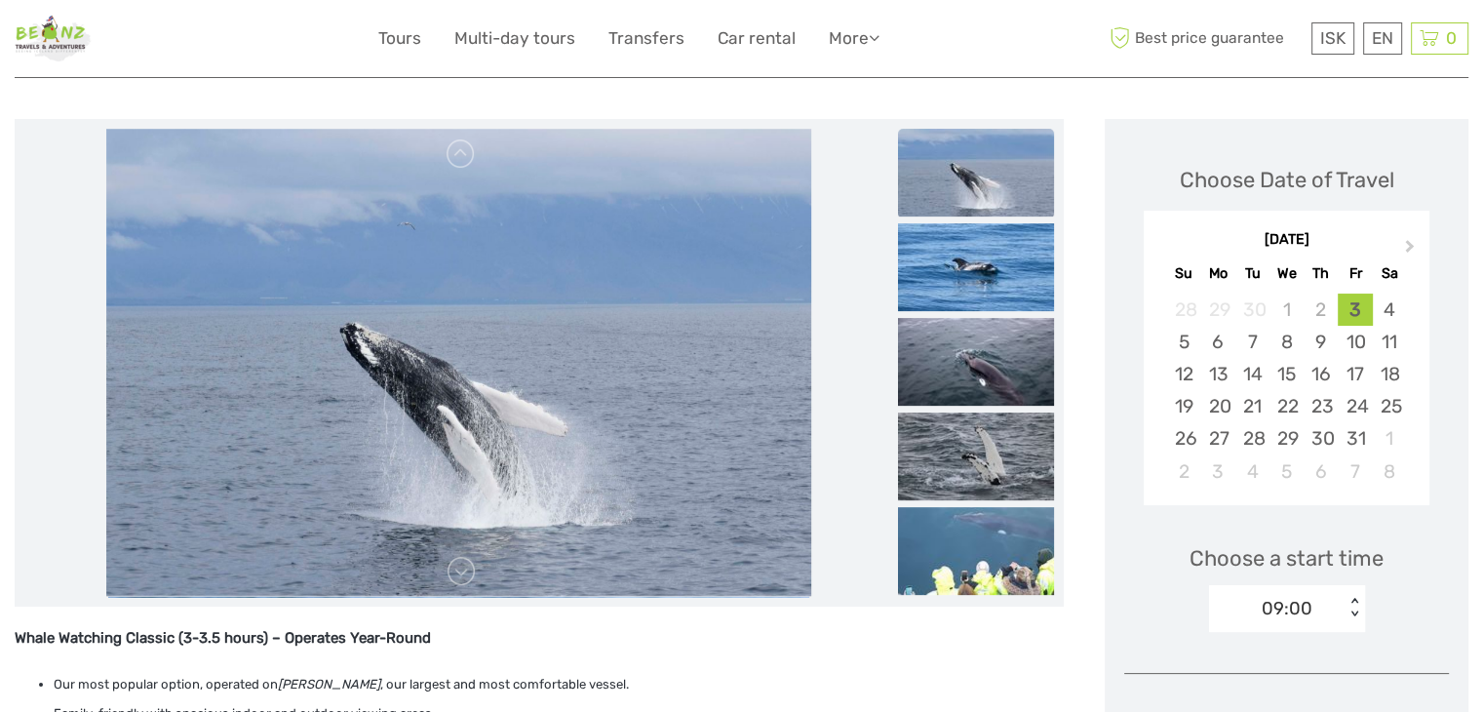
scroll to position [293, 0]
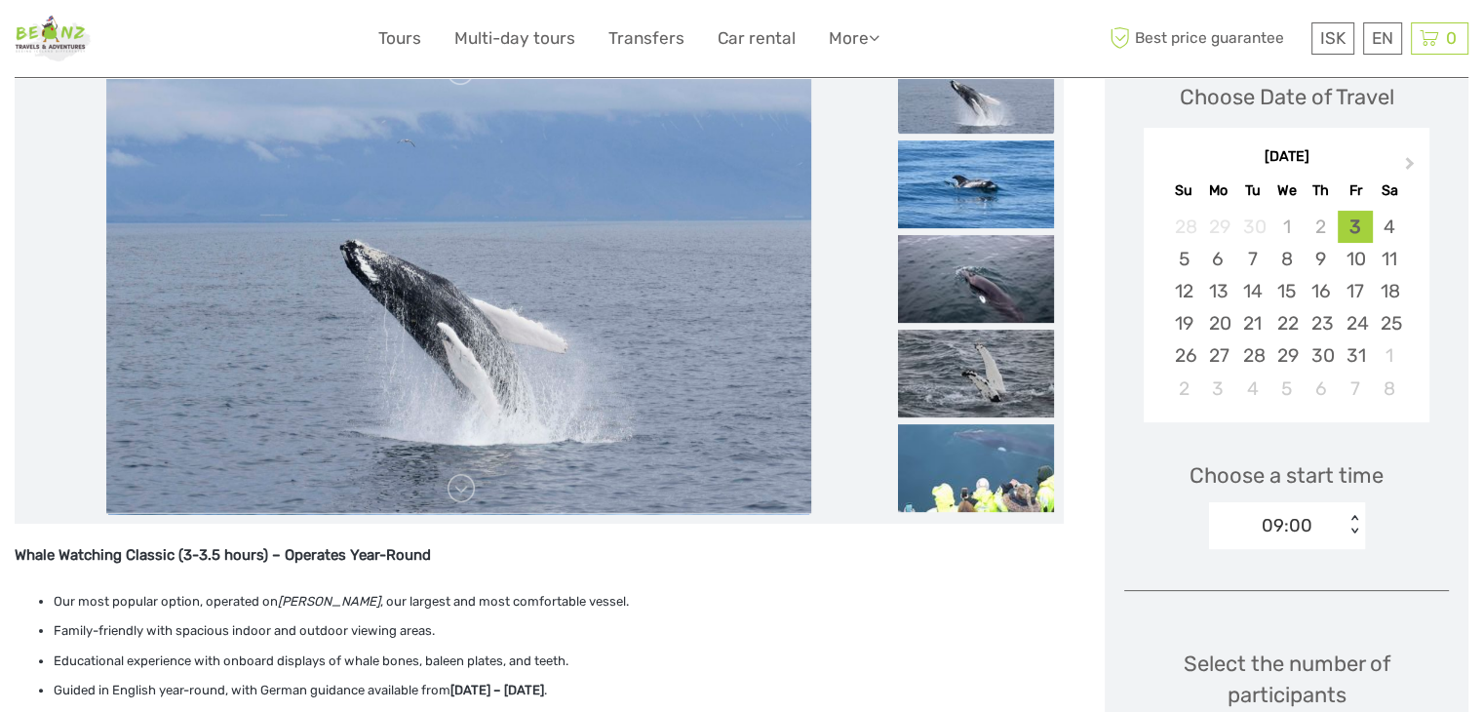
click at [537, 230] on img at bounding box center [458, 280] width 704 height 468
click at [1004, 168] on img at bounding box center [976, 184] width 156 height 88
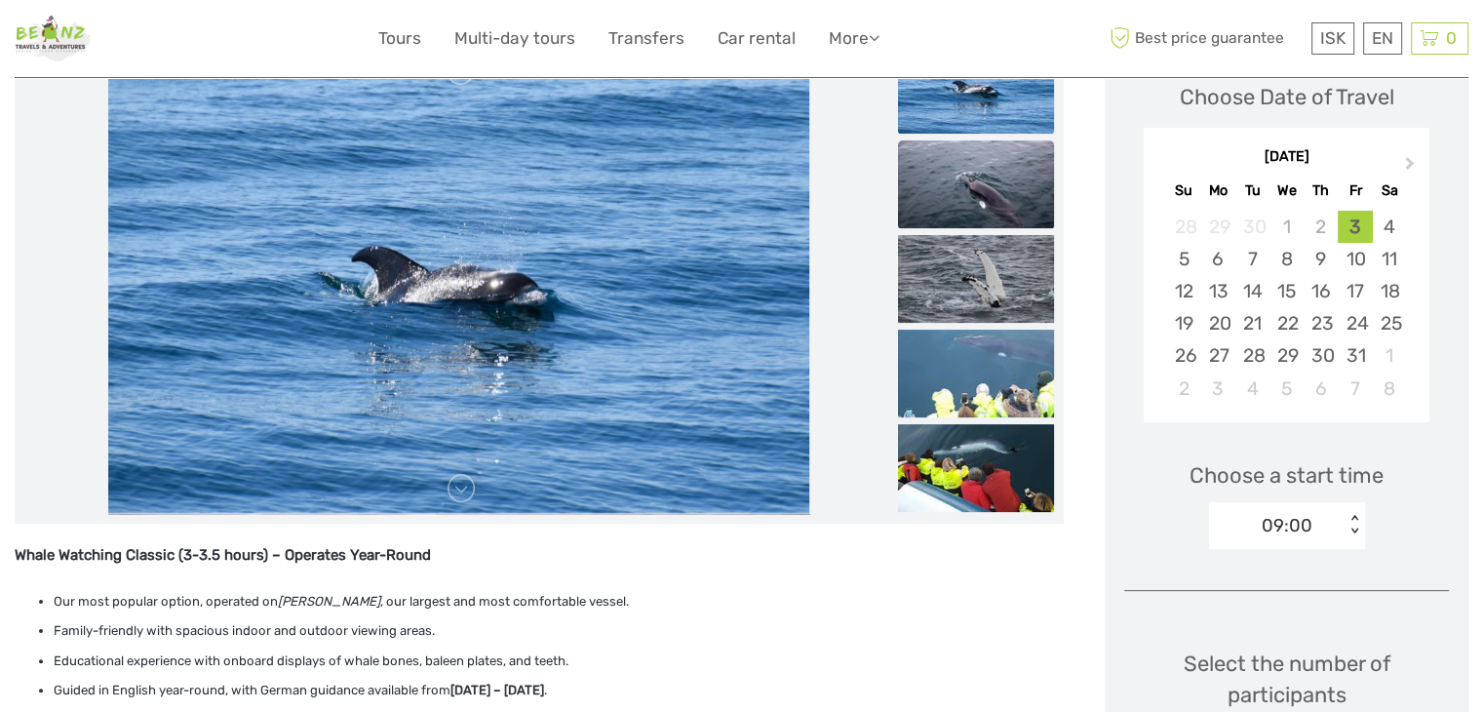
click at [943, 162] on img at bounding box center [976, 184] width 156 height 88
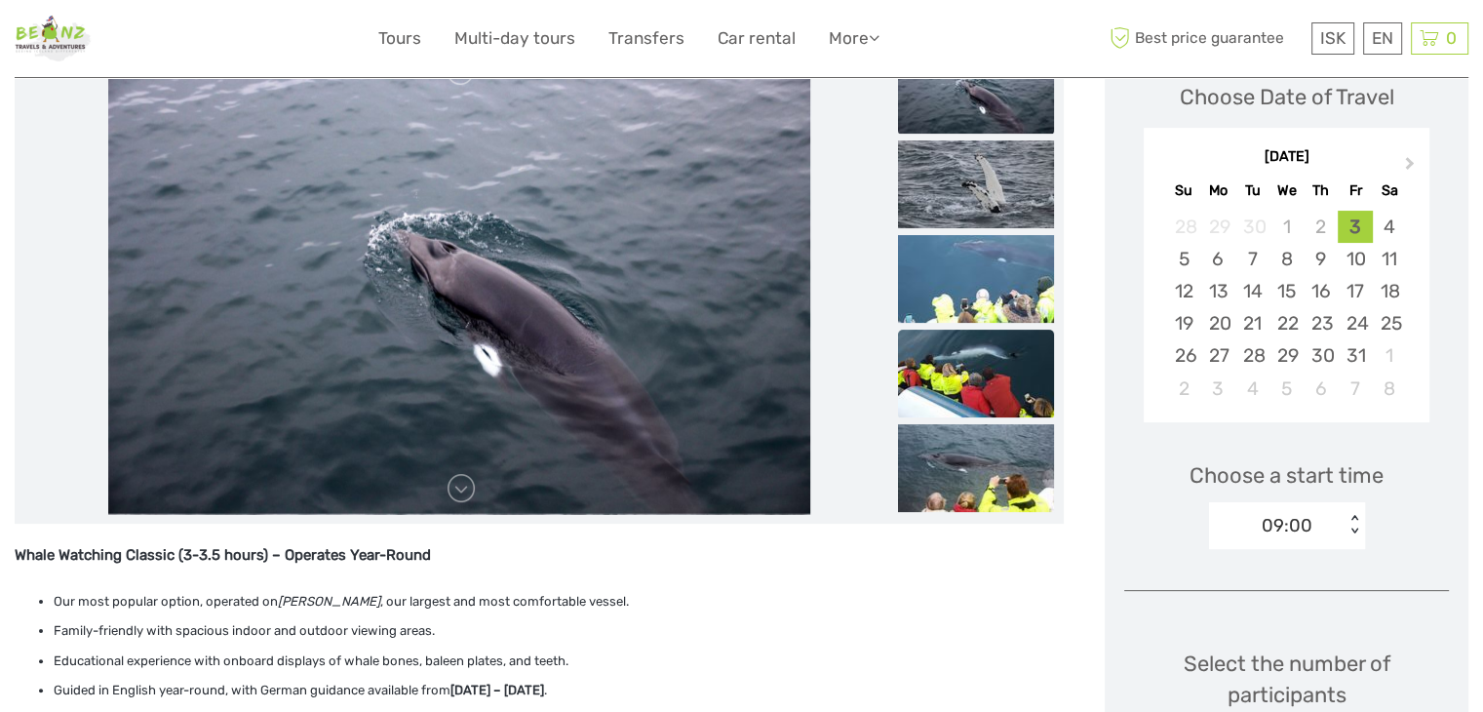
click at [967, 346] on img at bounding box center [976, 374] width 156 height 88
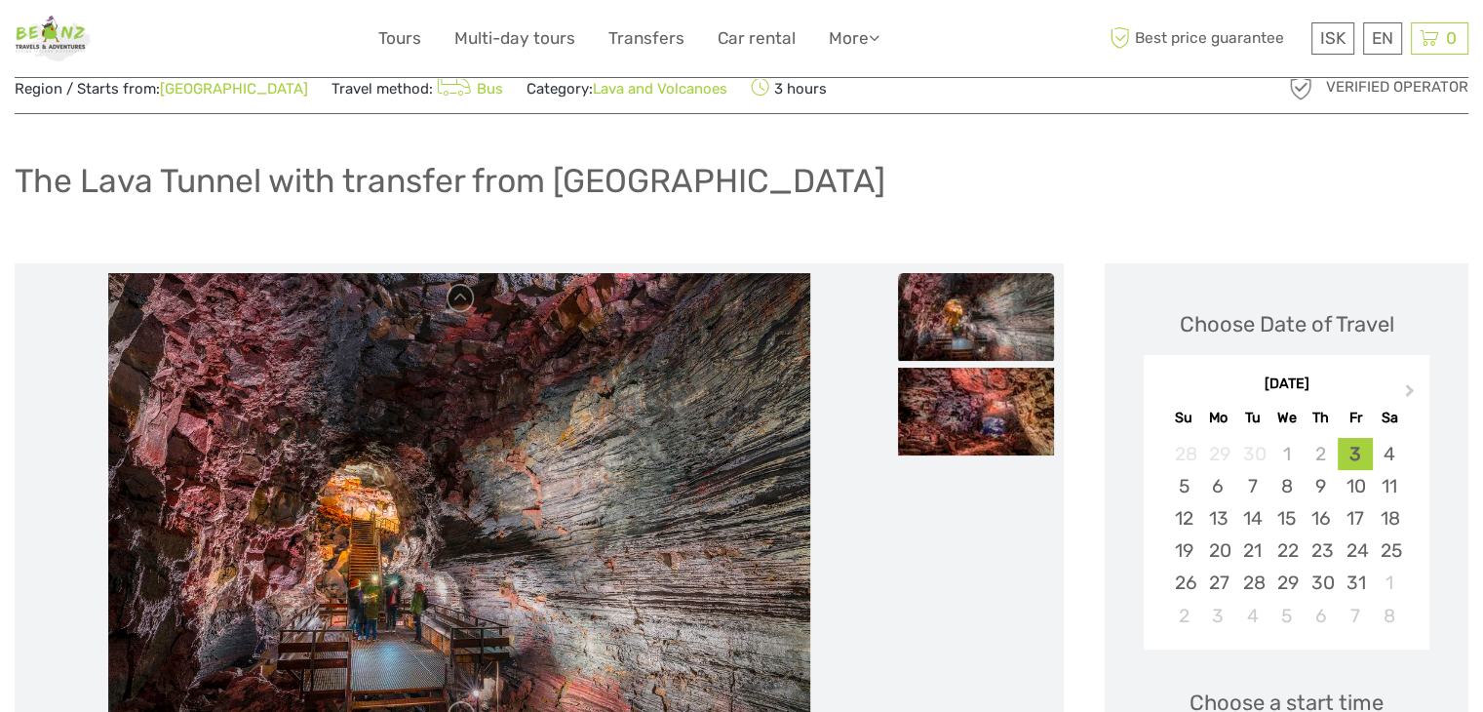
scroll to position [293, 0]
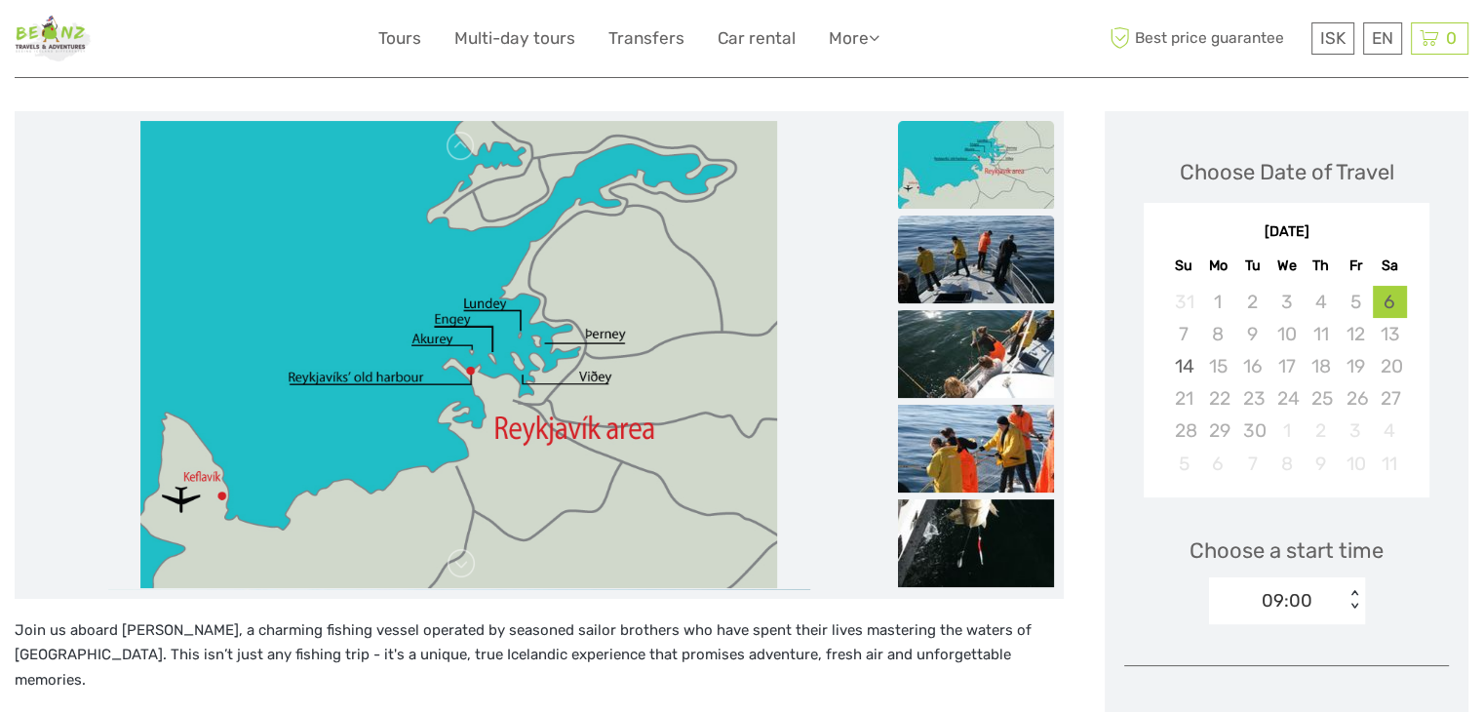
scroll to position [195, 0]
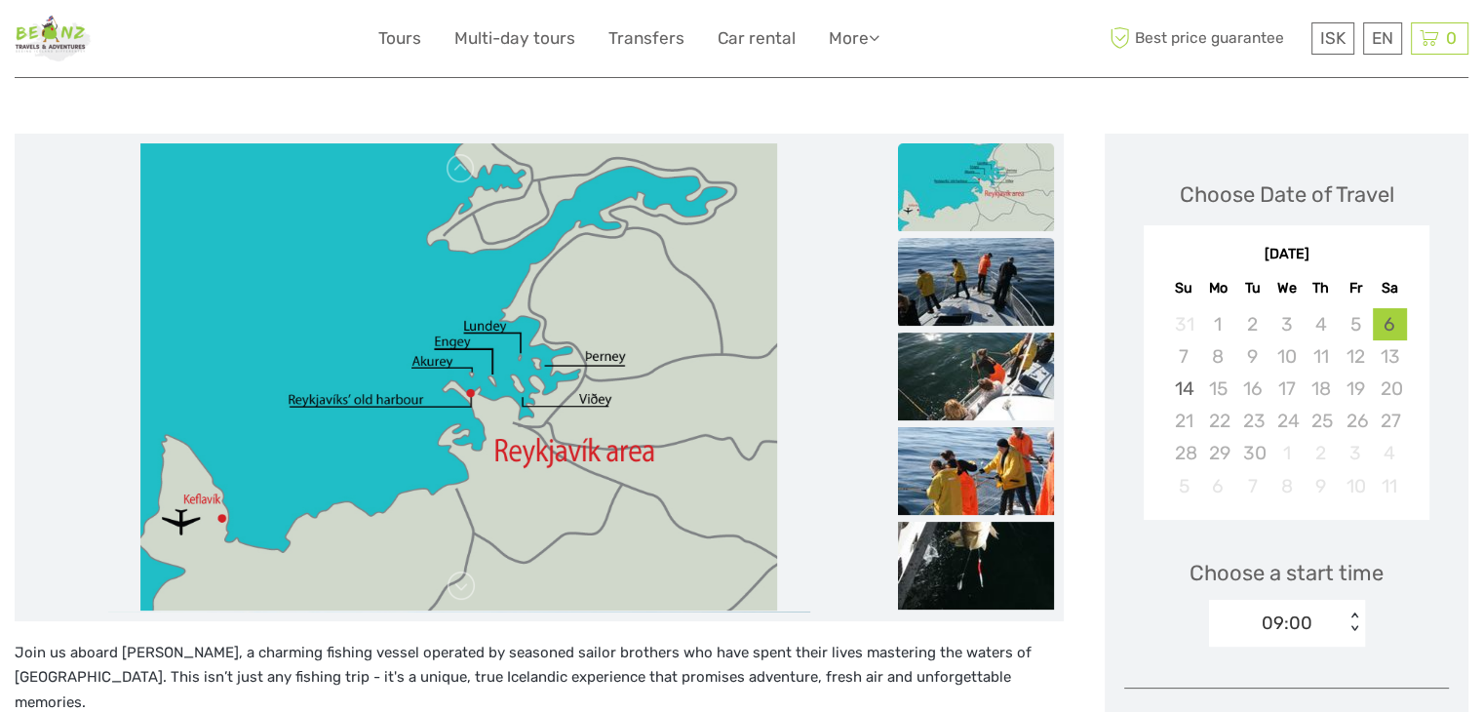
click at [976, 293] on img at bounding box center [976, 282] width 156 height 88
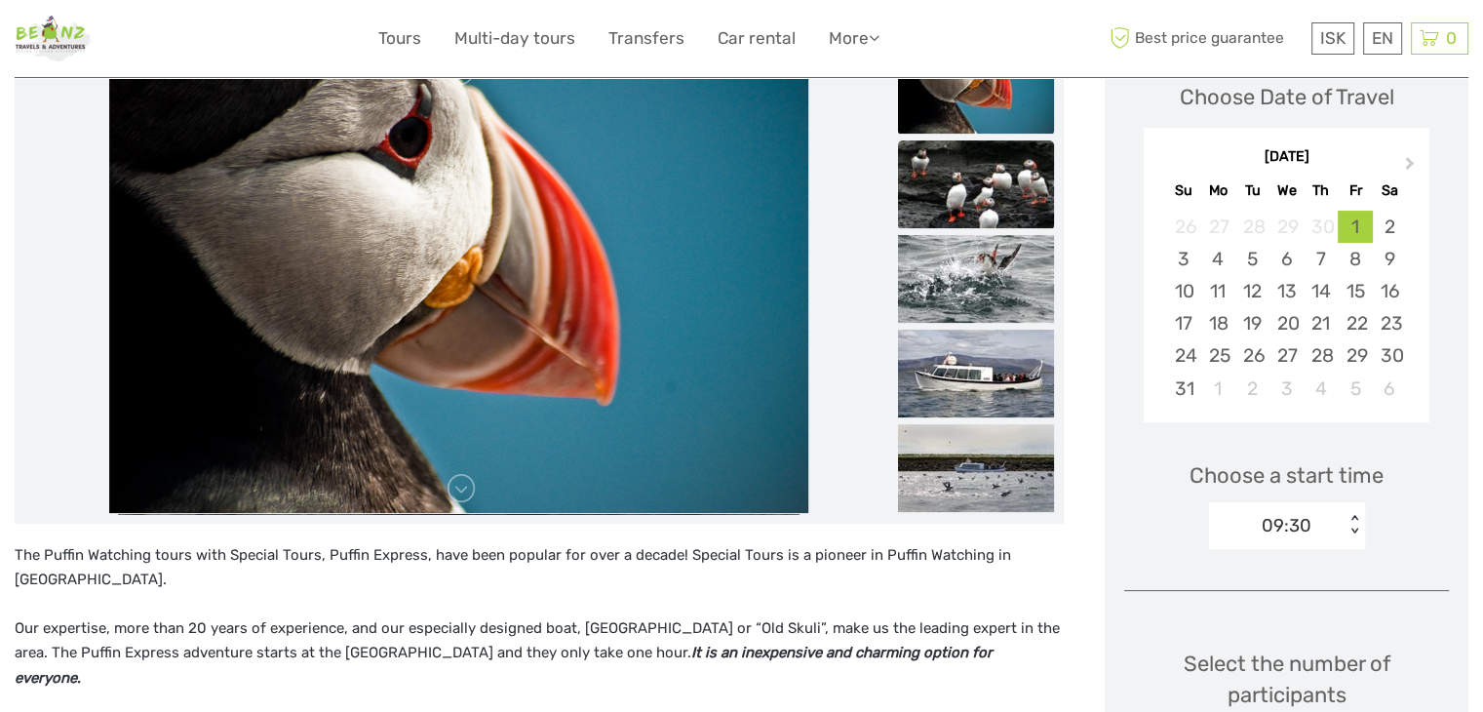
drag, startPoint x: 951, startPoint y: 192, endPoint x: 919, endPoint y: 200, distance: 33.1
click at [951, 192] on img at bounding box center [976, 184] width 156 height 88
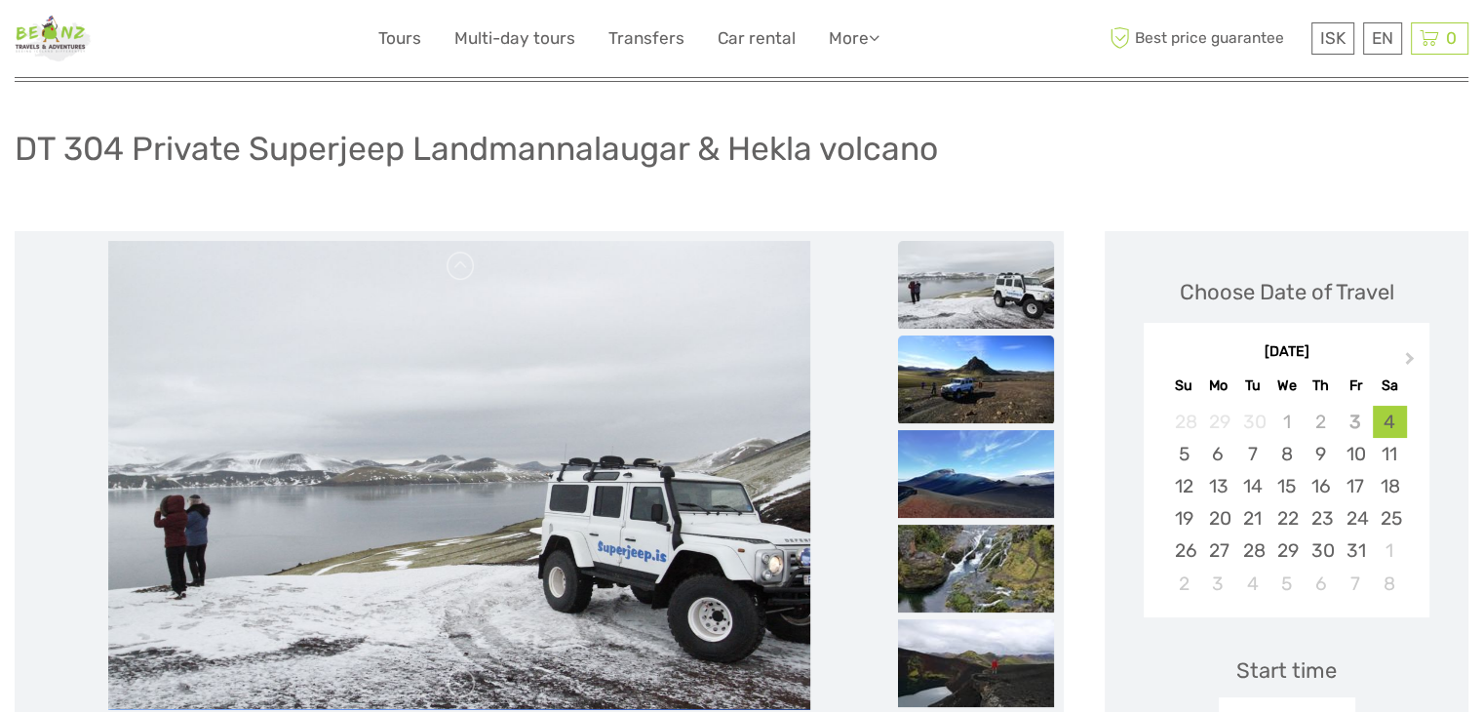
drag, startPoint x: 605, startPoint y: 315, endPoint x: 974, endPoint y: 364, distance: 372.8
click at [975, 364] on img at bounding box center [976, 379] width 156 height 88
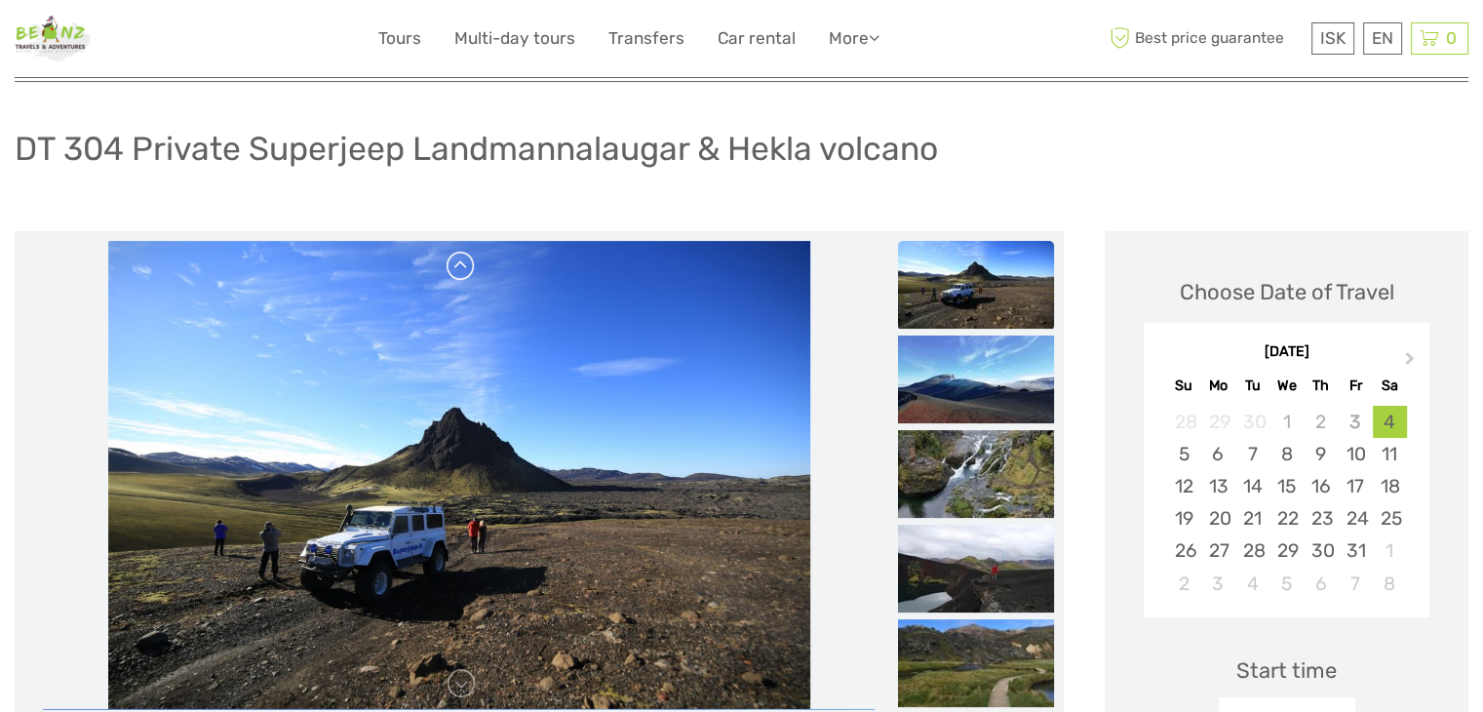
click at [468, 263] on link at bounding box center [461, 266] width 31 height 31
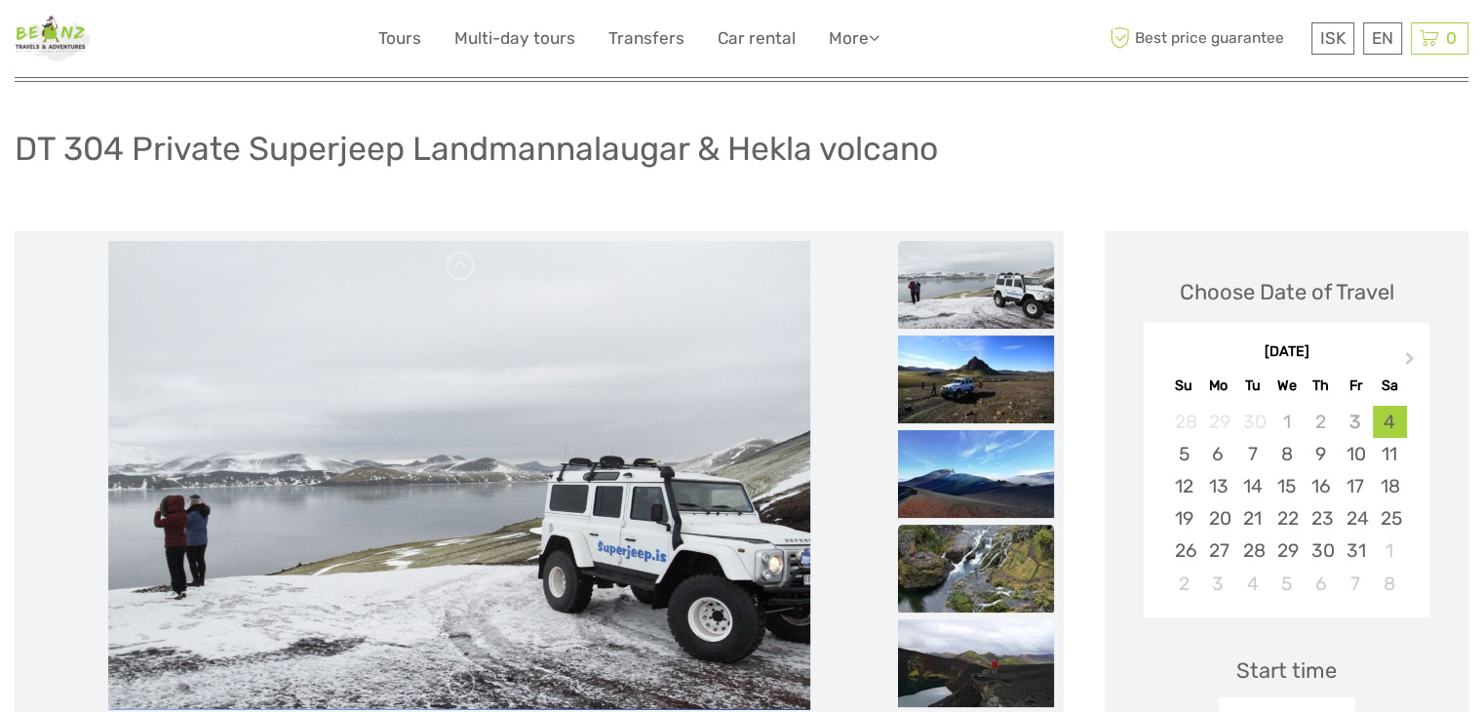
click at [983, 562] on img at bounding box center [976, 569] width 156 height 88
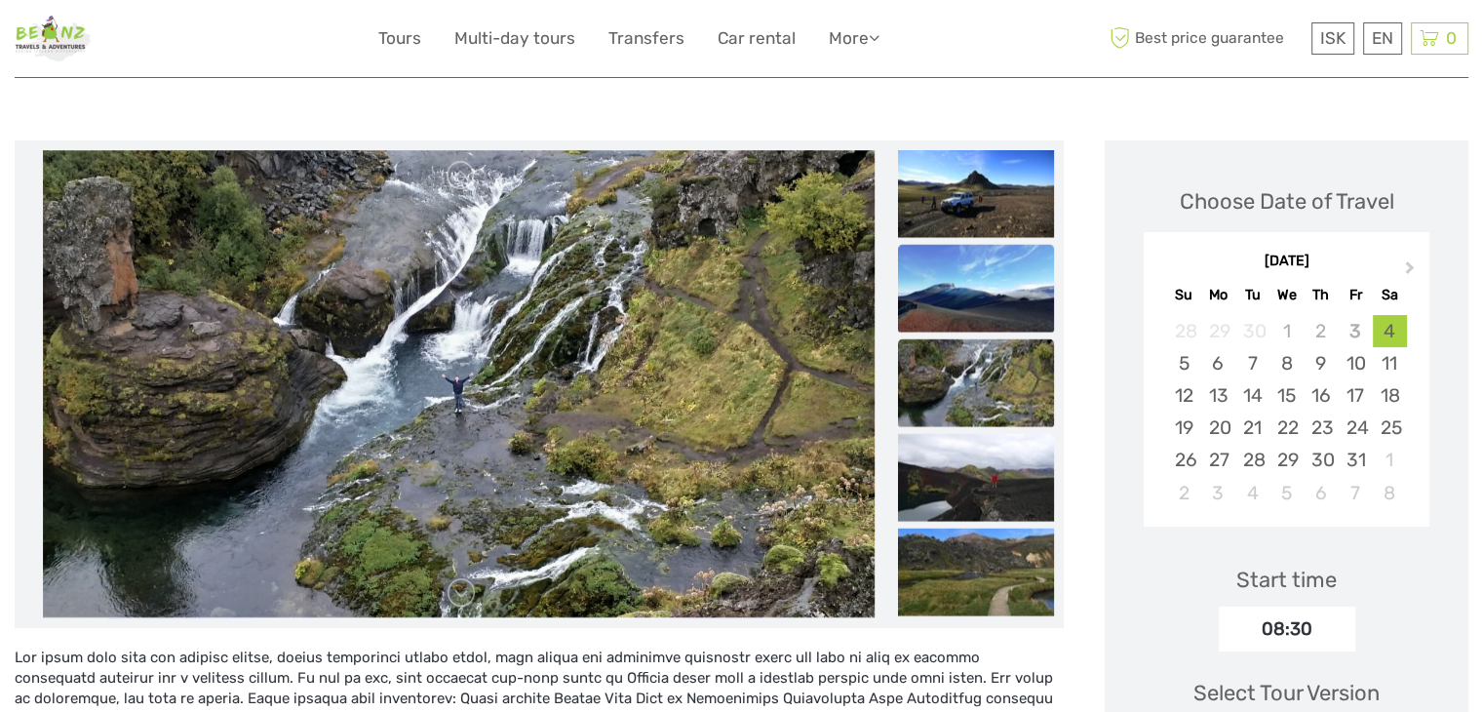
scroll to position [195, 0]
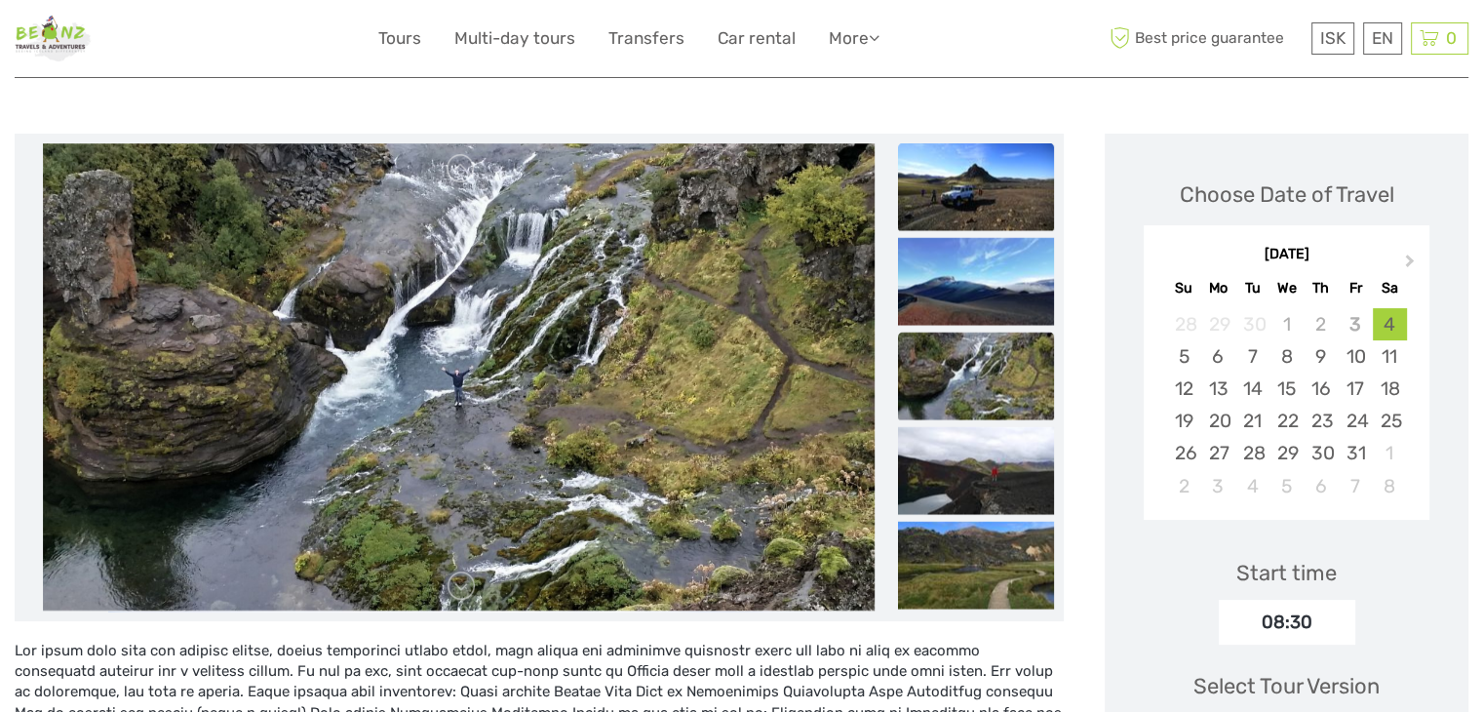
click at [971, 185] on img at bounding box center [976, 186] width 156 height 88
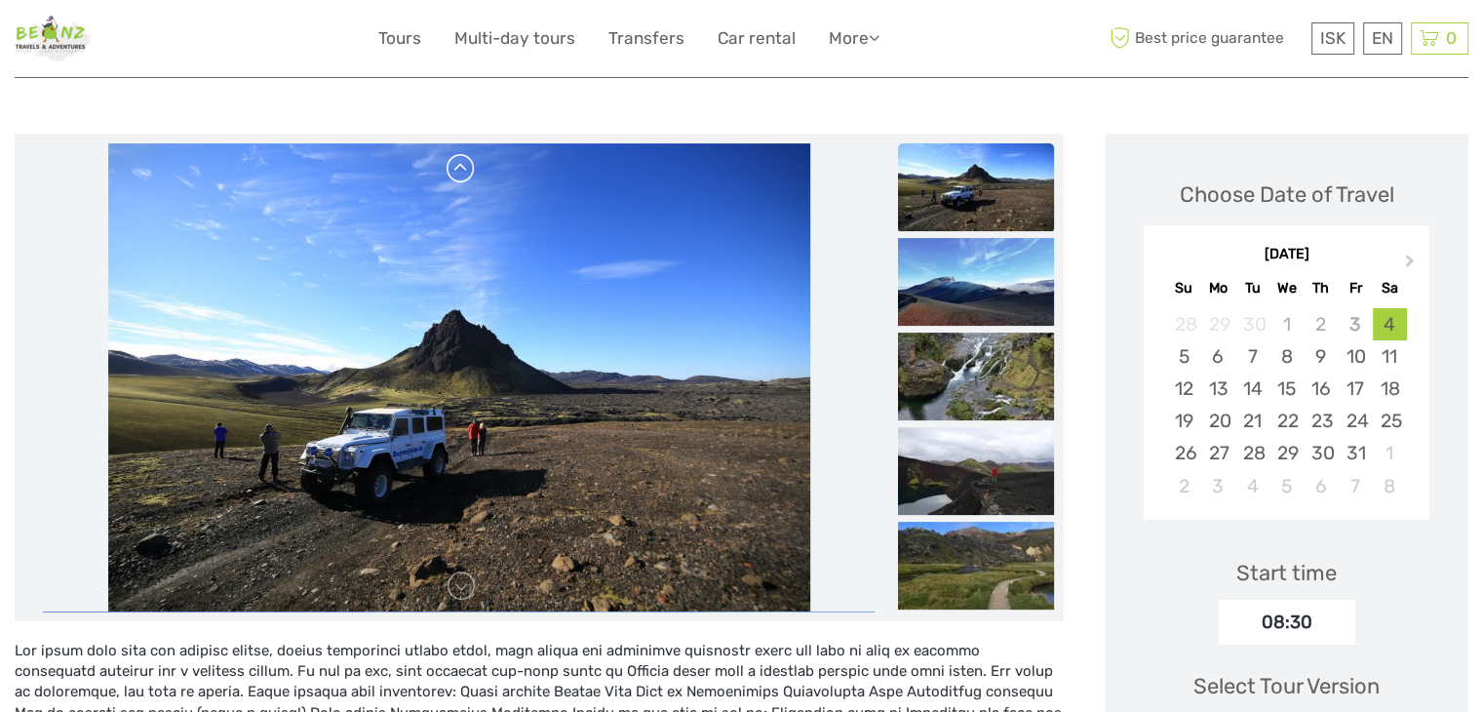
click at [466, 178] on link at bounding box center [461, 168] width 31 height 31
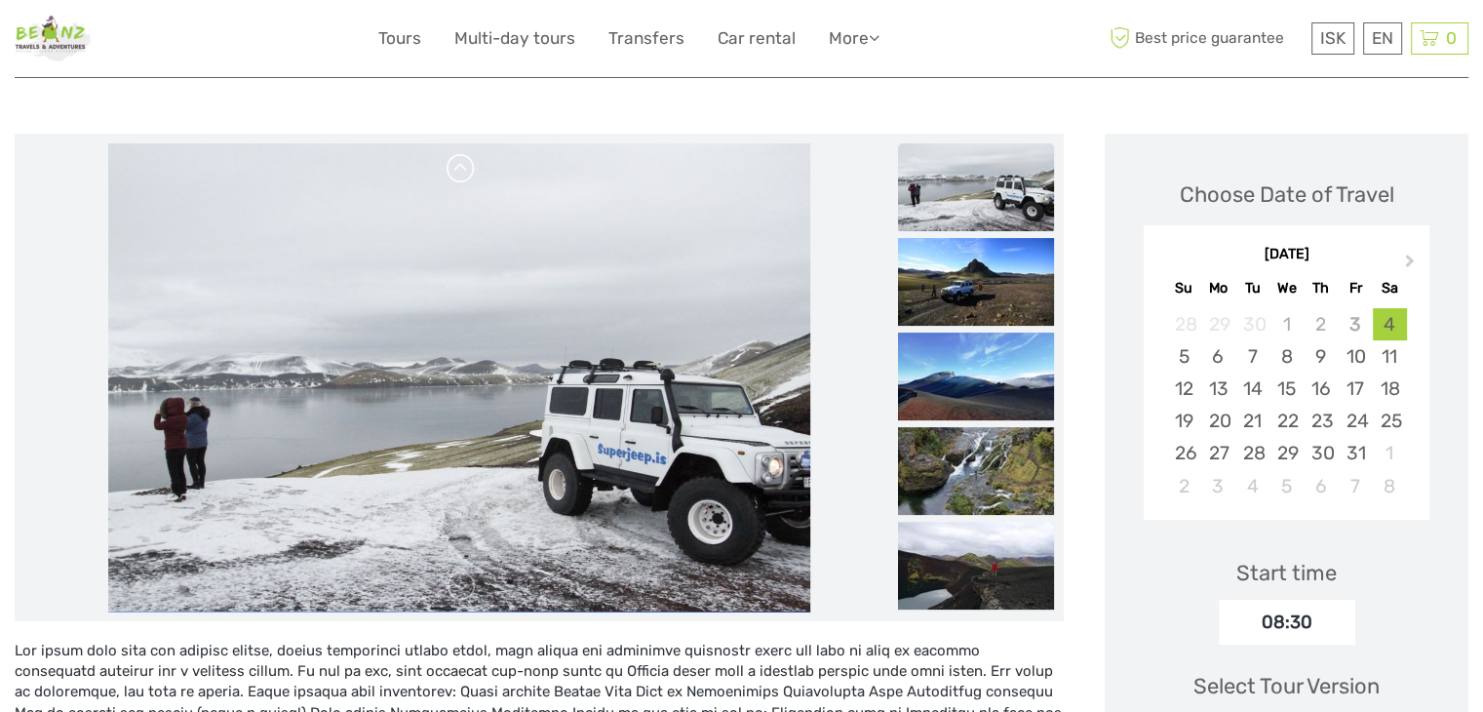
click at [466, 178] on link at bounding box center [461, 168] width 31 height 31
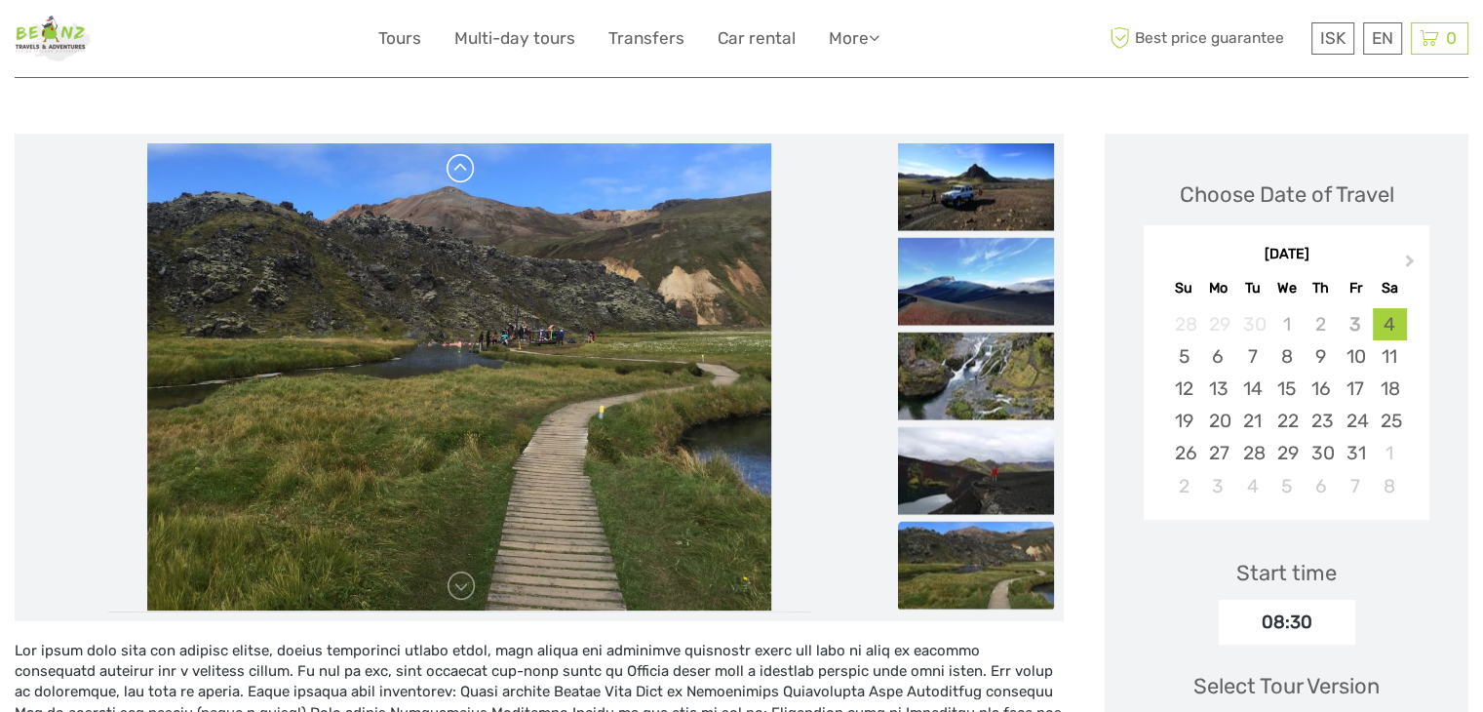
click at [466, 178] on img at bounding box center [459, 377] width 624 height 468
click at [466, 178] on link at bounding box center [461, 168] width 31 height 31
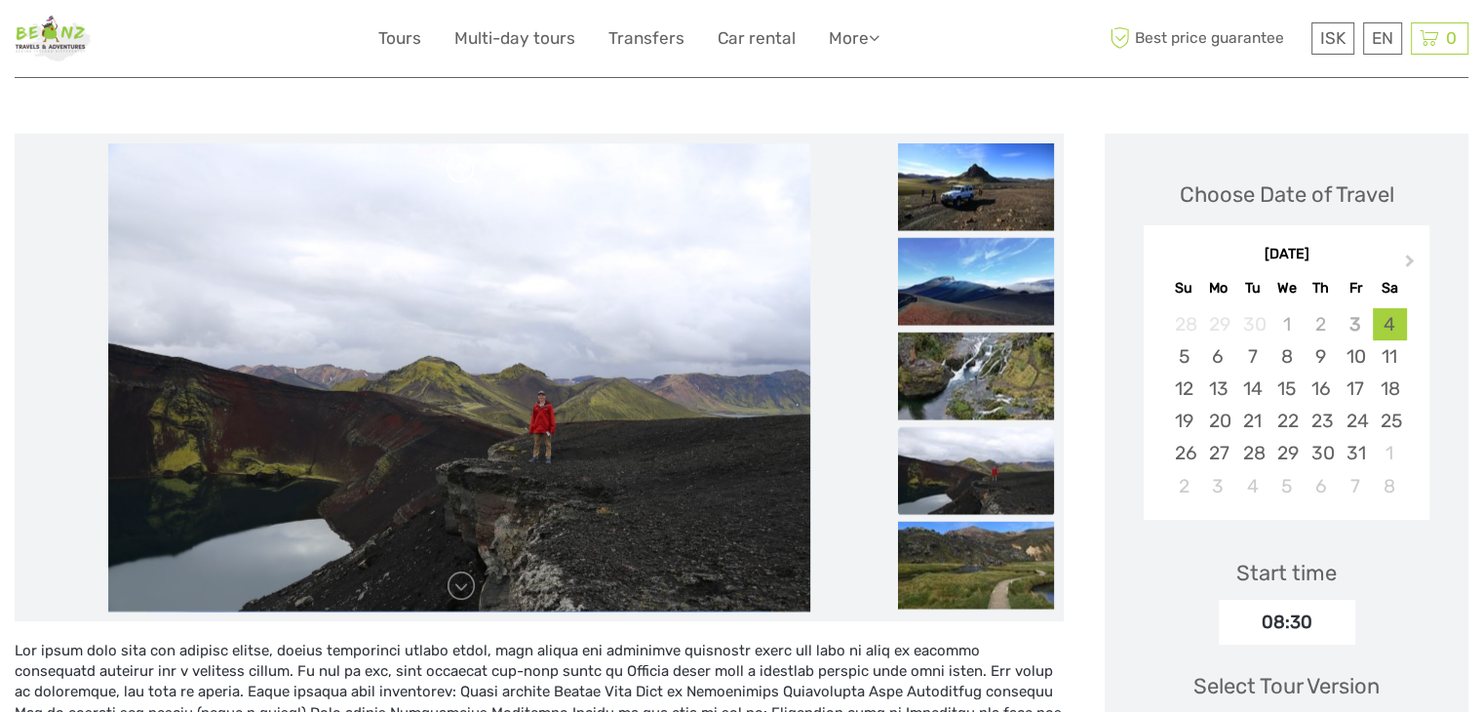
click at [466, 178] on link at bounding box center [461, 168] width 31 height 31
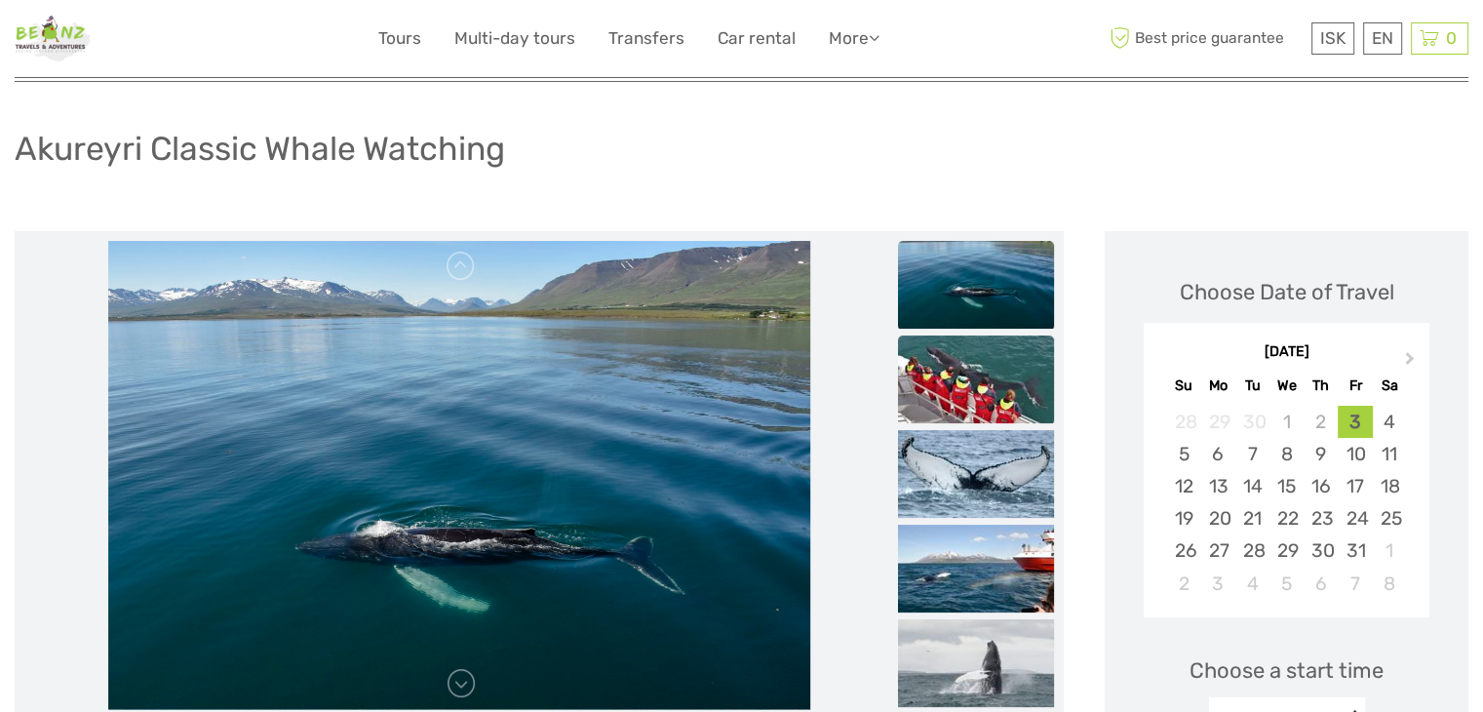
click at [969, 399] on img at bounding box center [976, 379] width 156 height 88
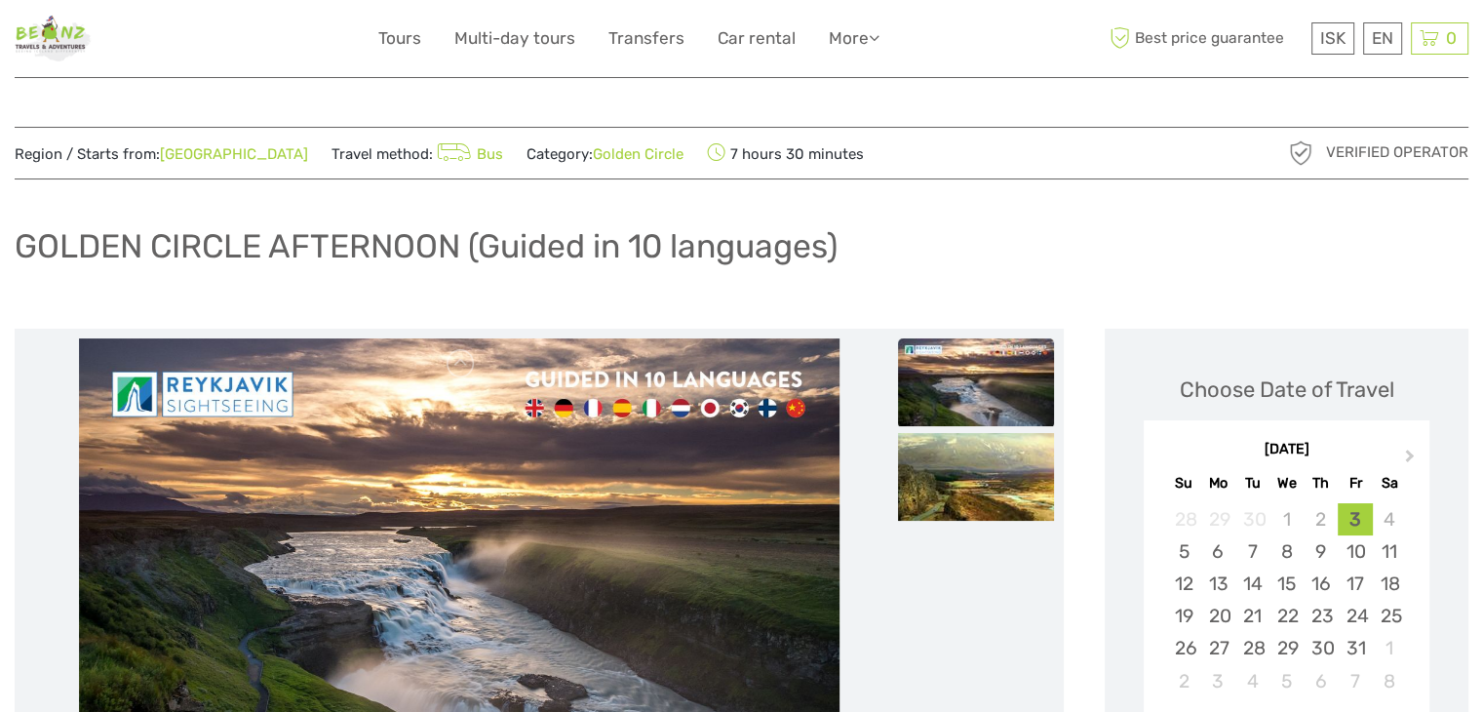
scroll to position [293, 0]
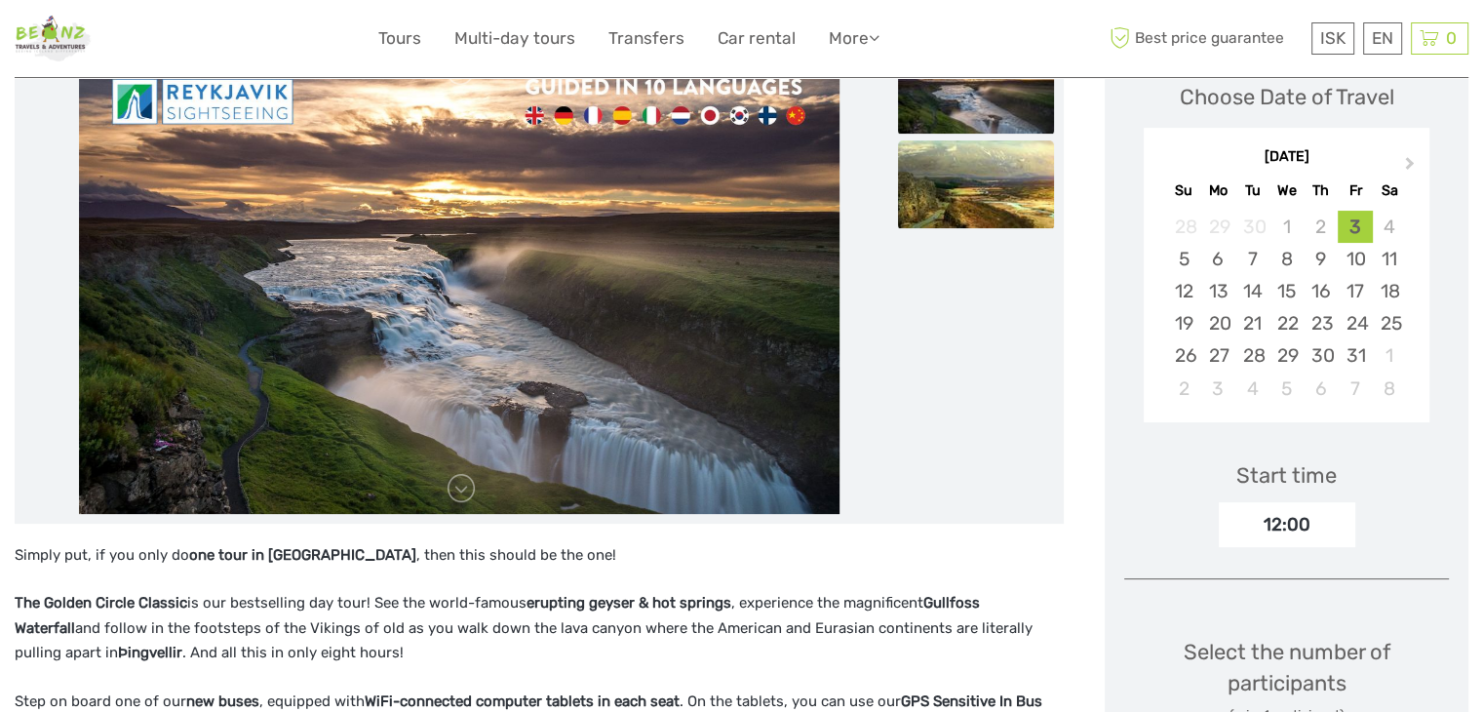
click at [975, 200] on img at bounding box center [976, 184] width 156 height 88
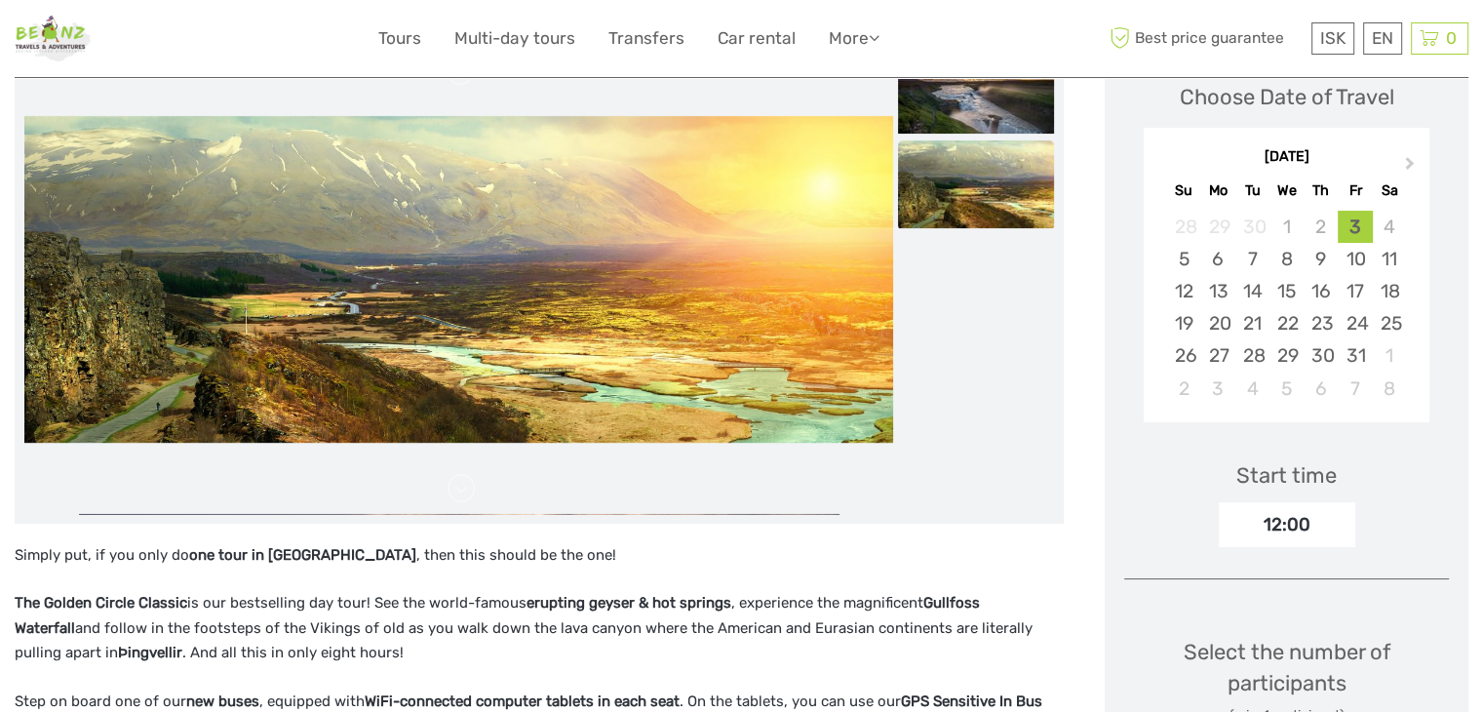
scroll to position [0, 0]
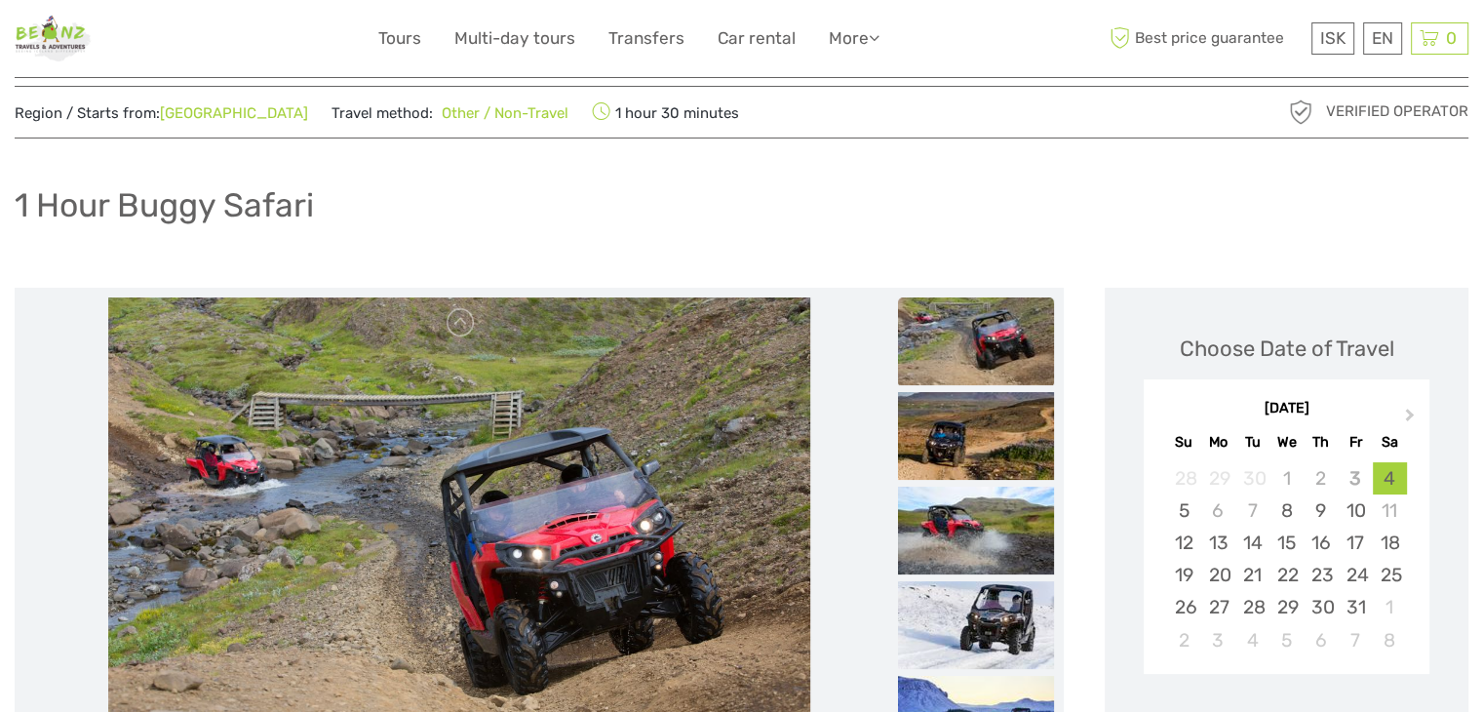
scroll to position [98, 0]
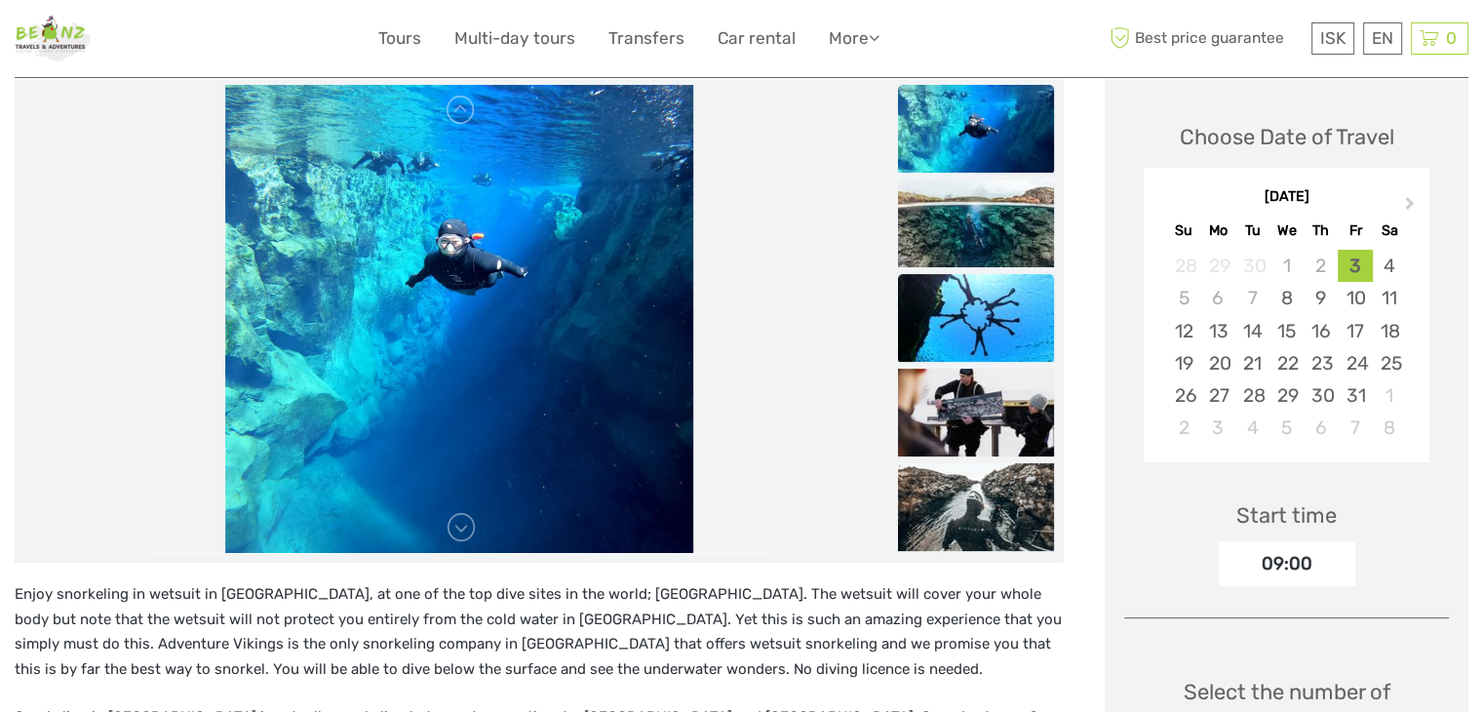
click at [954, 277] on img at bounding box center [976, 318] width 156 height 88
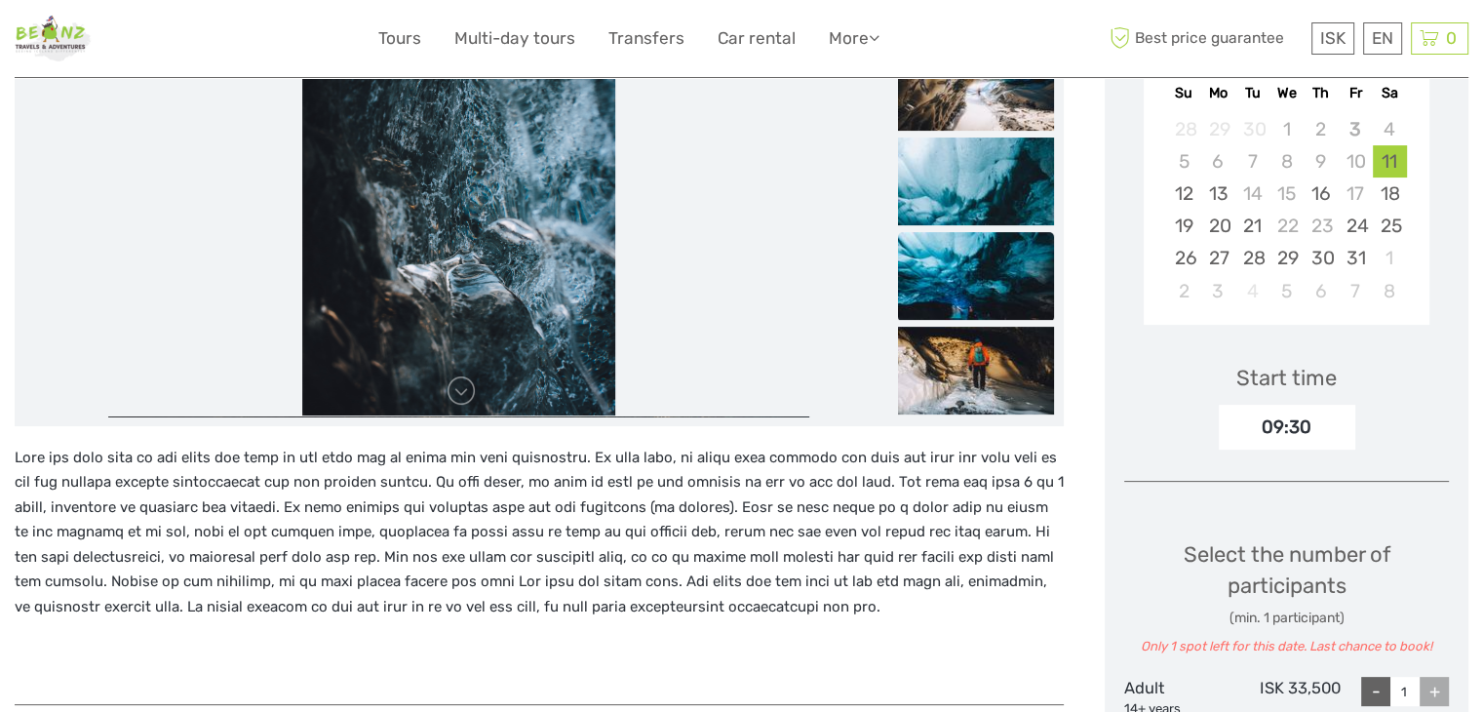
click at [976, 295] on img at bounding box center [976, 276] width 156 height 88
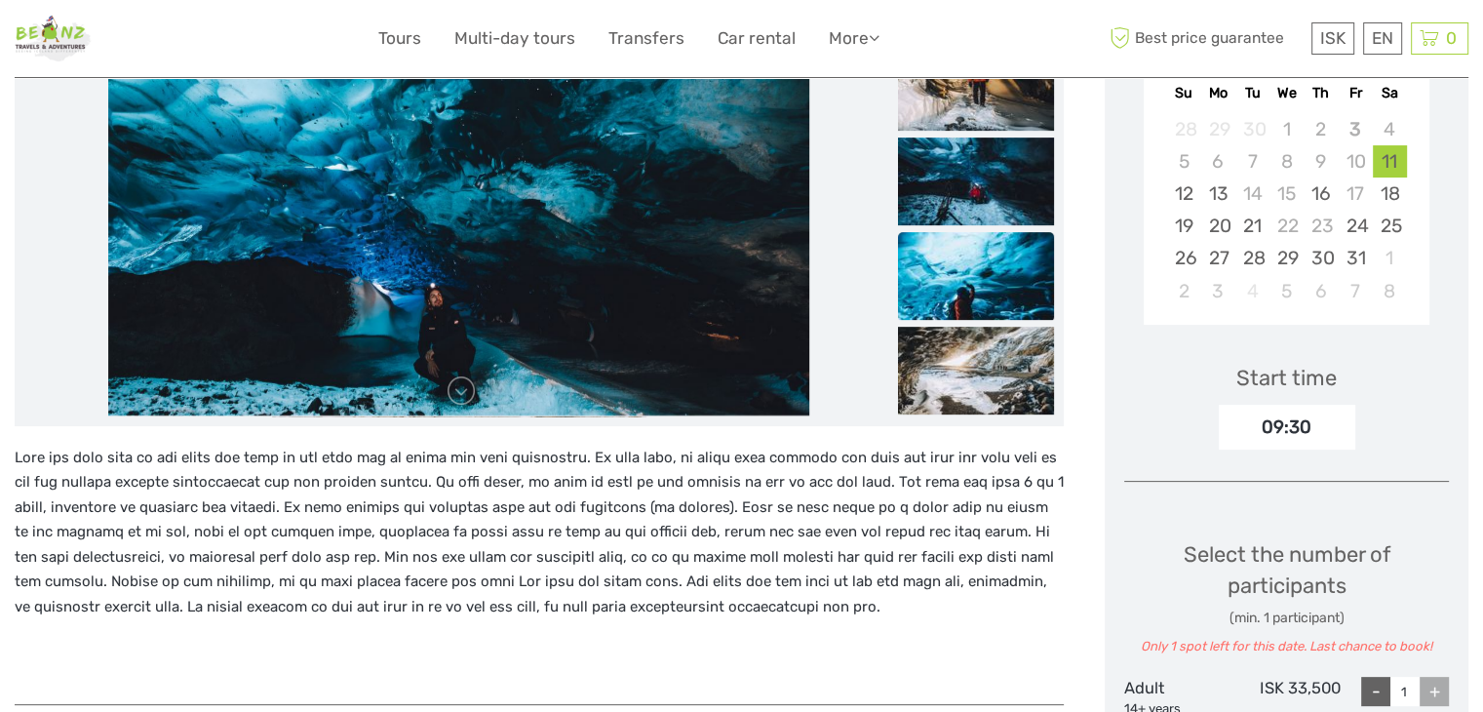
click at [967, 270] on img at bounding box center [976, 276] width 156 height 88
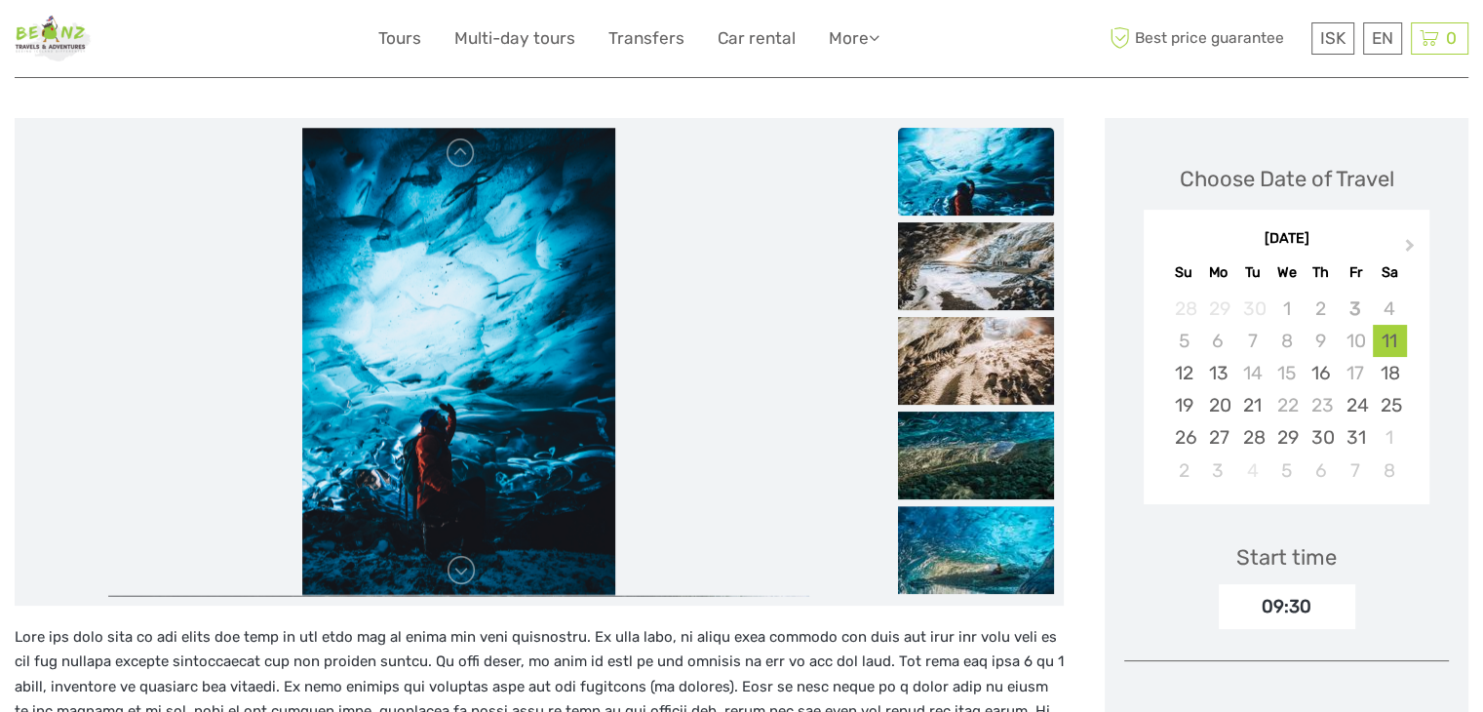
scroll to position [195, 0]
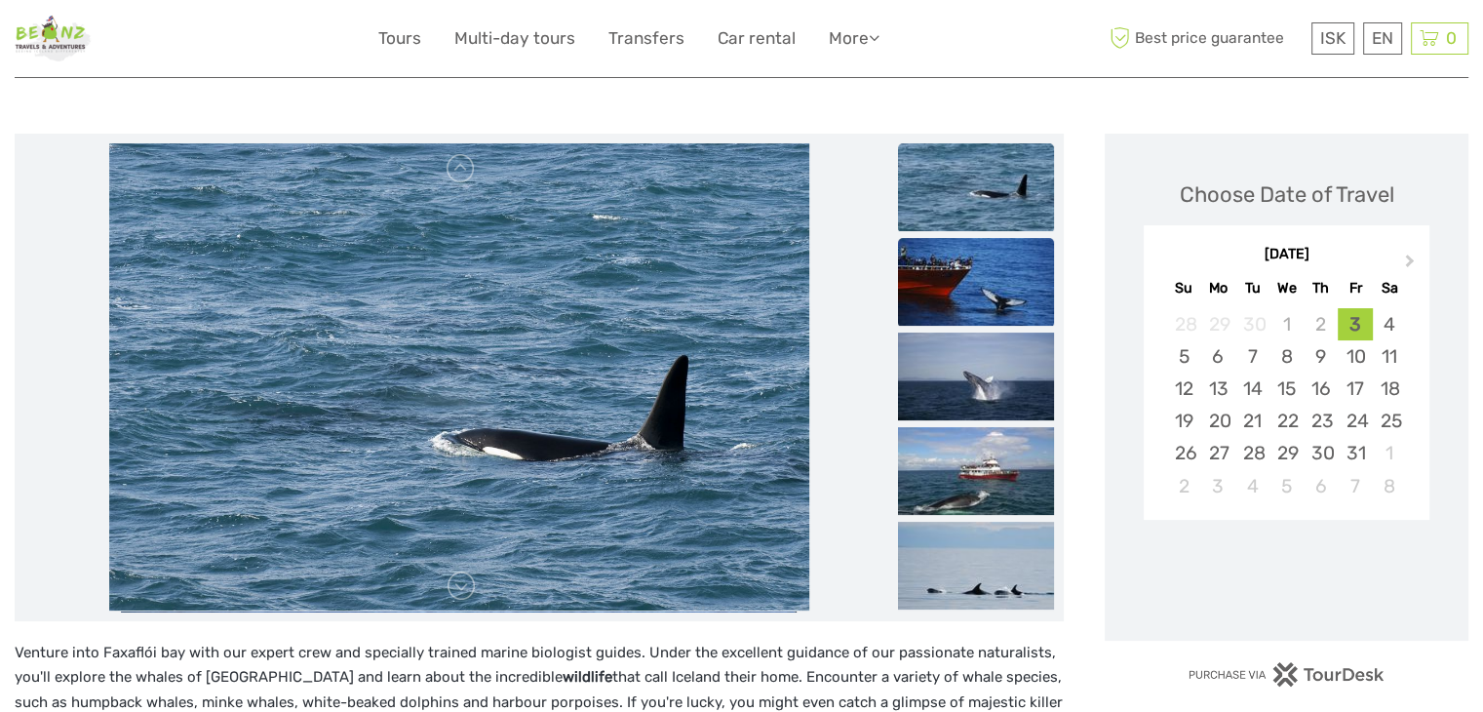
click at [965, 289] on img at bounding box center [976, 282] width 156 height 88
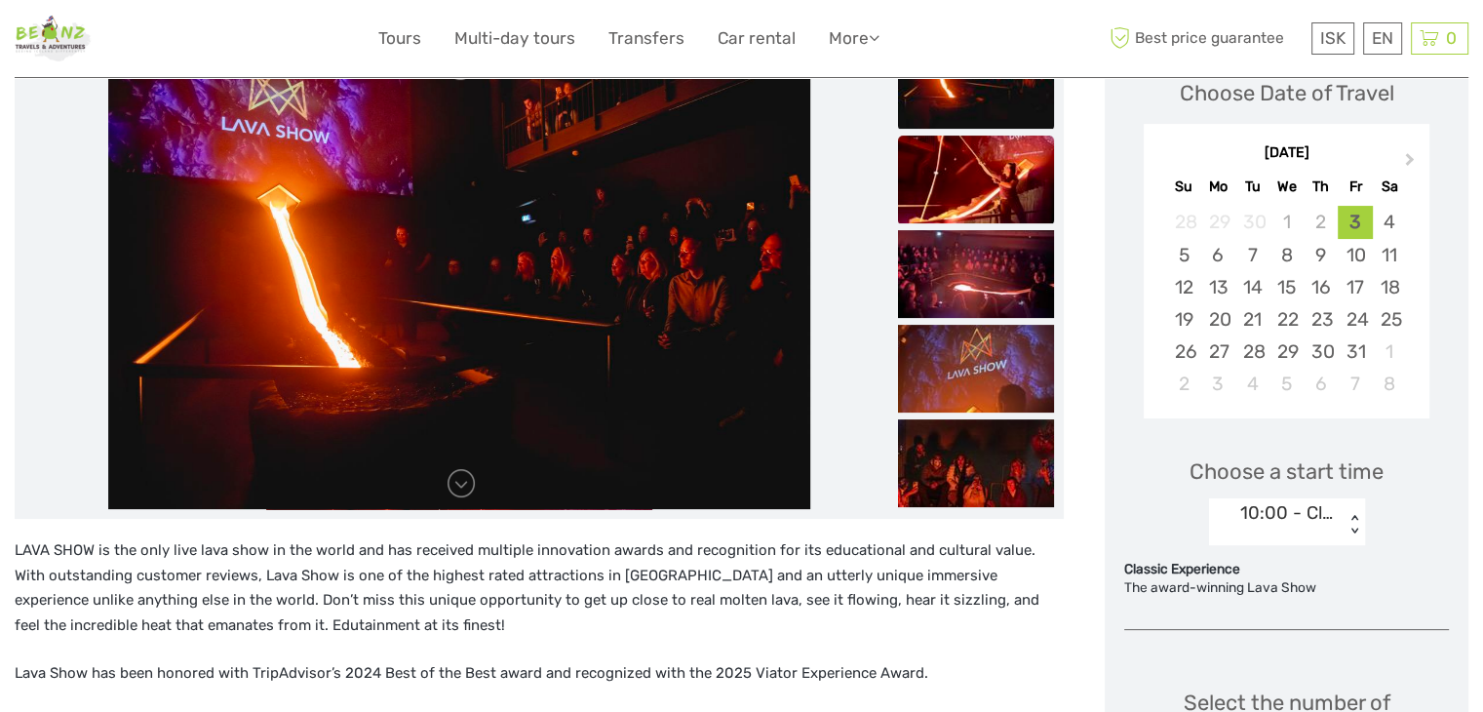
click at [953, 198] on img at bounding box center [976, 180] width 156 height 88
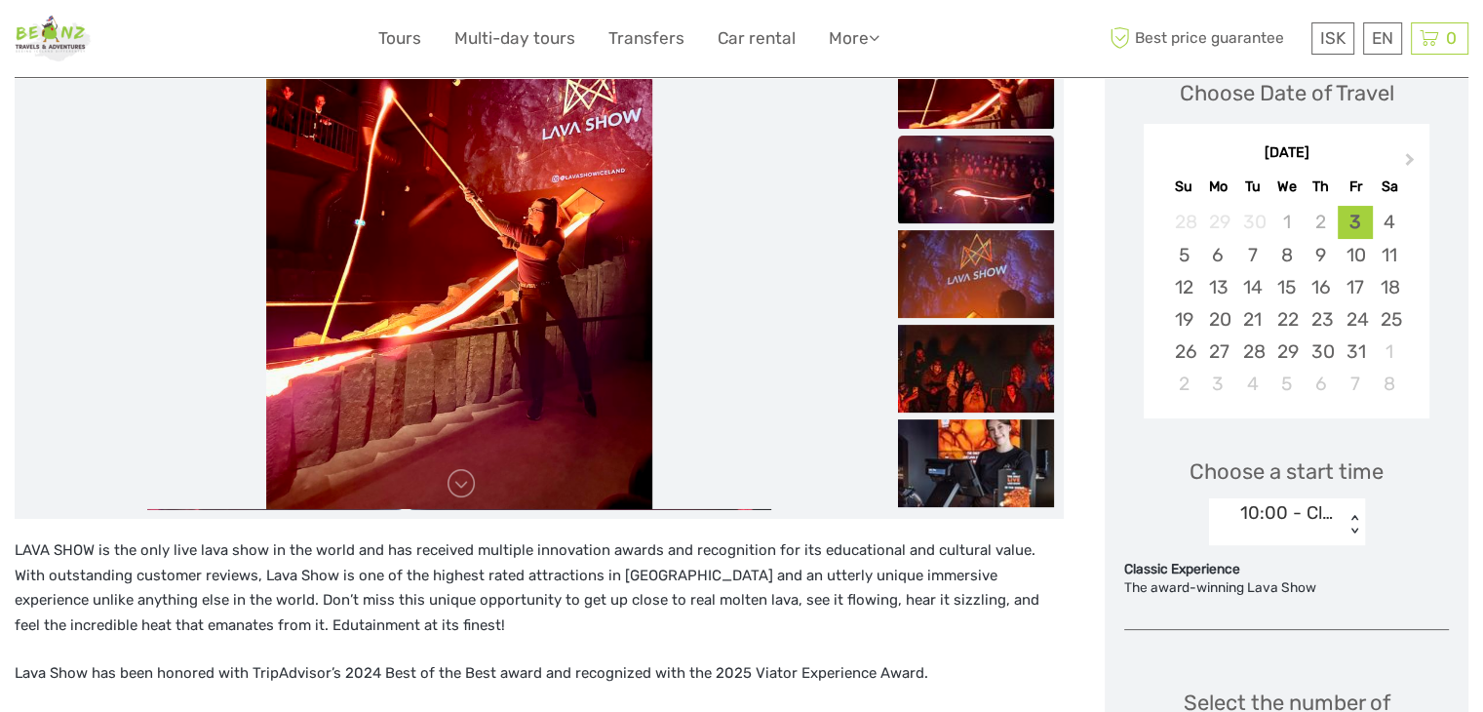
click at [988, 188] on img at bounding box center [976, 180] width 156 height 88
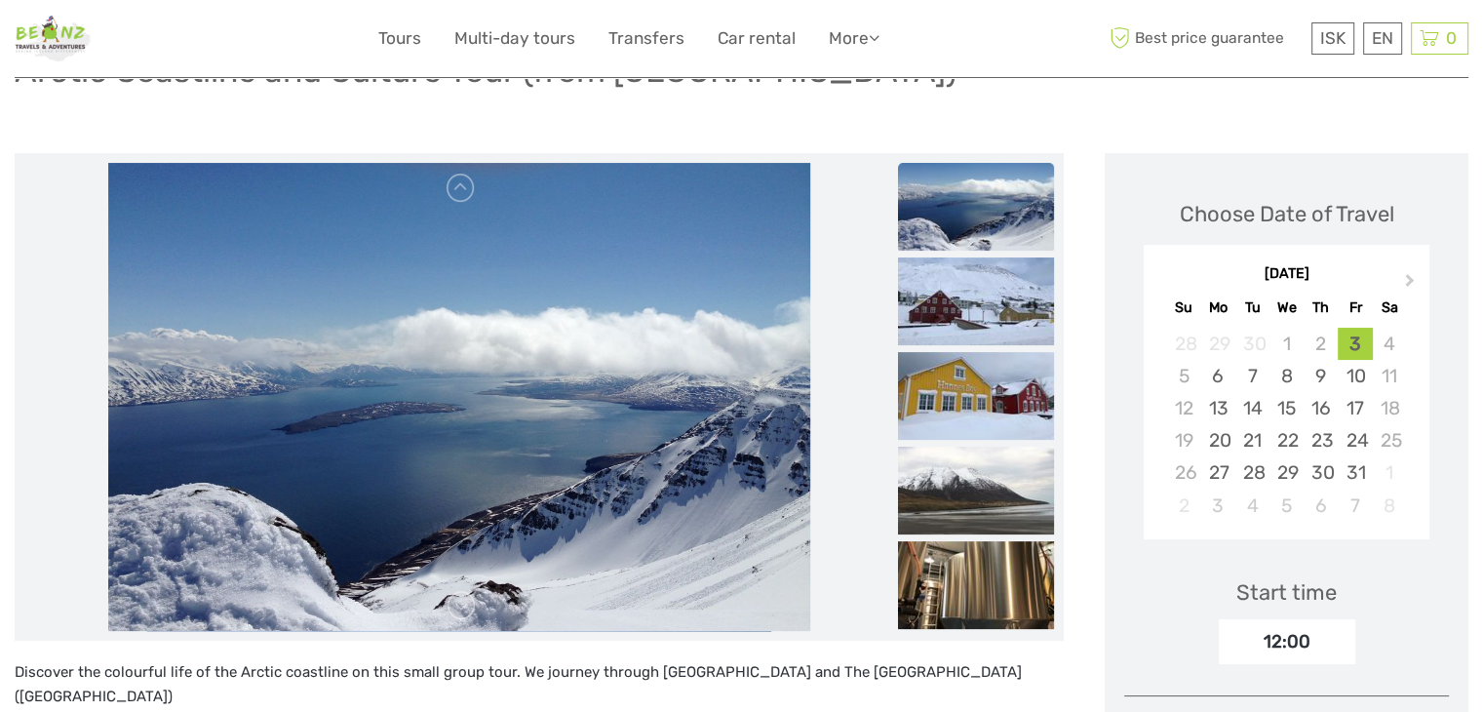
scroll to position [195, 0]
